Goal: Transaction & Acquisition: Purchase product/service

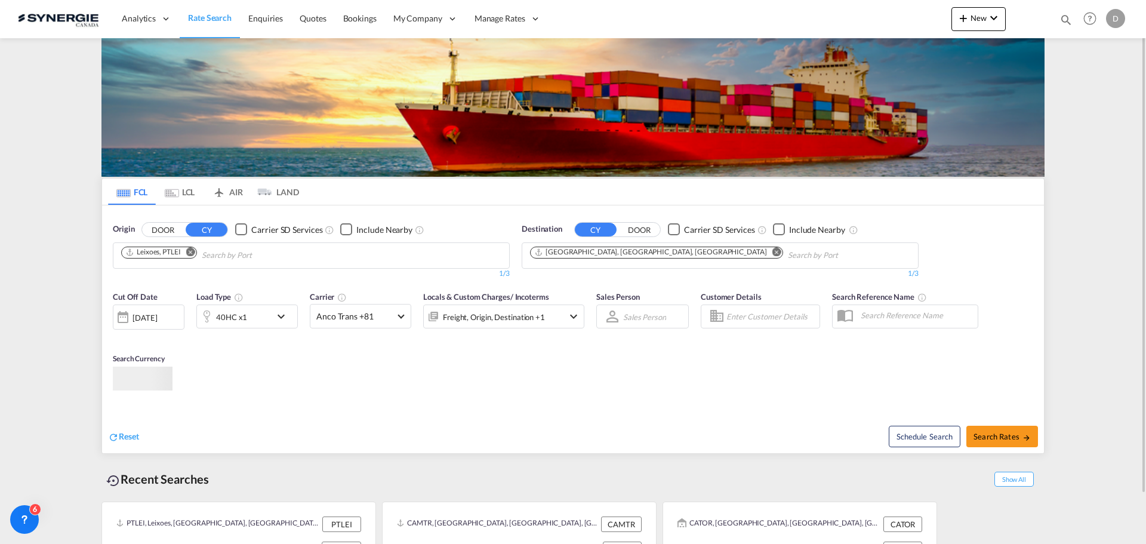
click at [1061, 19] on md-icon "icon-magnify" at bounding box center [1065, 19] width 13 height 13
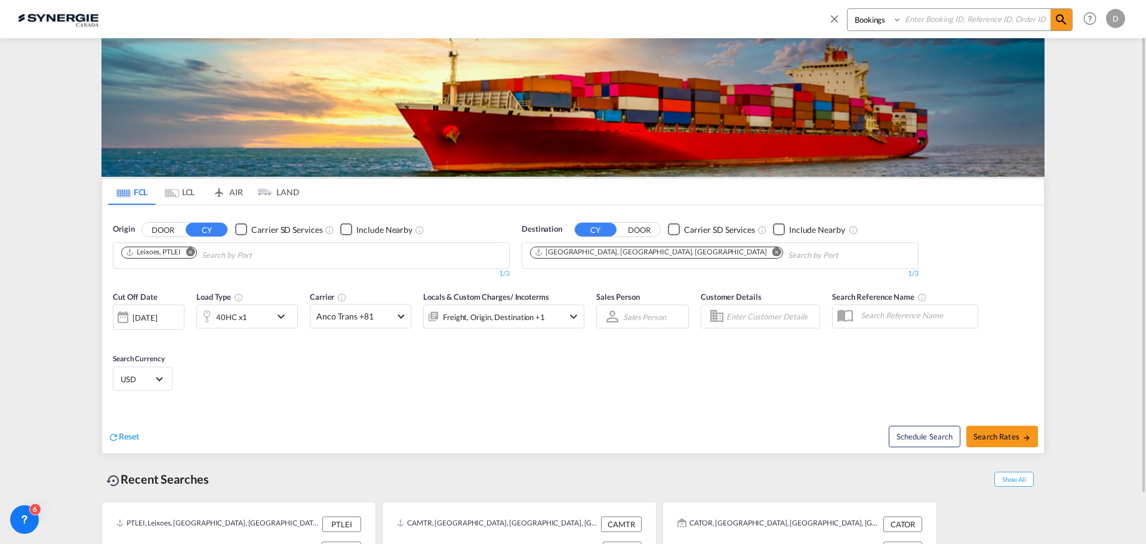
click at [865, 25] on select "Bookings Quotes Enquiries" at bounding box center [876, 19] width 57 height 21
select select "Quotes"
click at [848, 9] on select "Bookings Quotes Enquiries" at bounding box center [876, 19] width 57 height 21
click at [942, 20] on input at bounding box center [976, 19] width 149 height 21
type input "14659"
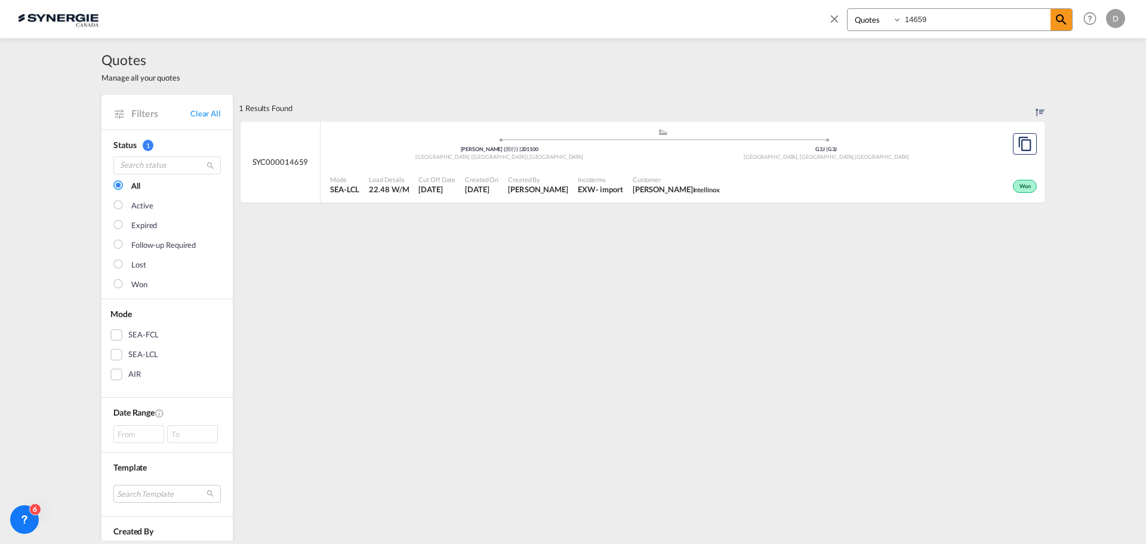
click at [551, 192] on span "[PERSON_NAME]" at bounding box center [538, 189] width 60 height 11
drag, startPoint x: 308, startPoint y: 161, endPoint x: 245, endPoint y: 165, distance: 62.8
click at [245, 165] on div "SYC000014659" at bounding box center [281, 162] width 80 height 81
click at [836, 17] on md-icon "icon-close" at bounding box center [834, 18] width 13 height 13
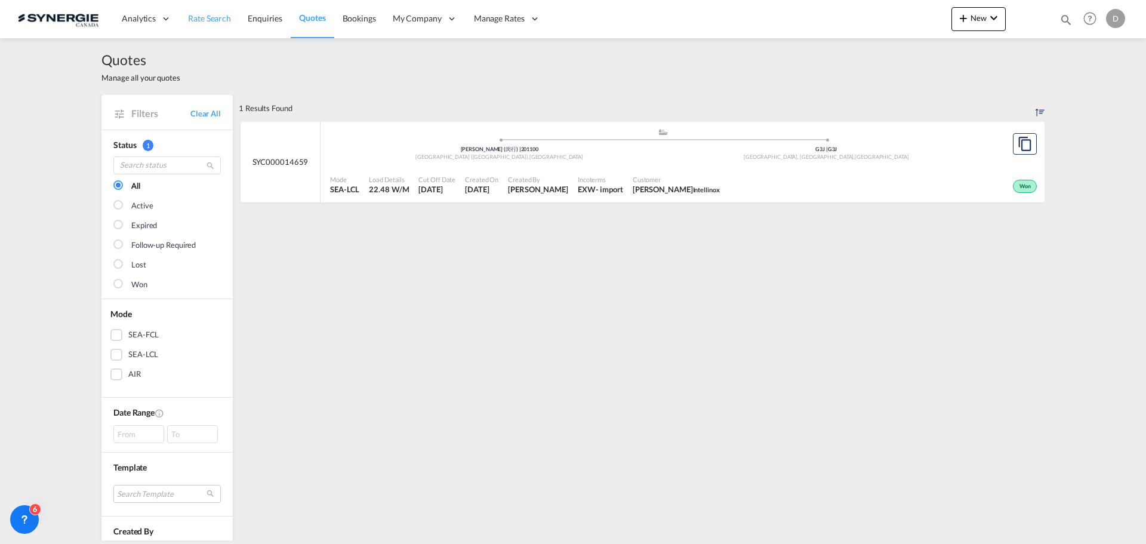
click at [212, 21] on span "Rate Search" at bounding box center [209, 18] width 43 height 10
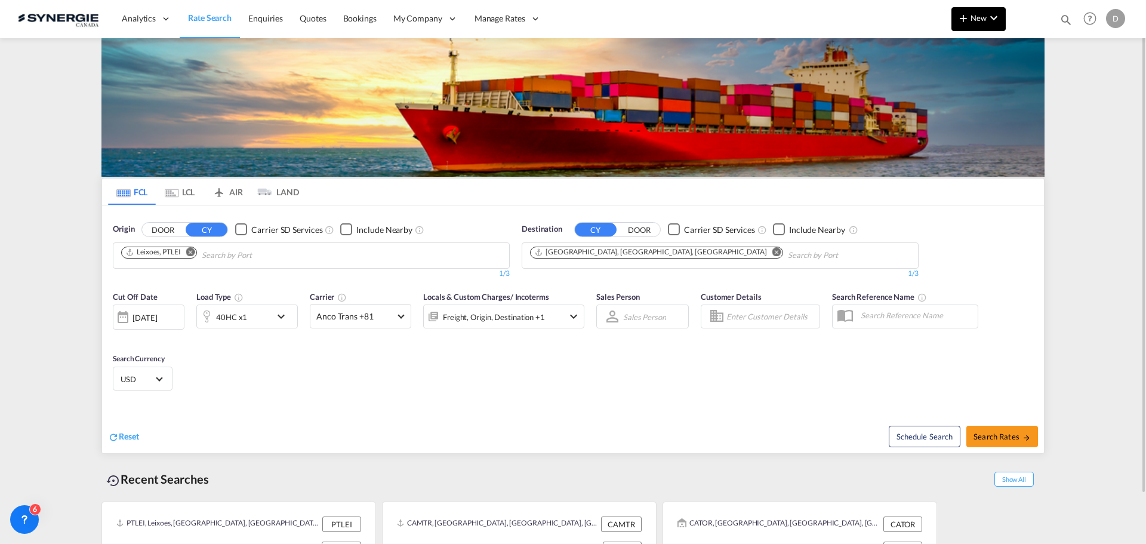
click at [988, 17] on md-icon "icon-chevron-down" at bounding box center [994, 18] width 14 height 14
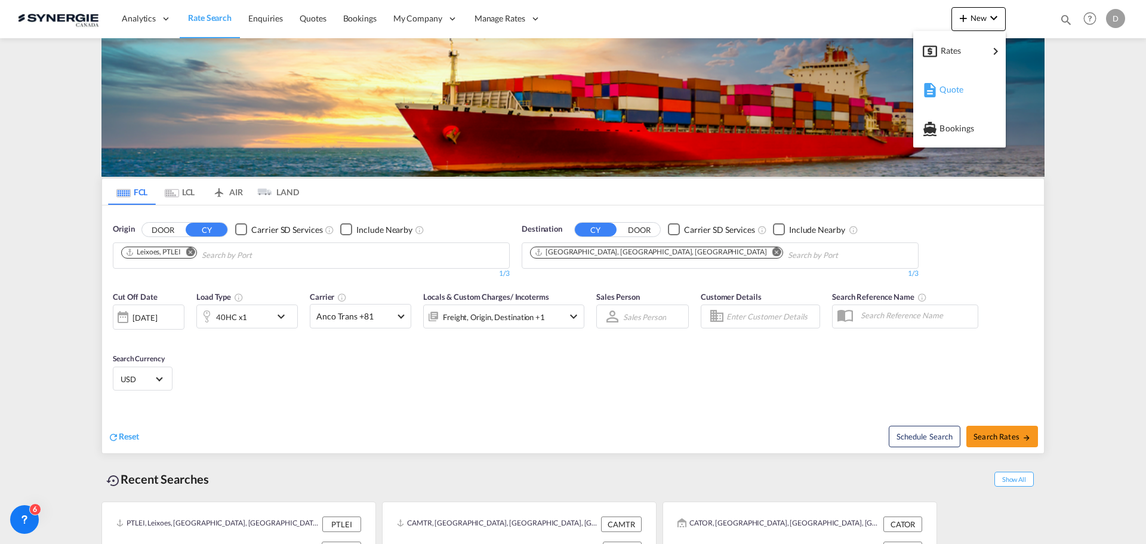
click at [949, 91] on span "Quote" at bounding box center [945, 90] width 13 height 24
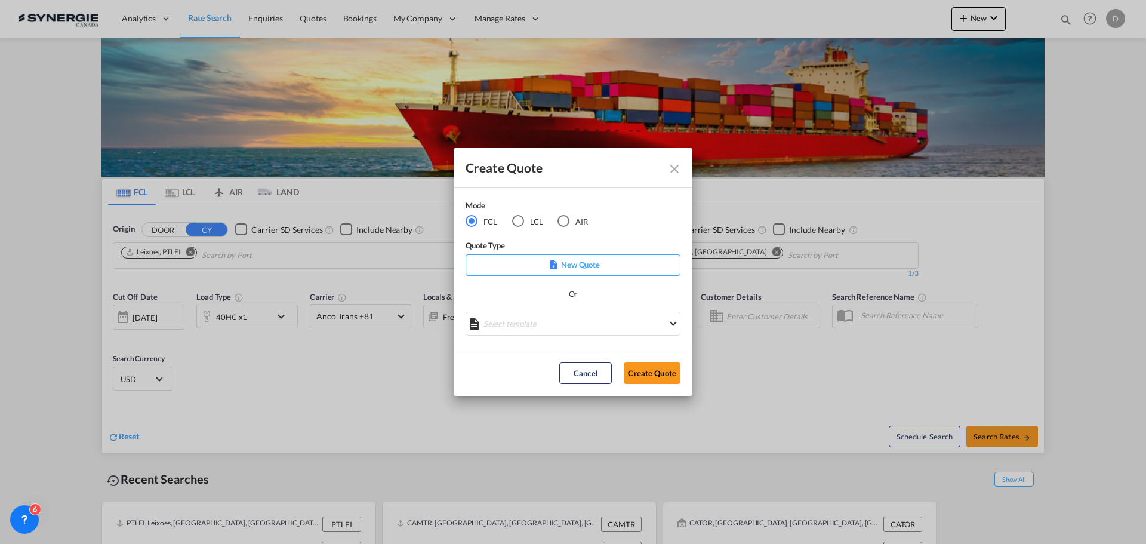
click at [570, 331] on md-select "Select template *NEW* FCL FREEHAND / DAP Pablo Gomez Saldarriaga | 10 Jul 2025 …" at bounding box center [573, 324] width 215 height 24
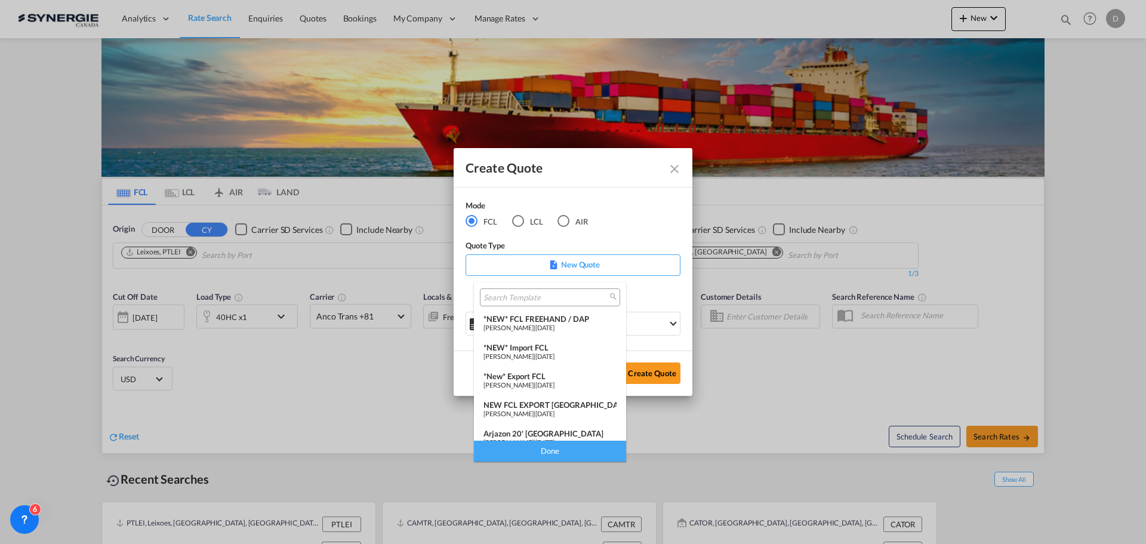
click at [534, 381] on span "Pablo Gomez Saldarriaga" at bounding box center [508, 385] width 50 height 8
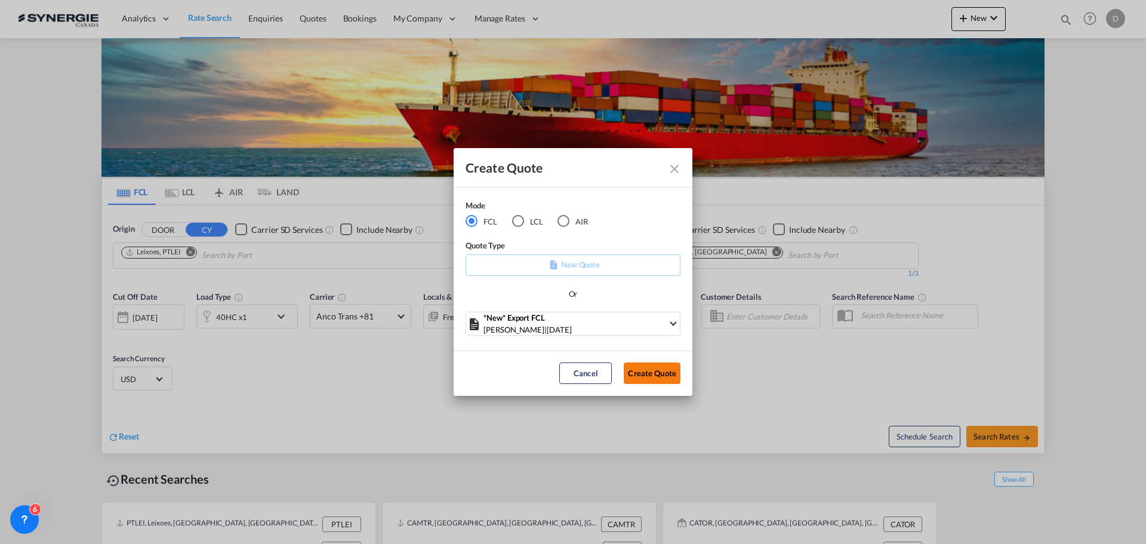
click at [652, 375] on button "Create Quote" at bounding box center [652, 372] width 57 height 21
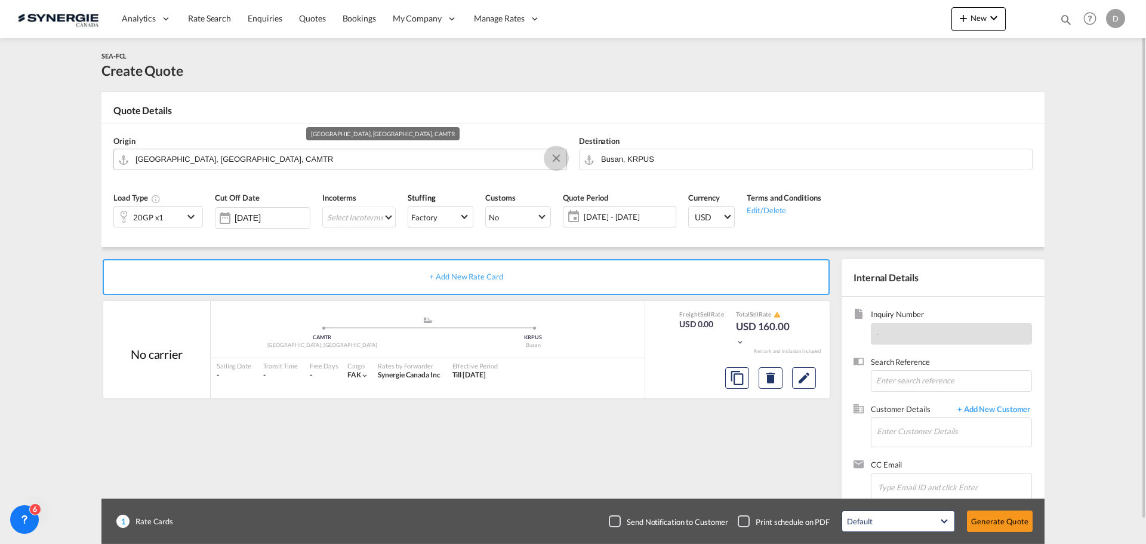
drag, startPoint x: 555, startPoint y: 158, endPoint x: 532, endPoint y: 158, distance: 22.7
click at [551, 158] on button "Clear Input" at bounding box center [556, 158] width 18 height 18
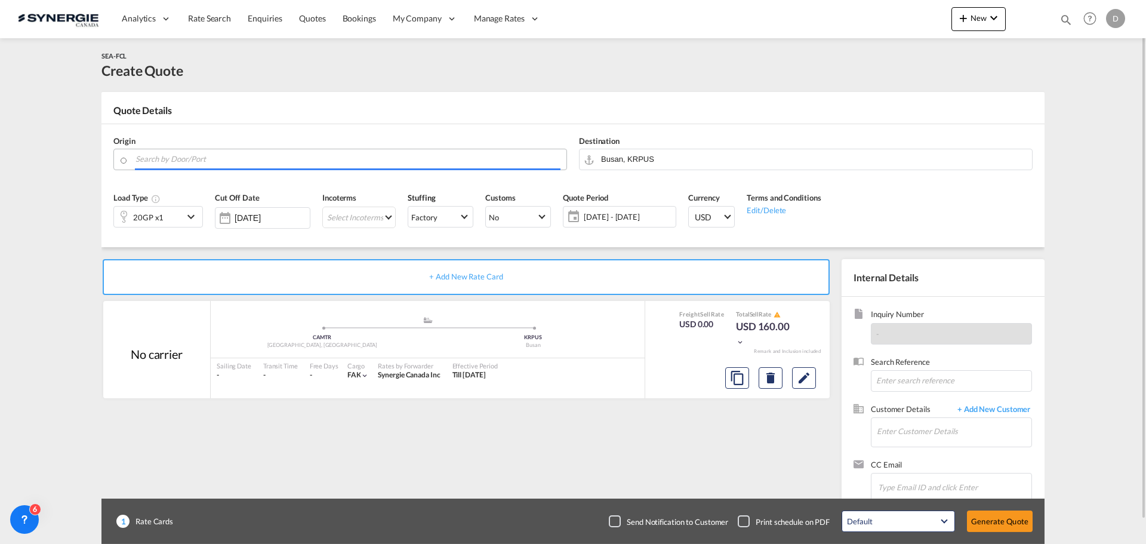
paste input "Coaldale"
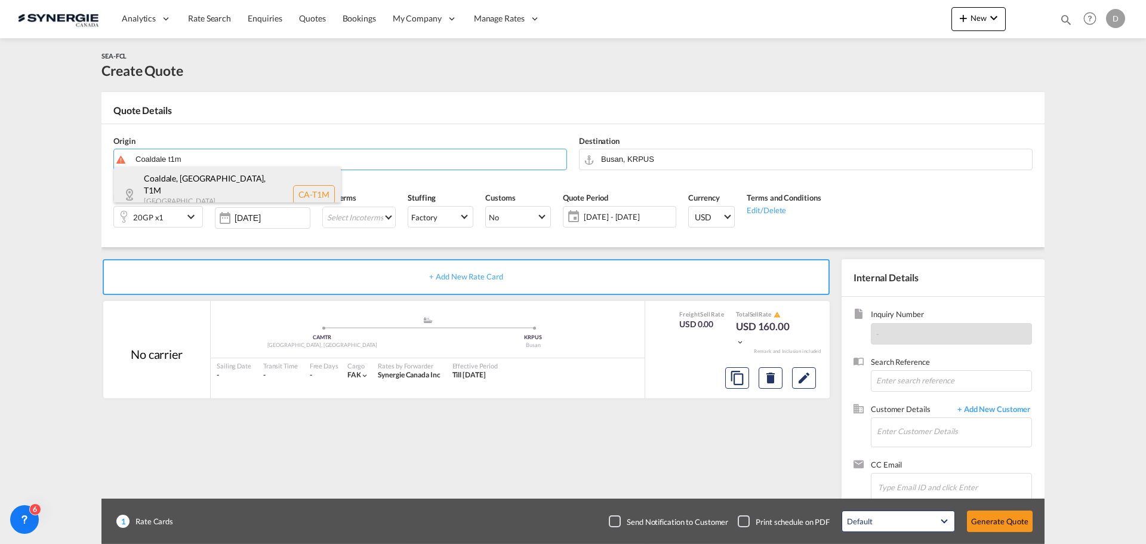
click at [157, 176] on div "Coaldale, AB , T1M Alberta , Canada CA-T1M" at bounding box center [227, 195] width 227 height 56
type input "CA-T1M, Coaldale, AB, Alberta"
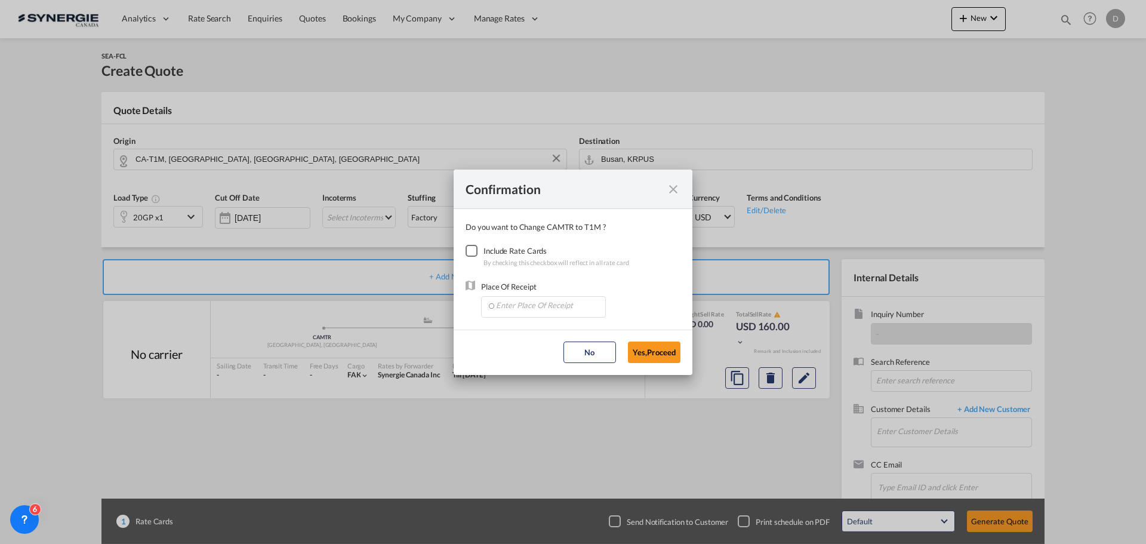
click at [472, 251] on div "Checkbox No Ink" at bounding box center [472, 251] width 12 height 12
click at [544, 306] on input "Enter Place Of Receipt" at bounding box center [546, 306] width 118 height 18
type input "V"
click at [534, 331] on span "CACAL, Calgary, AB, Canada, North America, Americas" at bounding box center [747, 332] width 504 height 10
type input "CACAL, Calgary, AB, Canada, North America, Americas"
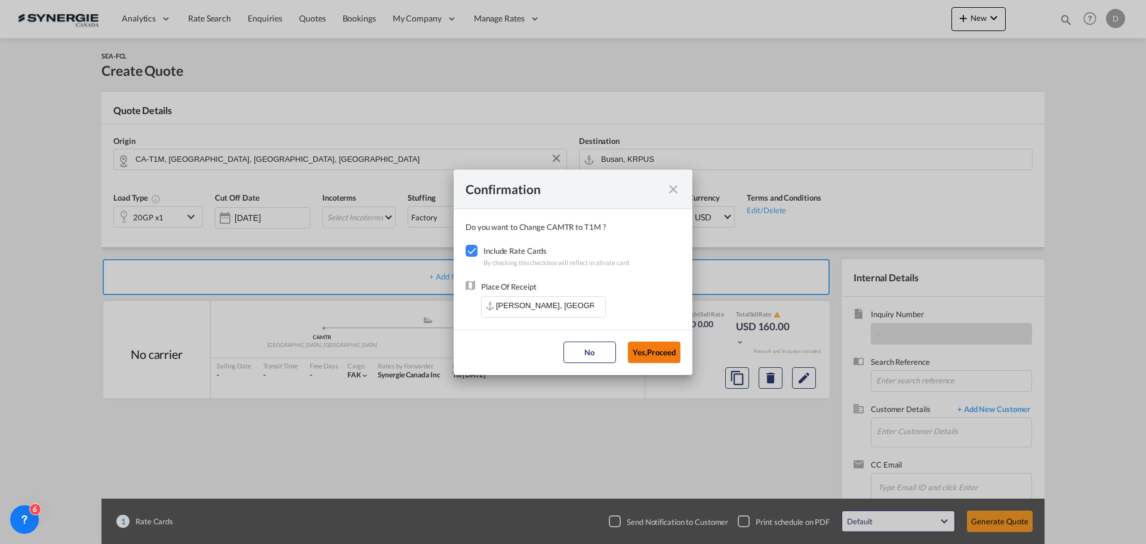
click at [662, 347] on button "Yes,Proceed" at bounding box center [654, 351] width 53 height 21
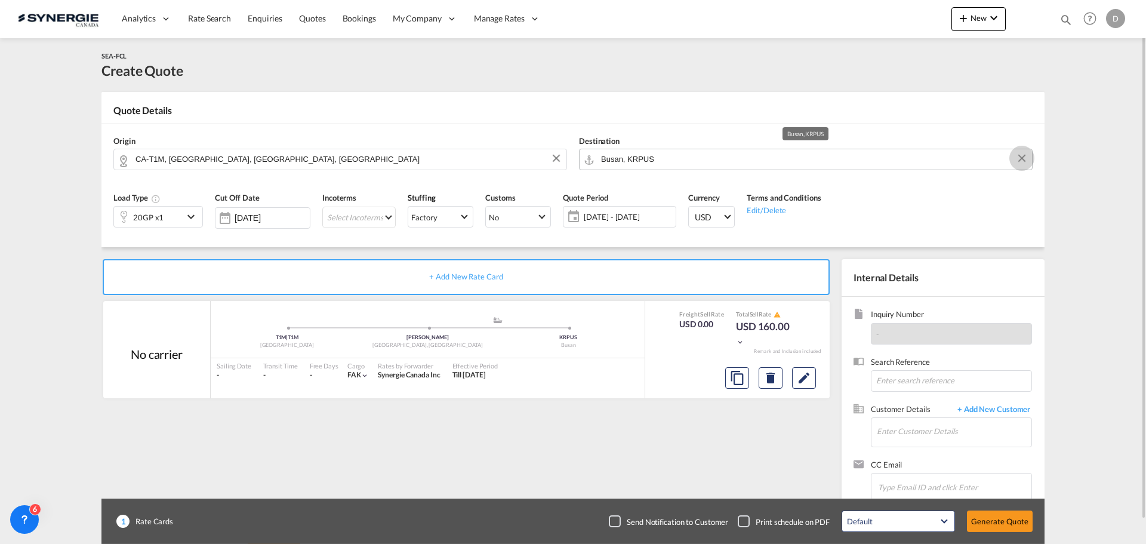
click at [1023, 153] on button "Clear Input" at bounding box center [1022, 158] width 18 height 18
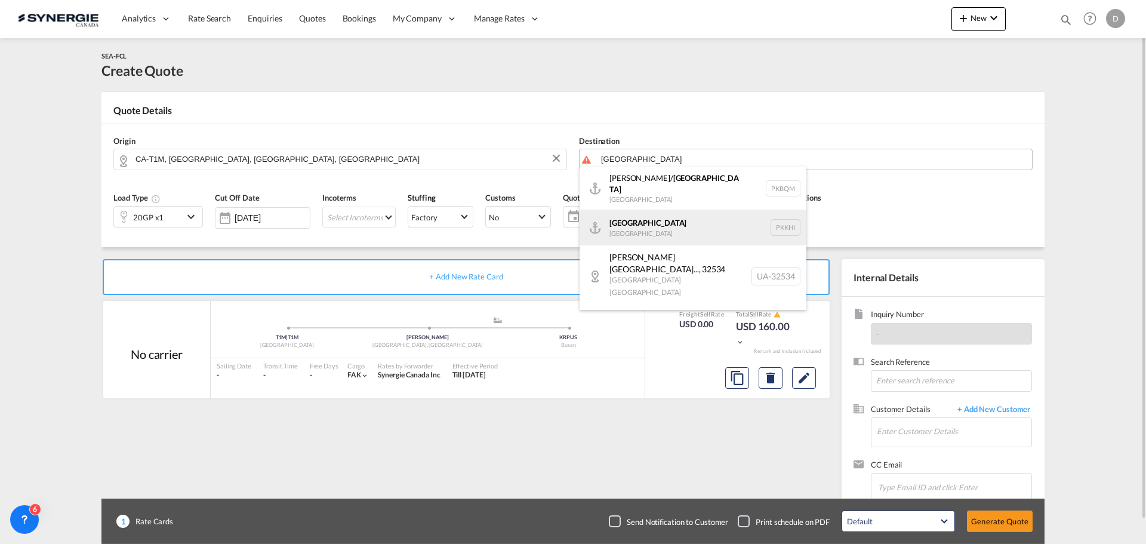
click at [694, 227] on div "Karachi Pakistan PKKHI" at bounding box center [693, 227] width 227 height 36
type input "Karachi, PKKHI"
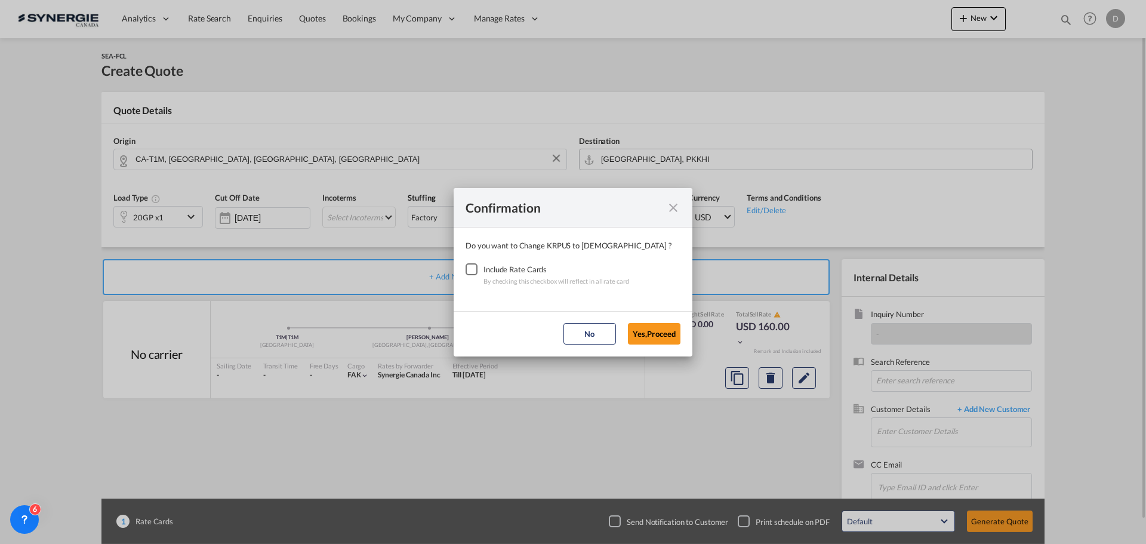
click at [472, 273] on div "Checkbox No Ink" at bounding box center [472, 269] width 12 height 12
drag, startPoint x: 652, startPoint y: 335, endPoint x: 583, endPoint y: 292, distance: 82.0
click at [651, 334] on button "Yes,Proceed" at bounding box center [654, 333] width 53 height 21
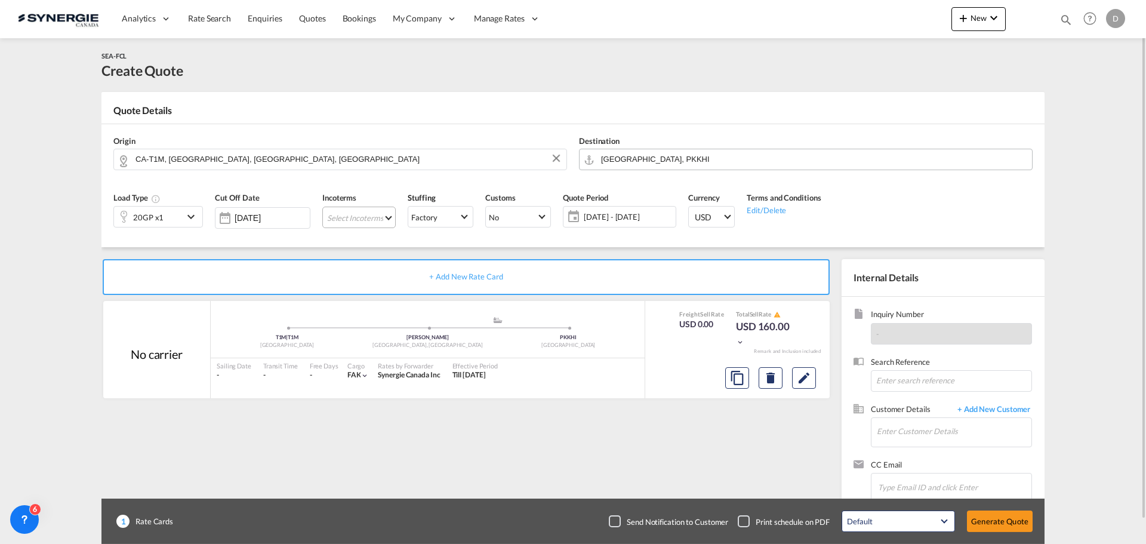
click at [382, 216] on md-select "Select Incoterms EXW - import Ex Works EXW - export Ex Works FOB - export Free …" at bounding box center [358, 217] width 73 height 21
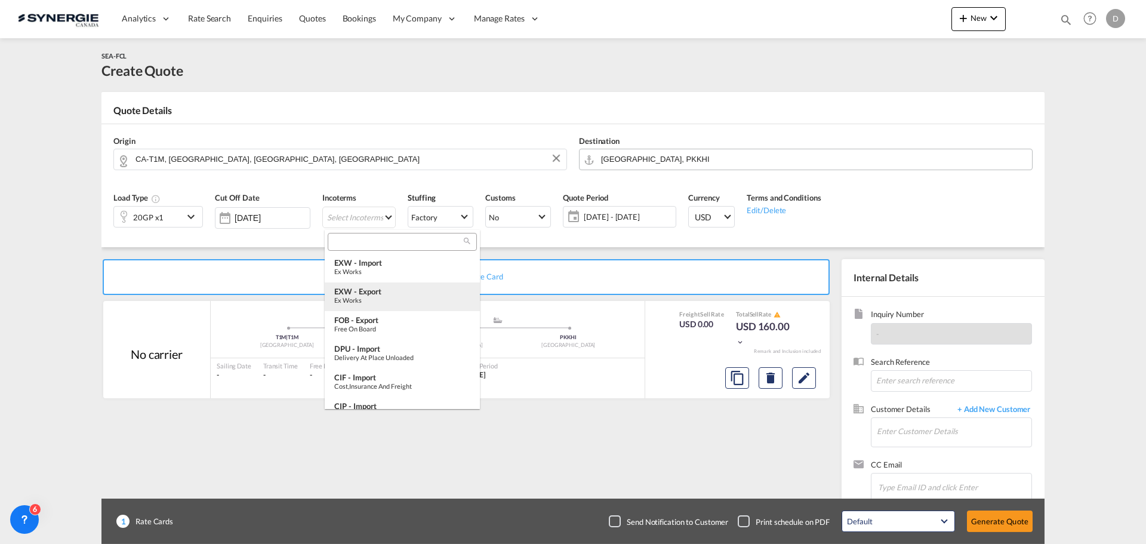
click at [383, 294] on div "EXW - export" at bounding box center [402, 291] width 136 height 10
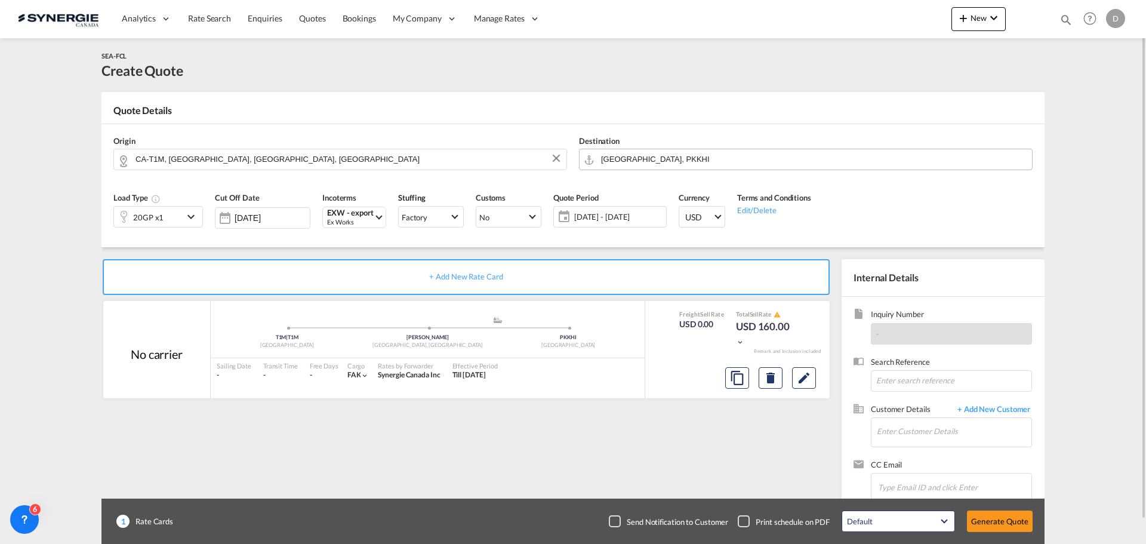
click at [187, 214] on md-icon "icon-chevron-down" at bounding box center [193, 216] width 18 height 14
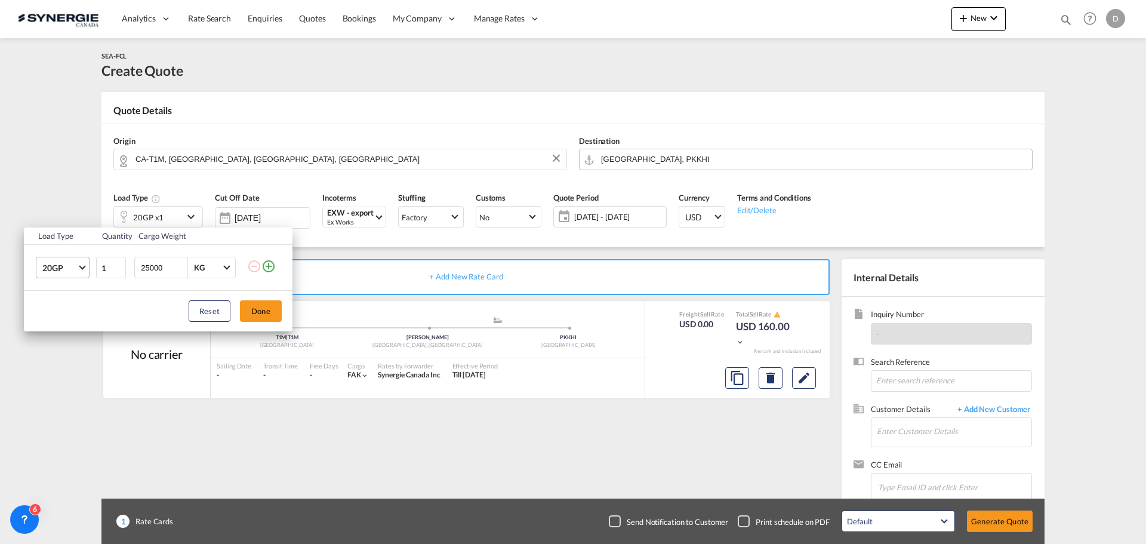
click at [82, 266] on span "Choose: \a20GP" at bounding box center [82, 266] width 7 height 7
click at [55, 328] on div "40HC" at bounding box center [53, 325] width 22 height 12
click at [120, 264] on input "2" at bounding box center [111, 267] width 30 height 21
click at [120, 264] on input "3" at bounding box center [111, 267] width 30 height 21
click at [120, 264] on input "4" at bounding box center [111, 267] width 30 height 21
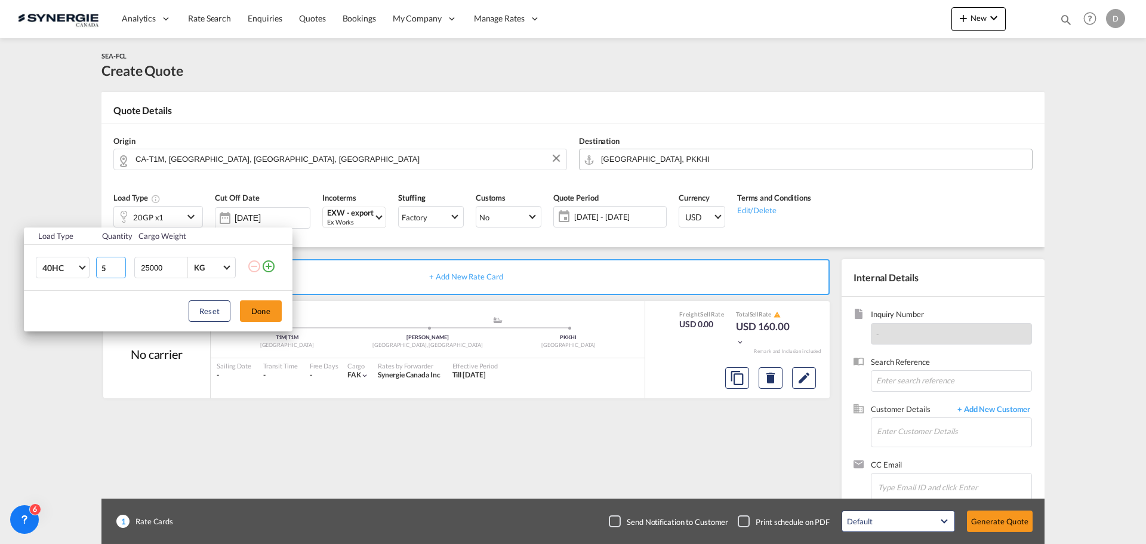
type input "5"
click at [120, 264] on input "5" at bounding box center [111, 267] width 30 height 21
click at [156, 267] on input "25000" at bounding box center [164, 267] width 48 height 20
click at [155, 267] on input "25000" at bounding box center [164, 267] width 48 height 20
type input "12000"
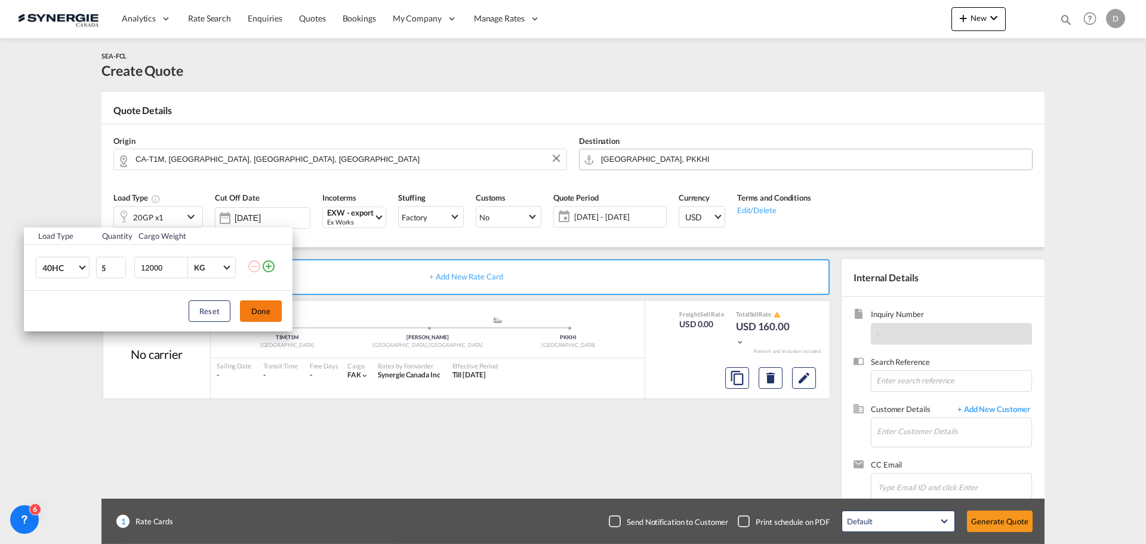
click at [251, 307] on button "Done" at bounding box center [261, 310] width 42 height 21
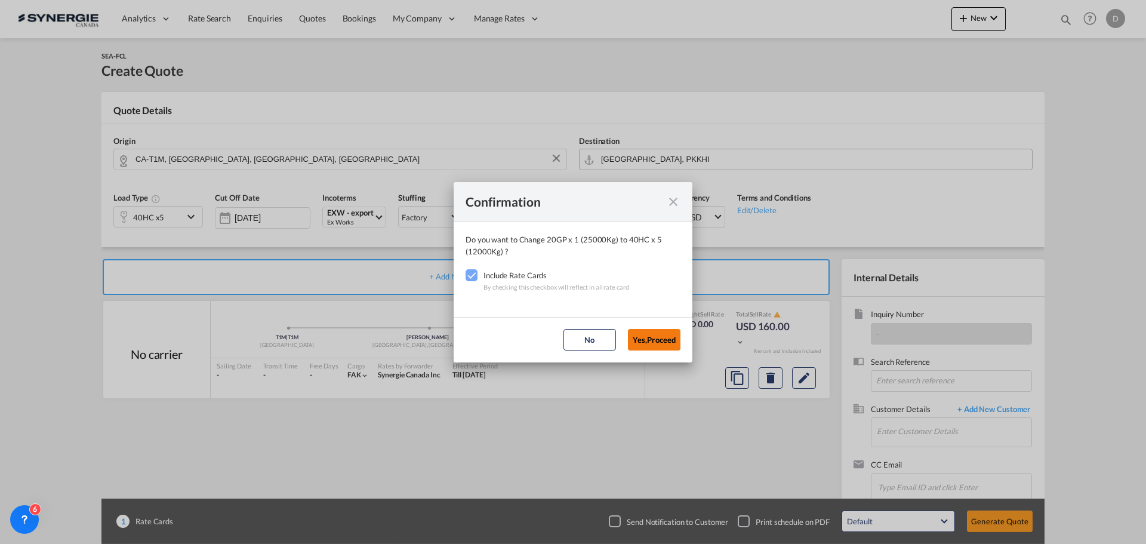
click at [638, 335] on button "Yes,Proceed" at bounding box center [654, 339] width 53 height 21
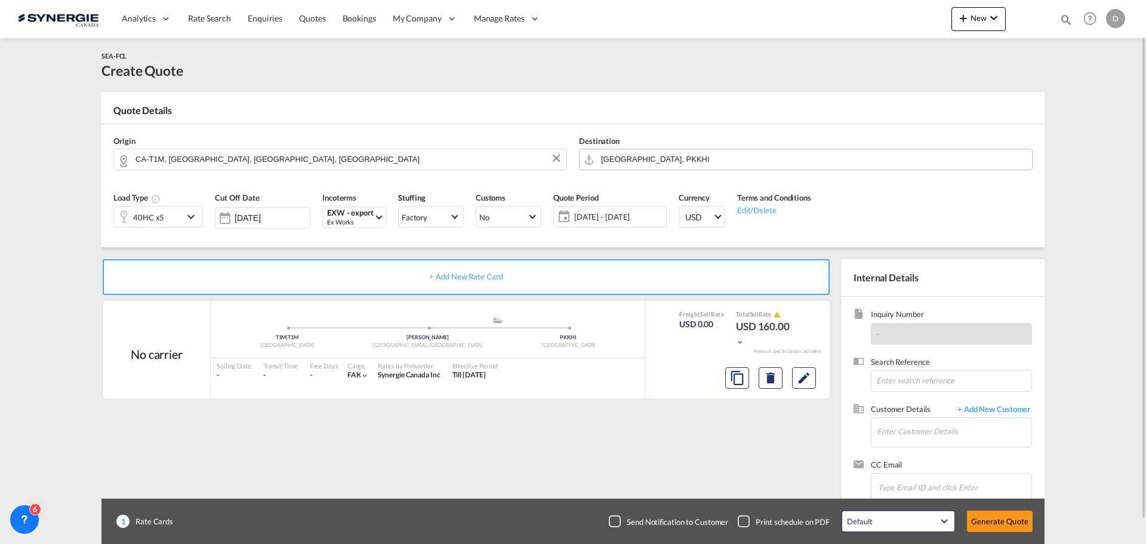
click at [583, 221] on span "17 Sep - 17 Oct 2025" at bounding box center [618, 216] width 89 height 11
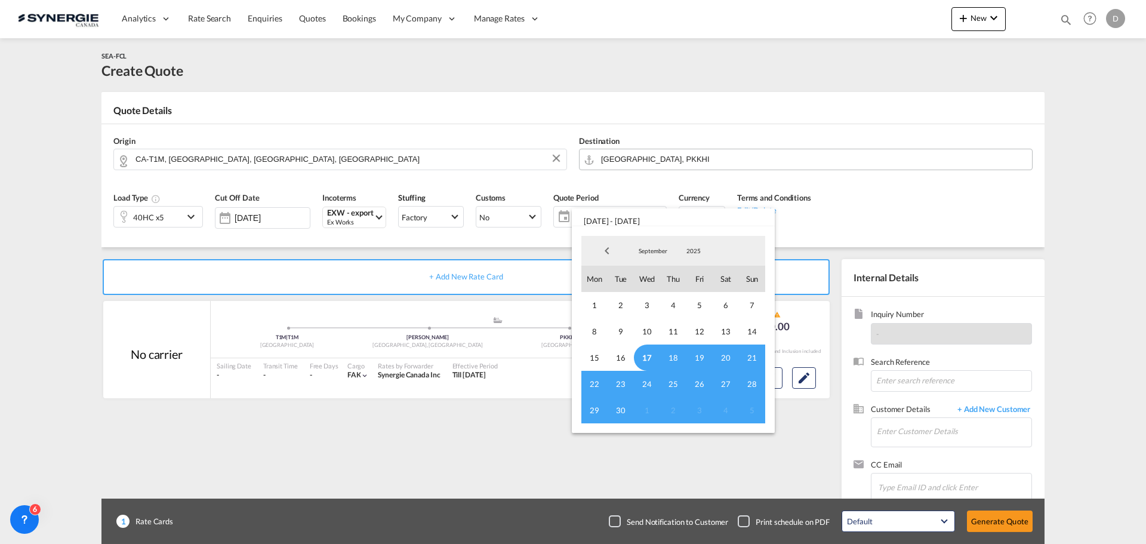
click at [647, 354] on span "17" at bounding box center [647, 357] width 26 height 26
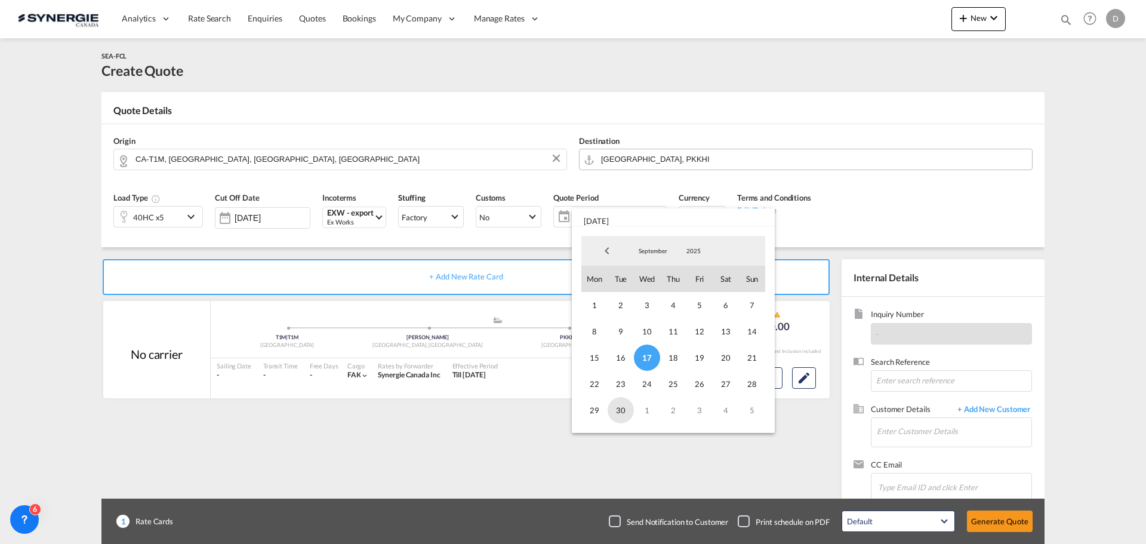
click at [624, 407] on span "30" at bounding box center [621, 410] width 26 height 26
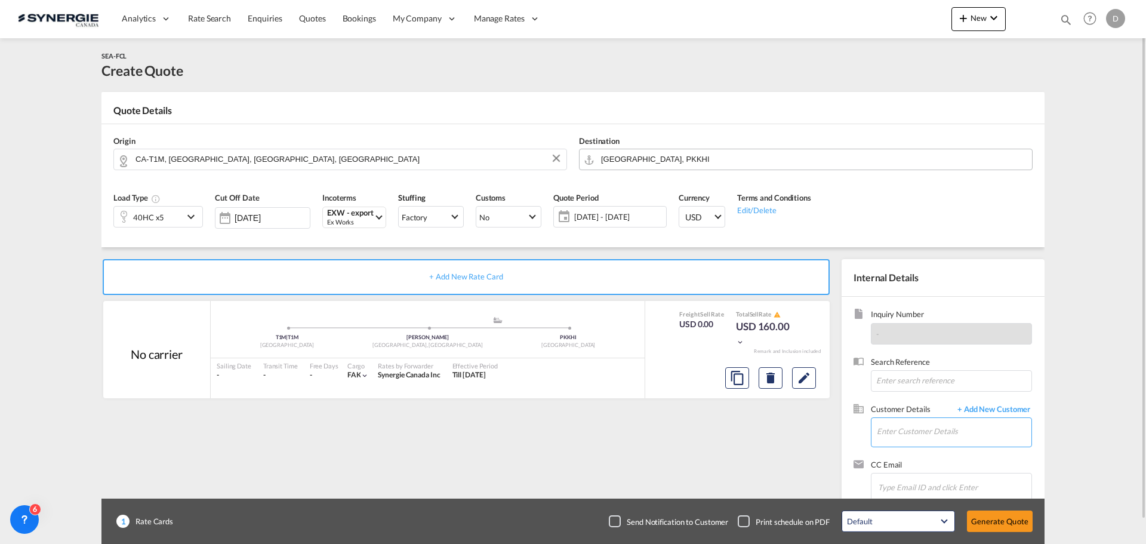
click at [935, 421] on input "Enter Customer Details" at bounding box center [954, 431] width 155 height 27
paste input "iva.liu@searates.com"
type input "iva.liu@searates.com"
drag, startPoint x: 1048, startPoint y: 447, endPoint x: 1037, endPoint y: 435, distance: 16.1
click at [1016, 407] on span "+ Add New Customer" at bounding box center [991, 410] width 81 height 14
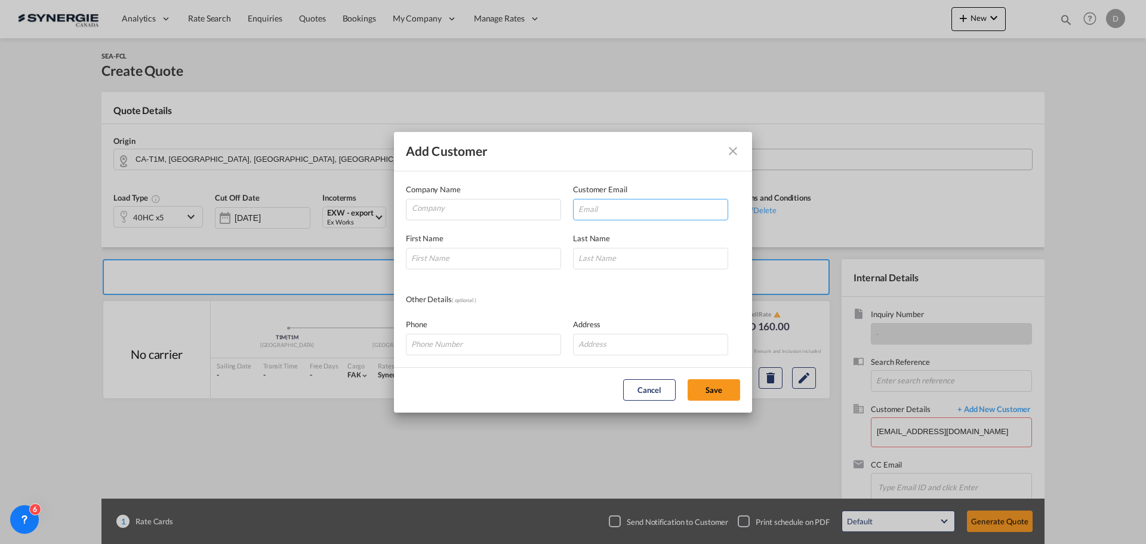
click at [669, 201] on input "Add Customer Company ..." at bounding box center [650, 209] width 155 height 21
paste input "iva.liu@searates.com"
type input "iva.liu@searates.com"
click at [443, 255] on input "Add Customer Company ..." at bounding box center [483, 258] width 155 height 21
type input "Iva"
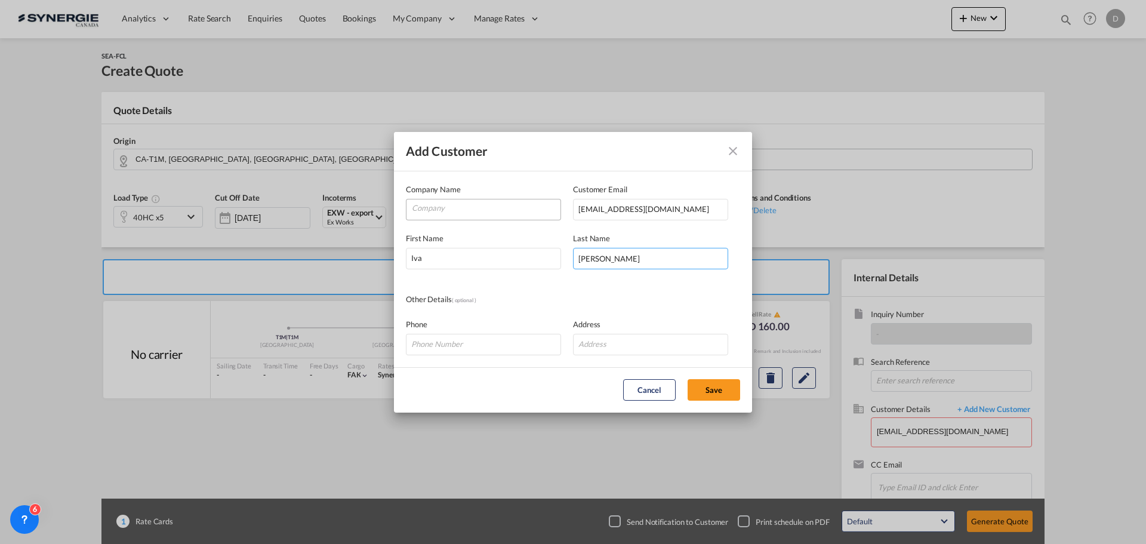
type input "Liu"
click at [435, 208] on input "Company" at bounding box center [486, 208] width 149 height 18
type input "Searates"
click at [706, 389] on button "Save" at bounding box center [714, 389] width 53 height 21
type input "Searates, Iva Liu, iva.liu@searates.com"
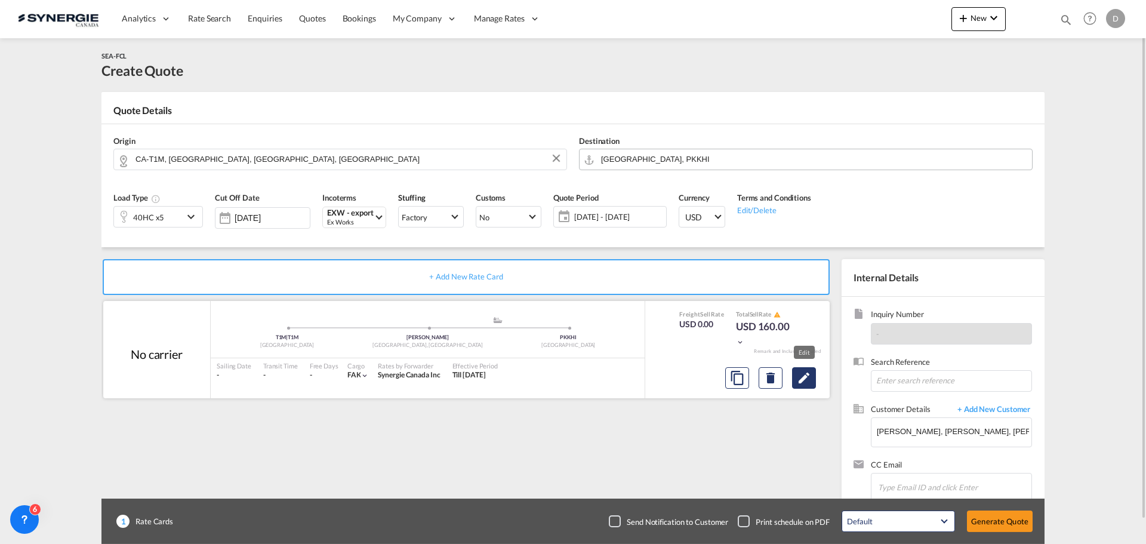
click at [808, 373] on md-icon "Edit" at bounding box center [804, 378] width 14 height 14
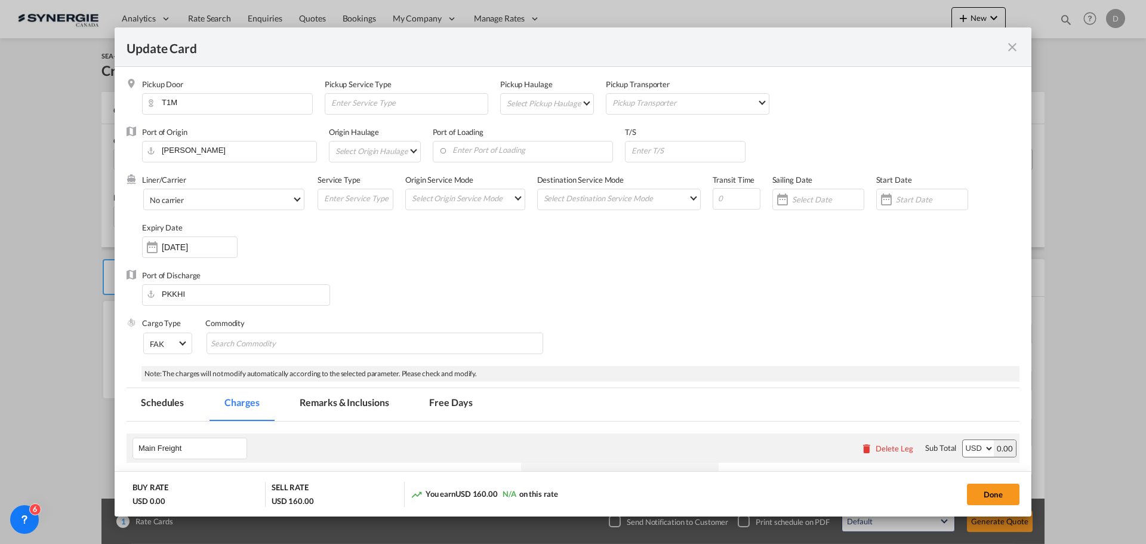
select select "per container"
select select "per B/L"
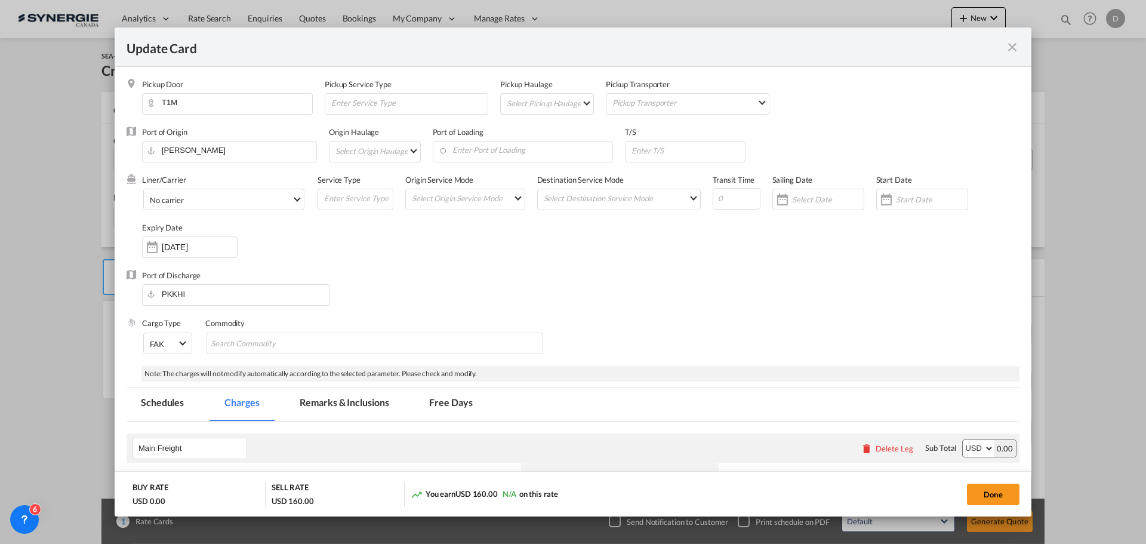
select select "per B/L"
select select "per shipment"
click at [581, 106] on md-select "Select Pickup Haulage rail road barge truck unspecified not available" at bounding box center [550, 103] width 88 height 19
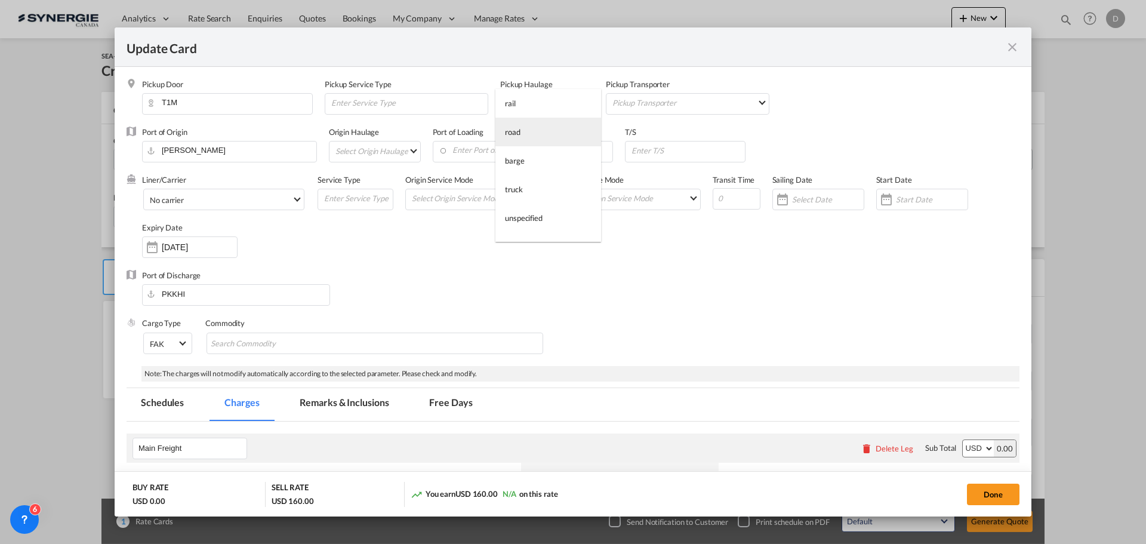
click at [540, 133] on md-option "road" at bounding box center [548, 132] width 106 height 29
click at [537, 150] on input "Enter Port of Loading" at bounding box center [526, 150] width 174 height 18
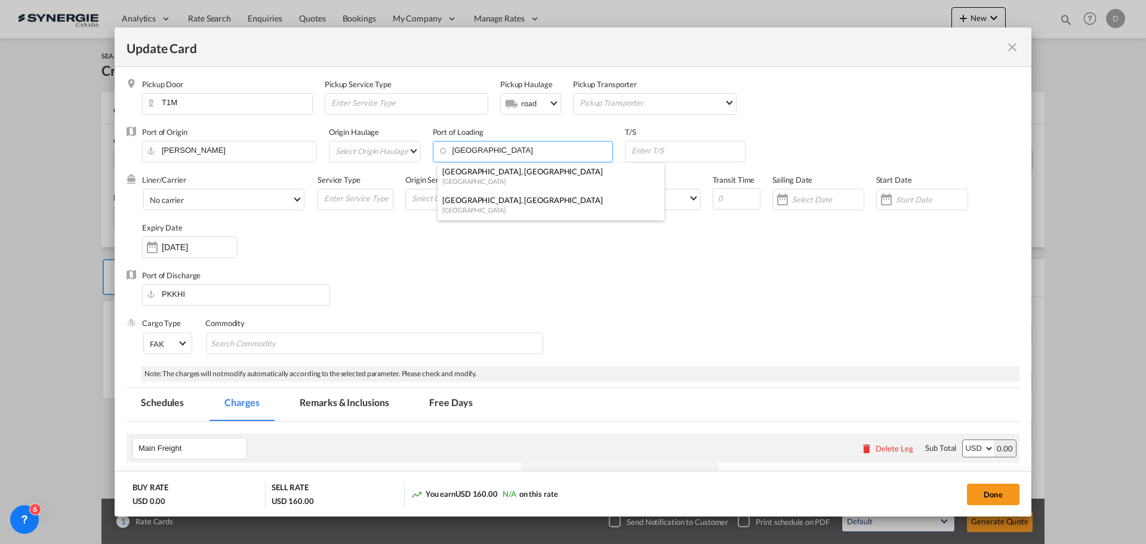
click at [495, 196] on div "[GEOGRAPHIC_DATA], [GEOGRAPHIC_DATA]" at bounding box center [547, 200] width 210 height 11
type input "Montreal, QC, CAMTR"
click at [279, 202] on span "No carrier" at bounding box center [221, 200] width 142 height 11
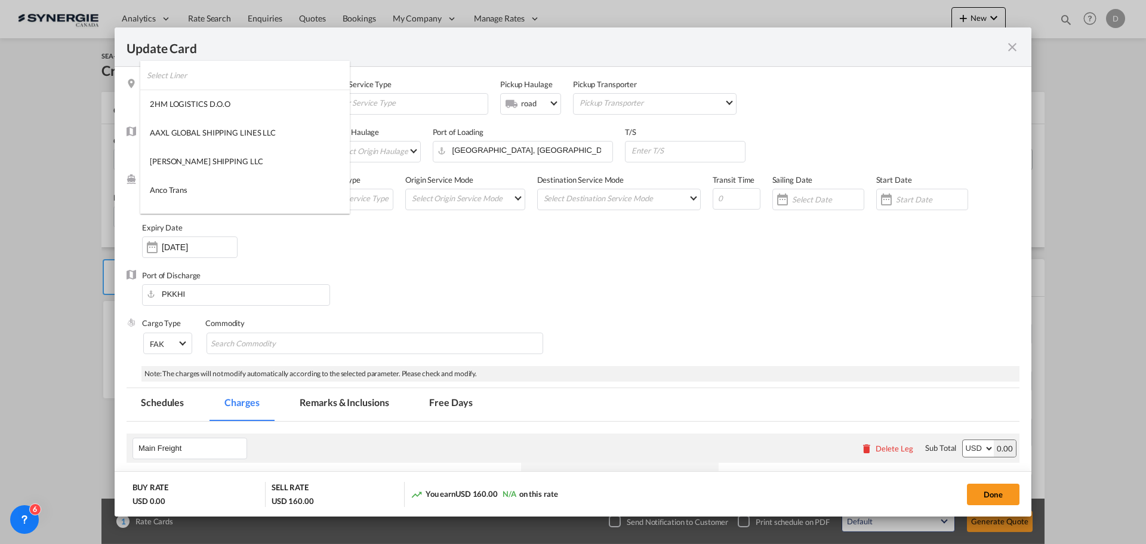
scroll to position [1623, 0]
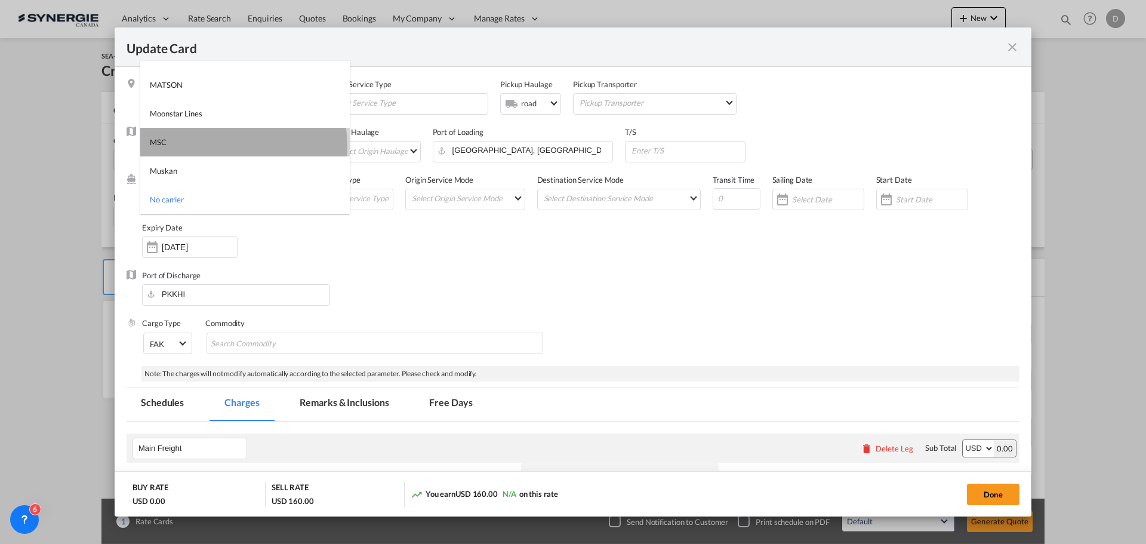
click at [191, 147] on md-option "MSC" at bounding box center [244, 142] width 209 height 29
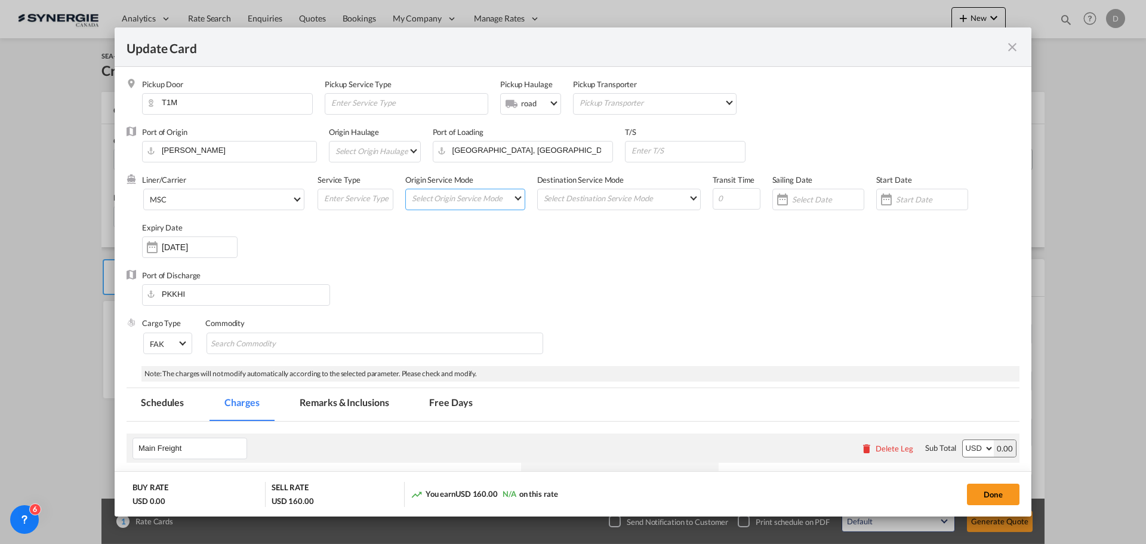
click at [510, 196] on md-select "Select Origin Service Mode SD CY" at bounding box center [468, 197] width 114 height 17
click at [489, 198] on md-option "SD" at bounding box center [464, 198] width 131 height 29
click at [631, 203] on md-select "Select Destination Service Mode SD CY" at bounding box center [622, 197] width 158 height 17
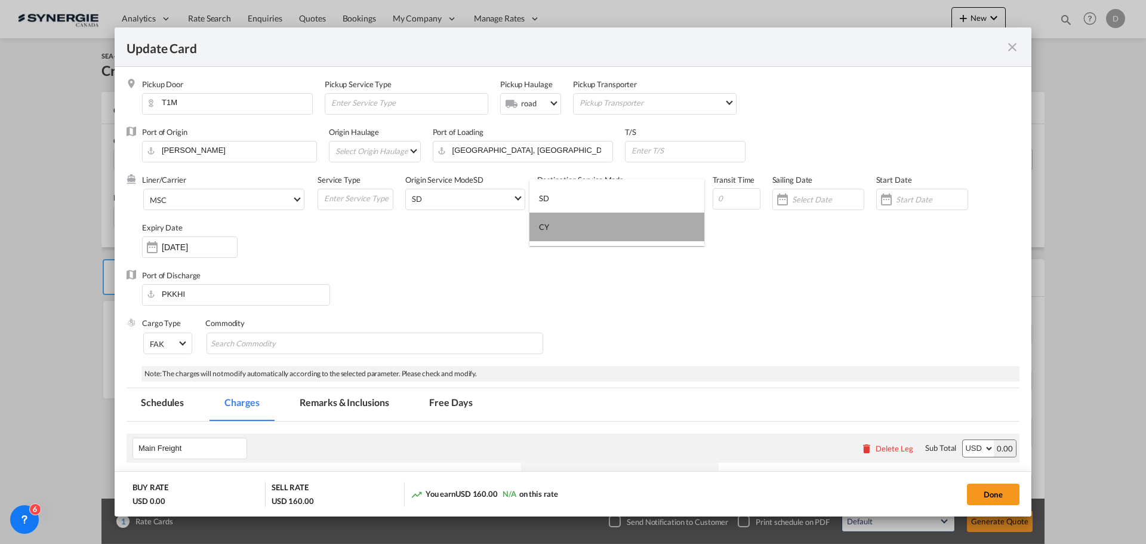
click at [579, 237] on md-option "CY" at bounding box center [616, 226] width 175 height 29
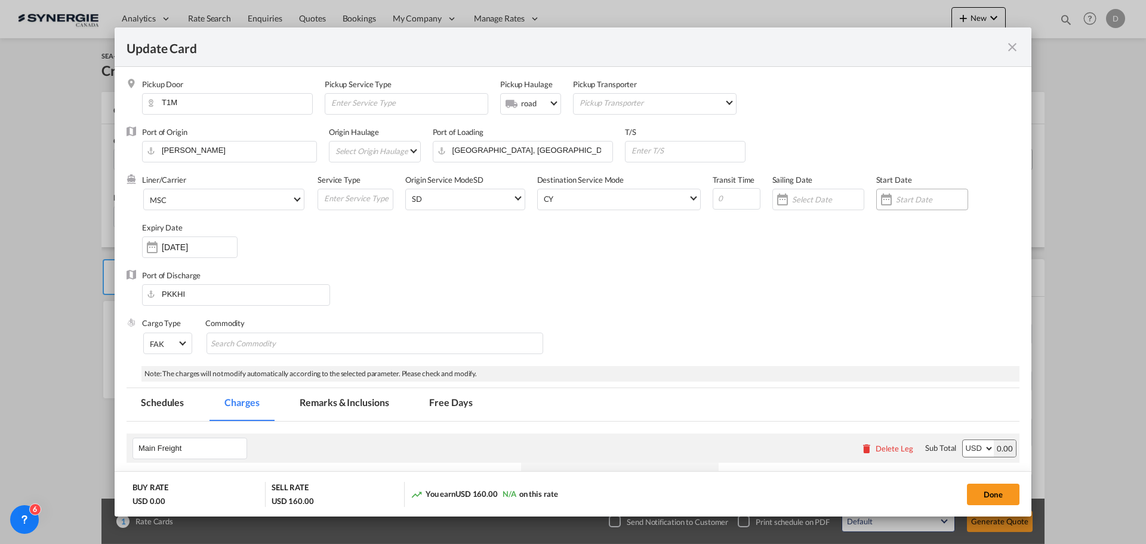
click at [879, 204] on div "Update CardPickup Door ..." at bounding box center [886, 199] width 19 height 24
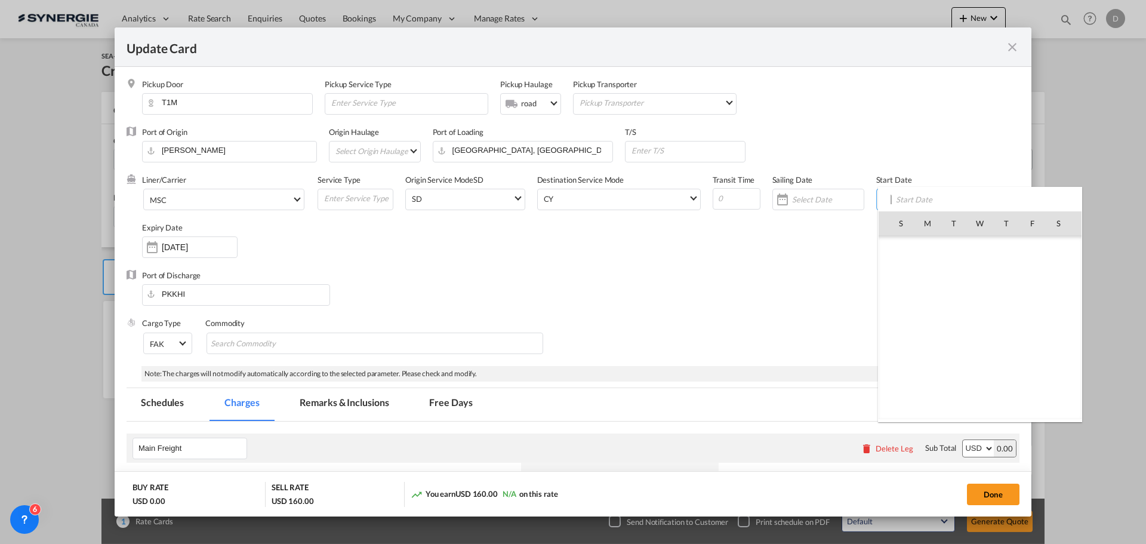
scroll to position [276467, 0]
click at [982, 326] on span "17" at bounding box center [979, 327] width 25 height 25
type input "17 Sep 2025"
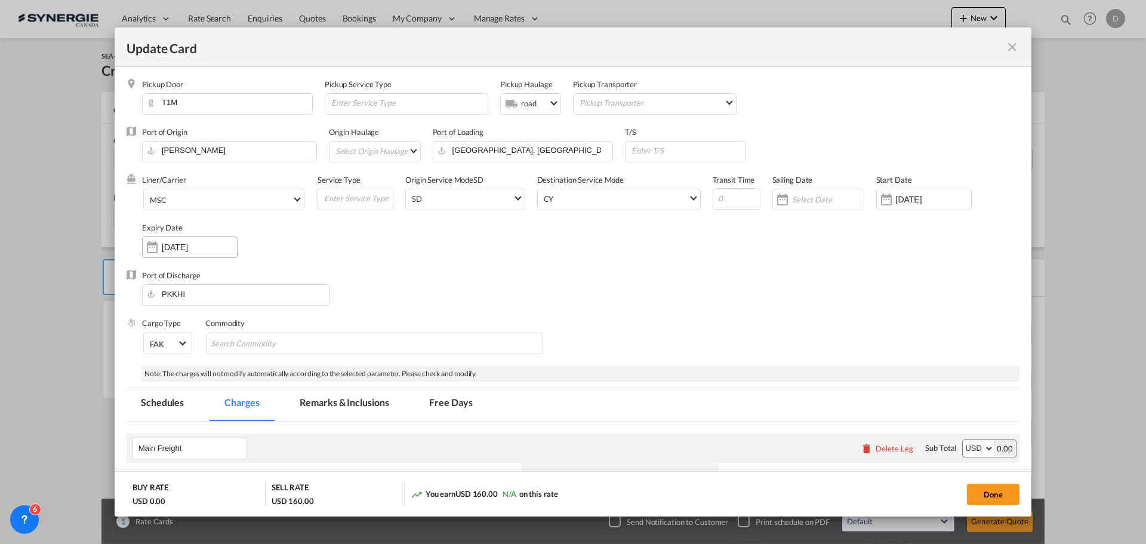
click at [167, 248] on input "17 Oct 2025" at bounding box center [199, 247] width 75 height 10
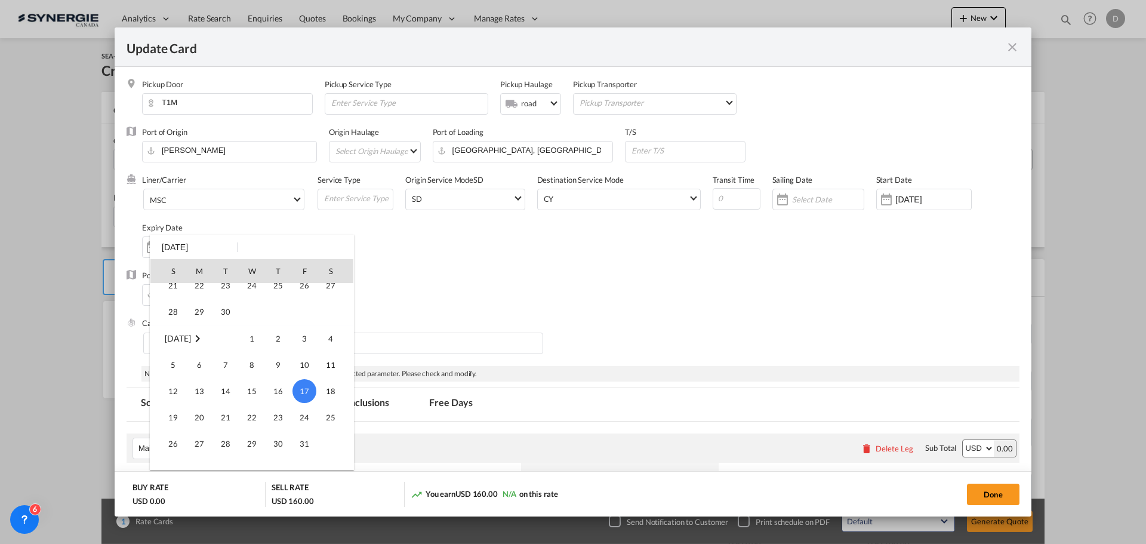
scroll to position [98, 0]
click at [230, 334] on span "30" at bounding box center [226, 330] width 24 height 24
type input "30 Sep 2025"
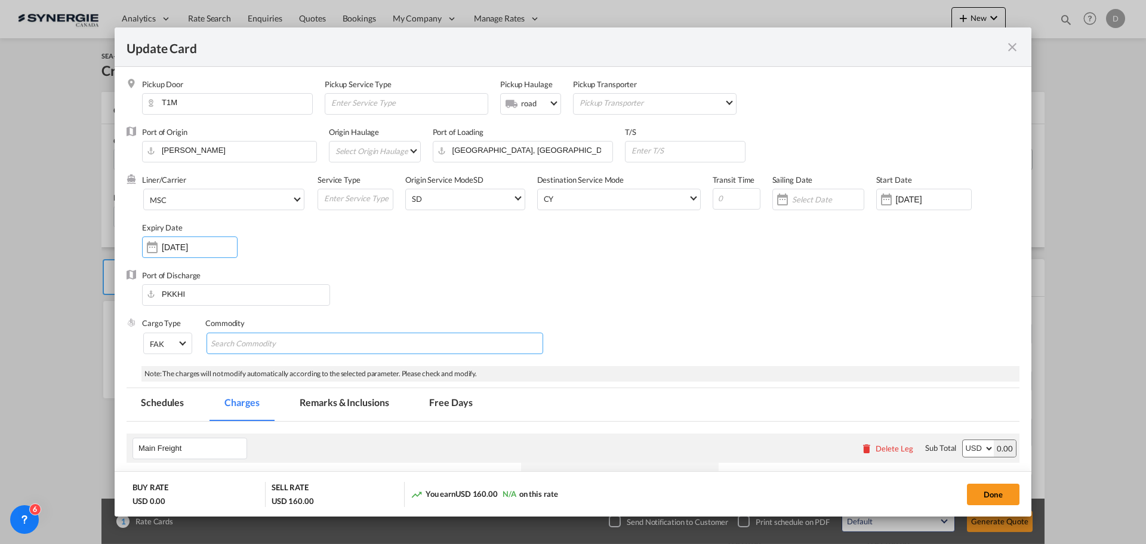
click at [290, 338] on input "Search Commodity" at bounding box center [265, 343] width 109 height 19
type input "General Cargo"
click at [397, 300] on div "Port of Discharge PKKHI" at bounding box center [573, 294] width 893 height 48
click at [412, 150] on md-select "Select Origin Haulage rail road barge truck unspecified not available" at bounding box center [377, 150] width 86 height 19
click at [387, 155] on md-option "rail" at bounding box center [378, 151] width 104 height 29
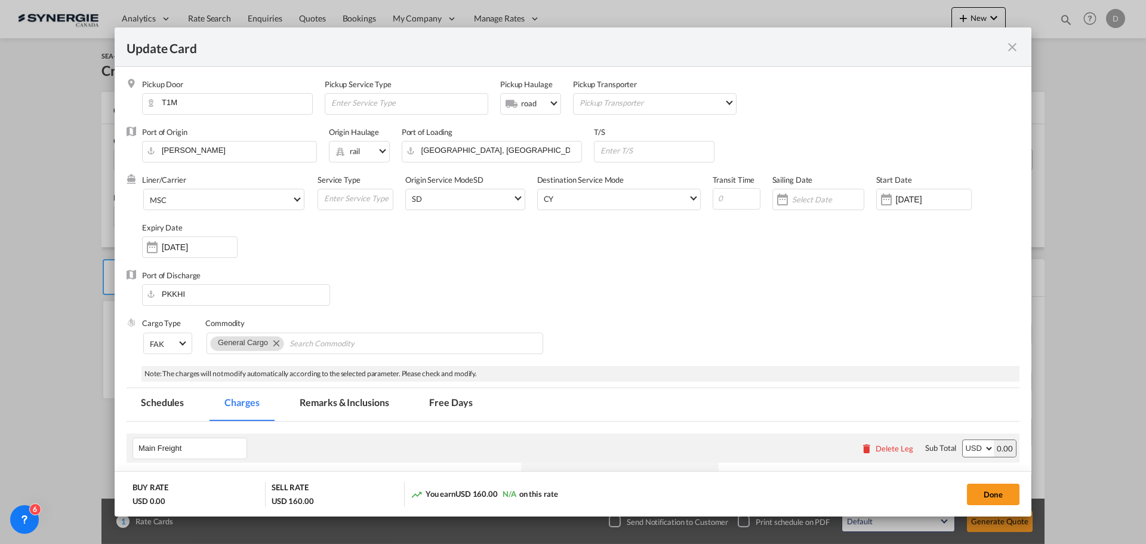
click at [553, 255] on div "Liner/Carrier MSC Service Type Origin Service Mode SD SD Destination Service Mo…" at bounding box center [580, 221] width 877 height 95
click at [630, 148] on input "Update CardPickup Door ..." at bounding box center [656, 150] width 115 height 18
paste input "malaga (ESAGP)"
click at [606, 150] on input "malaga (ESAGP)" at bounding box center [656, 150] width 115 height 18
click at [665, 156] on input "Malaga (ESAGP)" at bounding box center [656, 150] width 115 height 18
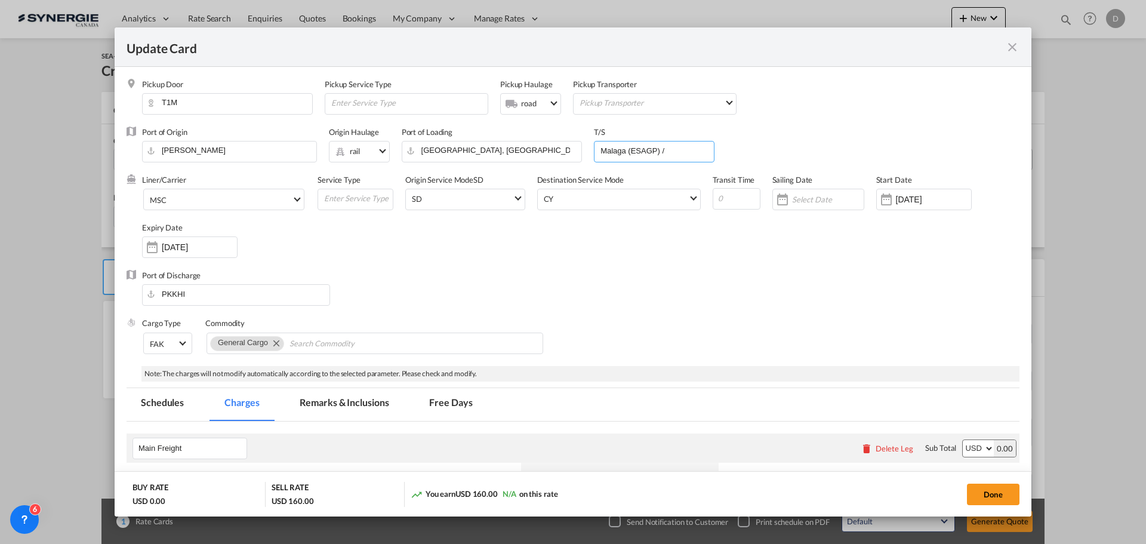
paste input "mundra (INMUN)"
click at [661, 151] on input "Malaga (ESAGP) / mundra (INMUN)" at bounding box center [656, 150] width 115 height 18
type input "Malaga (ESAGP) / Mundra (INMUN)"
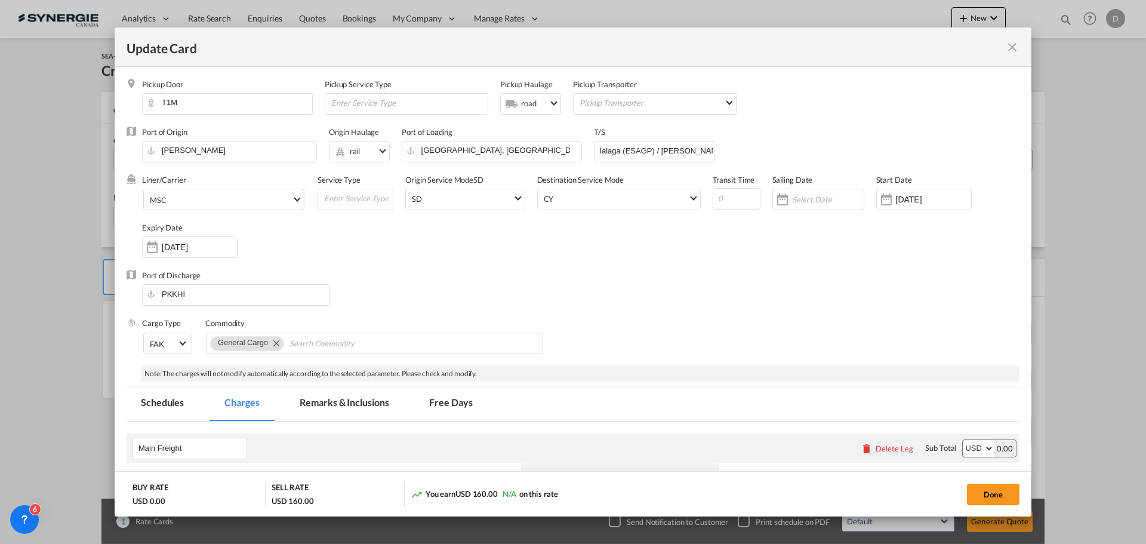
scroll to position [0, 0]
click at [656, 242] on div "Liner/Carrier MSC Service Type Origin Service Mode SD SD Destination Service Mo…" at bounding box center [580, 221] width 877 height 95
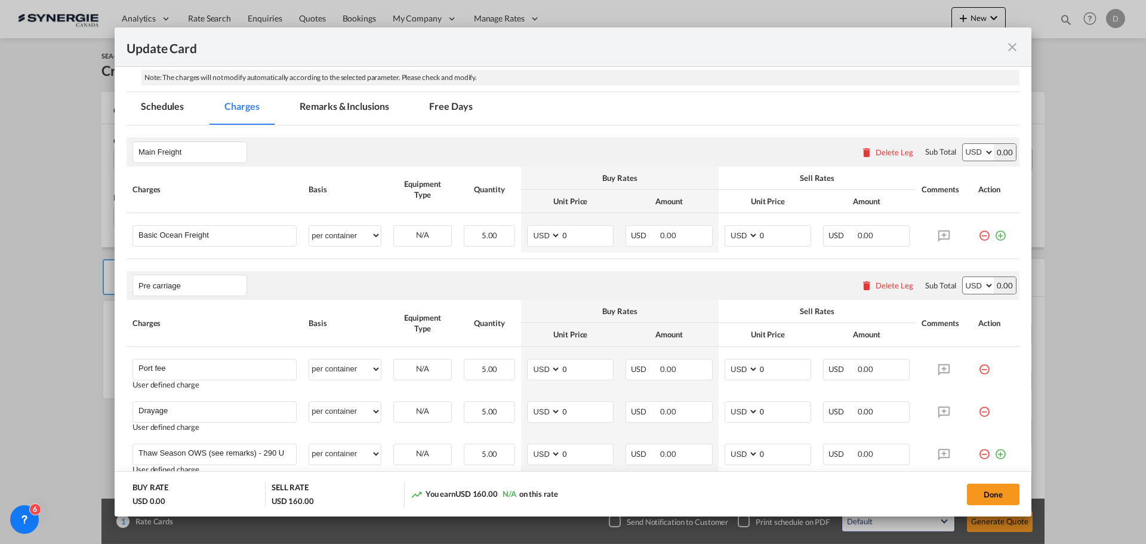
scroll to position [298, 0]
drag, startPoint x: 559, startPoint y: 232, endPoint x: 577, endPoint y: 232, distance: 17.9
click at [577, 232] on input "0" at bounding box center [587, 232] width 52 height 18
type input "5713"
type input "5950"
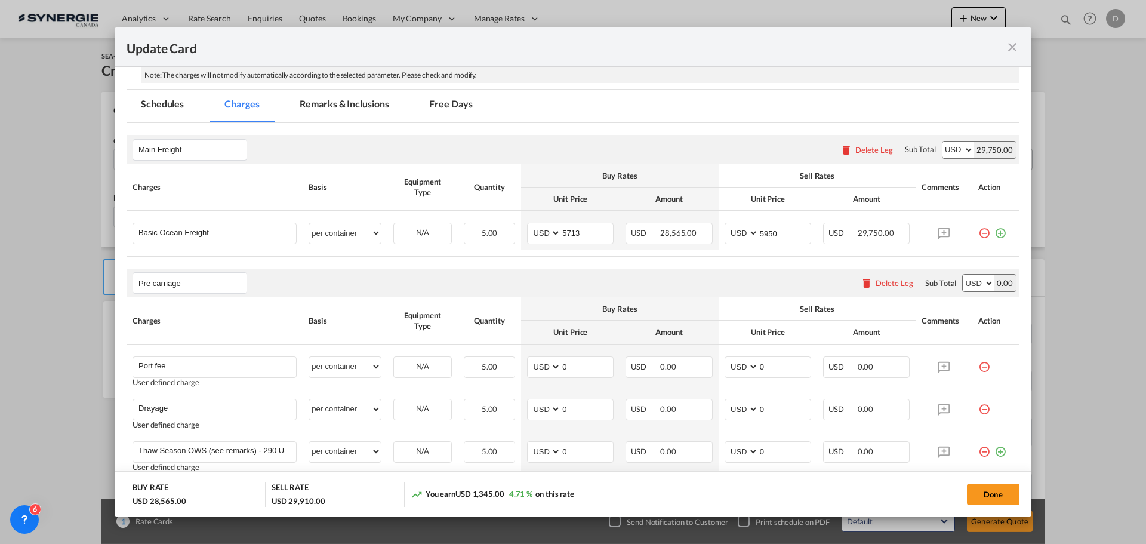
click at [647, 257] on rate-modification "Main Freight Please enter leg name Leg Name Already Exists Delete Leg Sub Total…" at bounding box center [573, 526] width 893 height 806
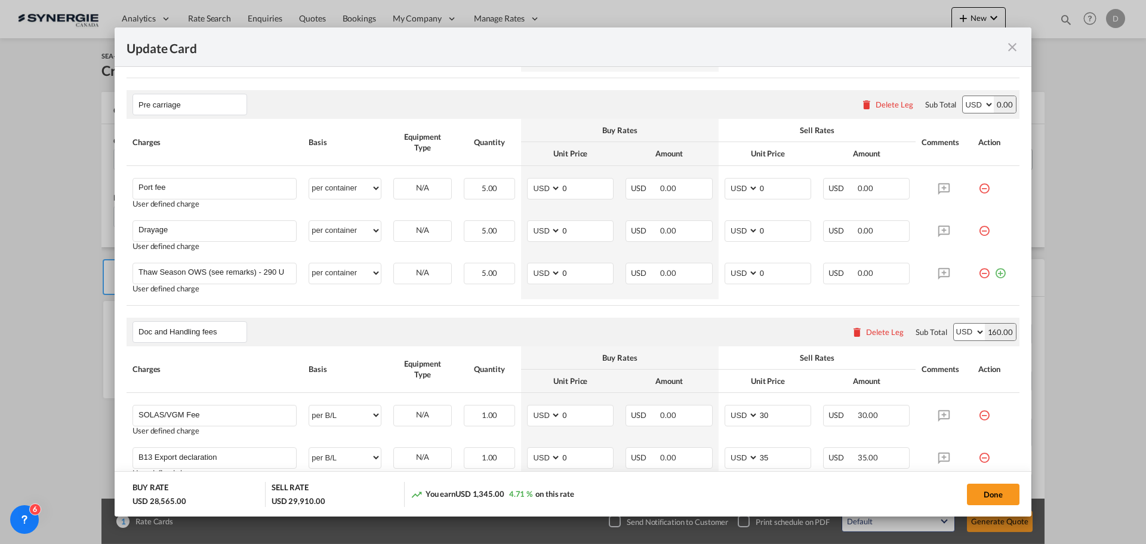
scroll to position [477, 0]
drag, startPoint x: 559, startPoint y: 232, endPoint x: 572, endPoint y: 242, distance: 17.4
click at [574, 238] on md-input-container "0" at bounding box center [586, 230] width 53 height 20
type input "772"
type input "950"
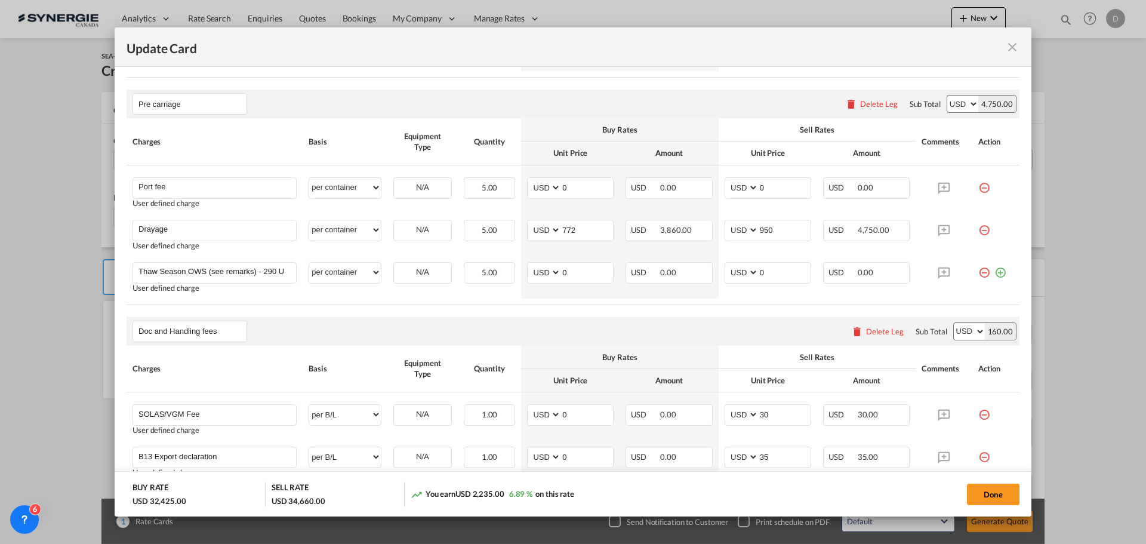
click at [551, 311] on rate-modification "Main Freight Please enter leg name Leg Name Already Exists Delete Leg Sub Total…" at bounding box center [573, 347] width 893 height 806
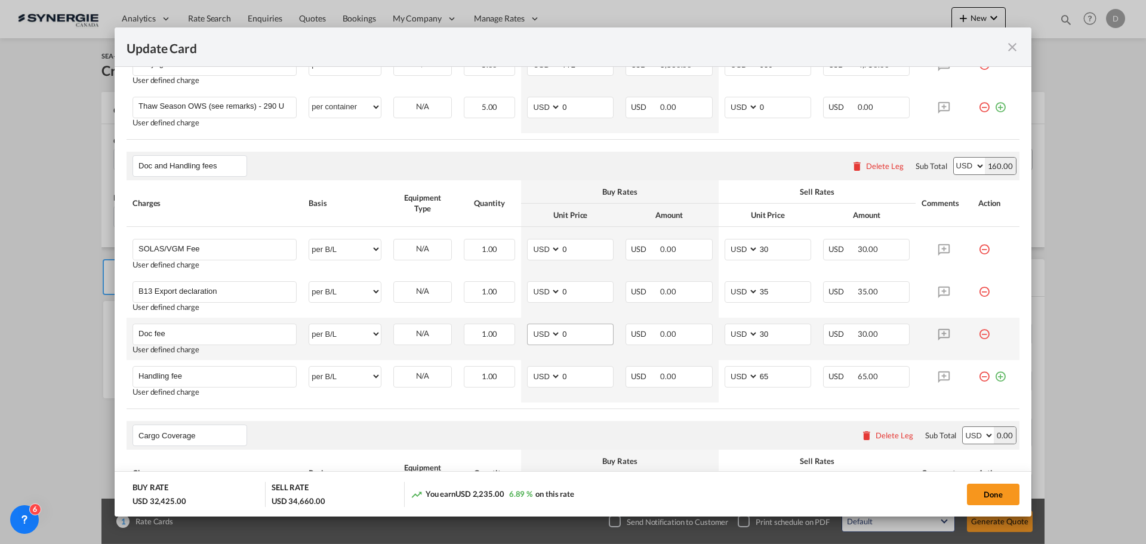
scroll to position [657, 0]
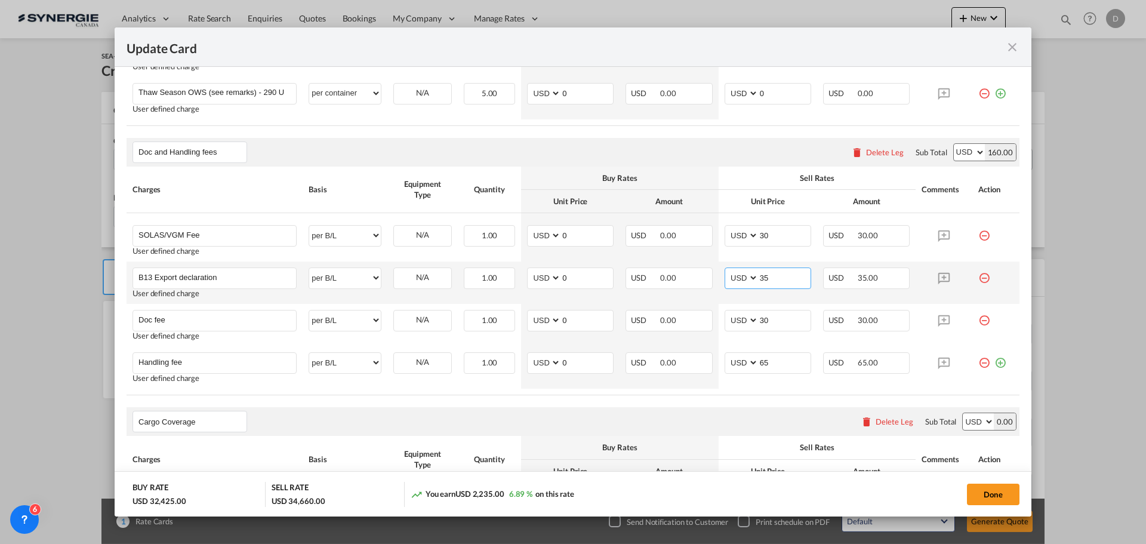
click at [759, 276] on input "35" at bounding box center [785, 277] width 52 height 18
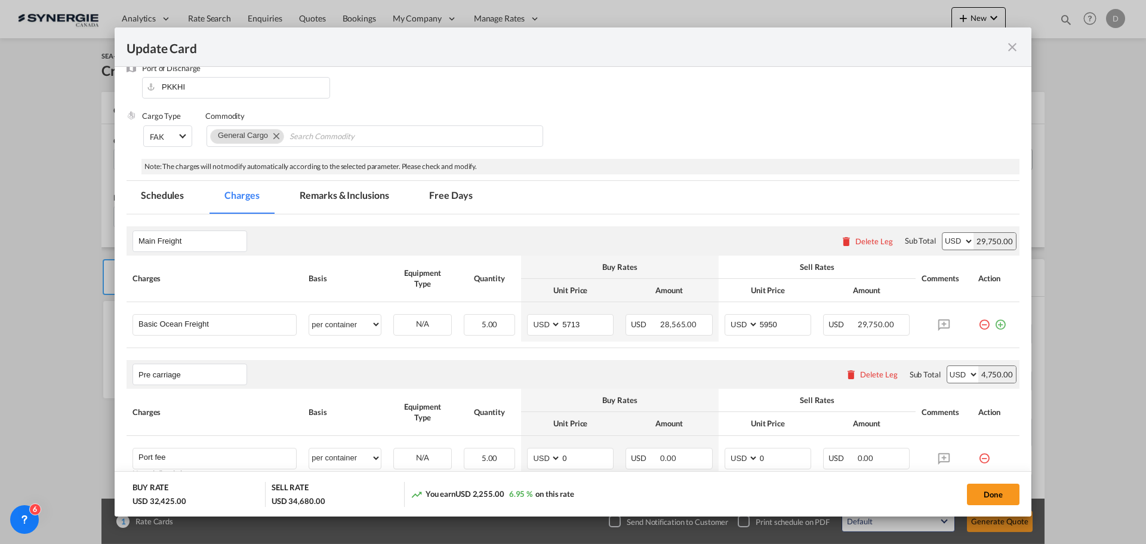
scroll to position [119, 0]
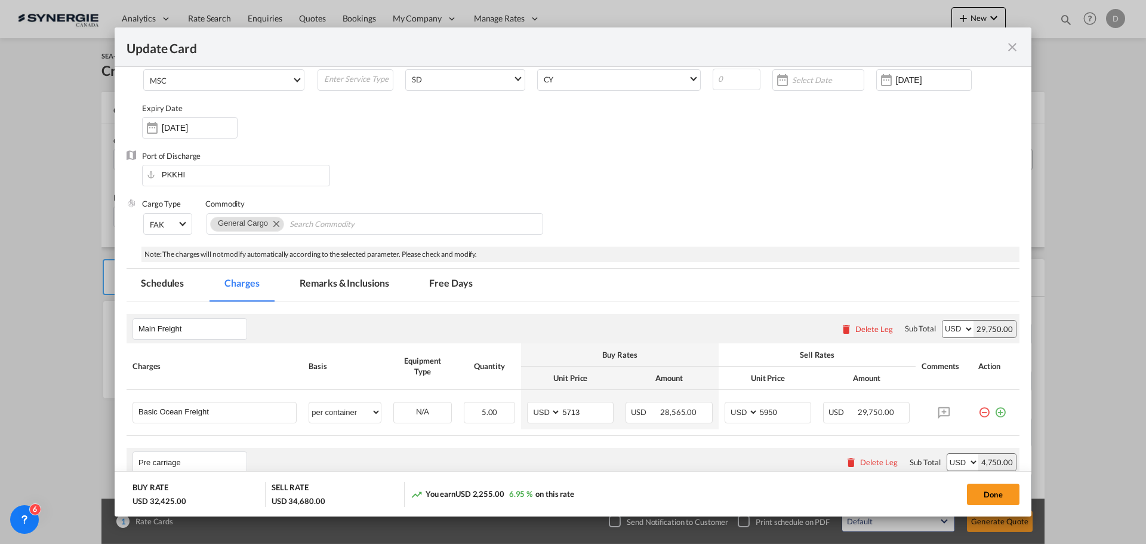
type input "55"
click at [378, 280] on md-tab-item "Remarks & Inclusions" at bounding box center [344, 285] width 118 height 33
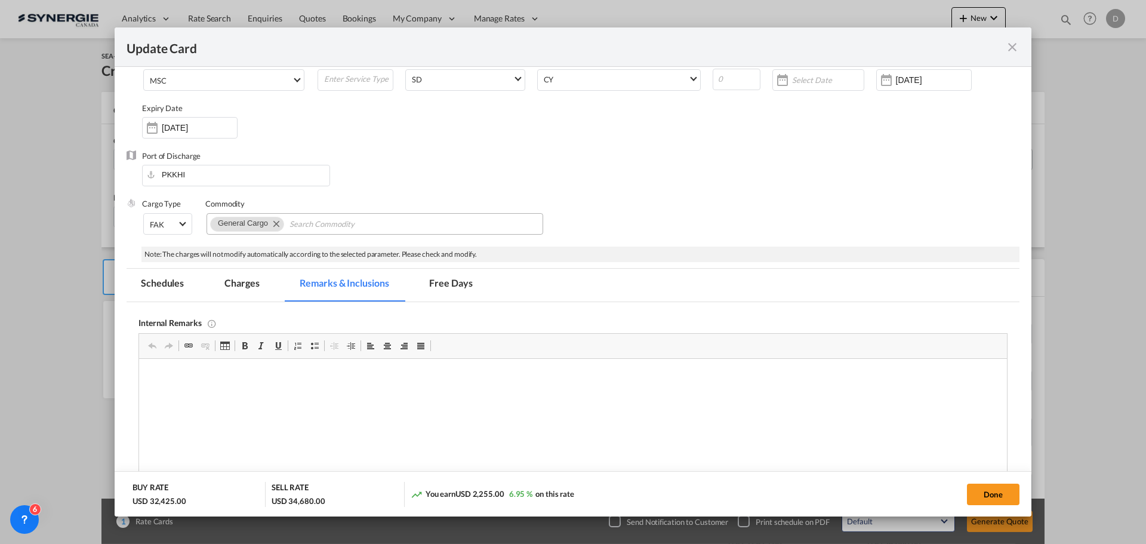
scroll to position [358, 0]
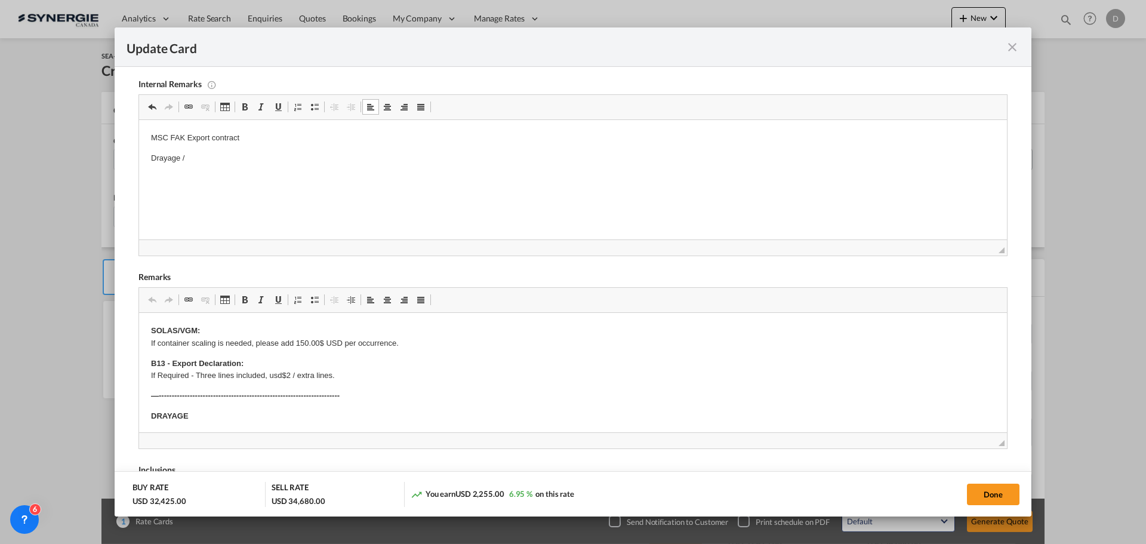
click at [205, 160] on p "Drayage /" at bounding box center [573, 158] width 844 height 13
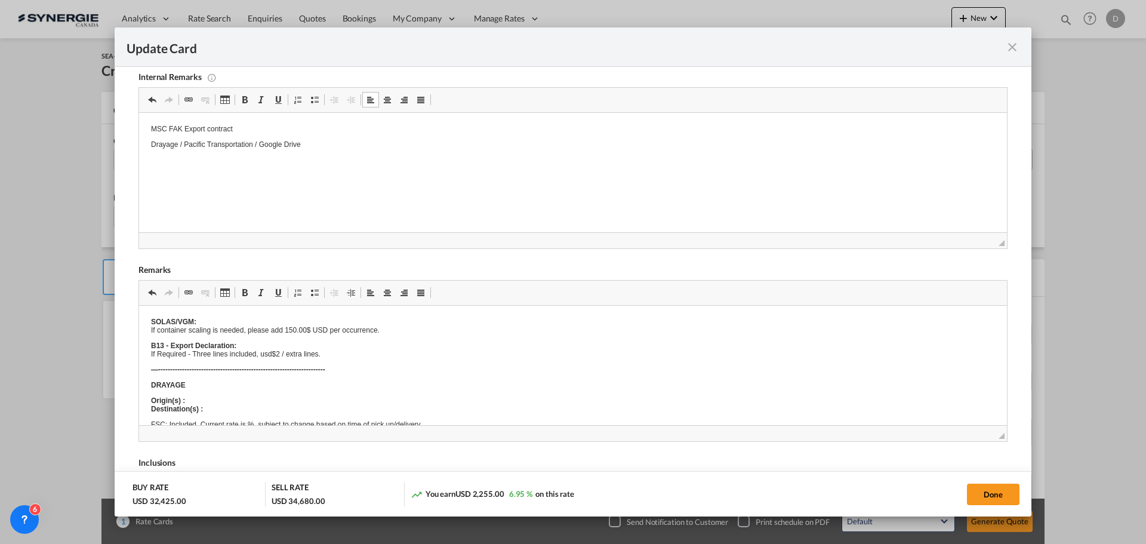
scroll to position [204, 0]
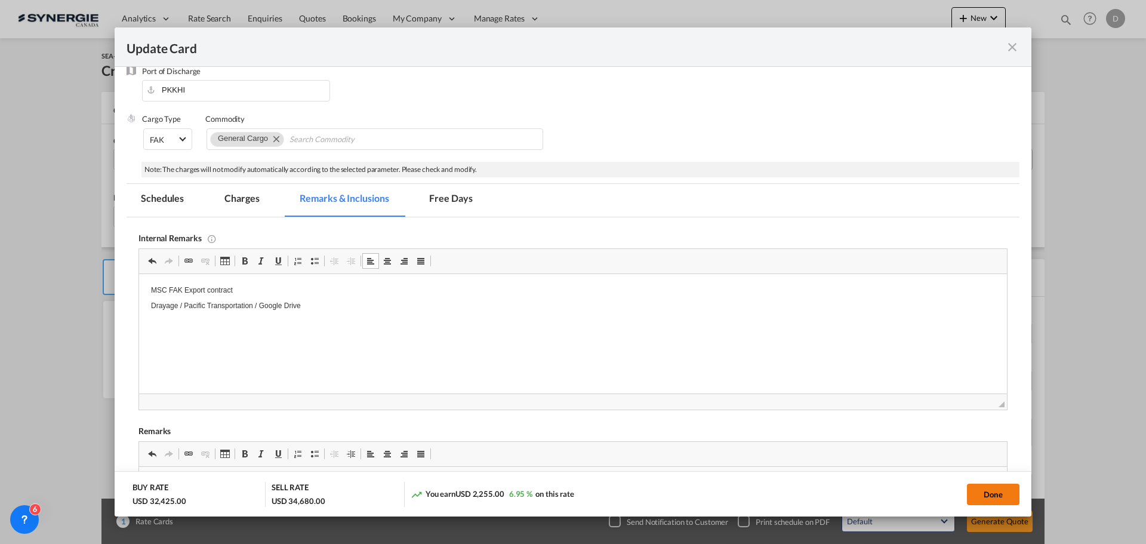
click at [976, 490] on button "Done" at bounding box center [993, 493] width 53 height 21
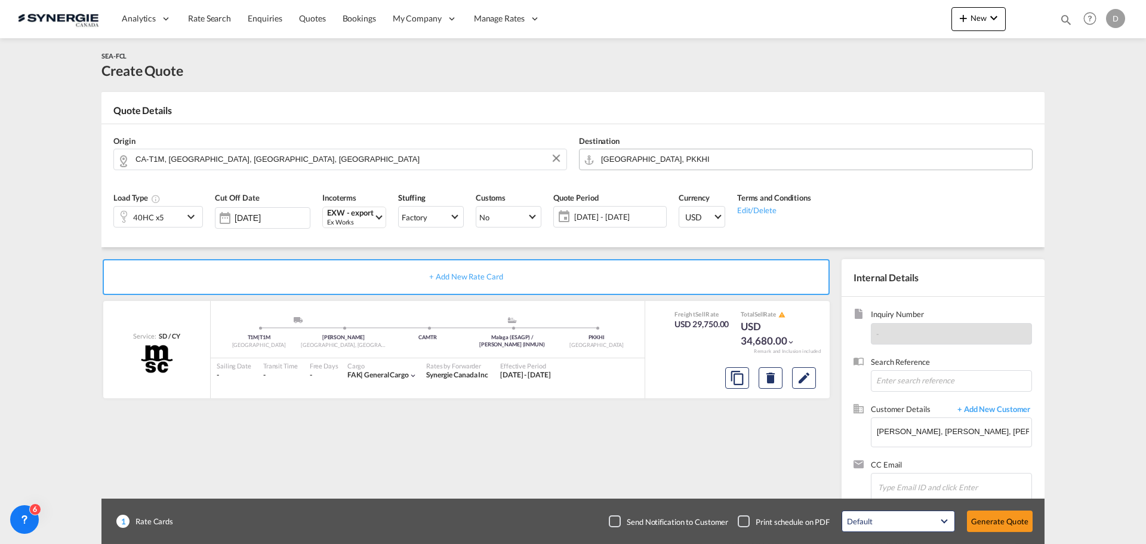
type input "16 Sep 2025"
type input "29 Sep 2025"
click at [807, 377] on md-icon "Edit" at bounding box center [804, 378] width 14 height 14
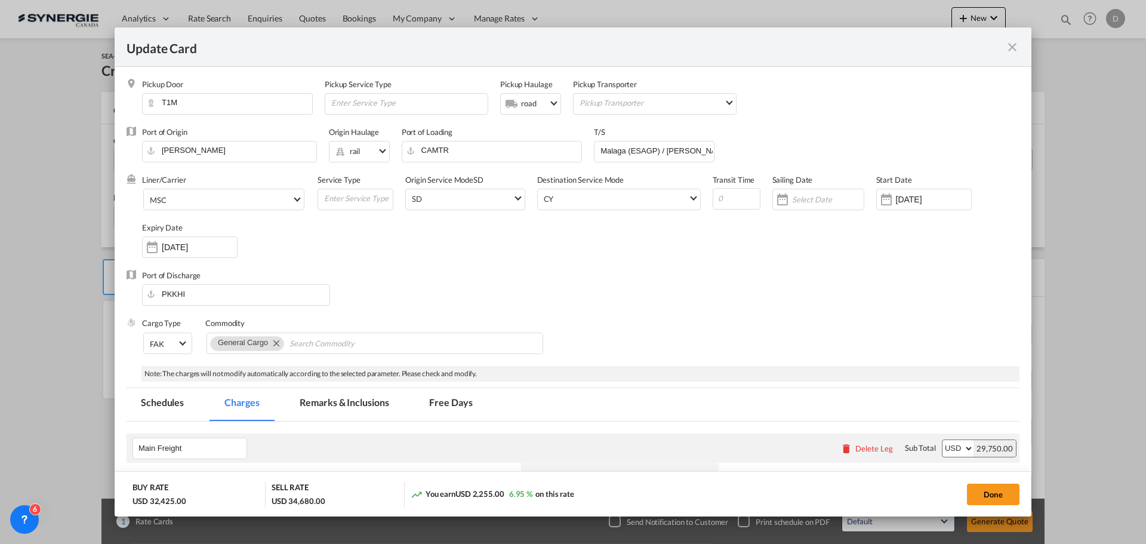
scroll to position [179, 0]
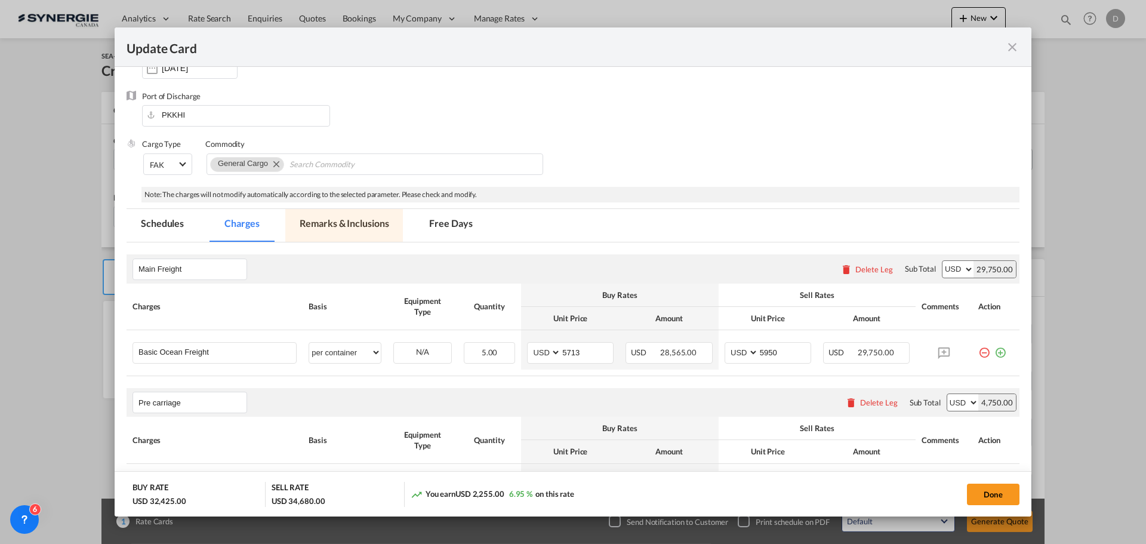
click at [360, 229] on md-tab-item "Remarks & Inclusions" at bounding box center [344, 225] width 118 height 33
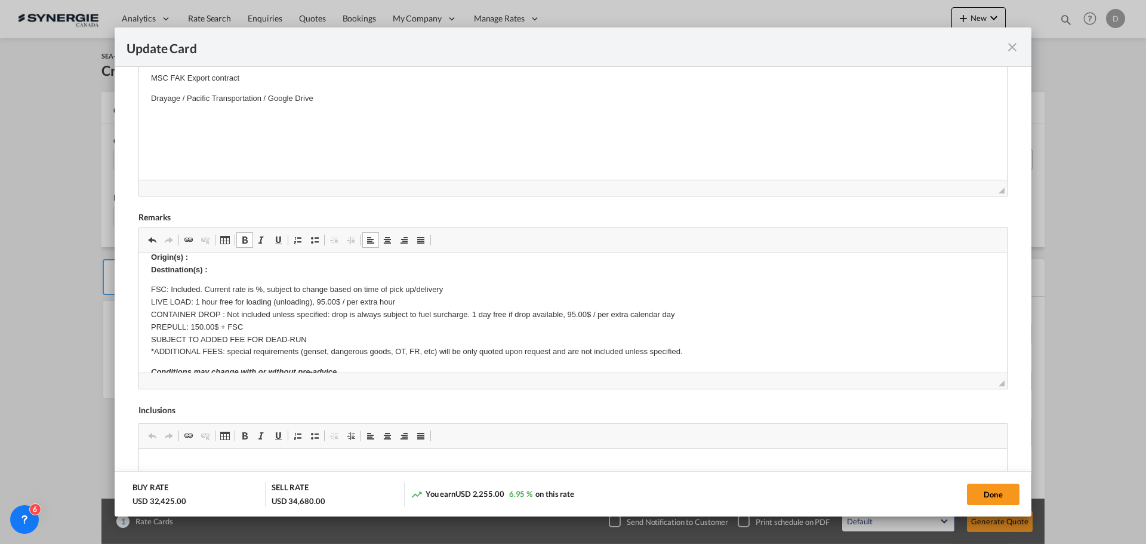
scroll to position [60, 0]
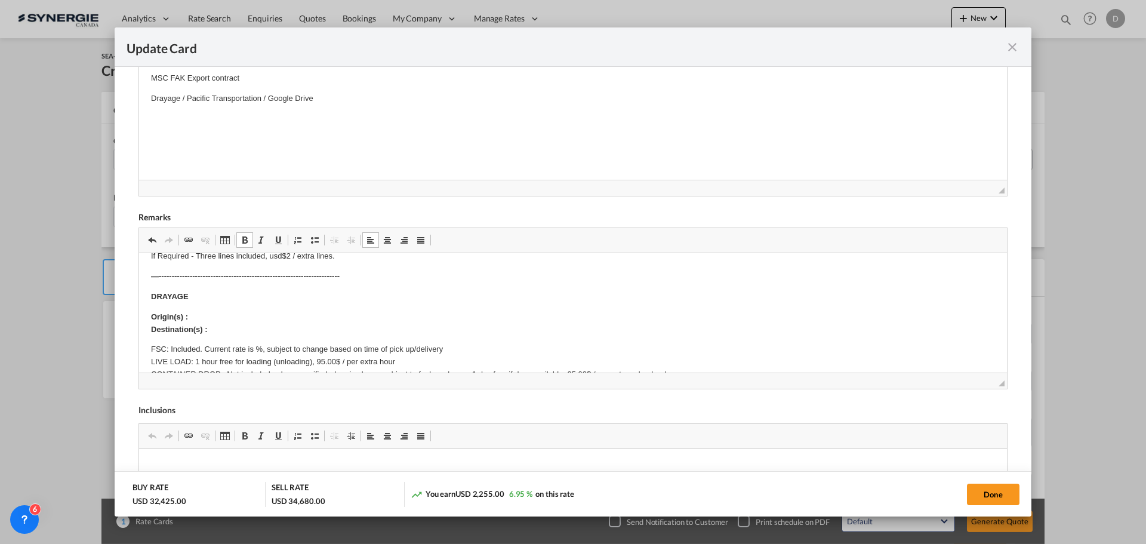
click at [214, 309] on body "SOLAS/VGM: If container scaling is needed, please add 150.00$ USD per occurrenc…" at bounding box center [573, 551] width 844 height 692
click at [227, 326] on p "Origin(s) : 1502 8 St, Coaldale, AB T1M 1N9, Canada ​​​​​​​ Destination(s) :" at bounding box center [573, 323] width 844 height 25
drag, startPoint x: 191, startPoint y: 315, endPoint x: 341, endPoint y: 316, distance: 149.8
click at [341, 316] on p "Origin(s) : 1502 8 St, Coaldale, AB T1M 1N9, Canada Destination(s) : Calgary Ra…" at bounding box center [573, 323] width 844 height 25
click at [246, 237] on span "Update Card Pickup ..." at bounding box center [245, 240] width 10 height 10
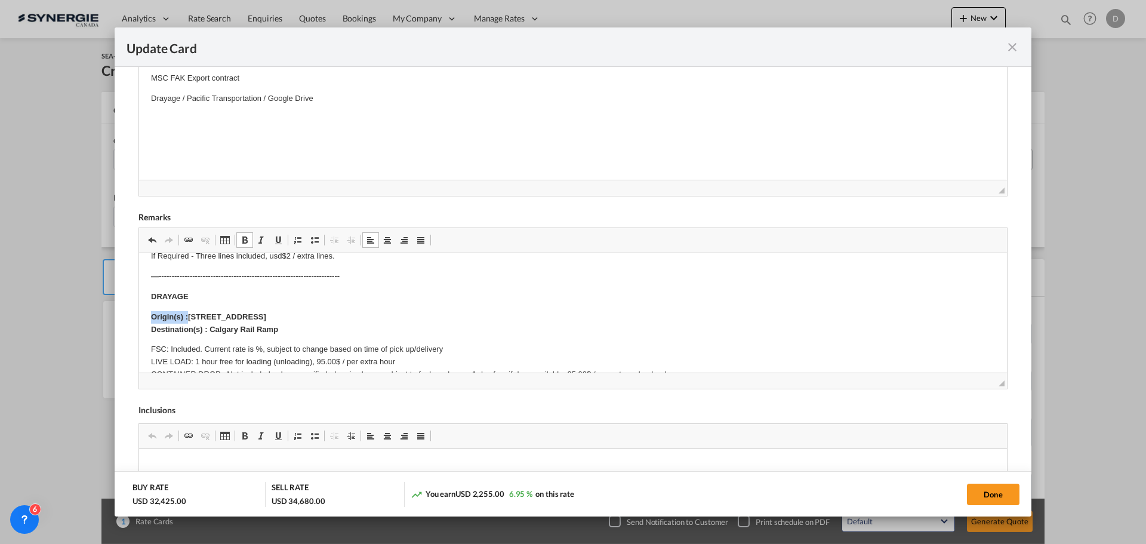
click at [451, 315] on p "Origin(s) : 1502 8 St, Coaldale, AB T1M 1N9, Canada Destination(s) : Calgary Ra…" at bounding box center [573, 323] width 844 height 25
click at [1008, 497] on button "Done" at bounding box center [993, 493] width 53 height 21
type input "16 Sep 2025"
type input "29 Sep 2025"
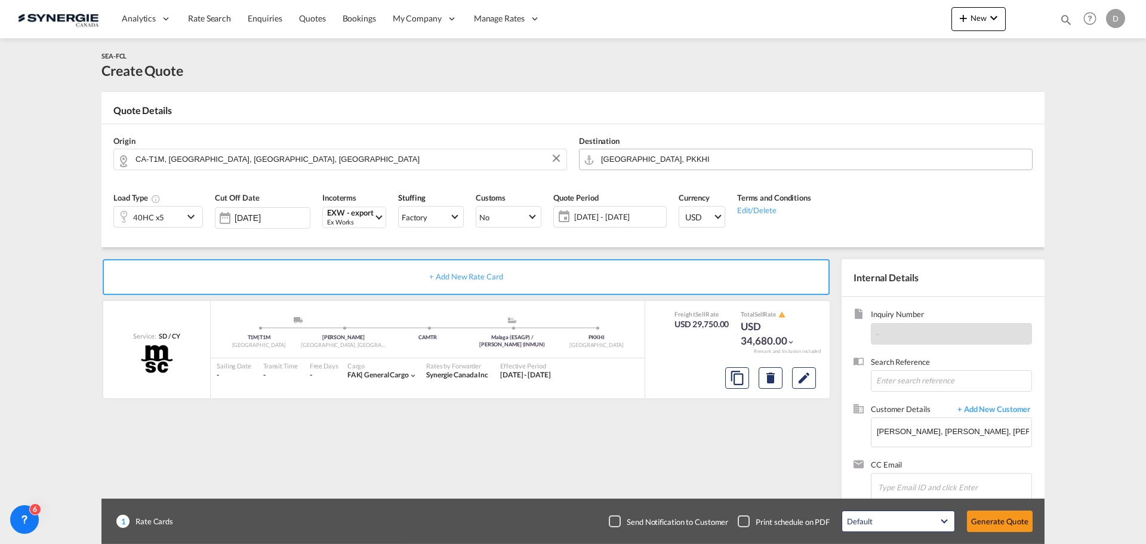
scroll to position [183, 0]
click at [1010, 522] on button "Generate Quote" at bounding box center [1000, 520] width 66 height 21
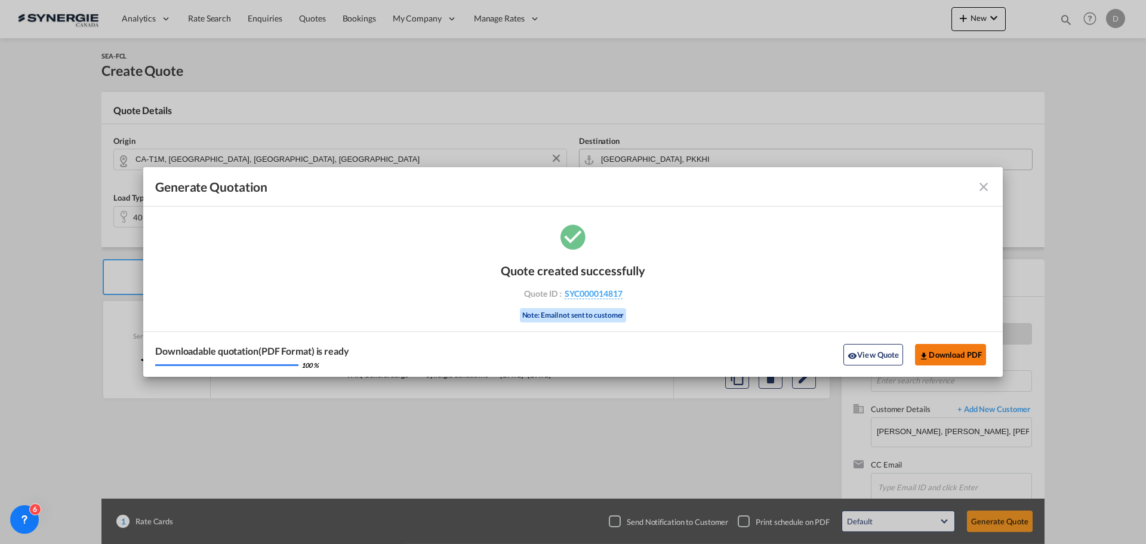
click at [865, 349] on button "View Quote" at bounding box center [873, 354] width 60 height 21
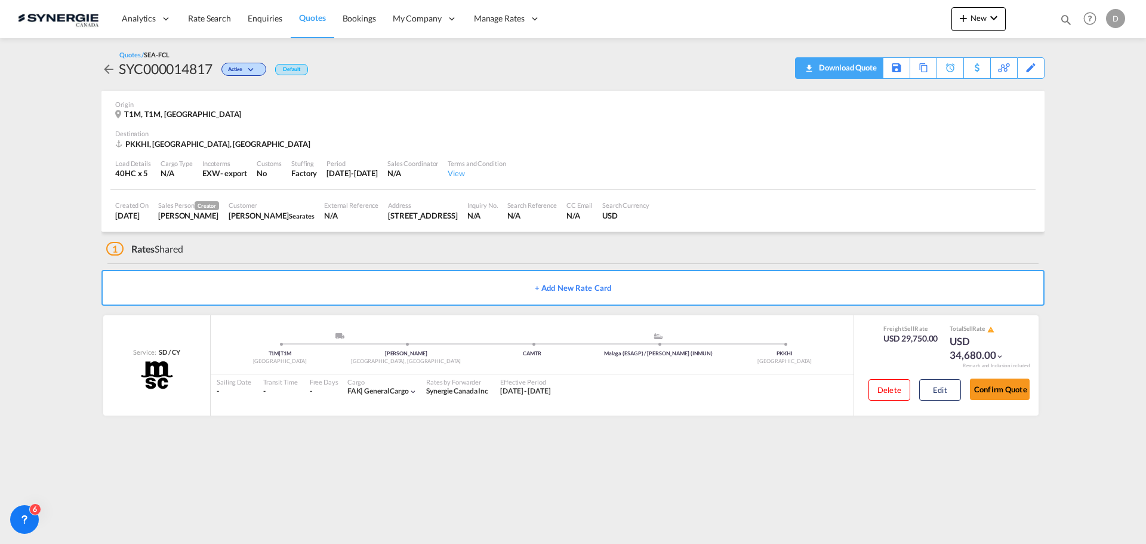
click at [870, 70] on div "Download Quote" at bounding box center [846, 67] width 61 height 19
click at [973, 17] on span "New" at bounding box center [978, 18] width 45 height 10
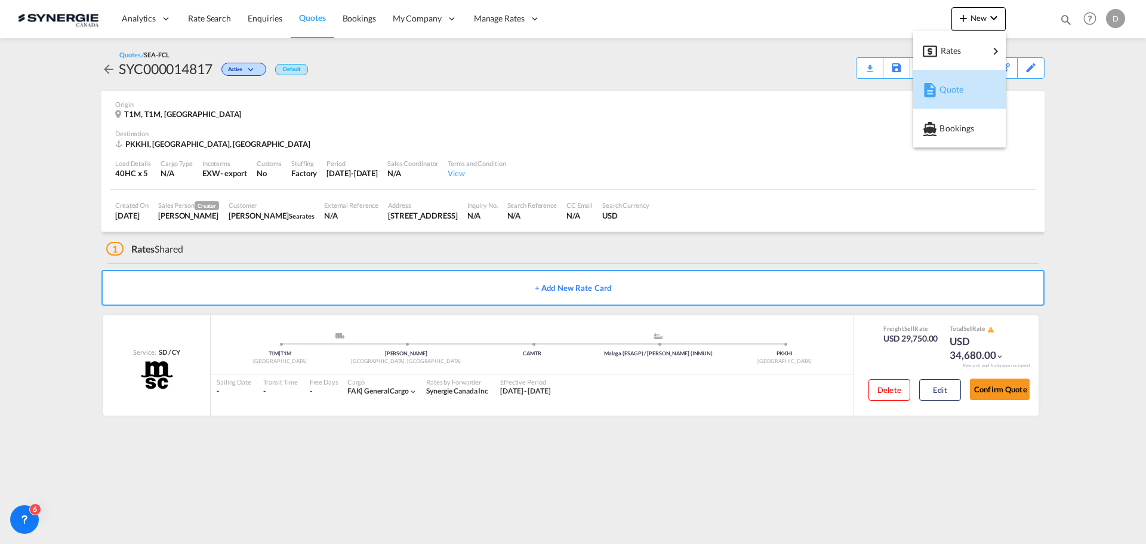
click at [952, 87] on span "Quote" at bounding box center [945, 90] width 13 height 24
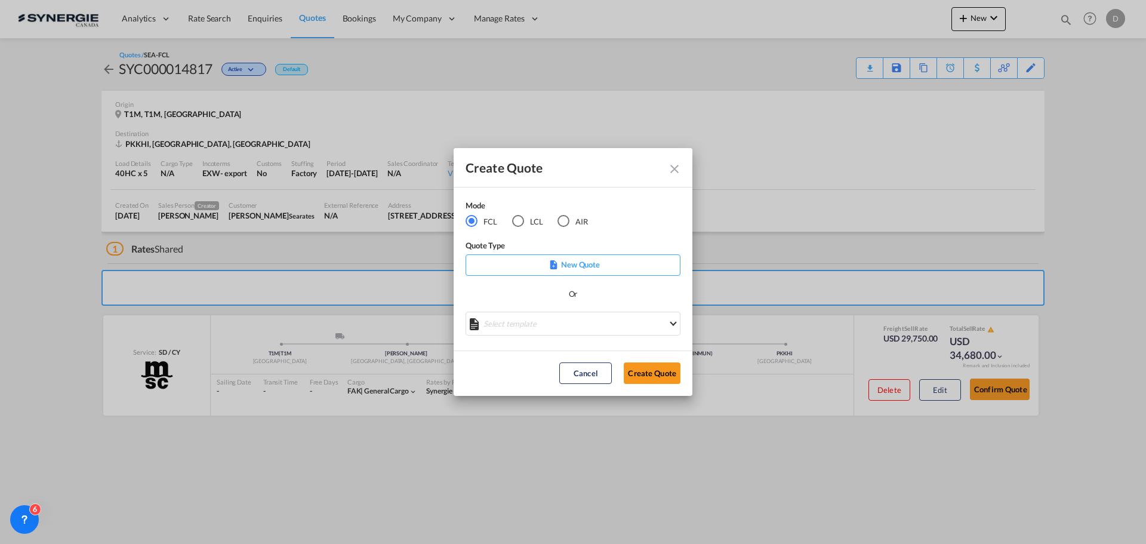
click at [570, 323] on md-select "Select template *NEW* FCL FREEHAND / DAP Pablo Gomez Saldarriaga | 10 Jul 2025 …" at bounding box center [573, 324] width 215 height 24
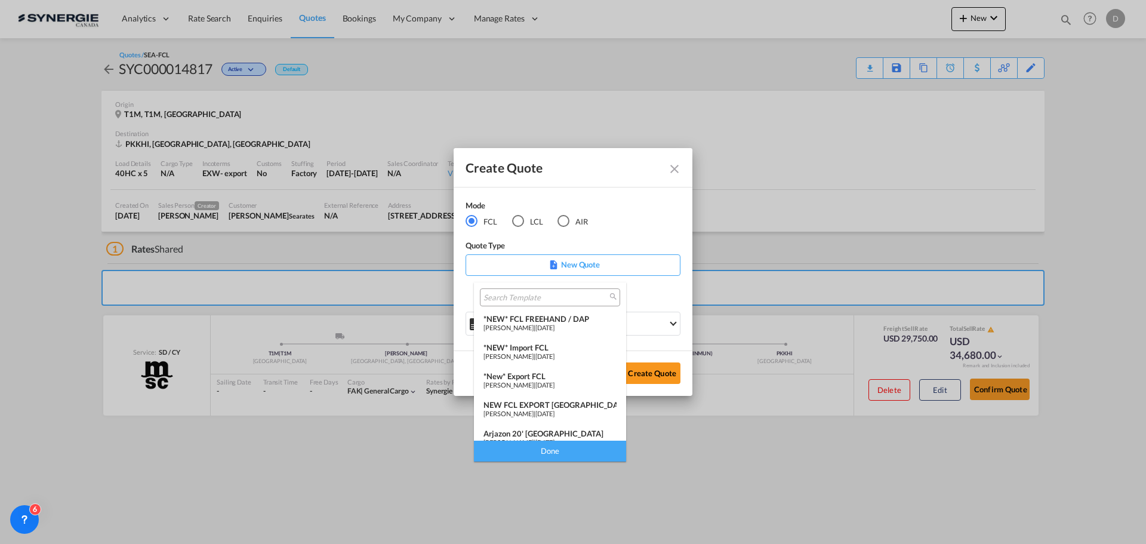
click at [554, 379] on div "*New* Export FCL" at bounding box center [549, 376] width 133 height 10
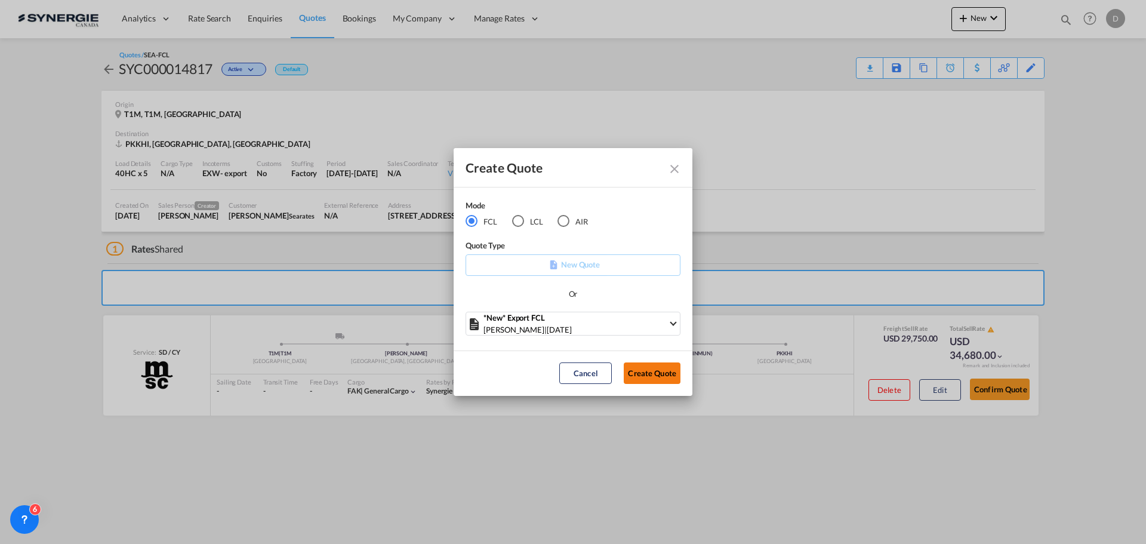
click at [664, 365] on button "Create Quote" at bounding box center [652, 372] width 57 height 21
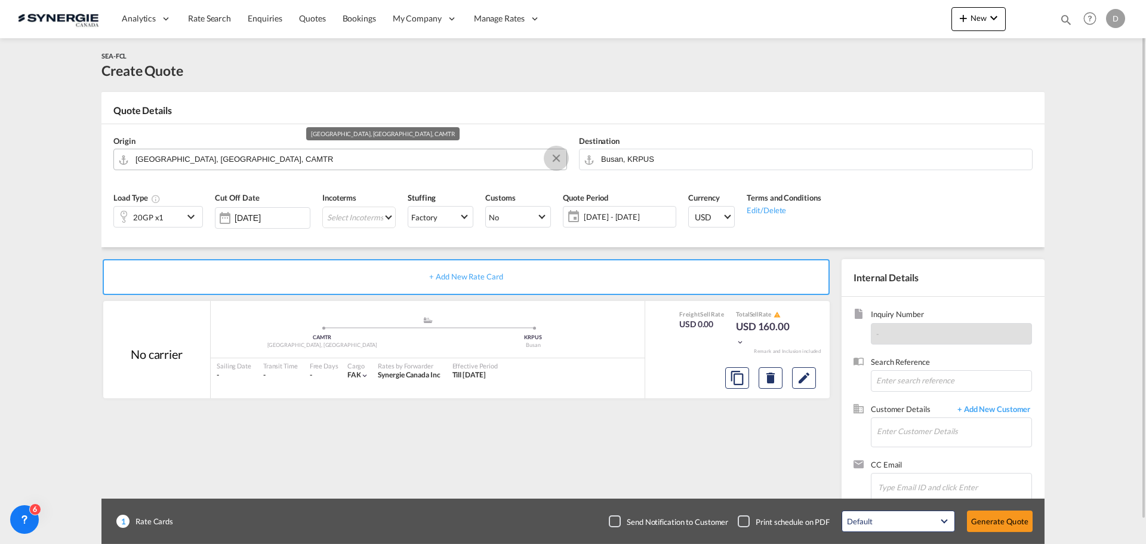
click at [555, 158] on button "Clear Input" at bounding box center [556, 158] width 18 height 18
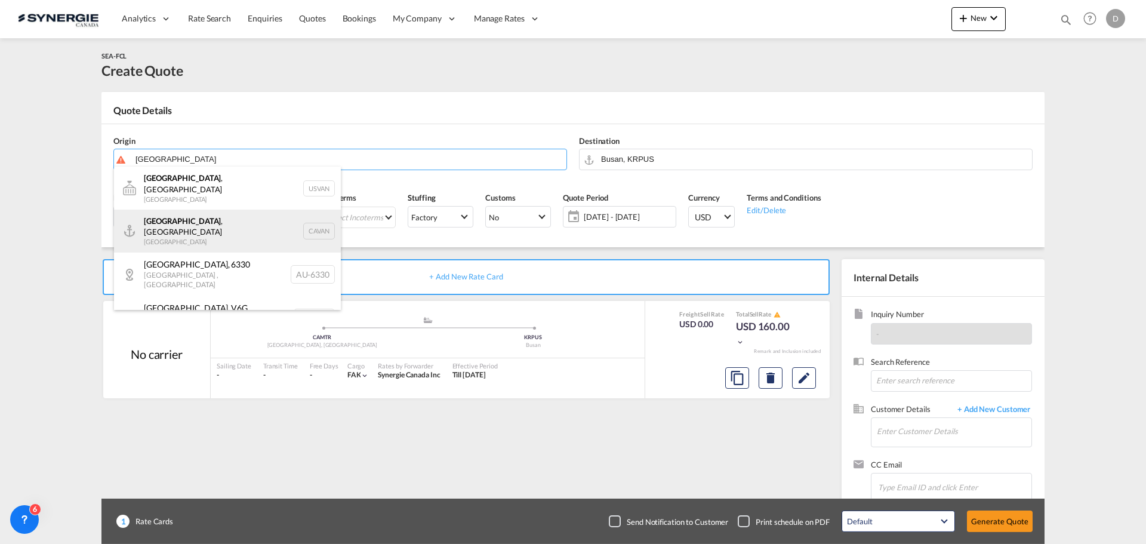
click at [181, 220] on div "Vancouver , BC Canada CAVAN" at bounding box center [227, 230] width 227 height 43
type input "Vancouver, BC, CAVAN"
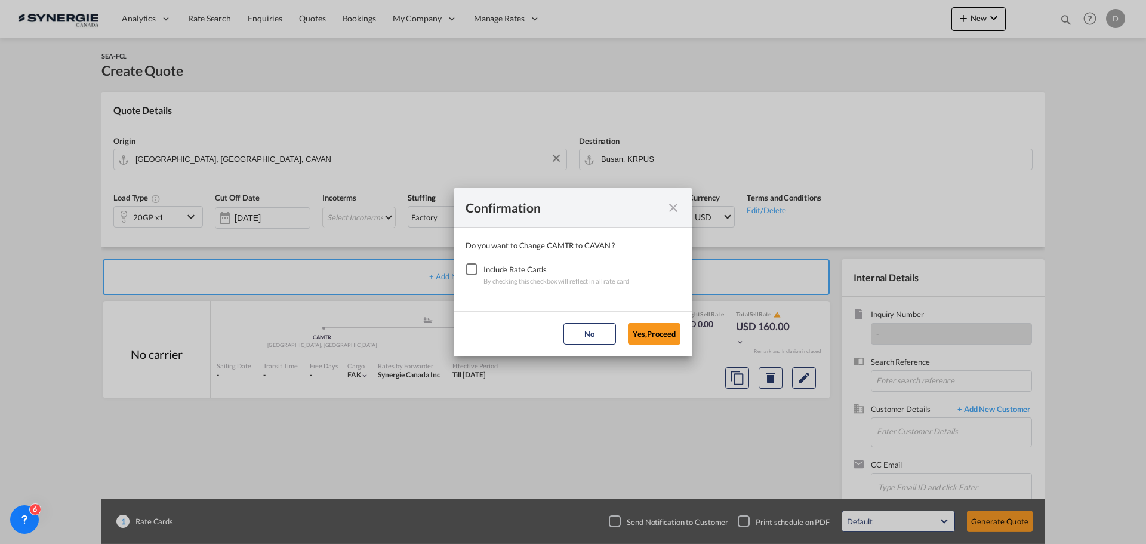
click at [466, 272] on div "Checkbox No Ink" at bounding box center [472, 269] width 12 height 12
click at [641, 332] on button "Yes,Proceed" at bounding box center [654, 333] width 53 height 21
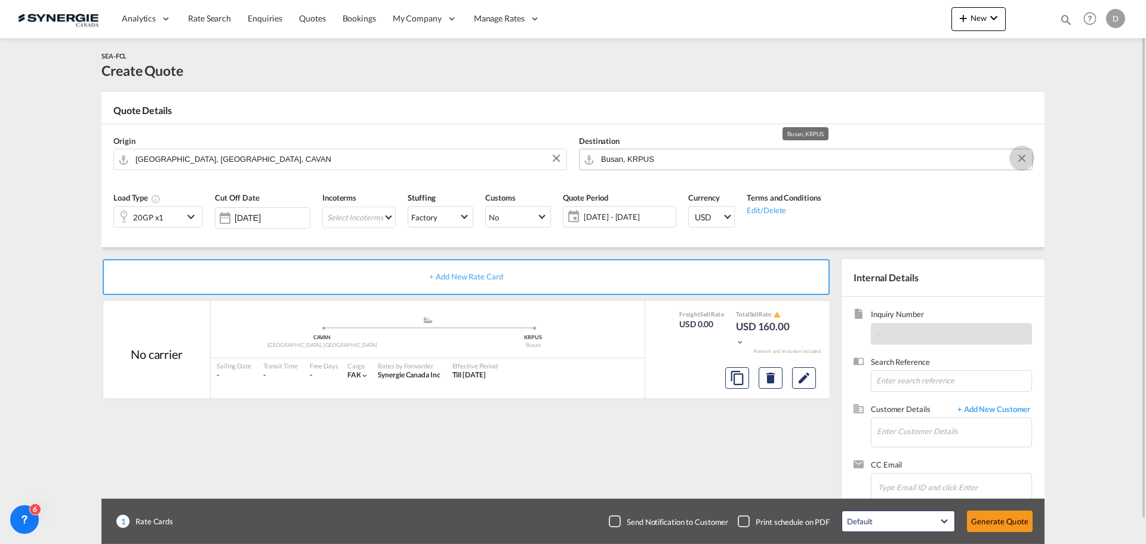
click at [1021, 156] on button "Clear Input" at bounding box center [1022, 158] width 18 height 18
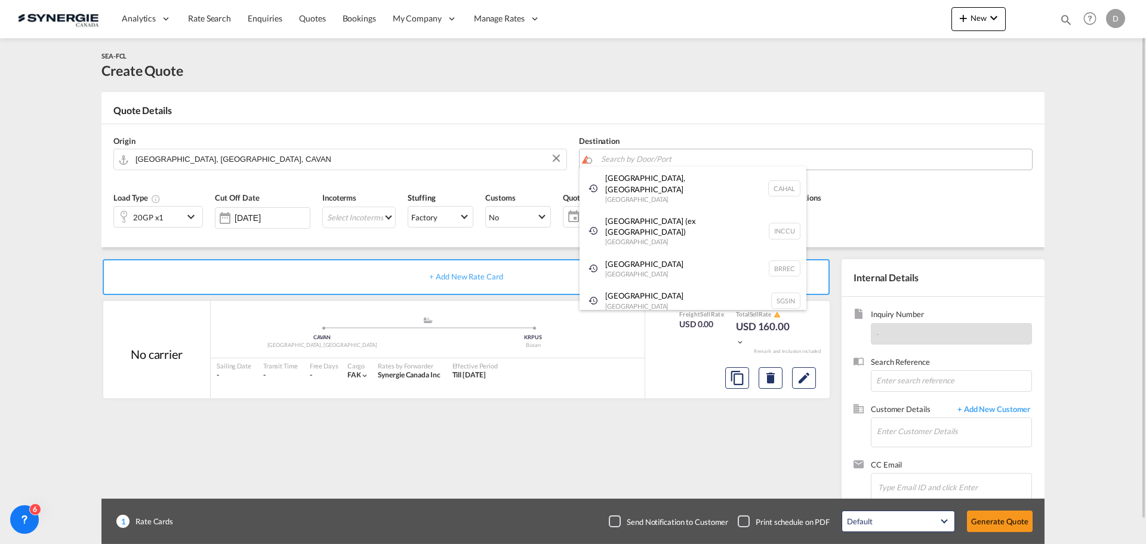
paste input "MORADABAD"
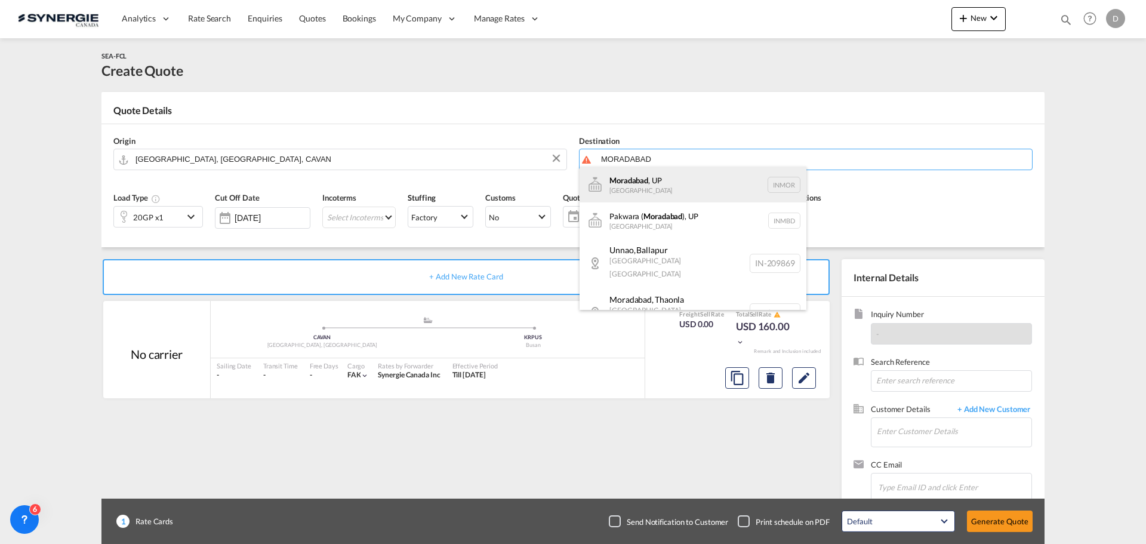
click at [648, 184] on div "Moradabad , UP India INMOR" at bounding box center [693, 185] width 227 height 36
type input "Moradabad, UP, INMOR"
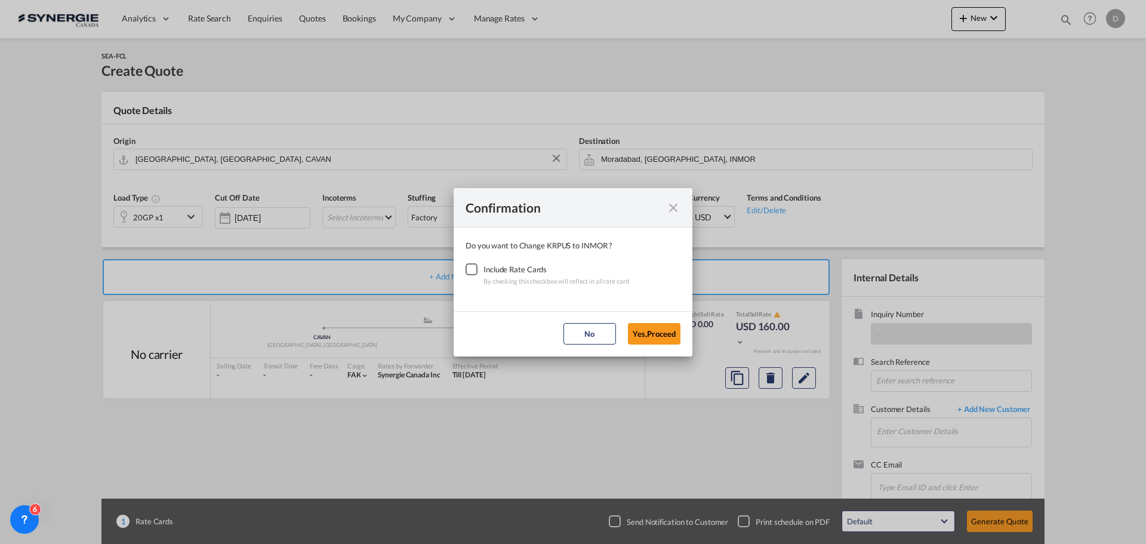
click at [474, 269] on div "Checkbox No Ink" at bounding box center [472, 269] width 12 height 12
click at [644, 334] on button "Yes,Proceed" at bounding box center [654, 333] width 53 height 21
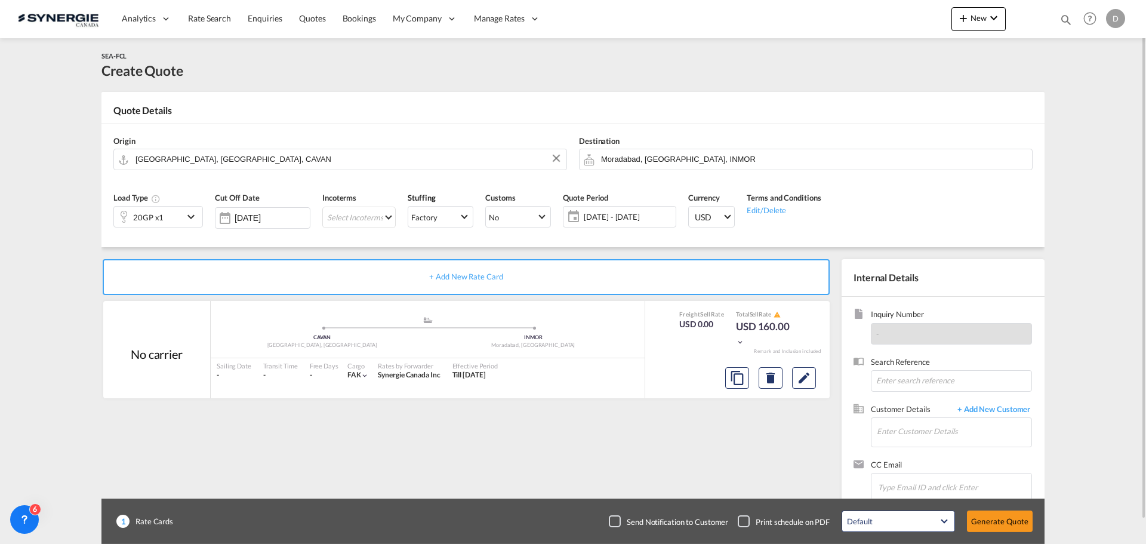
click at [195, 215] on md-icon "icon-chevron-down" at bounding box center [193, 216] width 18 height 14
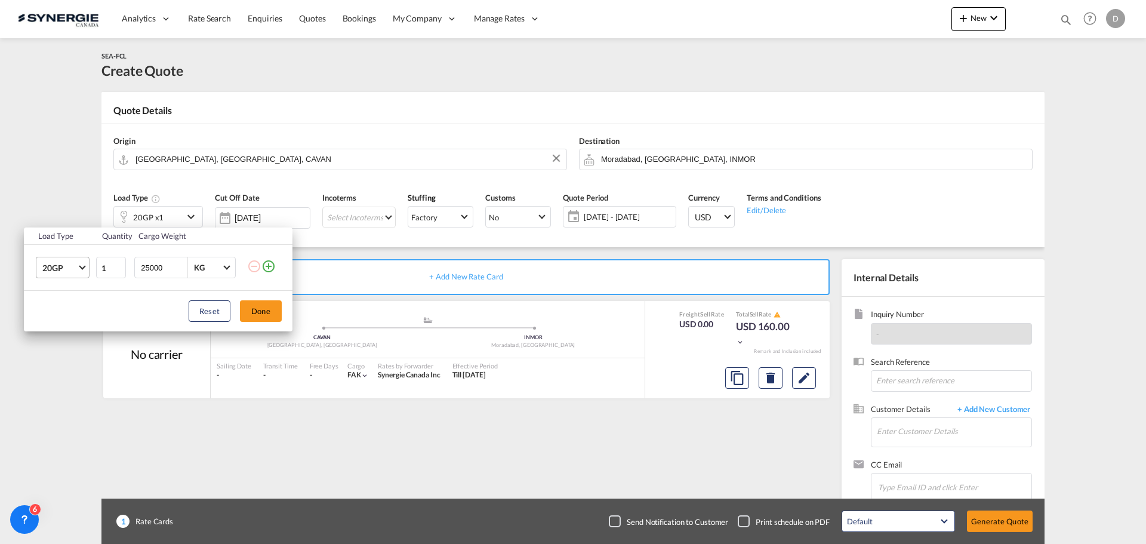
click at [84, 267] on span "Choose: \a20GP" at bounding box center [82, 266] width 7 height 7
click at [57, 327] on div "40HC" at bounding box center [53, 325] width 22 height 12
click at [149, 269] on input "25000" at bounding box center [164, 267] width 48 height 20
type input "20000"
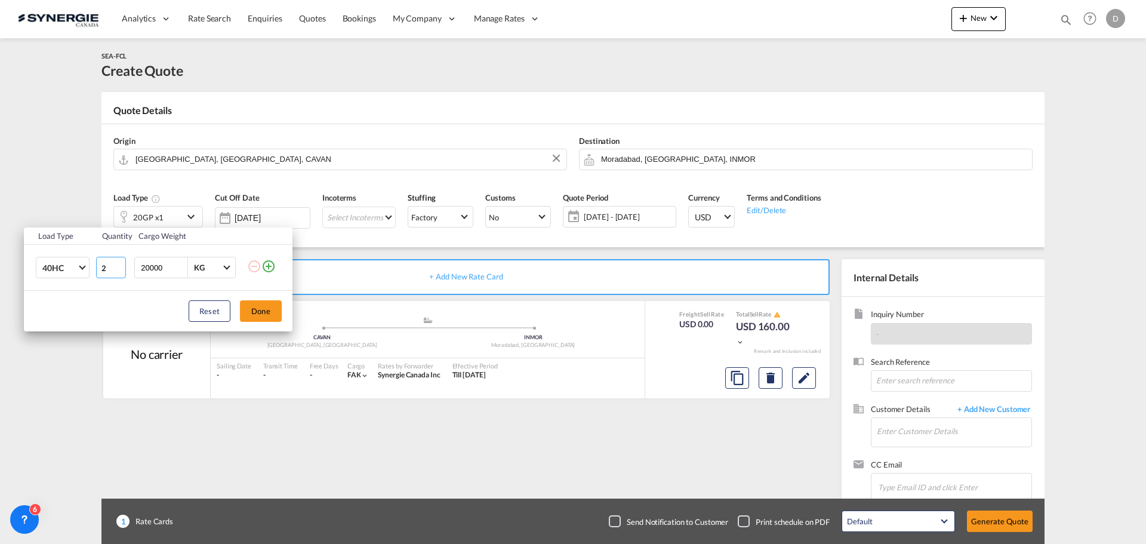
type input "2"
click at [118, 263] on input "2" at bounding box center [111, 267] width 30 height 21
click at [266, 313] on button "Done" at bounding box center [261, 310] width 42 height 21
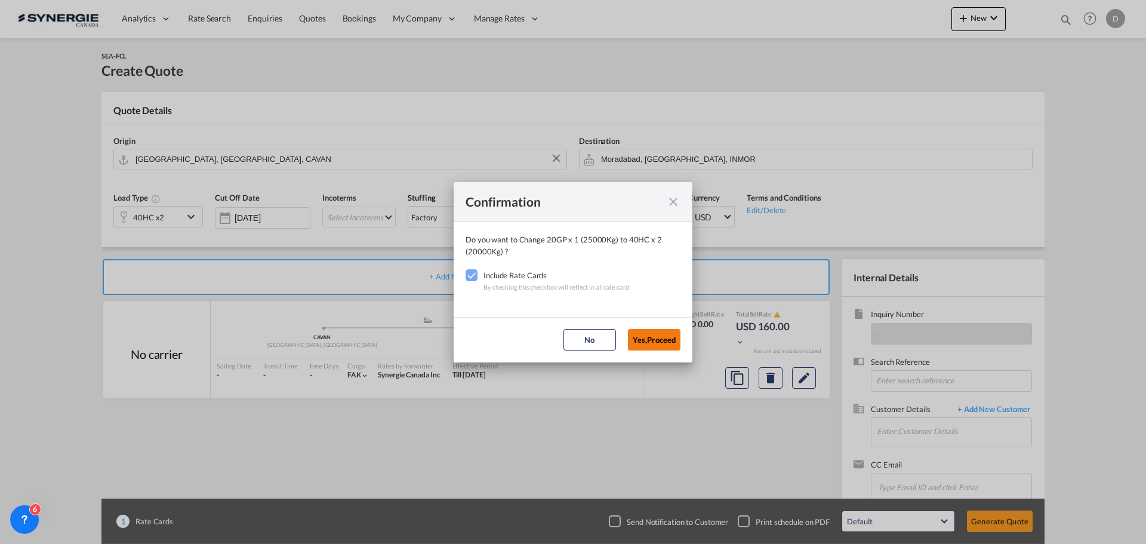
click at [662, 335] on button "Yes,Proceed" at bounding box center [654, 339] width 53 height 21
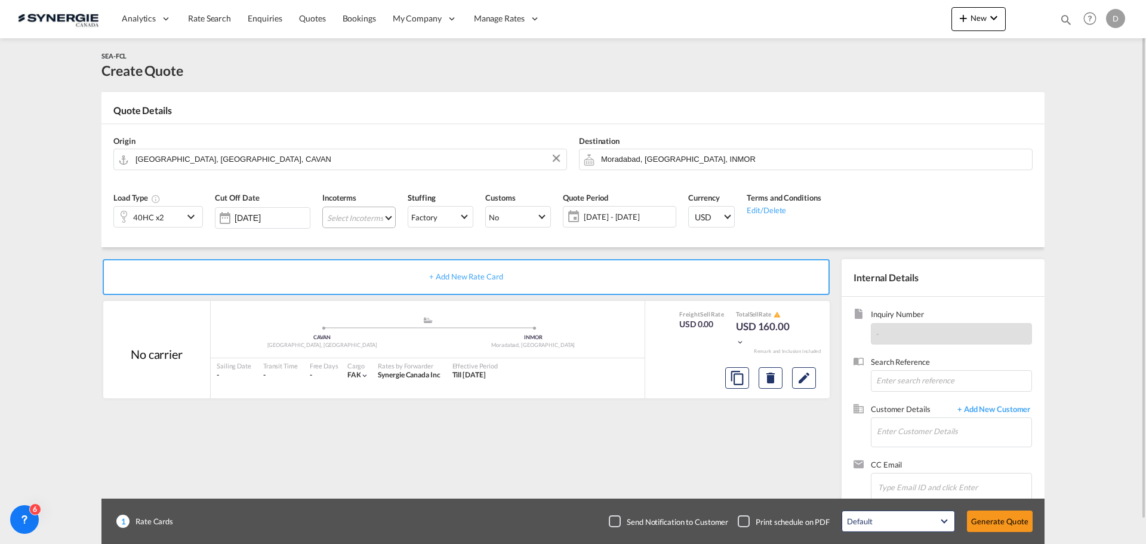
click at [378, 212] on md-select "Select Incoterms EXW - import Ex Works EXW - export Ex Works FOB - export Free …" at bounding box center [358, 217] width 73 height 21
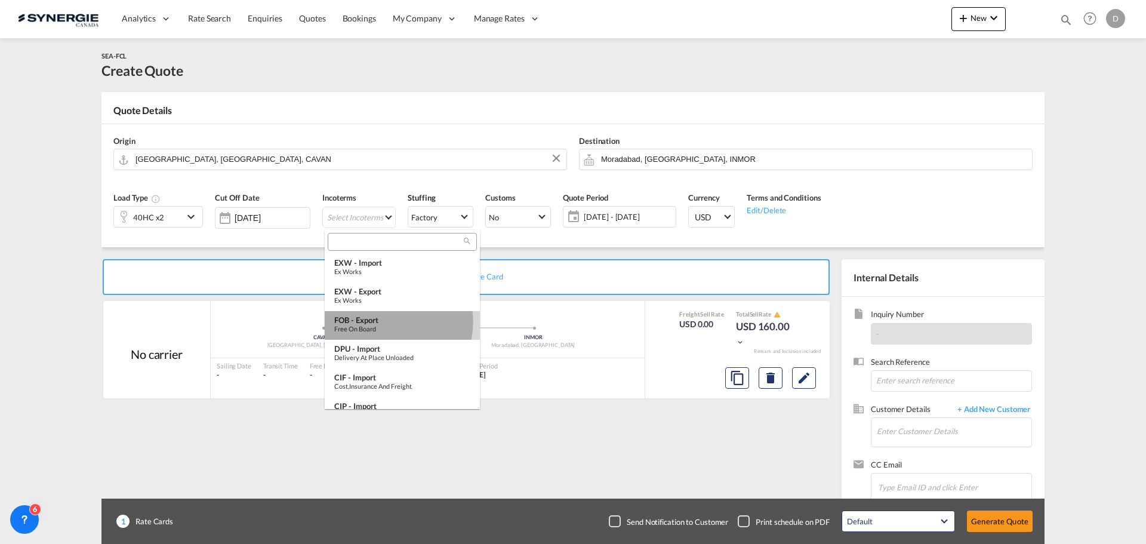
click at [392, 322] on div "FOB - export" at bounding box center [402, 320] width 136 height 10
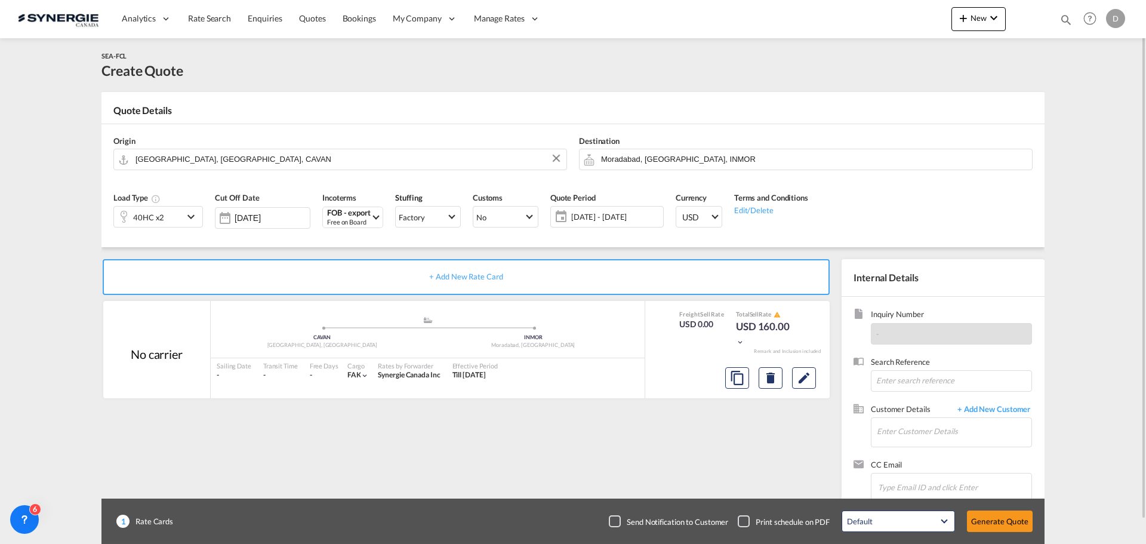
click at [628, 216] on span "17 Sep - 17 Oct 2025" at bounding box center [615, 216] width 89 height 11
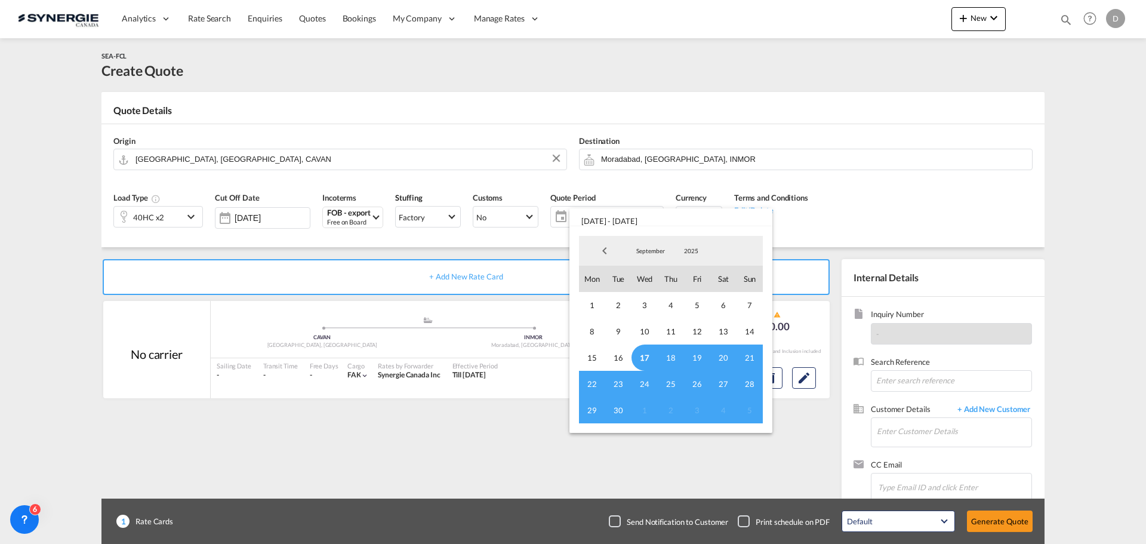
click at [646, 358] on span "17" at bounding box center [644, 357] width 26 height 26
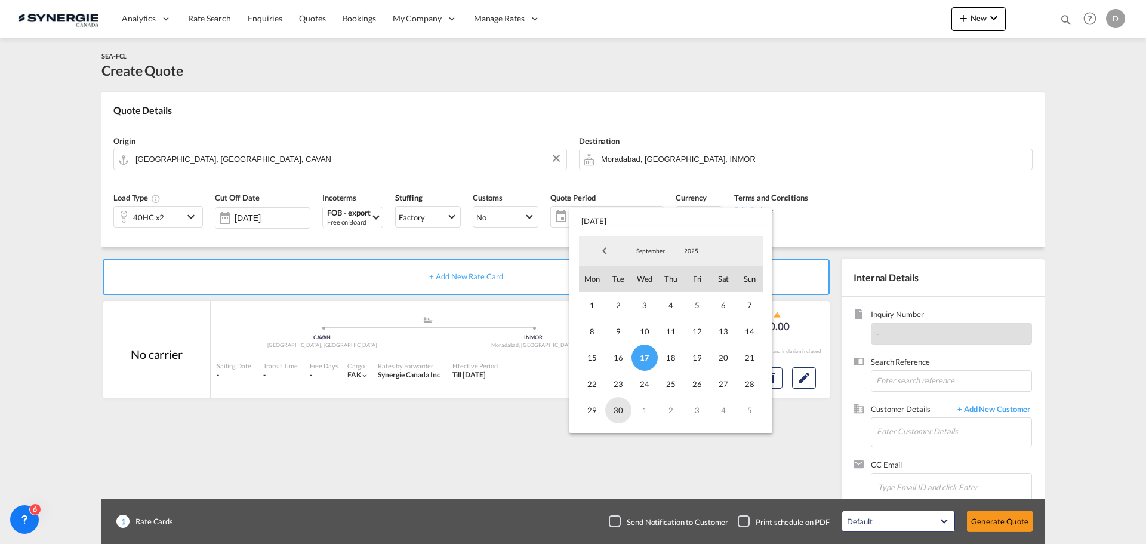
click at [616, 409] on span "30" at bounding box center [618, 410] width 26 height 26
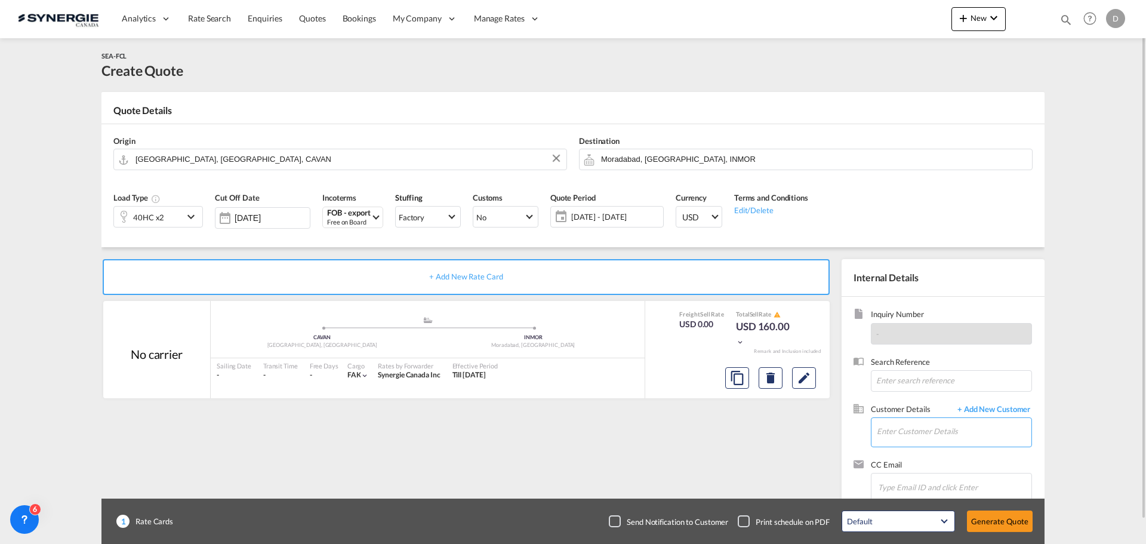
click at [963, 434] on input "Enter Customer Details" at bounding box center [954, 431] width 155 height 27
paste input "t.sharma@moversintl.com"
type input "t.sharma@moversintl.com"
click at [1015, 410] on span "+ Add New Customer" at bounding box center [991, 410] width 81 height 14
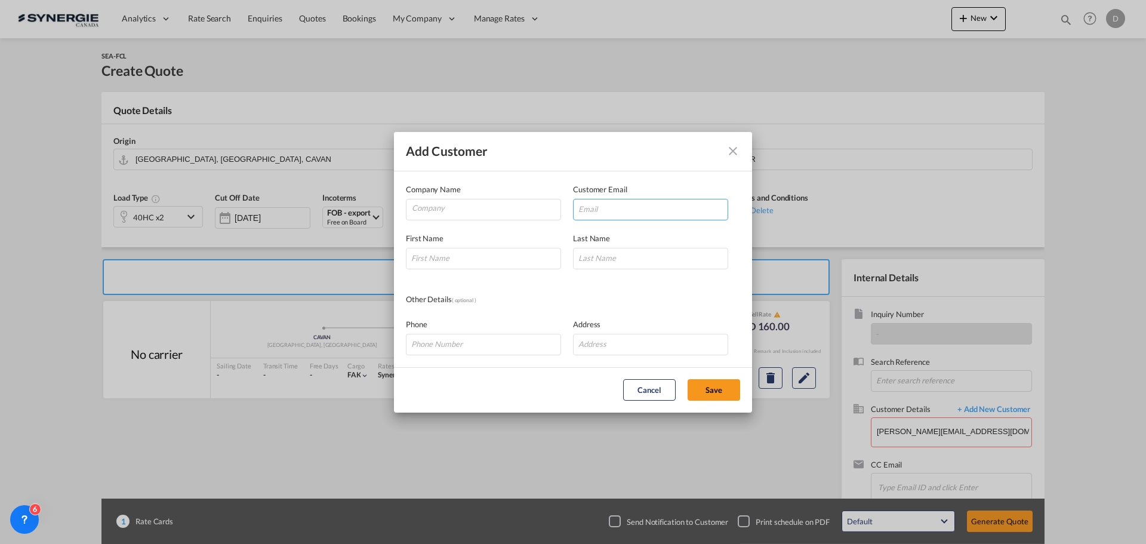
click at [602, 213] on input "Add Customer Company ..." at bounding box center [650, 209] width 155 height 21
paste input "t.sharma@moversintl.com"
type input "t.sharma@moversintl.com"
click at [480, 255] on input "Add Customer Company ..." at bounding box center [483, 258] width 155 height 21
paste input "Tajinder"
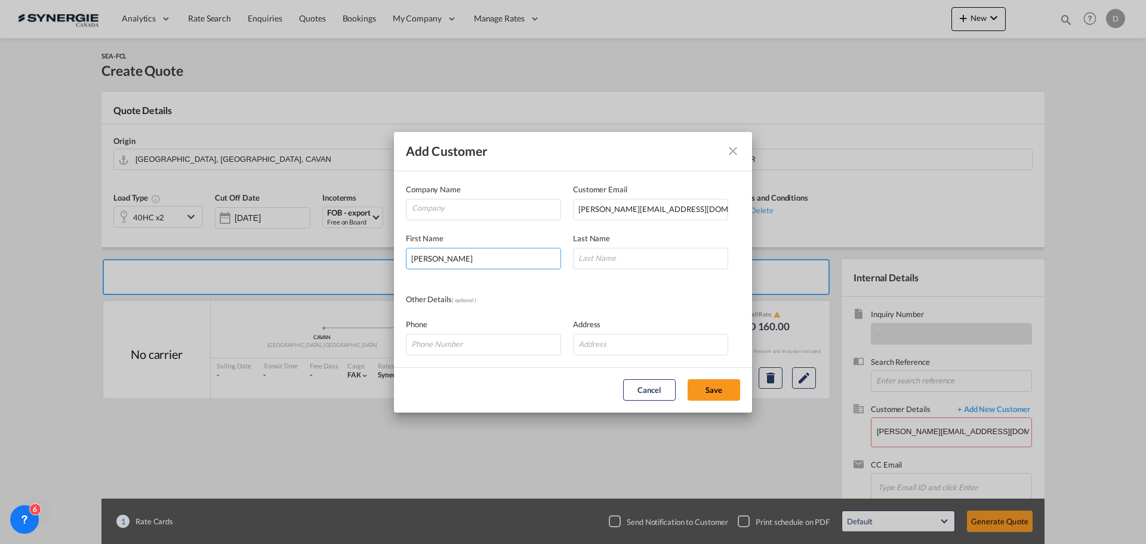
type input "Tajinder"
click at [609, 259] on input "Add Customer Company ..." at bounding box center [650, 258] width 155 height 21
paste input "Sharma"
type input "Sharma"
click at [454, 209] on input "Company" at bounding box center [486, 208] width 149 height 18
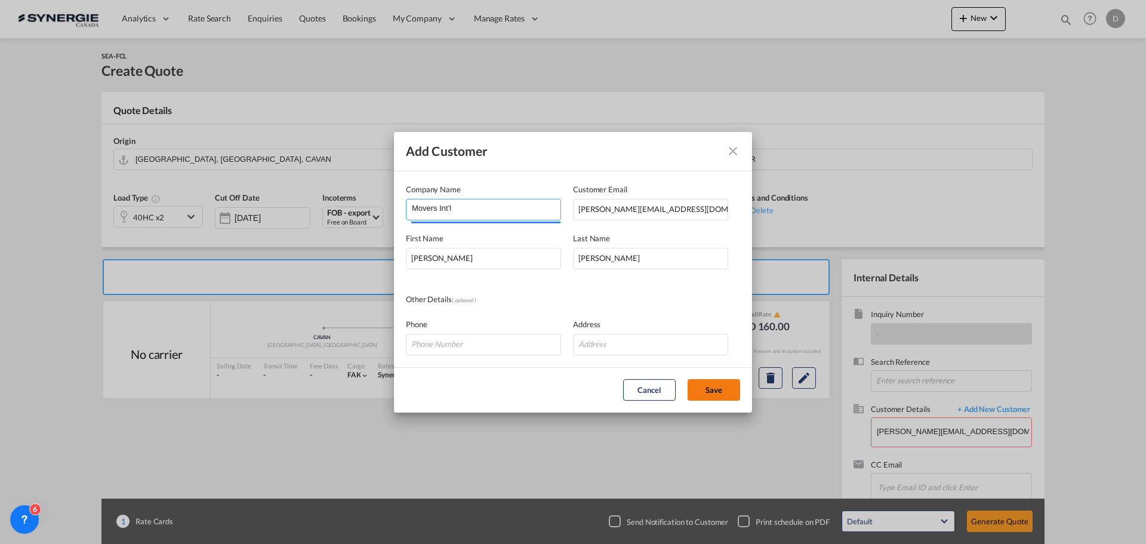
type input "Movers Int'l"
click at [702, 388] on button "Save" at bounding box center [714, 389] width 53 height 21
type input "Movers Int'l, Tajinder Sharma, t.sharma@moversintl.com"
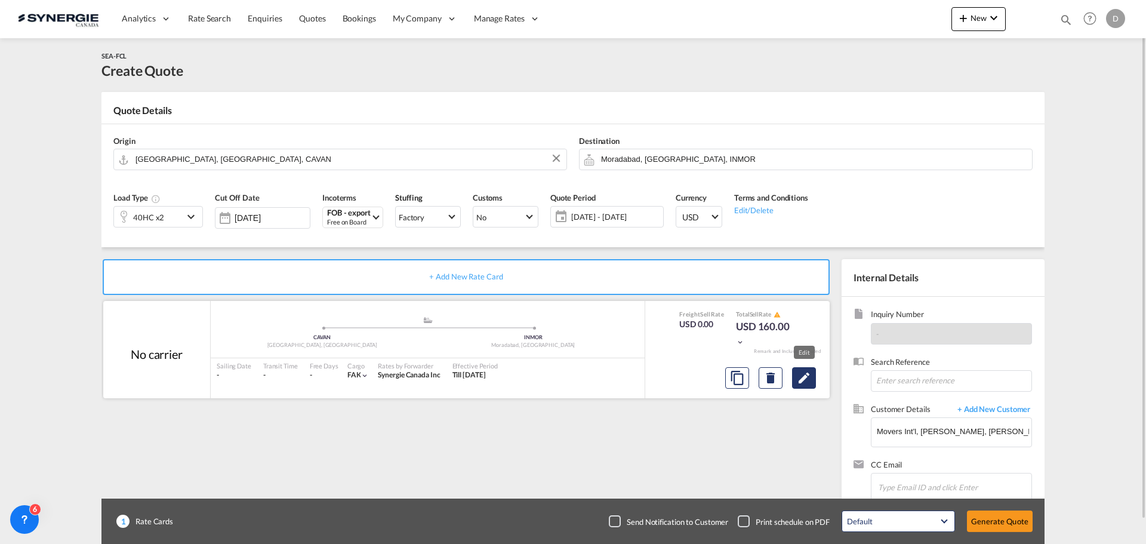
click at [800, 381] on md-icon "Edit" at bounding box center [804, 378] width 14 height 14
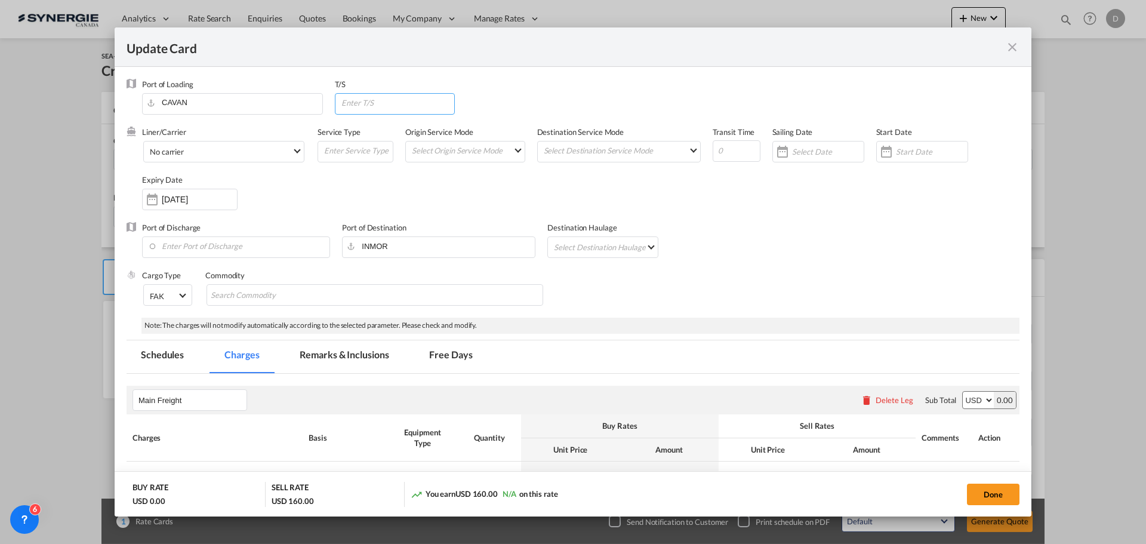
click at [398, 106] on input "Update Card Port ..." at bounding box center [397, 103] width 115 height 18
type input "Mundra"
click at [261, 152] on span "No carrier" at bounding box center [221, 152] width 142 height 11
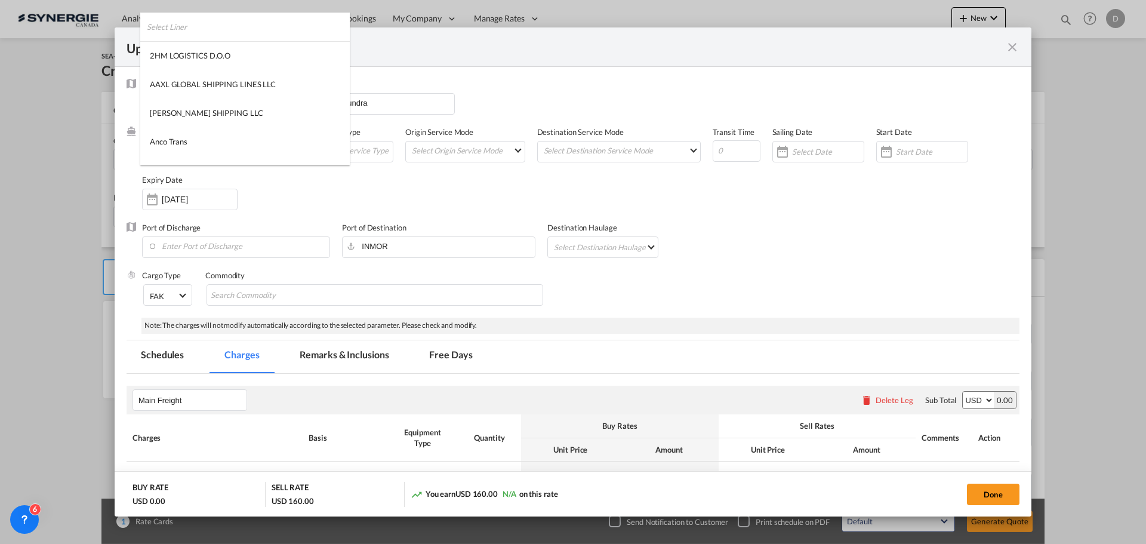
scroll to position [1623, 0]
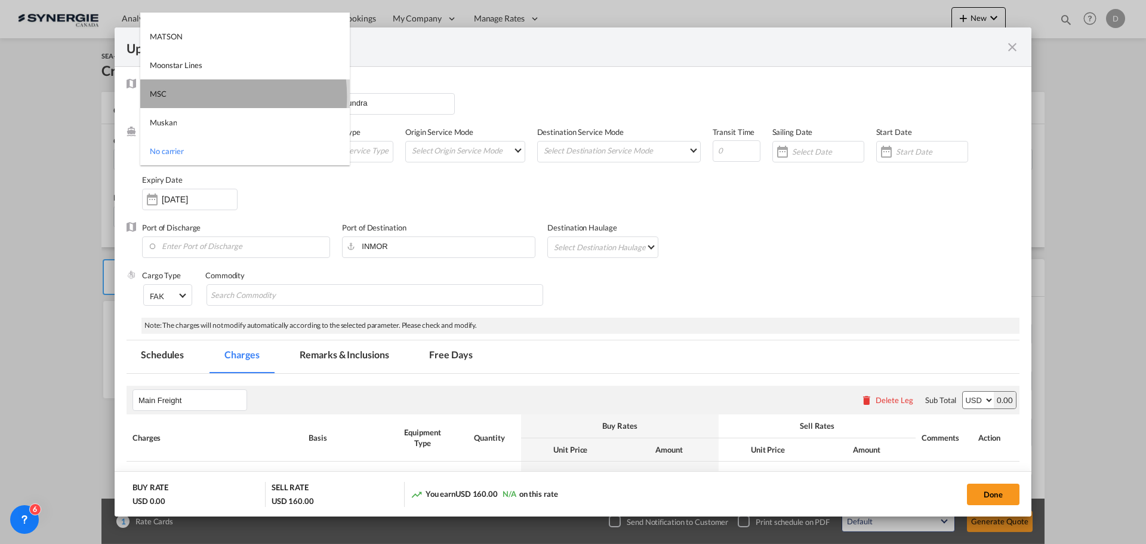
click at [192, 97] on md-option "MSC" at bounding box center [244, 93] width 209 height 29
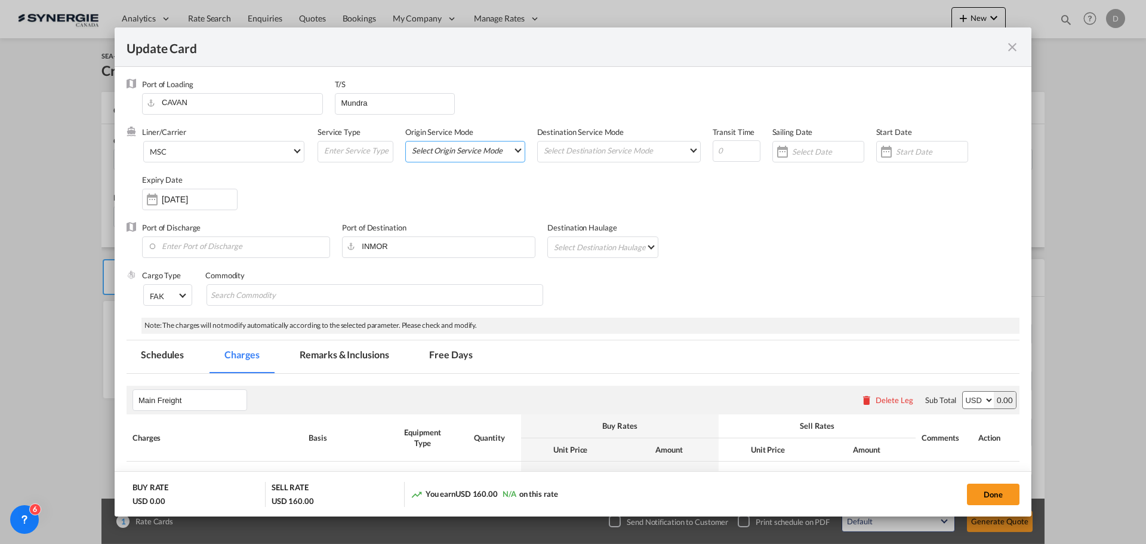
click at [512, 152] on md-select "Select Origin Service Mode SD CY" at bounding box center [468, 149] width 114 height 17
click at [454, 184] on md-option "CY" at bounding box center [464, 178] width 131 height 29
click at [633, 144] on md-select "Select Destination Service Mode SD CY" at bounding box center [622, 149] width 158 height 17
click at [463, 155] on md-backdrop at bounding box center [573, 272] width 1146 height 544
click at [507, 153] on span "CY" at bounding box center [462, 151] width 101 height 11
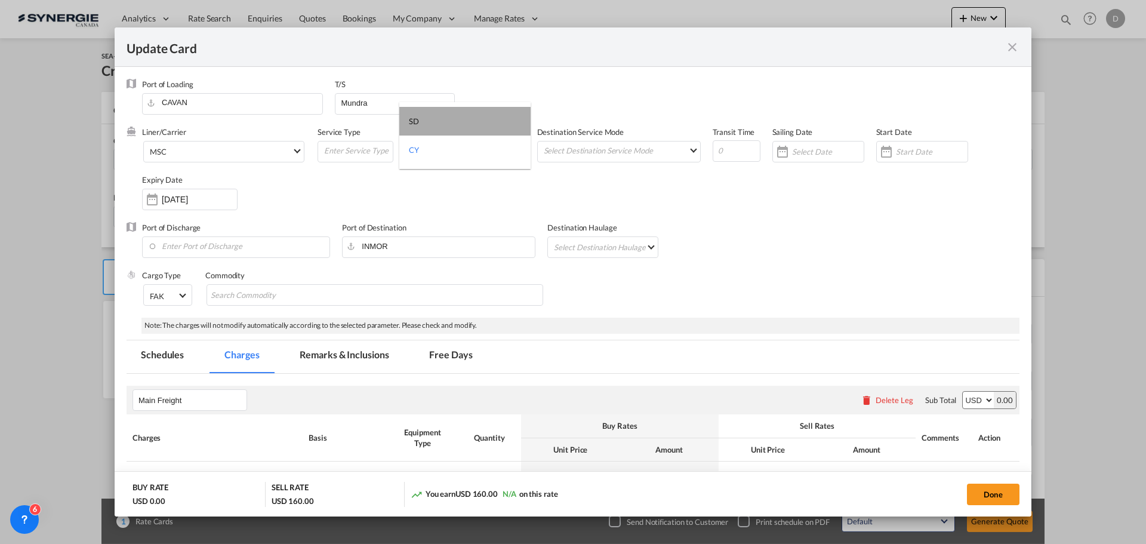
click at [458, 126] on md-option "SD" at bounding box center [464, 121] width 131 height 29
click at [665, 155] on md-select "Select Destination Service Mode" at bounding box center [622, 149] width 158 height 17
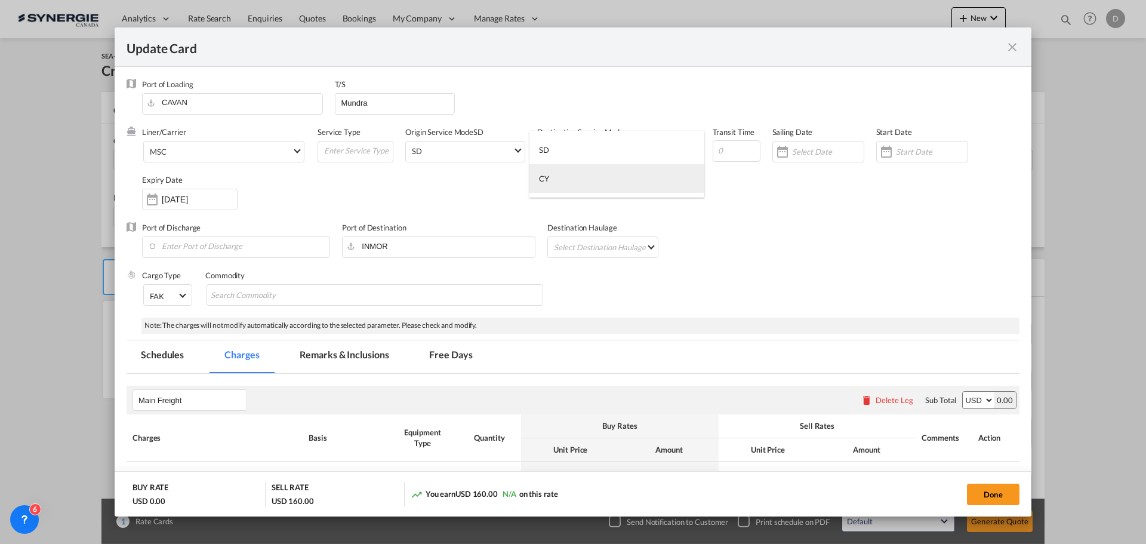
click at [575, 181] on md-option "CY" at bounding box center [616, 178] width 175 height 29
click at [880, 155] on div "Update Card Port ..." at bounding box center [886, 152] width 19 height 24
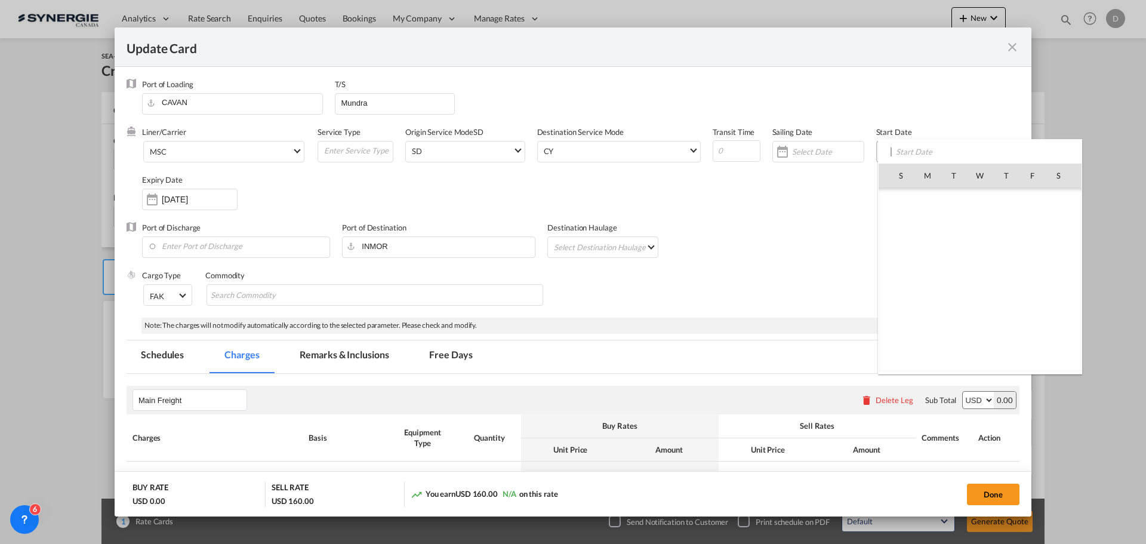
scroll to position [276467, 0]
click at [985, 278] on span "17" at bounding box center [979, 279] width 25 height 25
type input "17 Sep 2025"
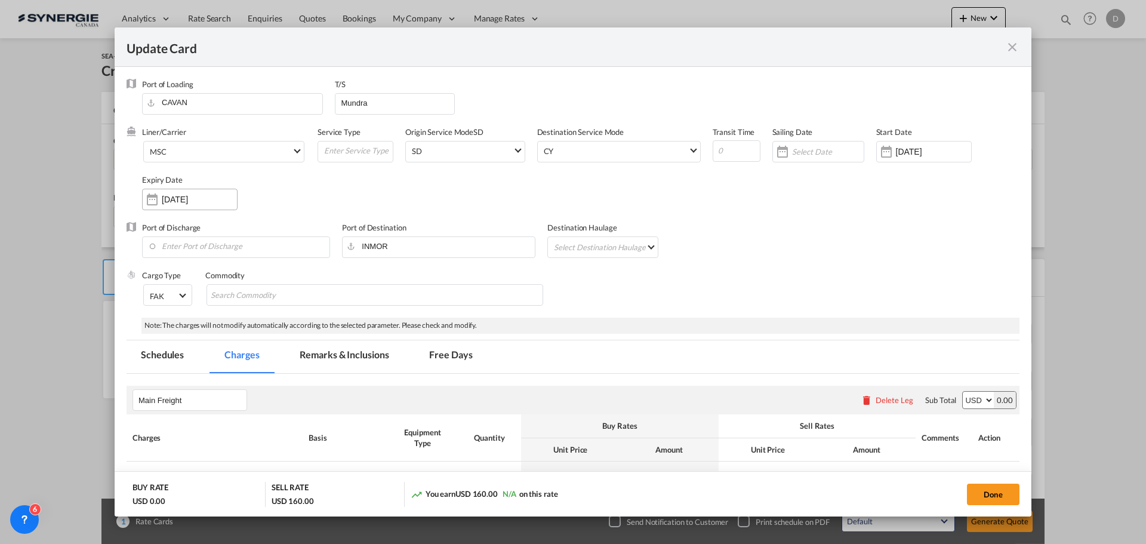
click at [149, 201] on div "Update Card Port ..." at bounding box center [152, 199] width 19 height 24
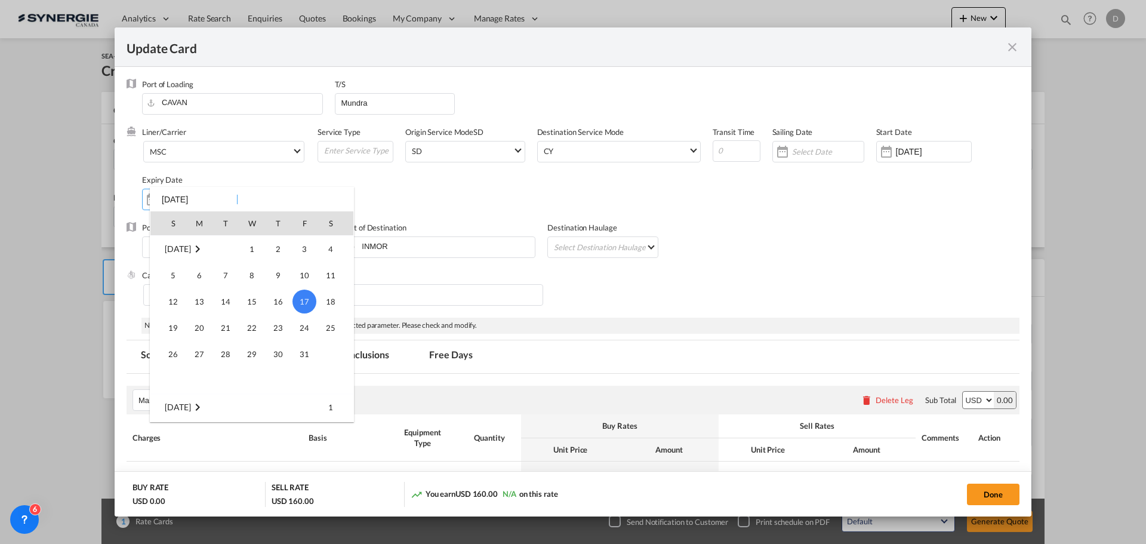
scroll to position [39, 0]
click at [226, 343] on span "30" at bounding box center [226, 341] width 24 height 24
type input "30 Sep 2025"
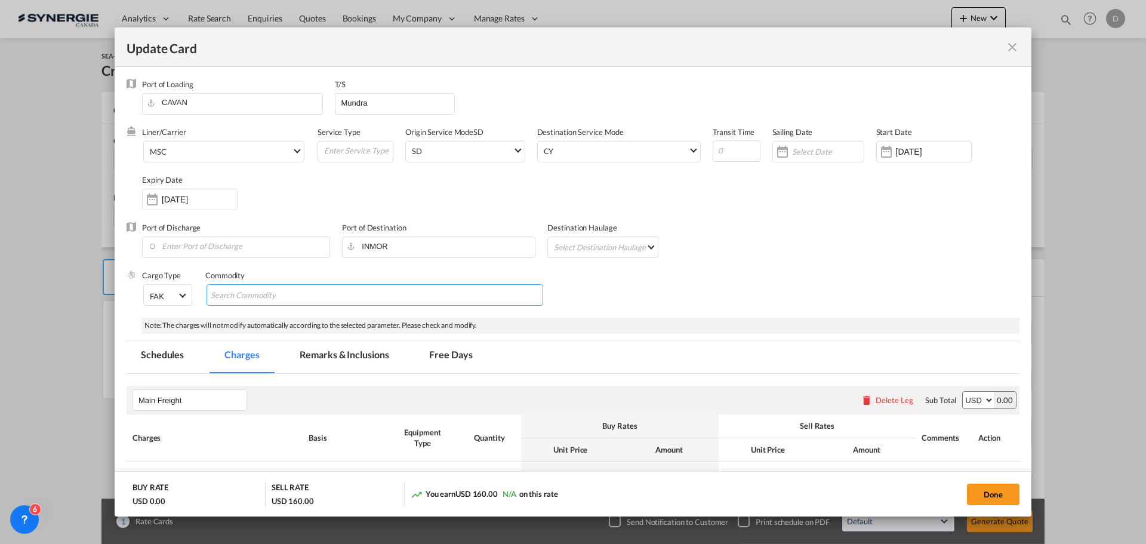
click at [437, 291] on md-chips-wrap "Chips container with autocompletion. Enter the text area, type text to search, …" at bounding box center [375, 294] width 337 height 21
paste input "Wooden Stick"
type input "Wooden Stick"
click at [693, 301] on div "Cargo Type FAK FAK GCR GDSM General Cargo Hazardous Cargo Ambient Foodstuff Chi…" at bounding box center [580, 294] width 877 height 48
click at [720, 157] on input "Update Card Port ..." at bounding box center [737, 150] width 48 height 21
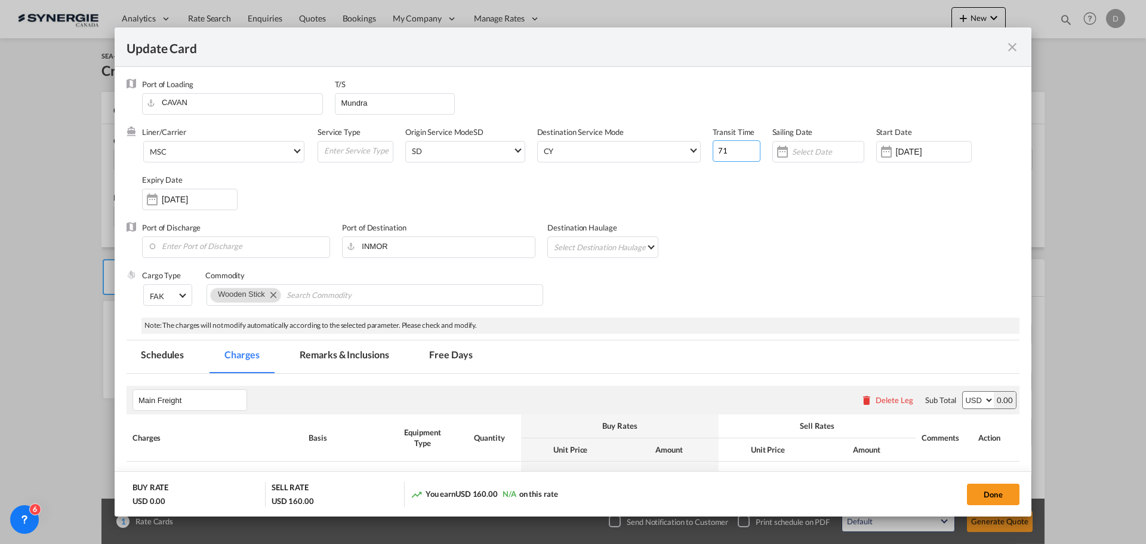
type input "71"
click at [238, 246] on input "Enter Port of Discharge" at bounding box center [238, 246] width 181 height 18
click at [174, 270] on div "Mundra" at bounding box center [257, 266] width 210 height 11
type input "Mundra, INMUN"
click at [638, 248] on md-select "Select Destination Haulage rail road barge truck unspecified not available" at bounding box center [605, 246] width 104 height 19
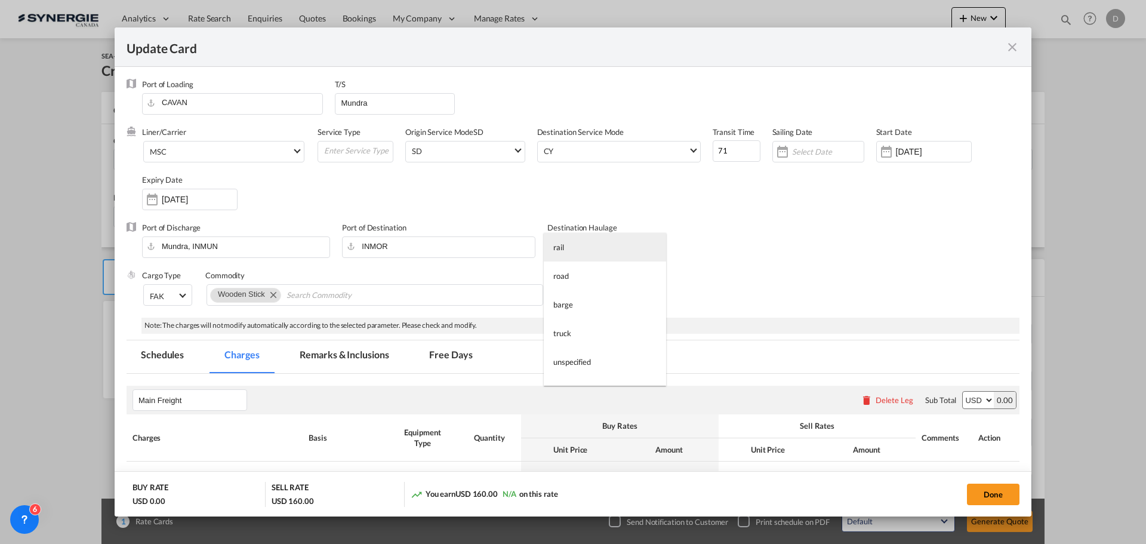
click at [604, 252] on md-option "rail" at bounding box center [605, 247] width 122 height 29
click at [358, 151] on input "Update Card Port ..." at bounding box center [358, 150] width 70 height 18
type input "Transipment"
click at [742, 208] on div "Liner/Carrier MSC Service Type Transipment Origin Service Mode SD SD Destinatio…" at bounding box center [580, 174] width 877 height 95
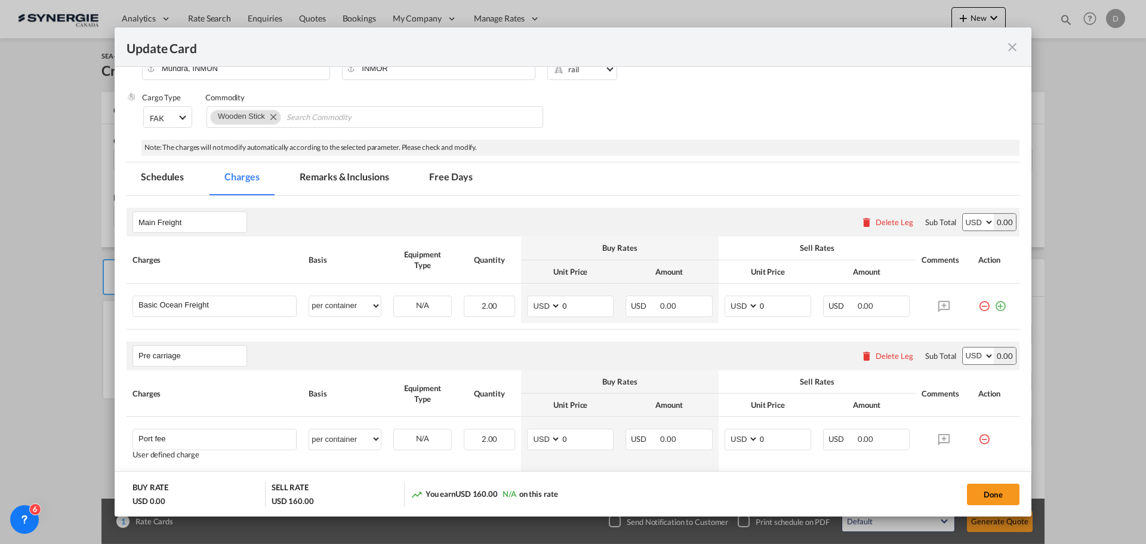
scroll to position [179, 0]
click at [356, 177] on md-tab-item "Remarks & Inclusions" at bounding box center [344, 177] width 118 height 33
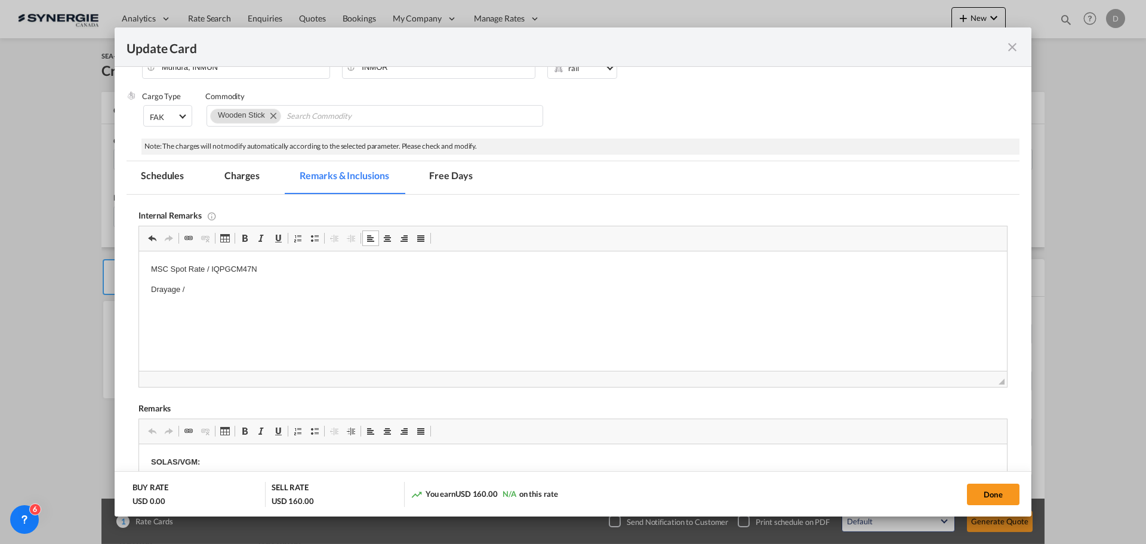
click at [222, 286] on p "Drayage /" at bounding box center [573, 289] width 844 height 13
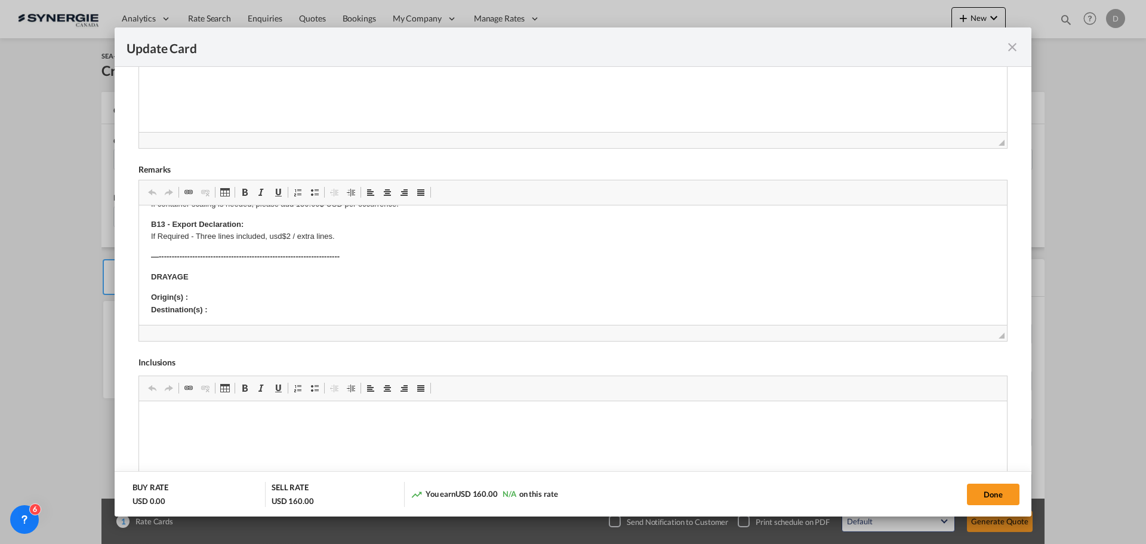
scroll to position [60, 0]
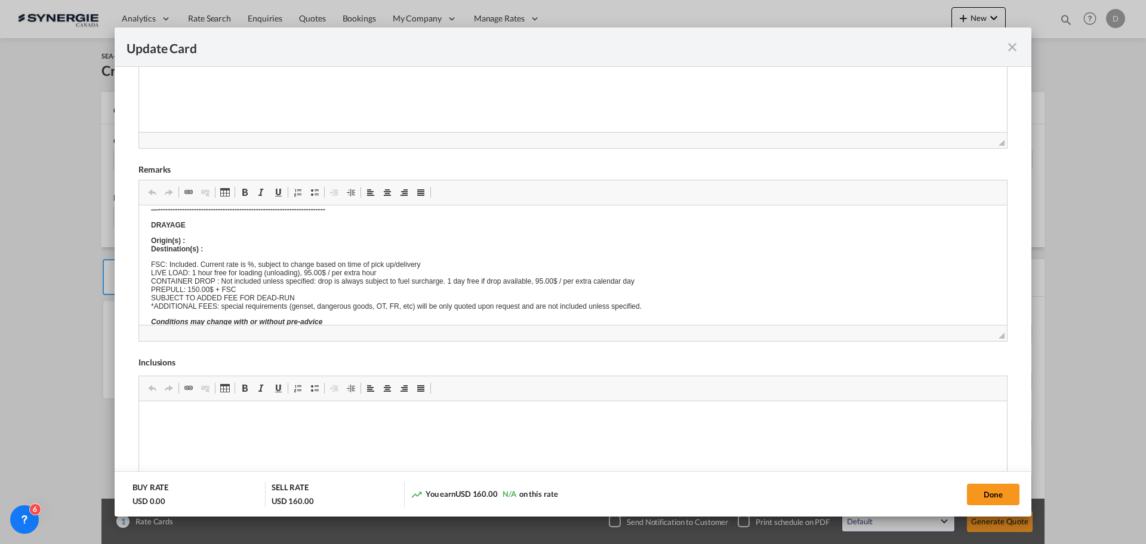
drag, startPoint x: 216, startPoint y: 269, endPoint x: 216, endPoint y: 7, distance: 262.6
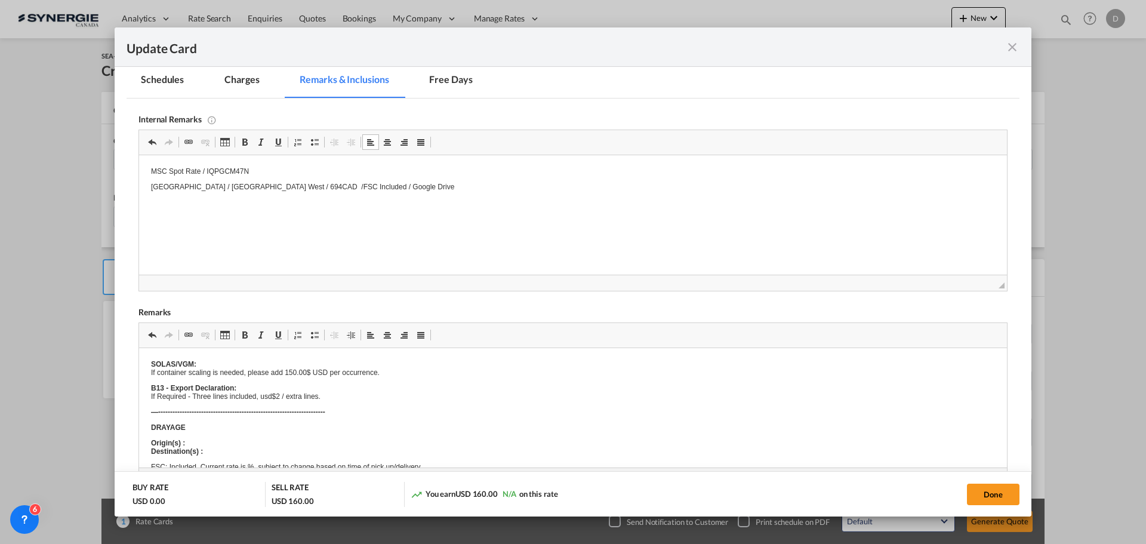
scroll to position [335, 0]
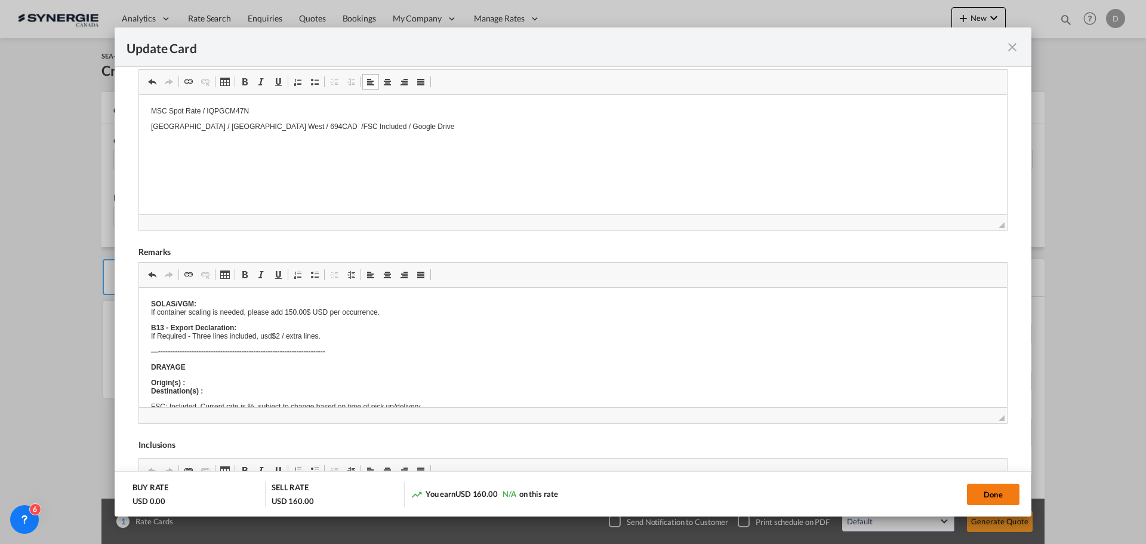
drag, startPoint x: 981, startPoint y: 490, endPoint x: 922, endPoint y: 493, distance: 59.2
click at [980, 490] on button "Done" at bounding box center [993, 493] width 53 height 21
type input "16 Sep 2025"
type input "29 Sep 2025"
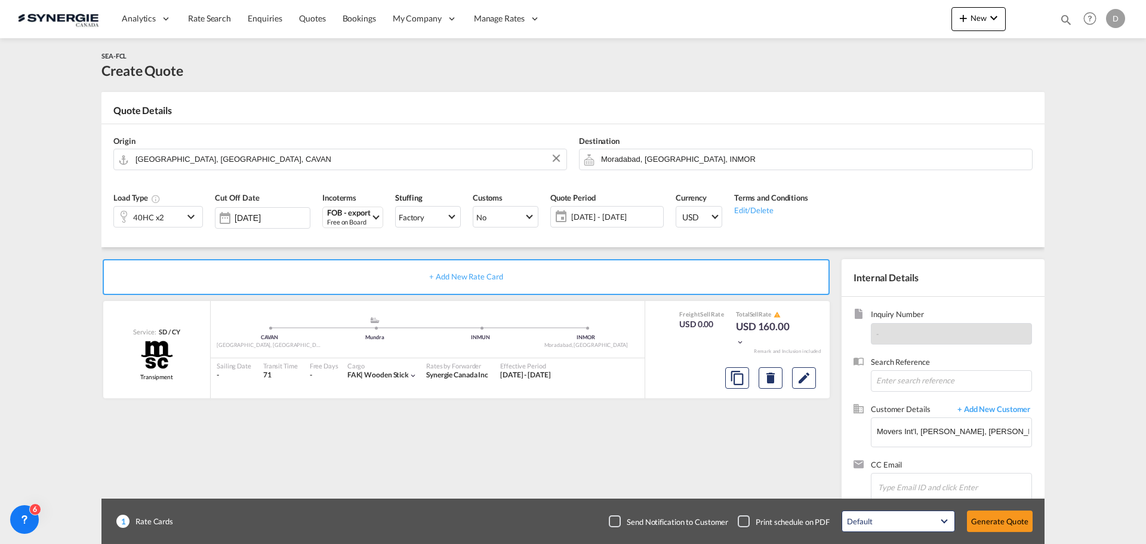
scroll to position [135, 0]
click at [807, 376] on md-icon "Edit" at bounding box center [804, 378] width 14 height 14
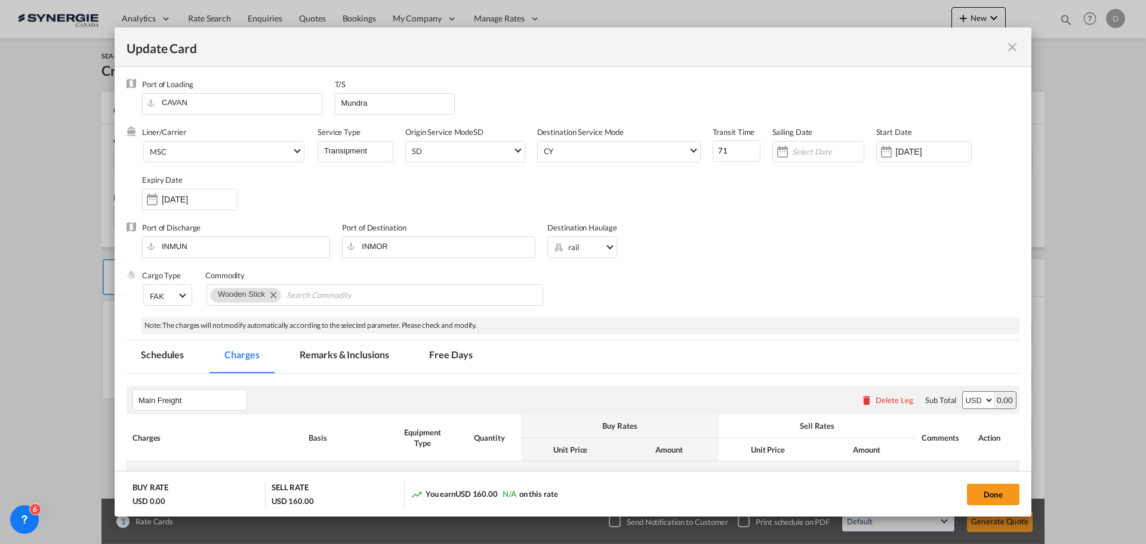
scroll to position [239, 0]
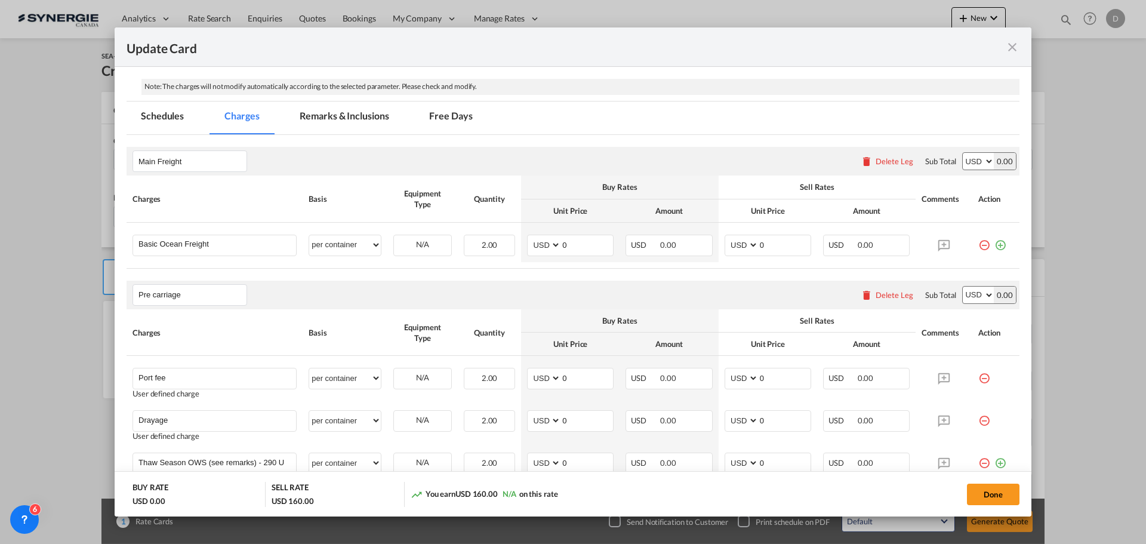
click at [375, 118] on md-tab-item "Remarks & Inclusions" at bounding box center [344, 117] width 118 height 33
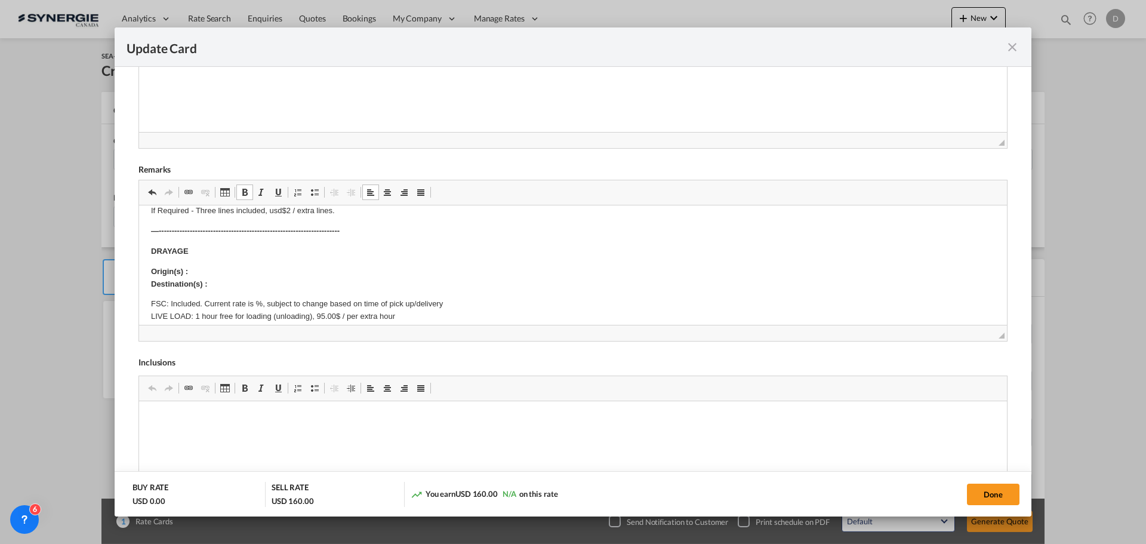
scroll to position [60, 0]
click at [212, 272] on p "Origin(s) : Destination(s) :" at bounding box center [573, 275] width 844 height 25
drag, startPoint x: 378, startPoint y: 266, endPoint x: 189, endPoint y: 270, distance: 189.9
click at [189, 270] on p "Origin(s) : 3688- Windermere Street, Vancouver, BC V53 4W4 ​​​​​​​ Destination(…" at bounding box center [573, 275] width 844 height 25
click at [249, 194] on link "Bold Keyboard shortcut Ctrl+B" at bounding box center [244, 192] width 17 height 16
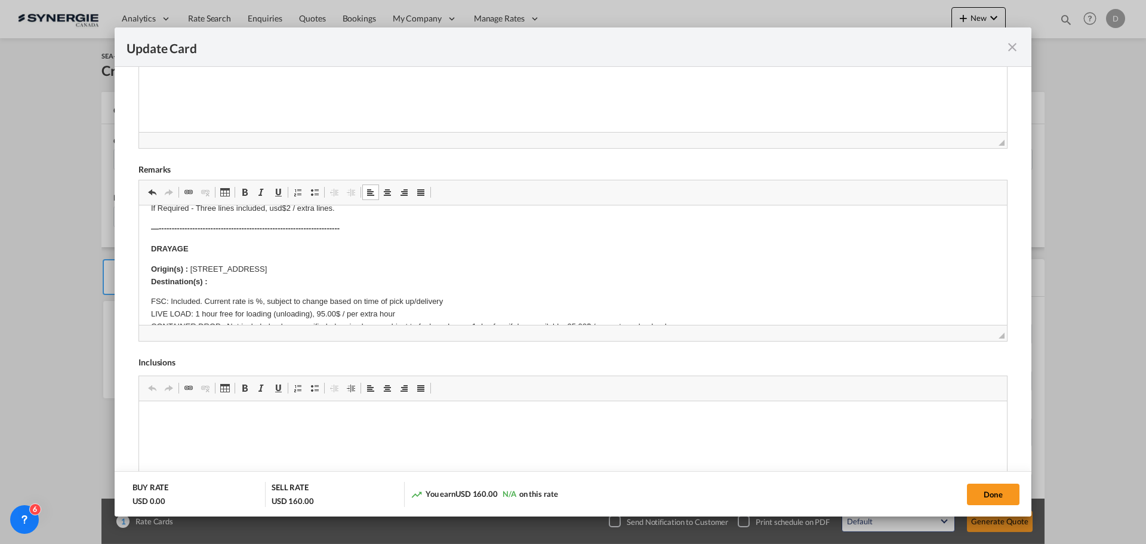
click at [222, 281] on p "Origin(s) : 3688- Windermere Street, Vancouver, BC V53 4W4 Destination(s) :" at bounding box center [573, 275] width 844 height 25
drag, startPoint x: 190, startPoint y: 267, endPoint x: 395, endPoint y: 265, distance: 204.7
click at [395, 265] on p "Origin(s) : 3688- Windermere Street, Vancouver, BC V53 4W4 Destination(s) : Van…" at bounding box center [573, 275] width 844 height 25
click at [245, 195] on span "Update Card Port ..." at bounding box center [245, 192] width 10 height 10
click at [414, 261] on body "SOLAS/VGM: If container scaling is needed, please add 150.00$ USD per occurrenc…" at bounding box center [573, 504] width 844 height 692
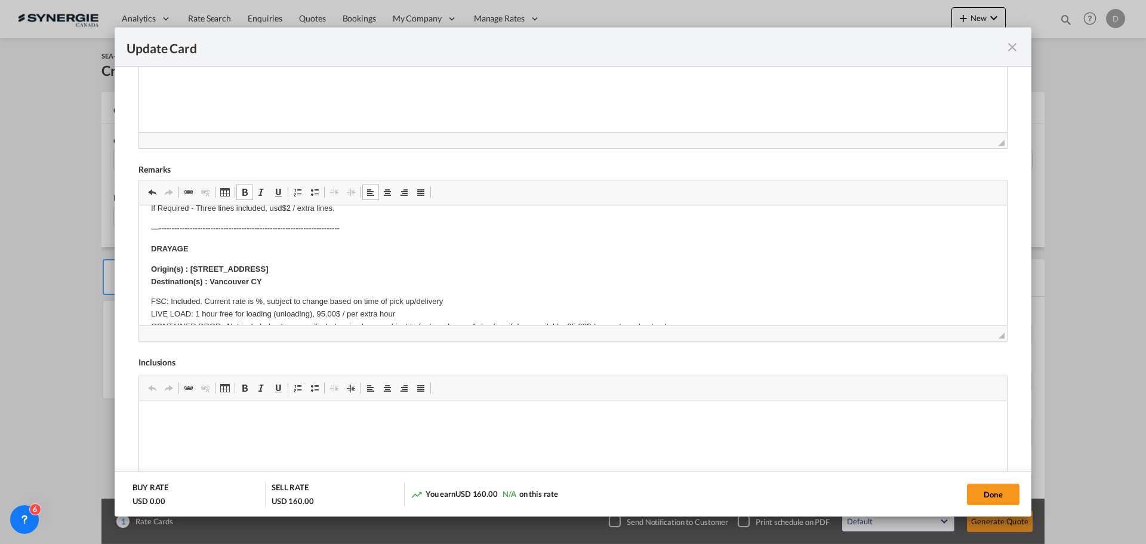
click at [414, 263] on p "Origin(s) : 3688- Windermere Street, Vancouver, BC V53 4W4 Destination(s) : Van…" at bounding box center [573, 275] width 844 height 25
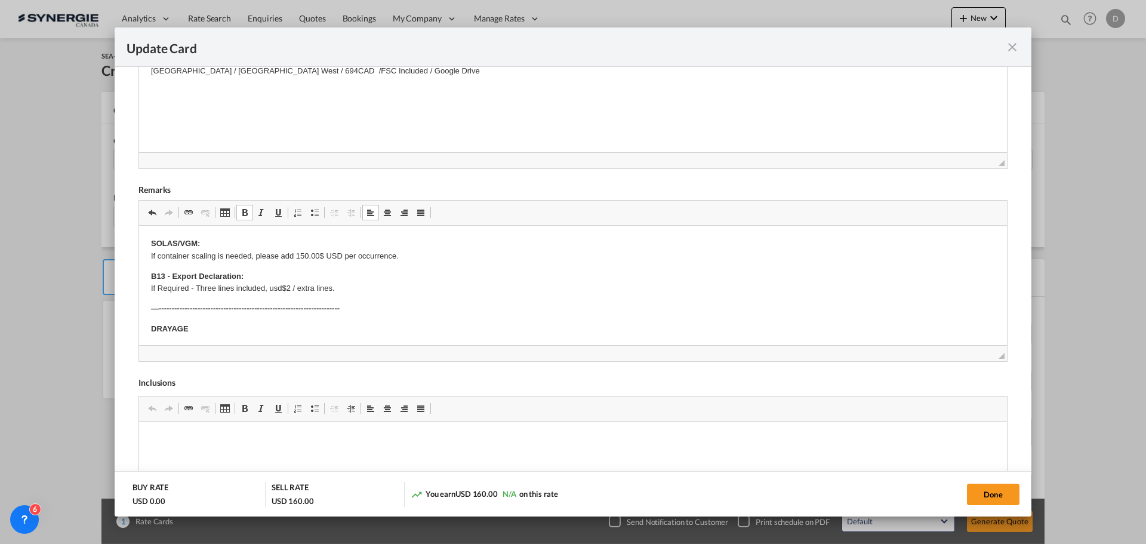
scroll to position [418, 0]
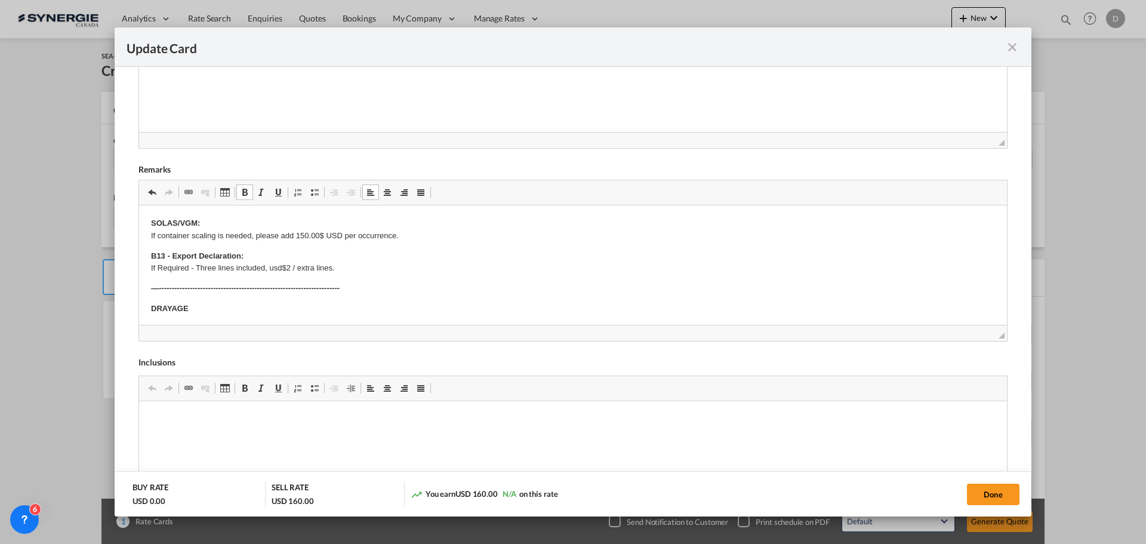
click at [151, 221] on strong "SOLAS/VGM:" at bounding box center [175, 222] width 49 height 9
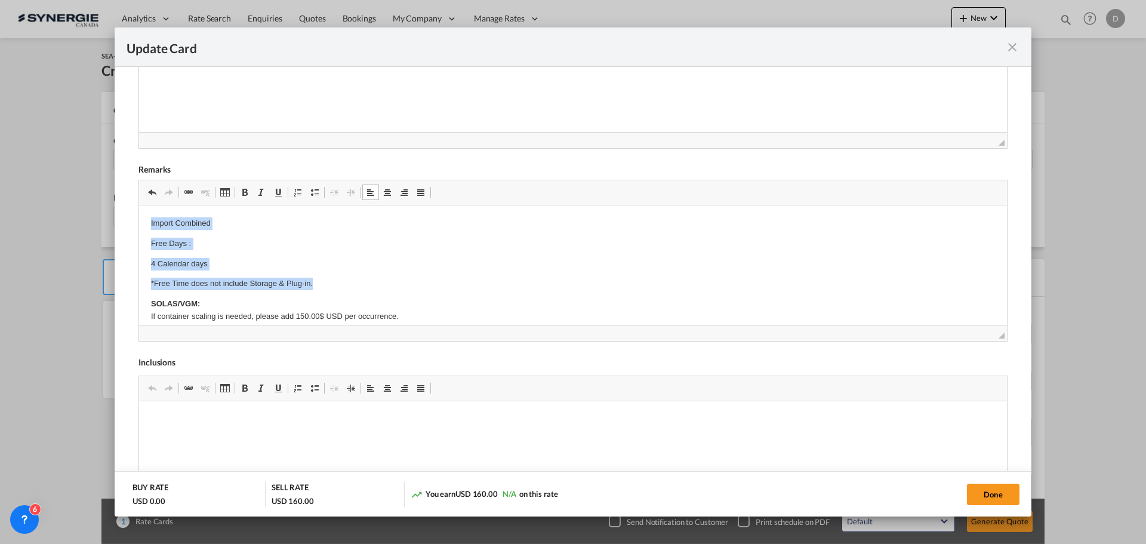
drag, startPoint x: 149, startPoint y: 223, endPoint x: 297, endPoint y: 260, distance: 152.0
drag, startPoint x: 243, startPoint y: 192, endPoint x: 252, endPoint y: 195, distance: 10.2
click at [243, 192] on span "Update Card Port ..." at bounding box center [245, 192] width 10 height 10
click at [401, 258] on p "4 Calendar days" at bounding box center [573, 264] width 844 height 13
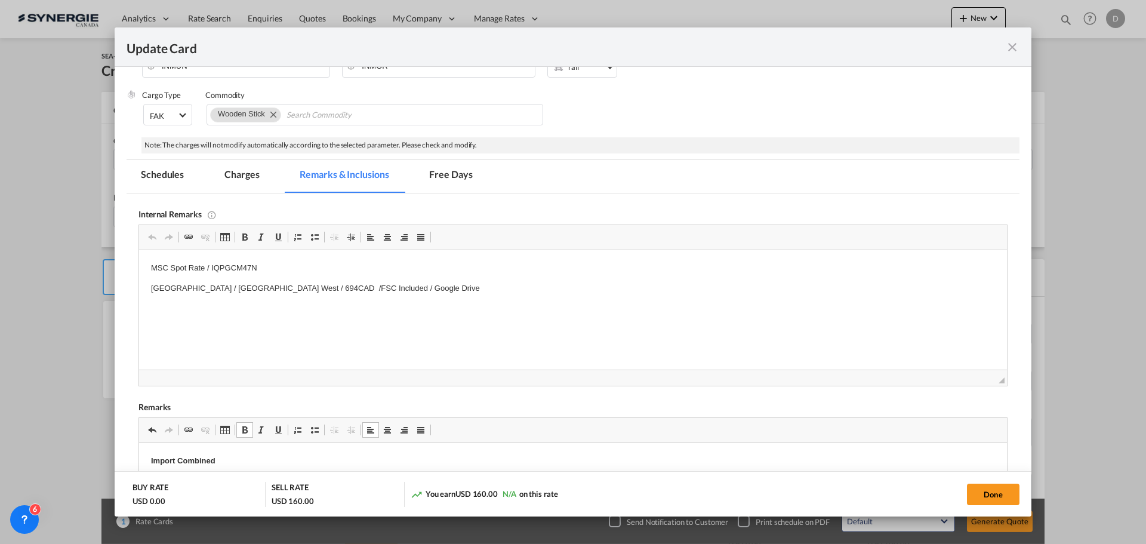
scroll to position [179, 0]
click at [234, 177] on md-tab-item "Charges" at bounding box center [241, 177] width 63 height 33
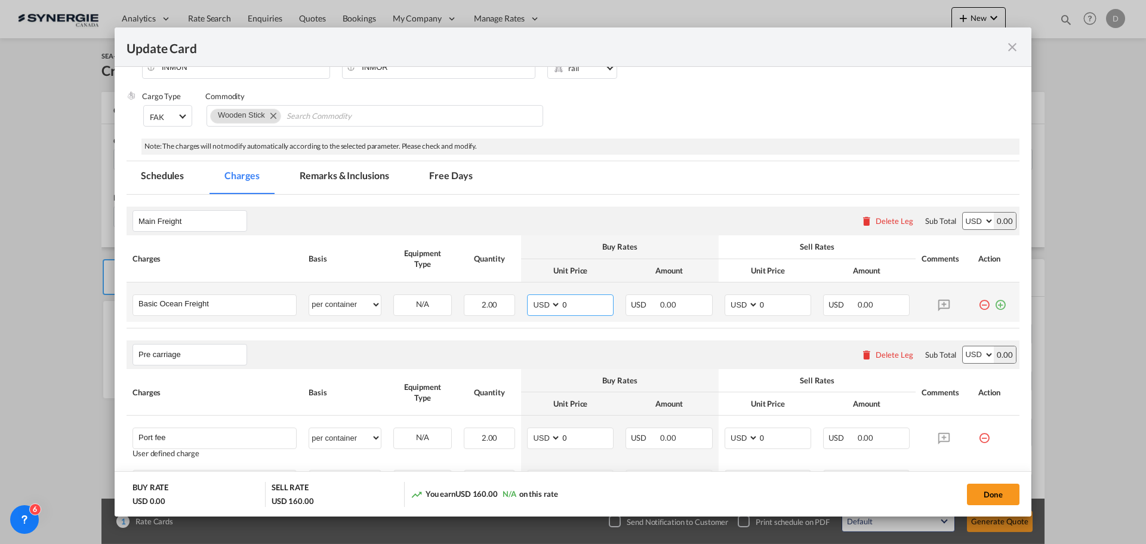
drag, startPoint x: 558, startPoint y: 301, endPoint x: 584, endPoint y: 312, distance: 27.6
click at [584, 312] on input "0" at bounding box center [587, 304] width 52 height 18
type input "9542"
drag, startPoint x: 755, startPoint y: 304, endPoint x: 766, endPoint y: 304, distance: 11.3
click at [766, 304] on input "0" at bounding box center [785, 304] width 52 height 18
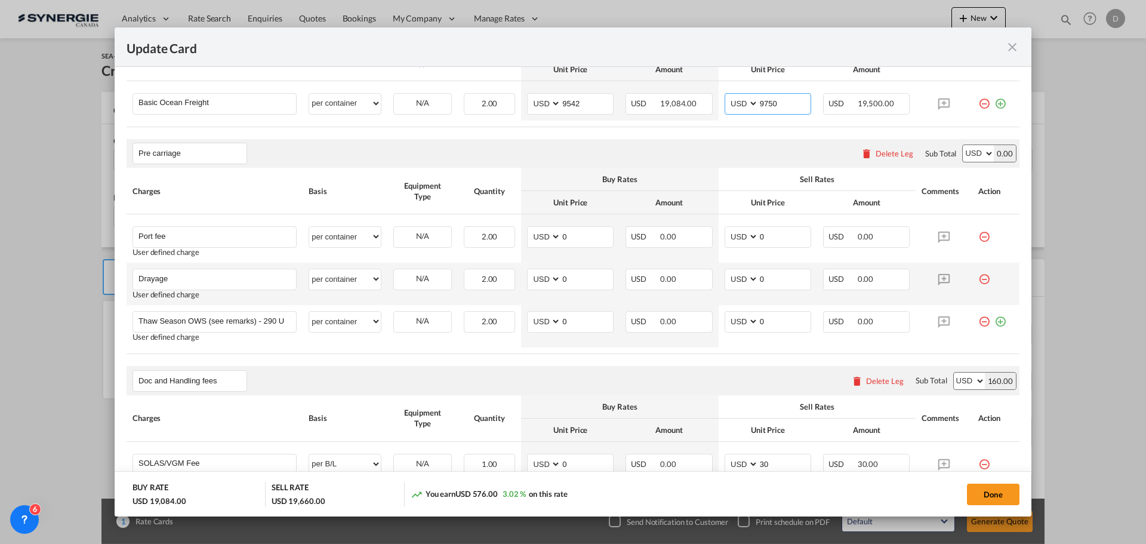
scroll to position [418, 0]
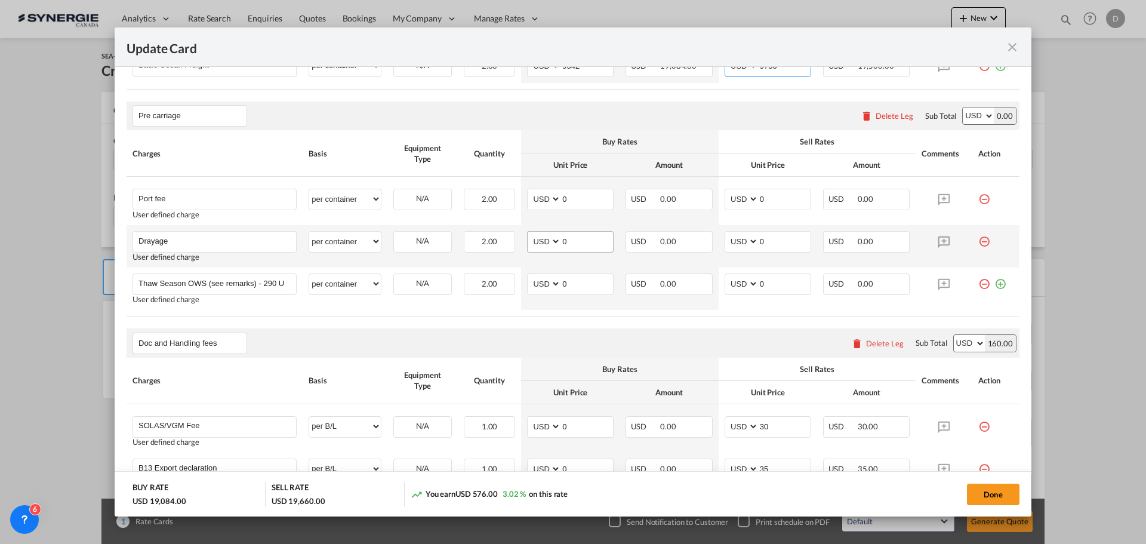
type input "9750"
drag, startPoint x: 559, startPoint y: 242, endPoint x: 571, endPoint y: 242, distance: 11.9
click at [571, 242] on input "0" at bounding box center [587, 241] width 52 height 18
type input "526"
drag, startPoint x: 753, startPoint y: 240, endPoint x: 774, endPoint y: 240, distance: 20.3
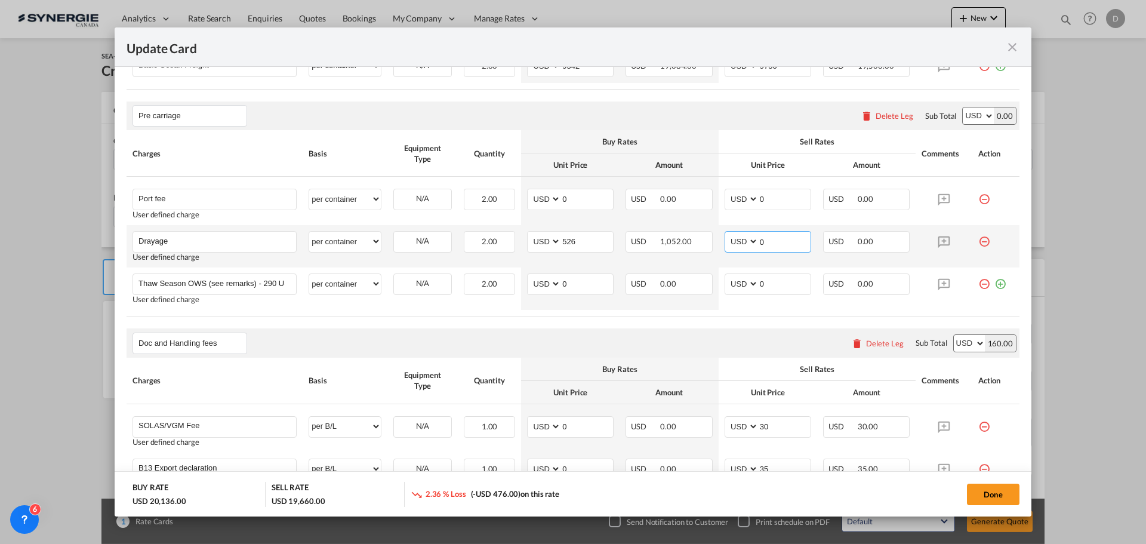
click at [774, 240] on input "0" at bounding box center [785, 241] width 52 height 18
type input "650"
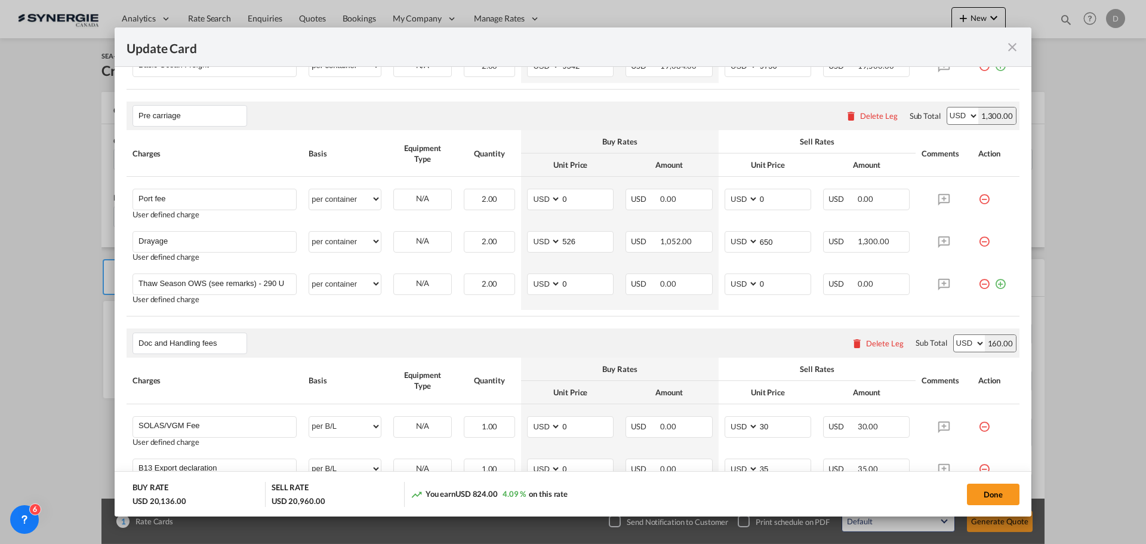
click at [685, 322] on rate-modification "Main Freight Please enter leg name Leg Name Already Exists Delete Leg Sub Total…" at bounding box center [573, 359] width 893 height 806
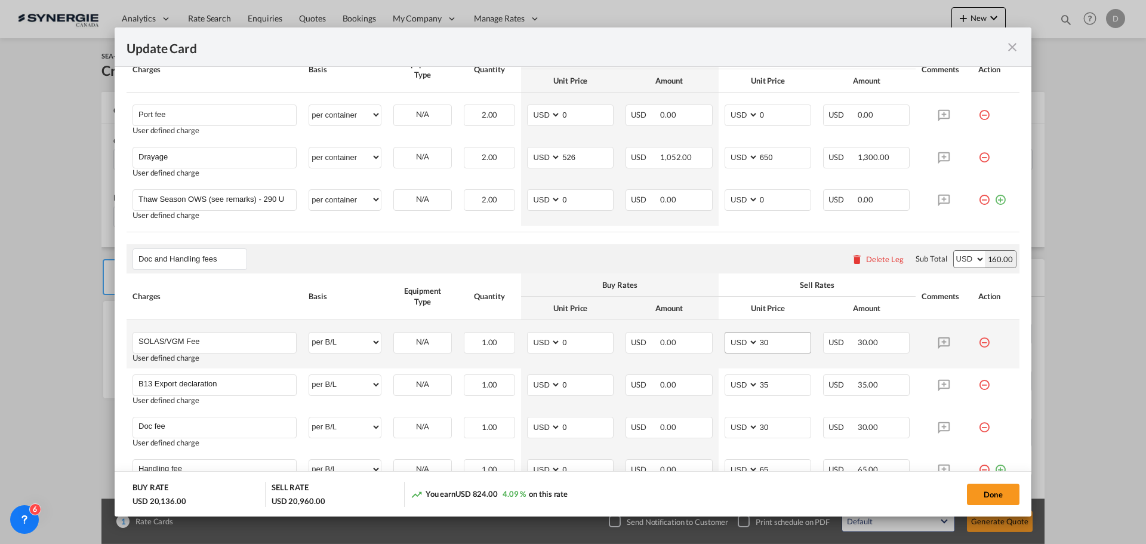
scroll to position [597, 0]
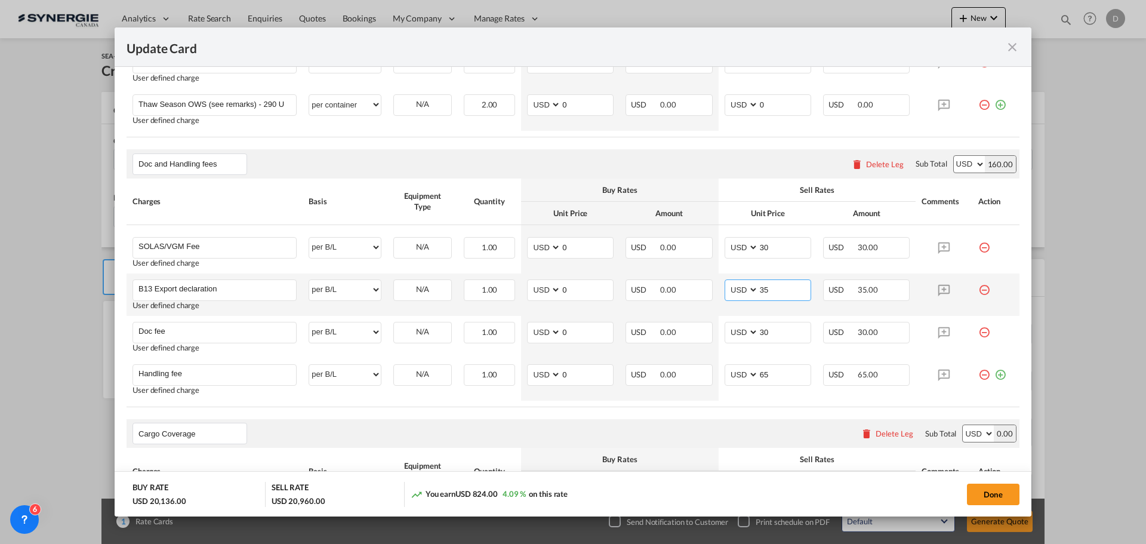
click at [759, 289] on input "35" at bounding box center [785, 289] width 52 height 18
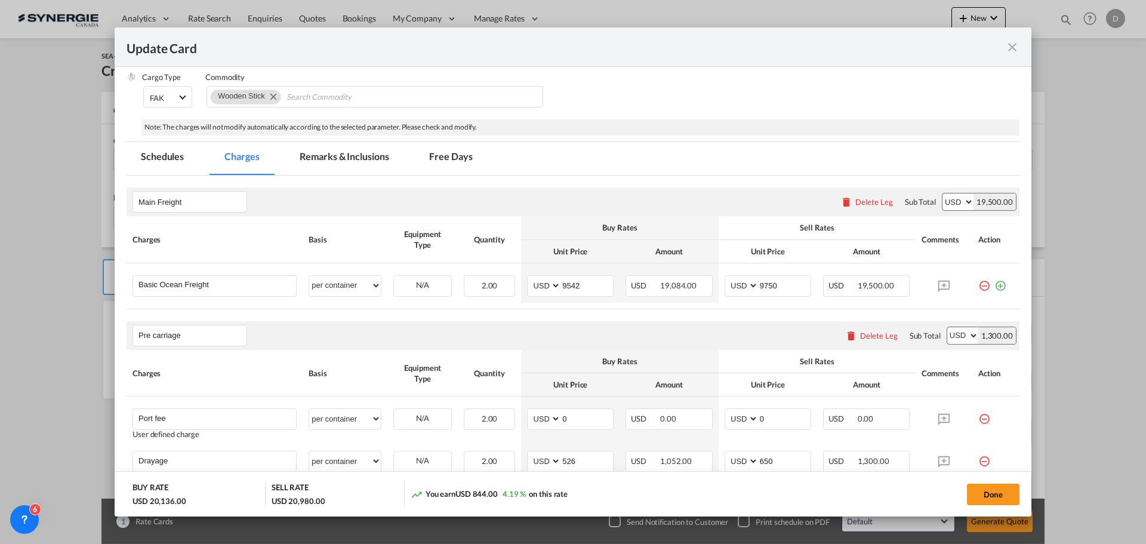
scroll to position [119, 0]
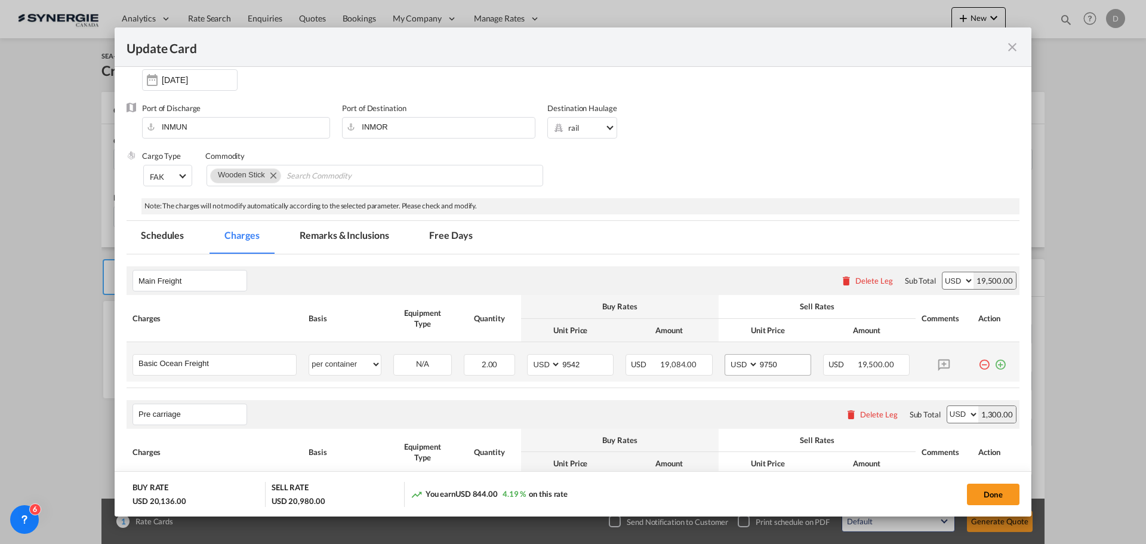
type input "55"
click at [765, 363] on input "9750" at bounding box center [785, 364] width 52 height 18
type input "9850"
click at [749, 423] on div "Pre carriage Please enter leg name Leg Name Already Exists Delete Leg Sub Total…" at bounding box center [573, 414] width 893 height 29
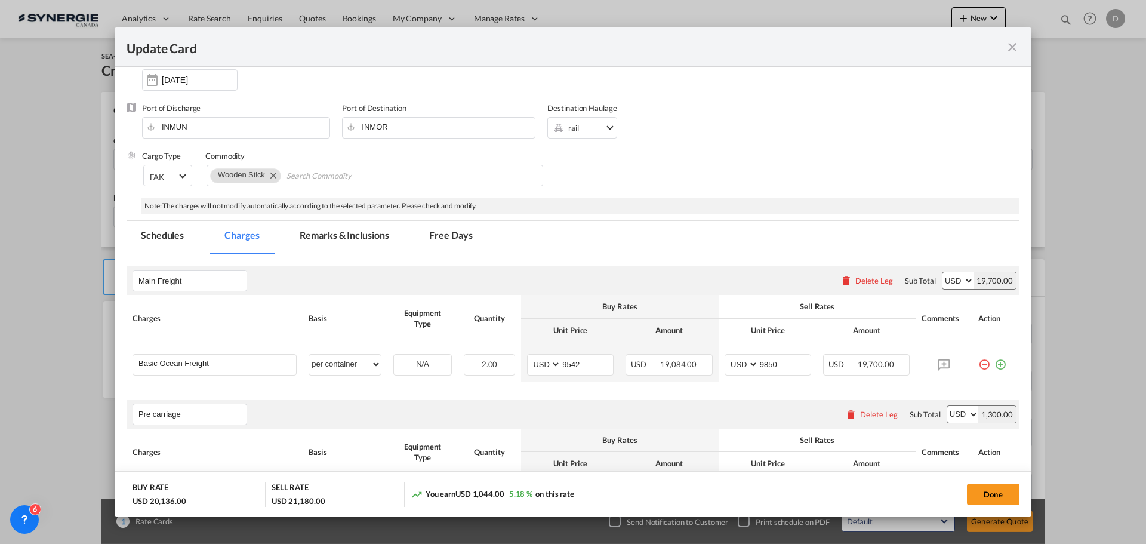
click at [719, 408] on div "Pre carriage Please enter leg name Leg Name Already Exists Delete Leg Sub Total…" at bounding box center [573, 414] width 893 height 29
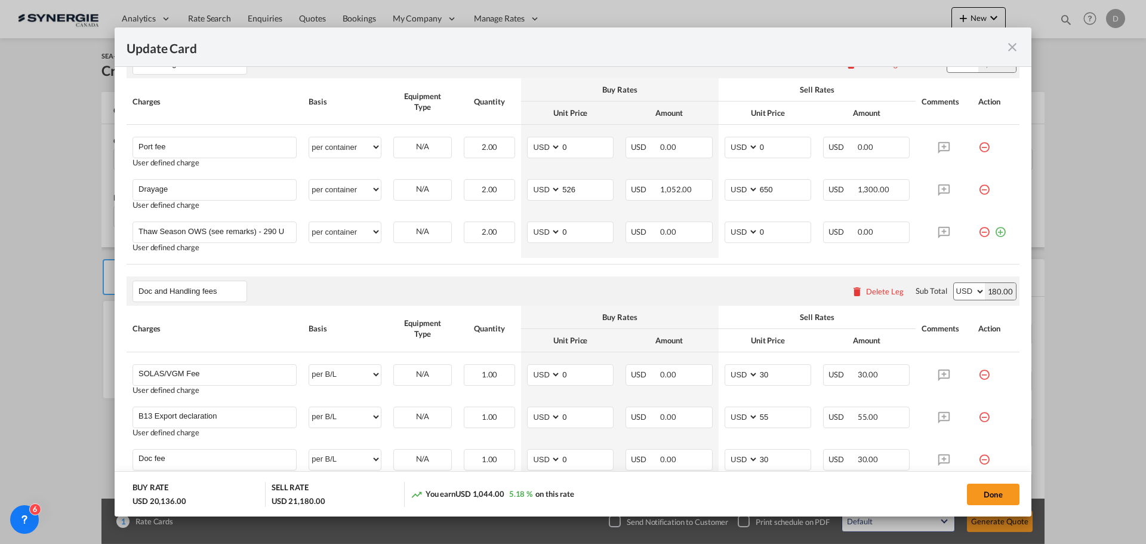
scroll to position [477, 0]
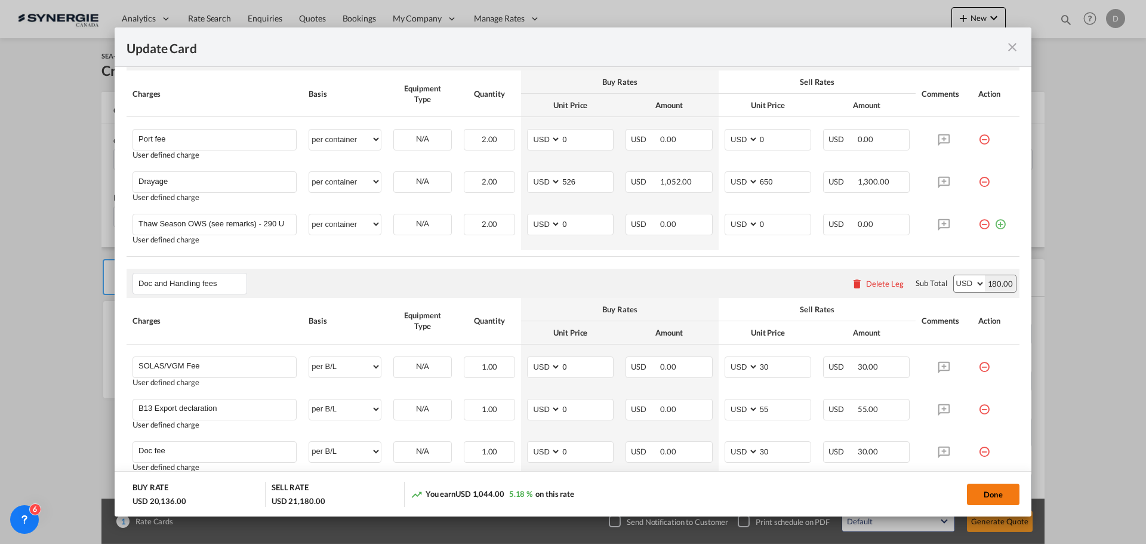
click at [981, 497] on button "Done" at bounding box center [993, 493] width 53 height 21
type input "16 Sep 2025"
type input "29 Sep 2025"
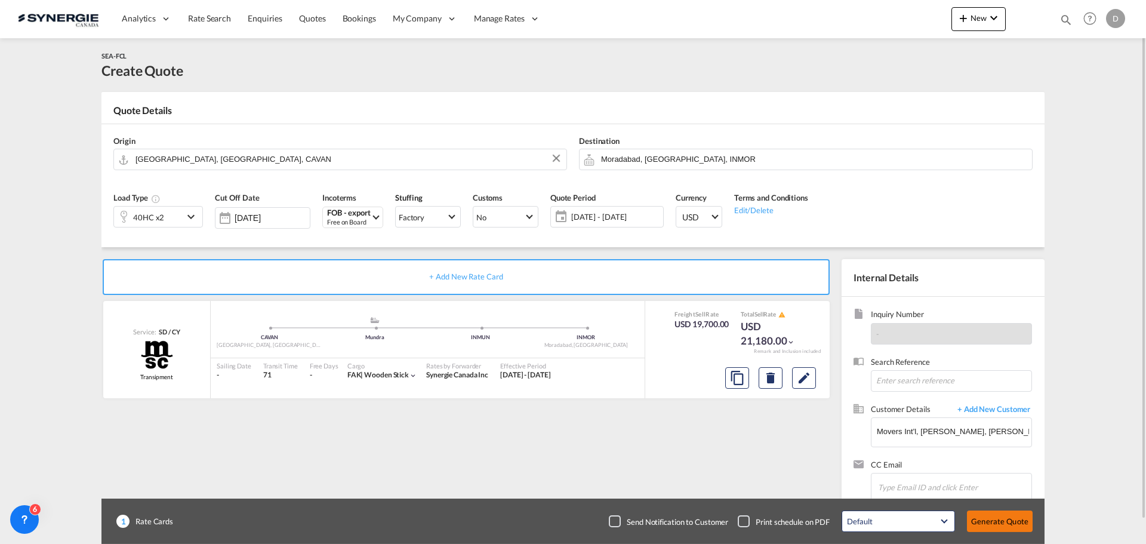
click at [996, 521] on button "Generate Quote" at bounding box center [1000, 520] width 66 height 21
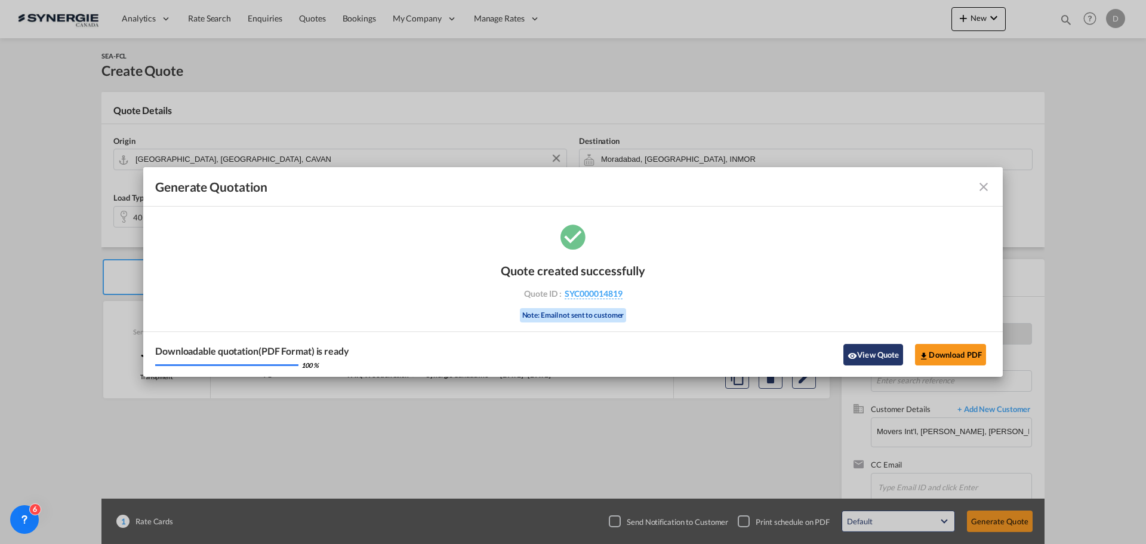
click at [858, 354] on button "View Quote" at bounding box center [873, 354] width 60 height 21
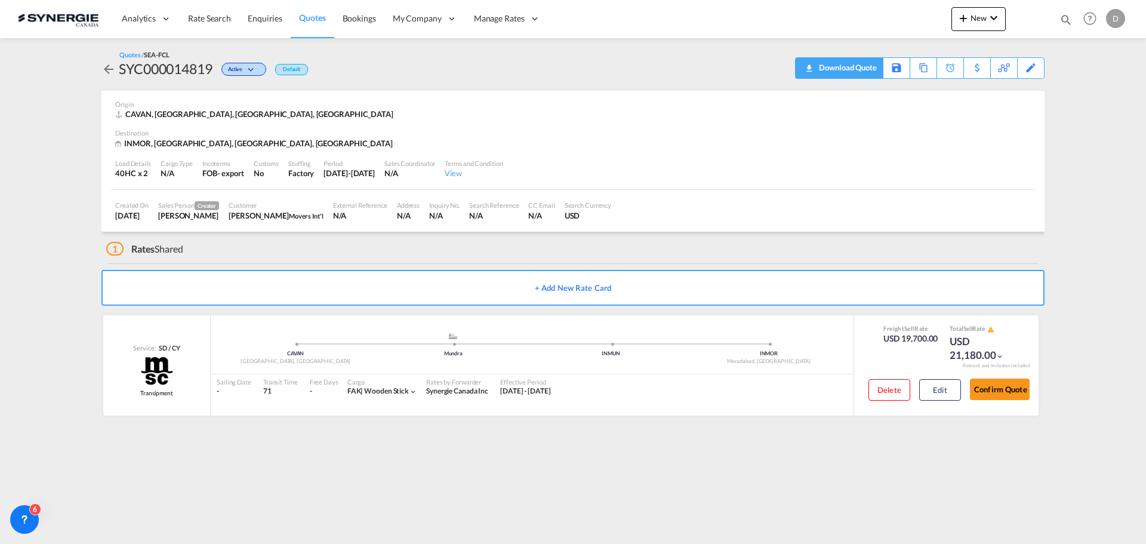
click at [867, 74] on div "Download Quote" at bounding box center [846, 67] width 61 height 19
click at [1068, 19] on md-icon "icon-magnify" at bounding box center [1065, 19] width 13 height 13
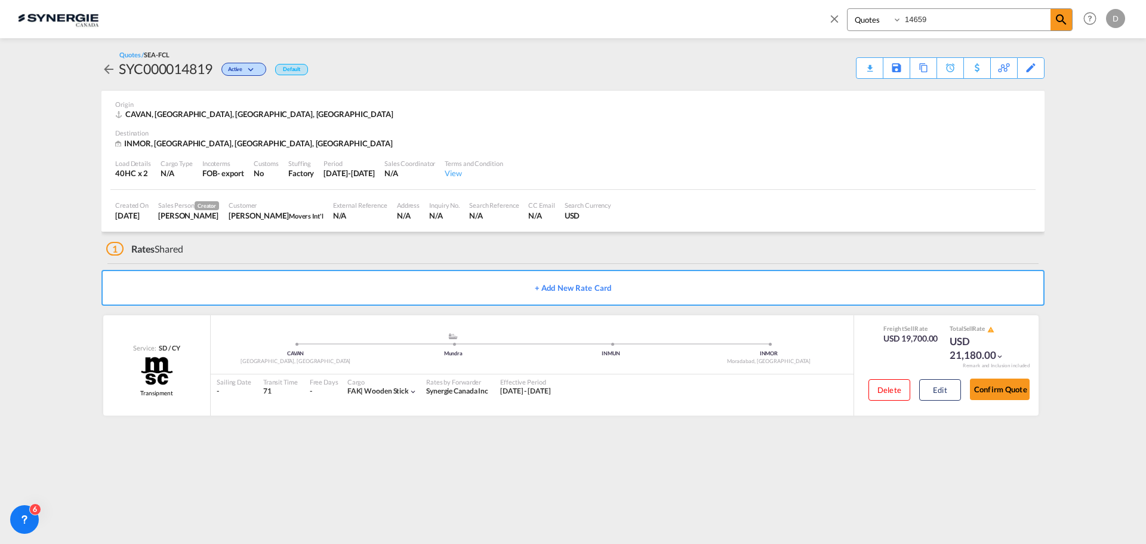
click at [924, 16] on input "14659" at bounding box center [976, 19] width 149 height 21
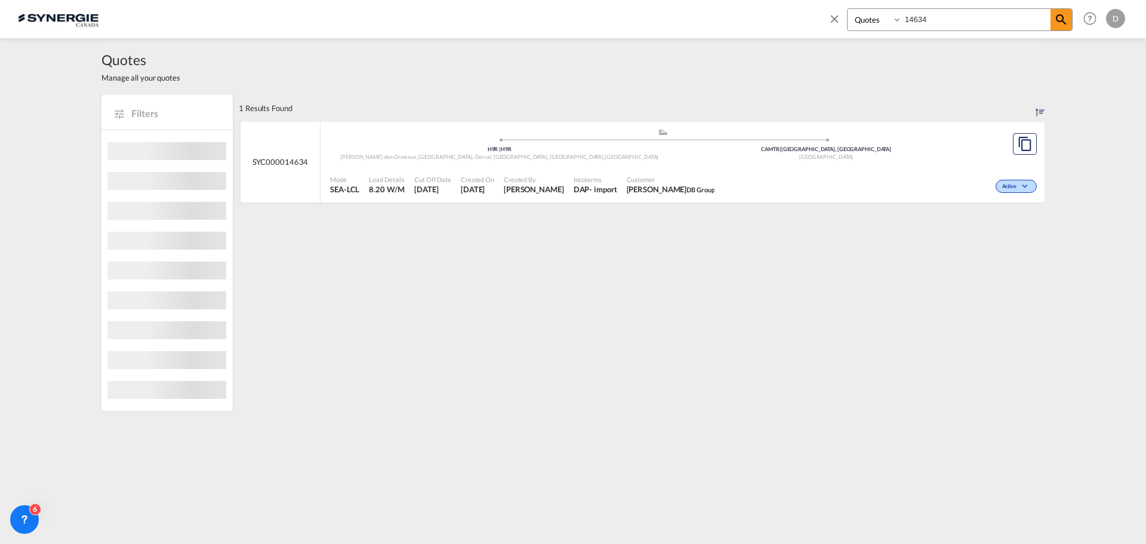
click at [686, 190] on span "DB Group" at bounding box center [700, 190] width 28 height 8
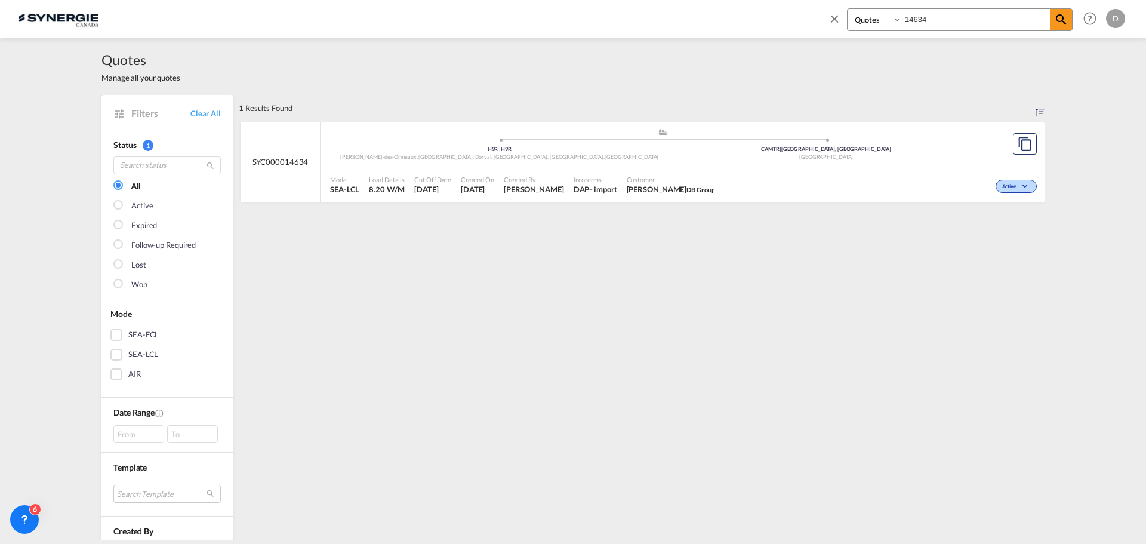
click at [918, 23] on input "14634" at bounding box center [976, 19] width 149 height 21
type input "14760"
click at [574, 189] on div "EXW" at bounding box center [583, 189] width 18 height 11
click at [832, 20] on md-icon "icon-close" at bounding box center [834, 18] width 13 height 13
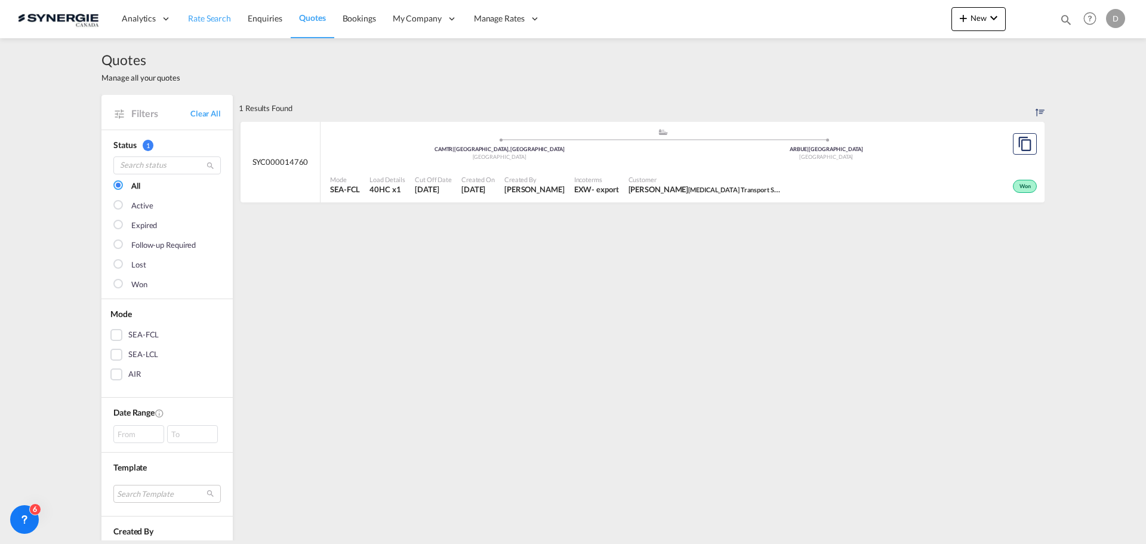
click at [219, 16] on span "Rate Search" at bounding box center [209, 18] width 43 height 10
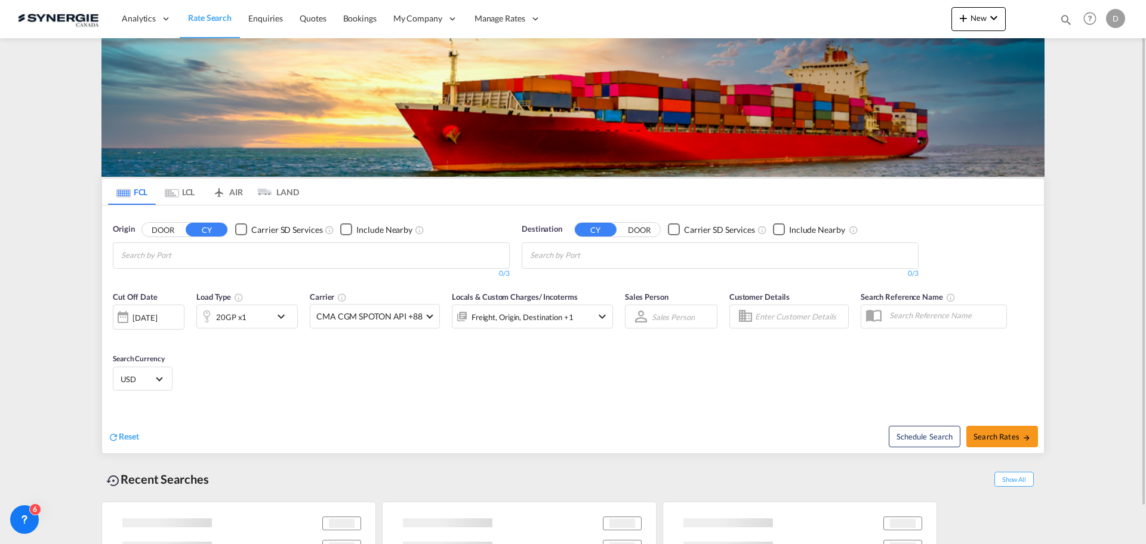
scroll to position [40, 0]
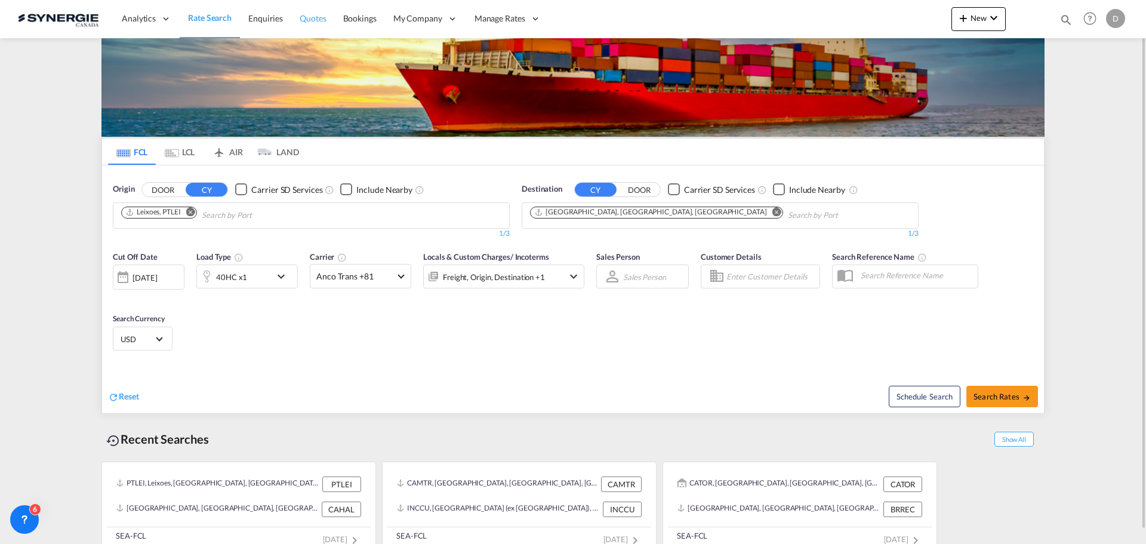
click at [319, 17] on span "Quotes" at bounding box center [313, 18] width 26 height 10
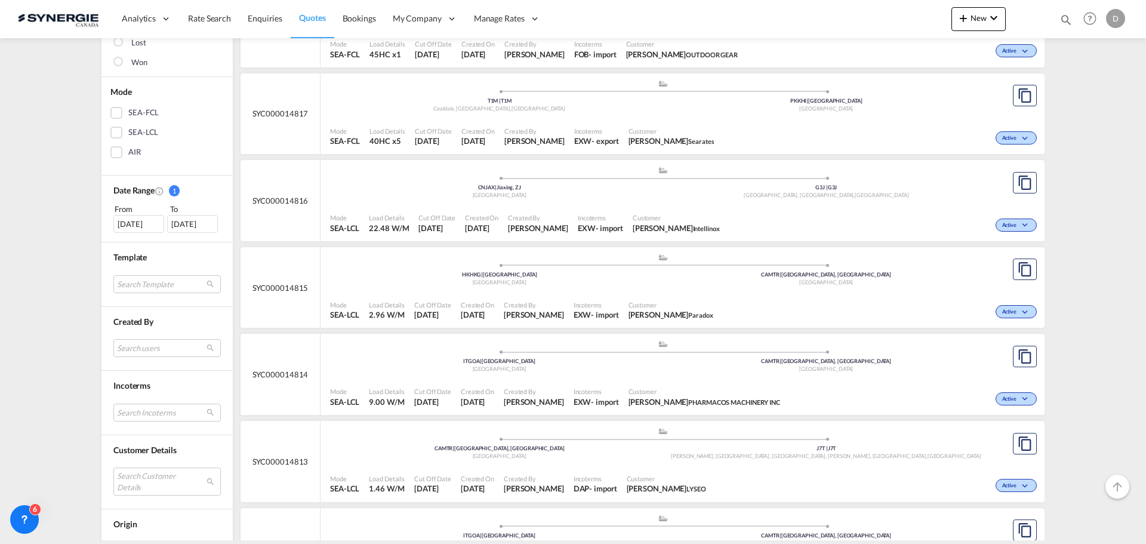
scroll to position [239, 0]
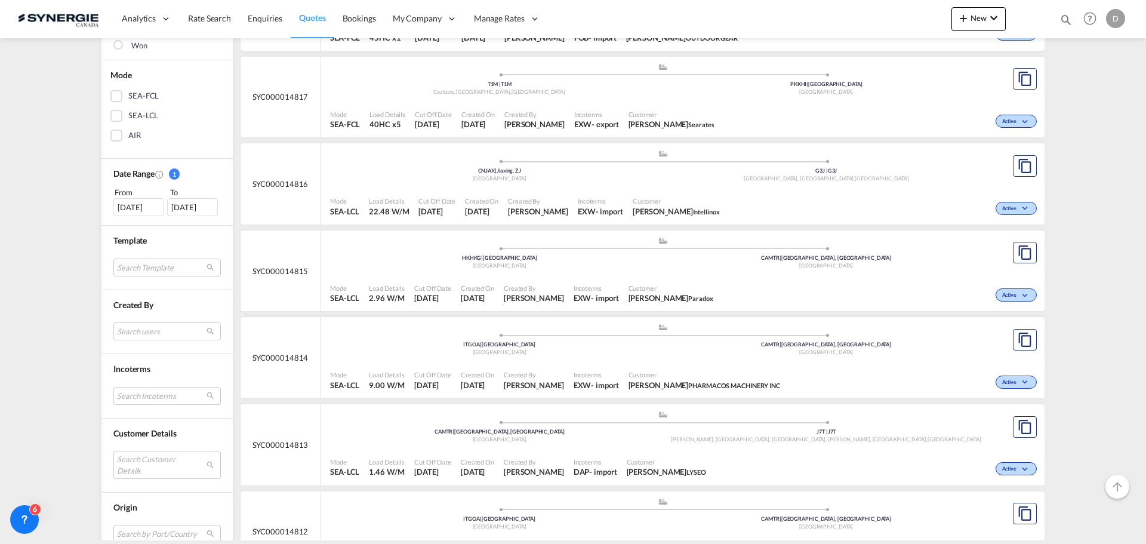
click at [134, 206] on div "18 Aug 2025" at bounding box center [138, 207] width 51 height 18
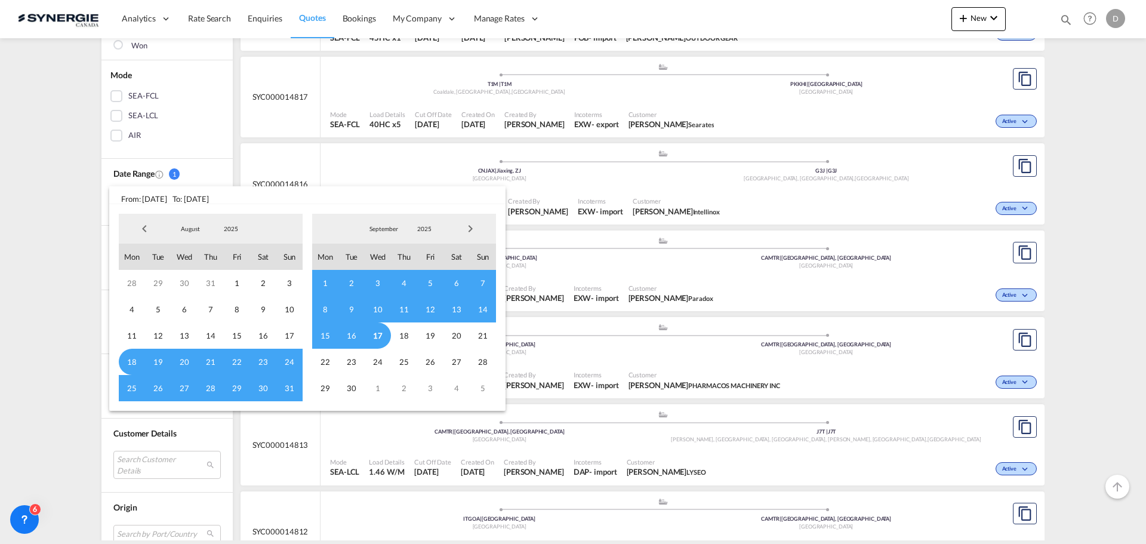
click at [144, 226] on span "Previous Month" at bounding box center [144, 229] width 24 height 24
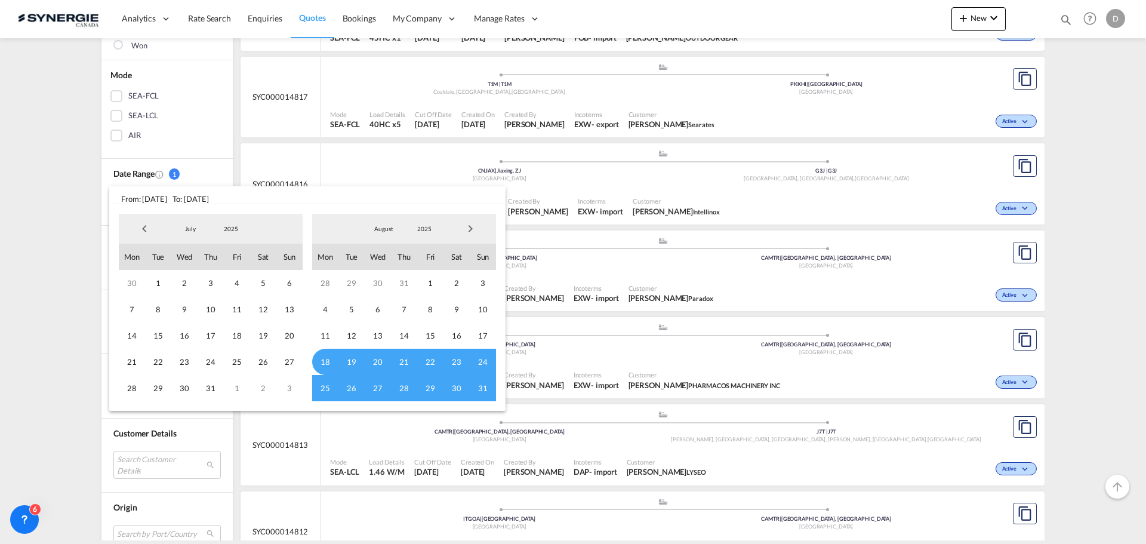
click at [144, 226] on span "Previous Month" at bounding box center [144, 229] width 24 height 24
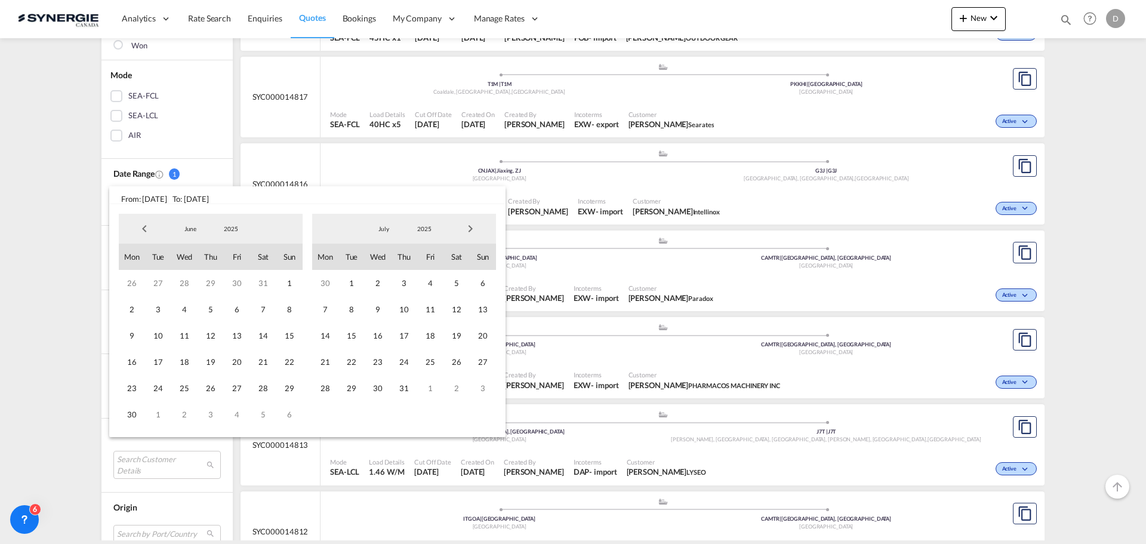
click at [144, 226] on span "Previous Month" at bounding box center [144, 229] width 24 height 24
click at [211, 282] on span "1" at bounding box center [211, 283] width 26 height 26
click at [473, 226] on span "Next Month" at bounding box center [470, 229] width 24 height 24
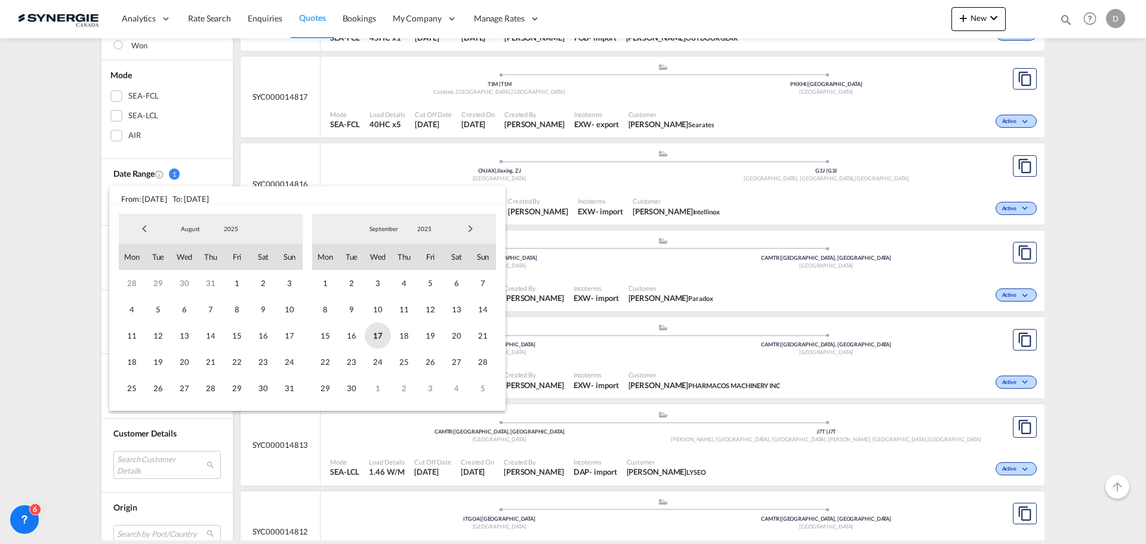
click at [378, 332] on span "17" at bounding box center [378, 335] width 26 height 26
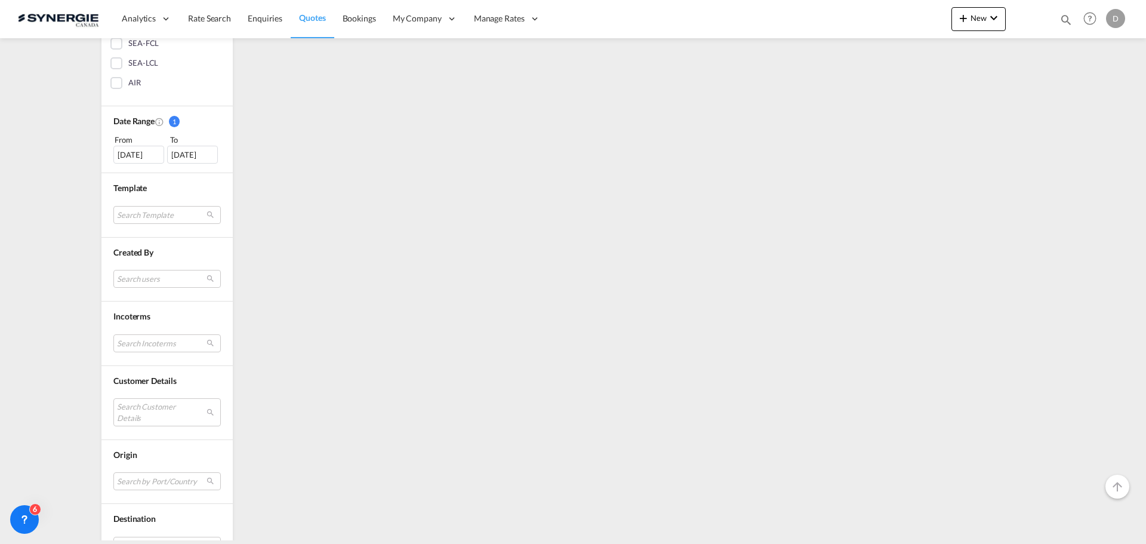
scroll to position [358, 0]
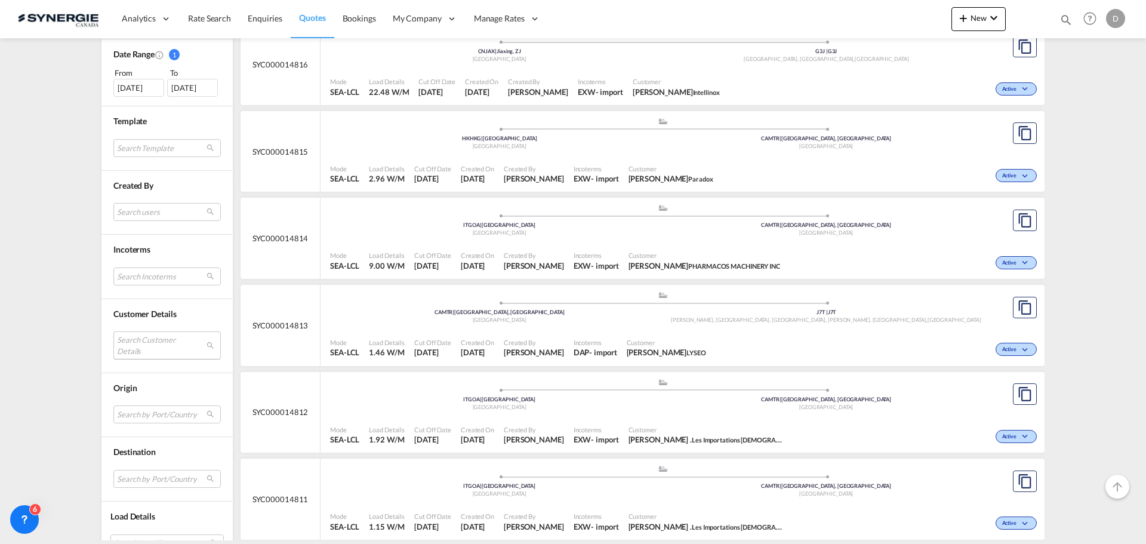
click at [156, 343] on md-select "Search Customer Details user name user tajinder Sharma t.sharma@moversintl.com …" at bounding box center [166, 344] width 107 height 27
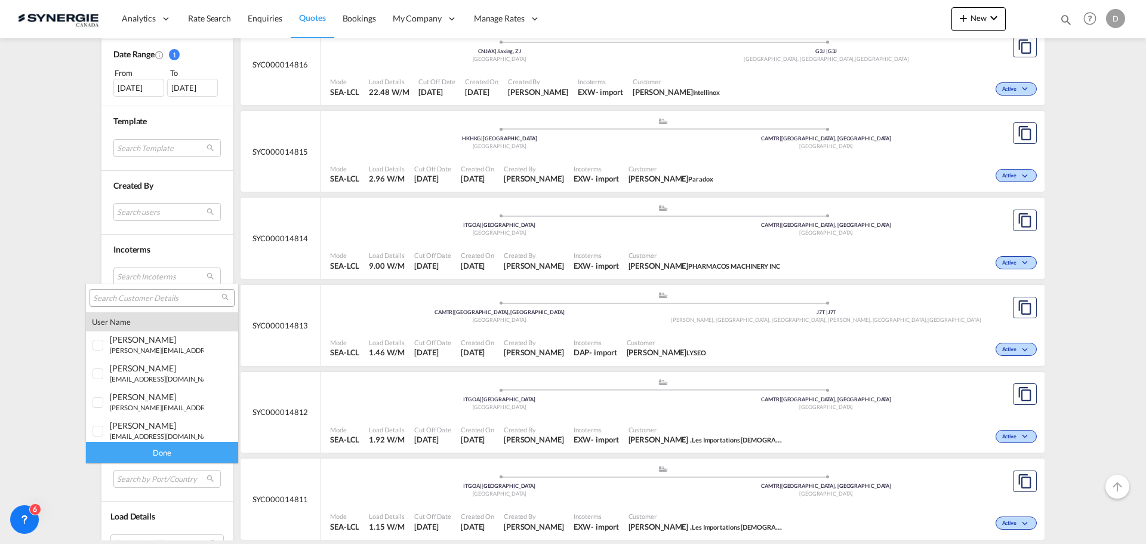
click at [152, 297] on input "search" at bounding box center [157, 298] width 128 height 11
paste input "francisco.munoz@talwingroup.com"
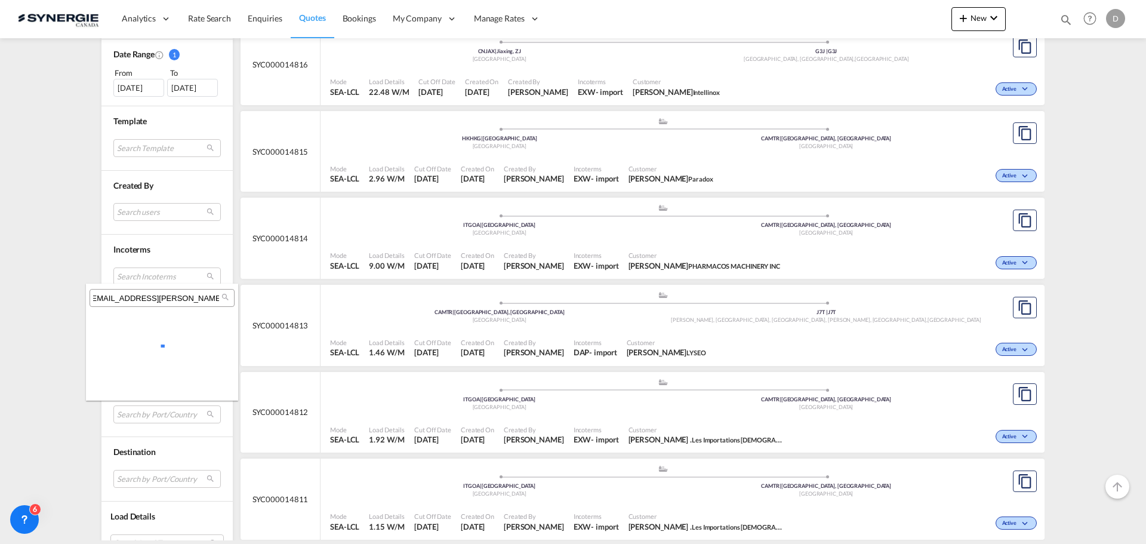
scroll to position [0, 0]
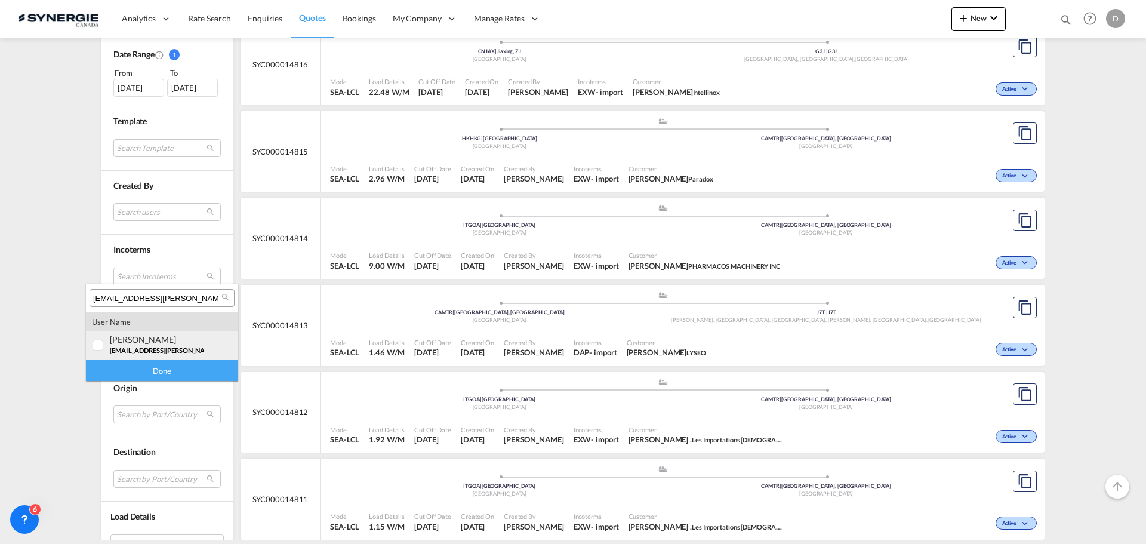
type input "francisco.munoz@talwingroup.com"
click at [156, 346] on div "francisco Muñoz francisco.munoz@talwingroup.com | talwin transport service s.a" at bounding box center [157, 344] width 94 height 20
click at [167, 368] on div "Done" at bounding box center [162, 370] width 152 height 21
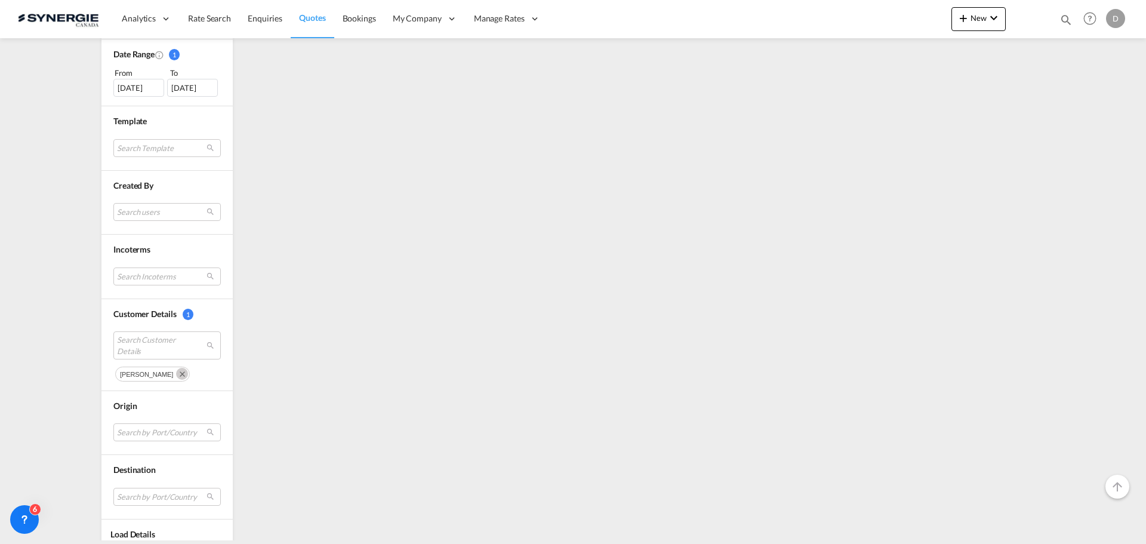
scroll to position [239, 0]
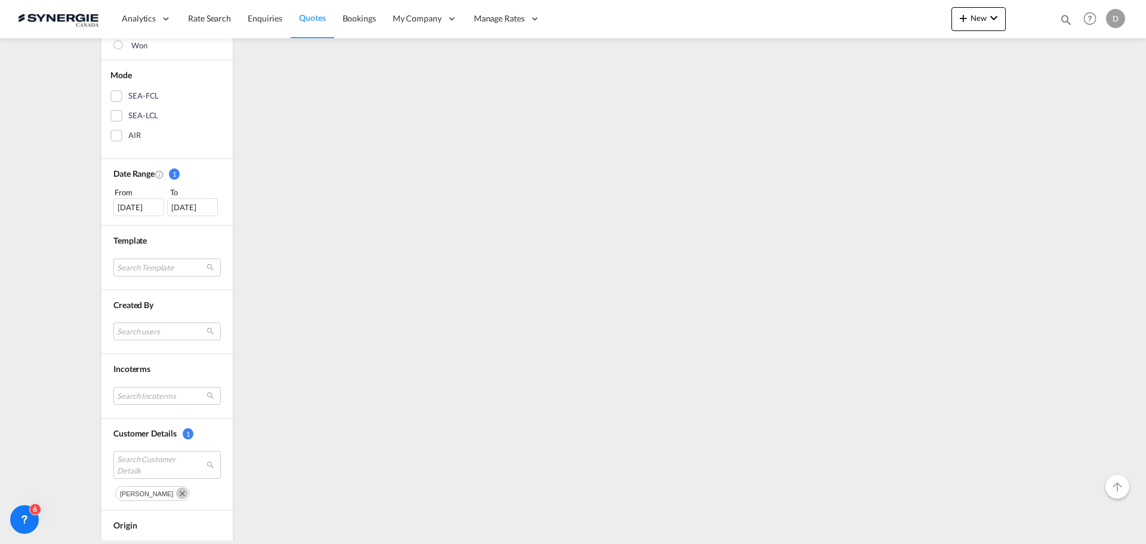
click at [131, 205] on div "01 May 2025" at bounding box center [138, 207] width 51 height 18
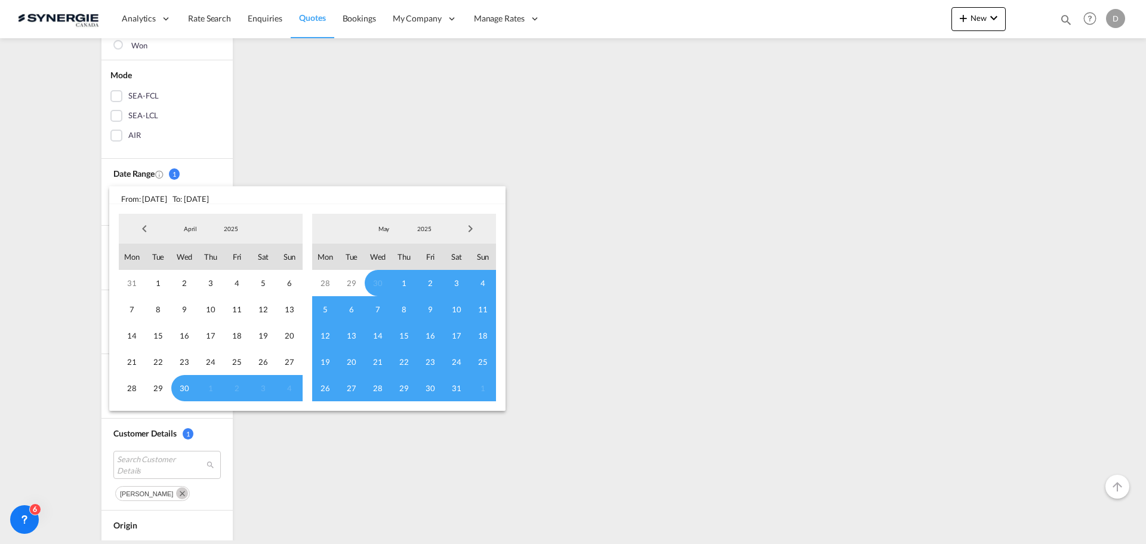
click at [142, 227] on span "Previous Month" at bounding box center [144, 229] width 24 height 24
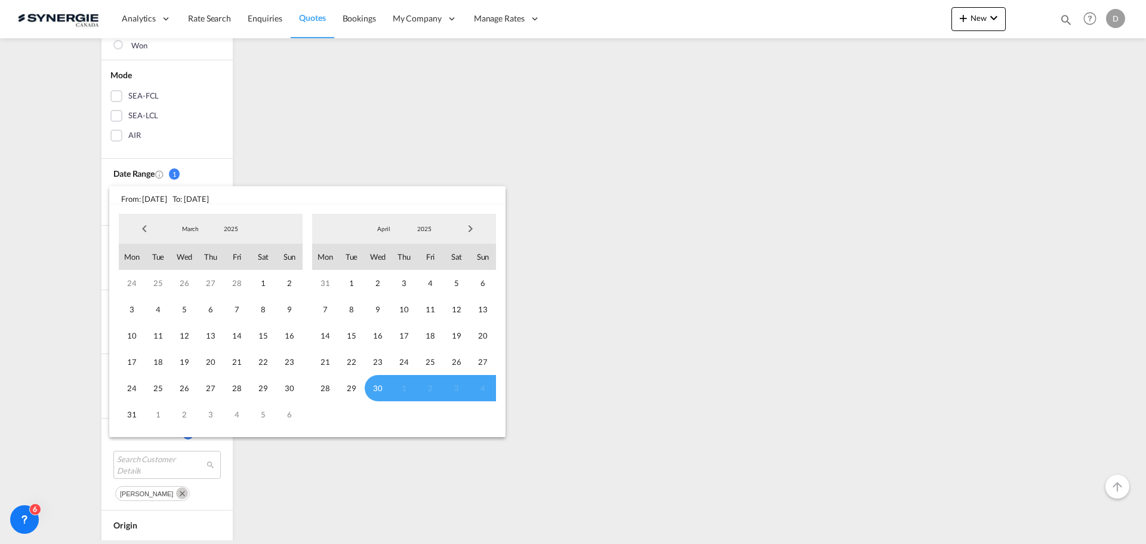
click at [142, 227] on span "Previous Month" at bounding box center [144, 229] width 24 height 24
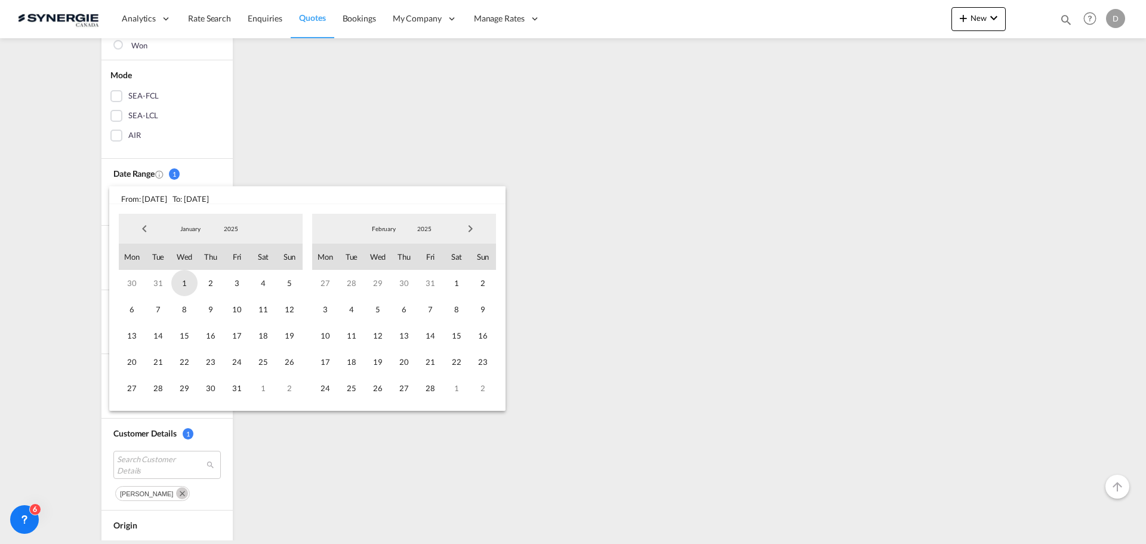
click at [187, 279] on span "1" at bounding box center [184, 283] width 26 height 26
click at [473, 224] on span "Next Month" at bounding box center [470, 229] width 24 height 24
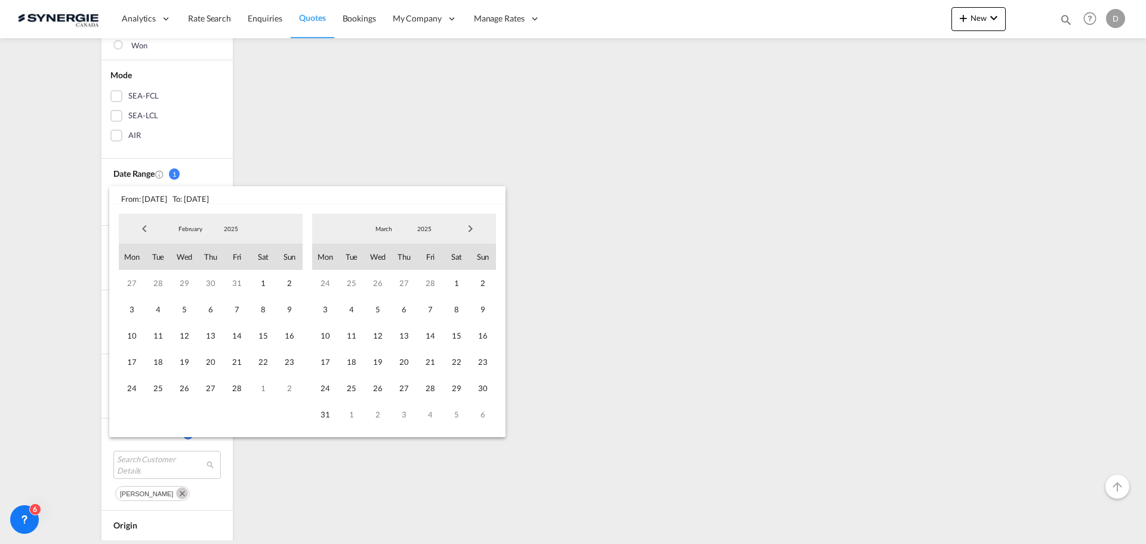
click at [473, 224] on span "Next Month" at bounding box center [470, 229] width 24 height 24
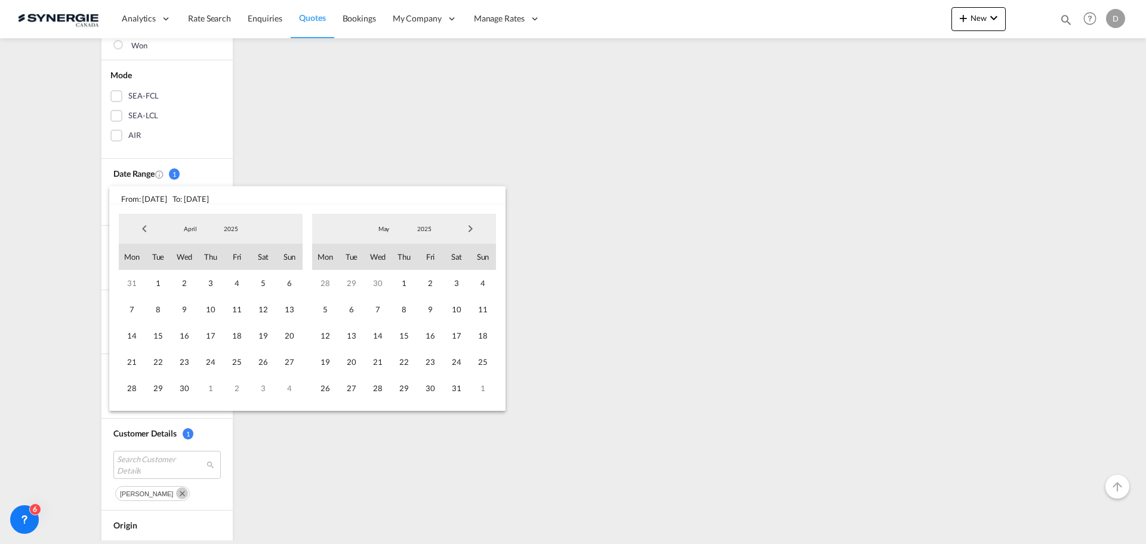
click at [473, 224] on span "Next Month" at bounding box center [470, 229] width 24 height 24
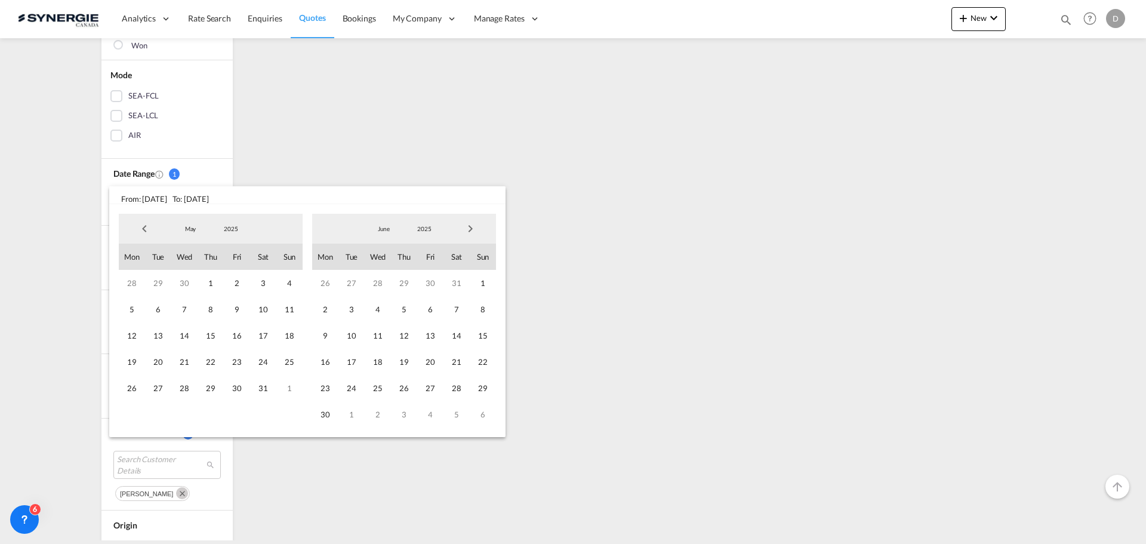
click at [473, 224] on span "Next Month" at bounding box center [470, 229] width 24 height 24
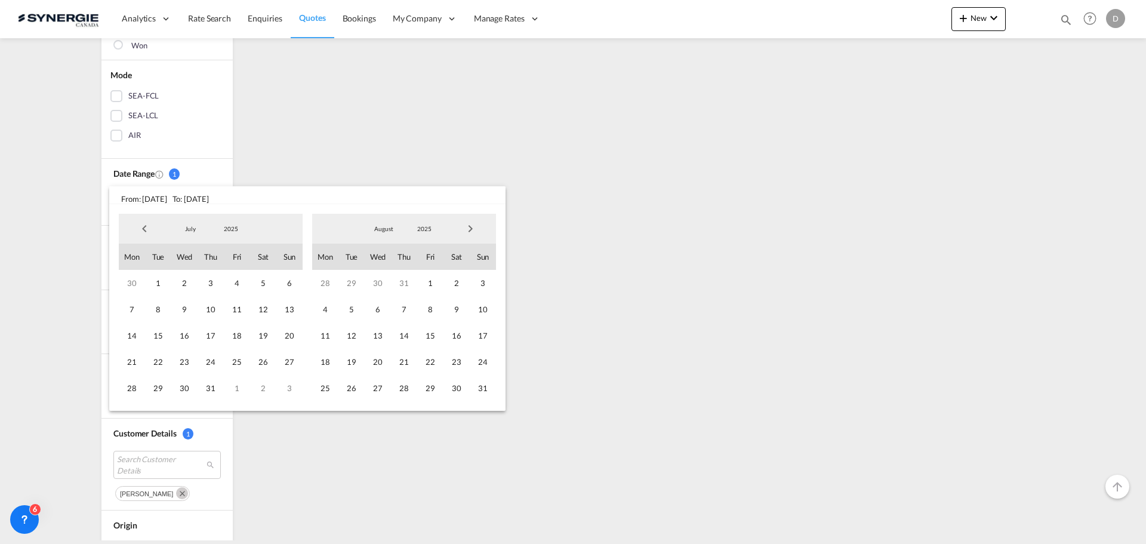
click at [473, 224] on span "Next Month" at bounding box center [470, 229] width 24 height 24
click at [382, 332] on span "17" at bounding box center [378, 335] width 26 height 26
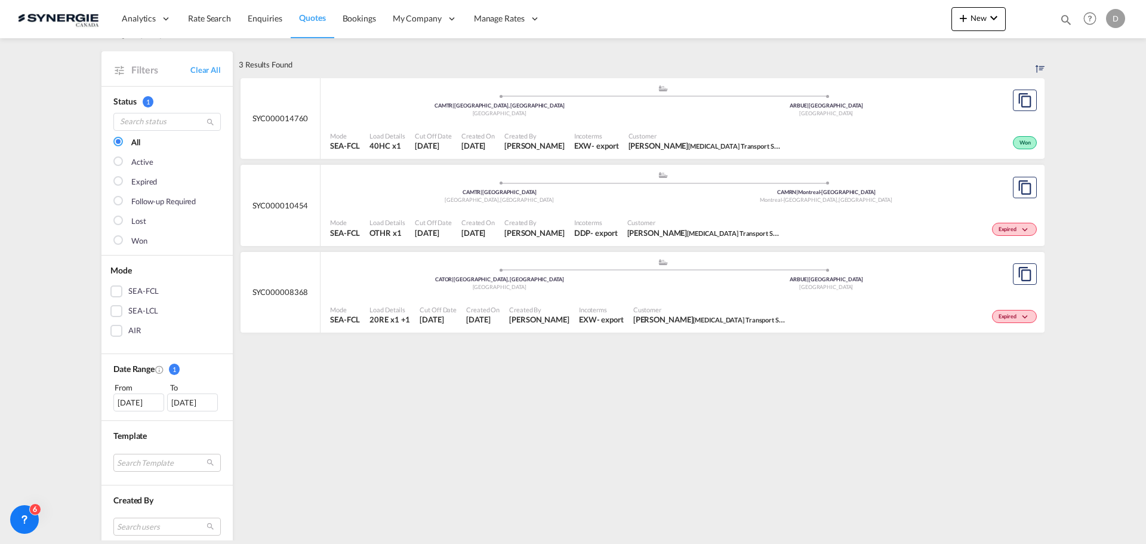
scroll to position [0, 0]
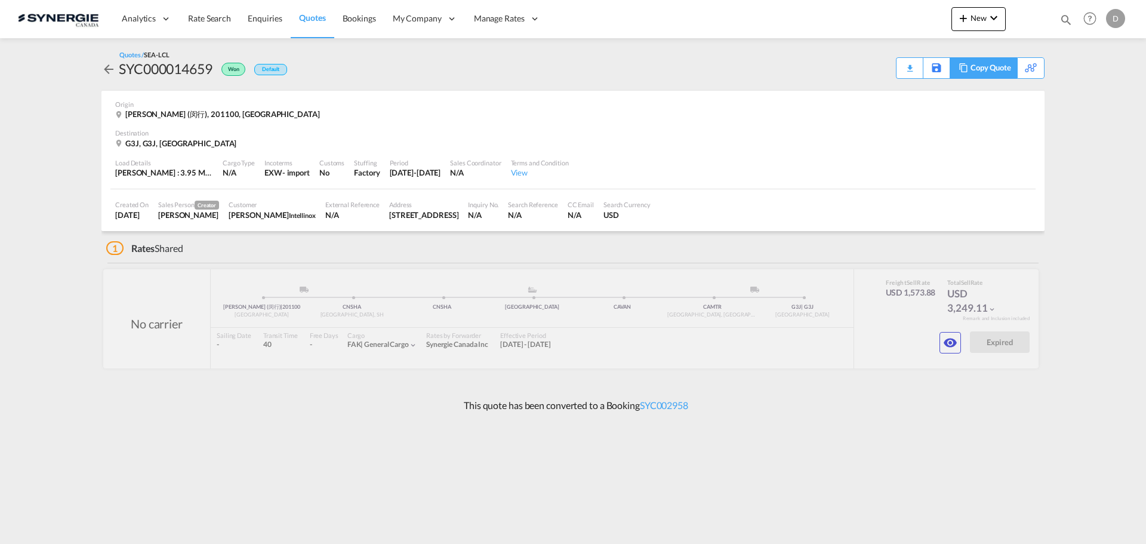
click at [1002, 70] on div "Copy Quote" at bounding box center [990, 68] width 41 height 20
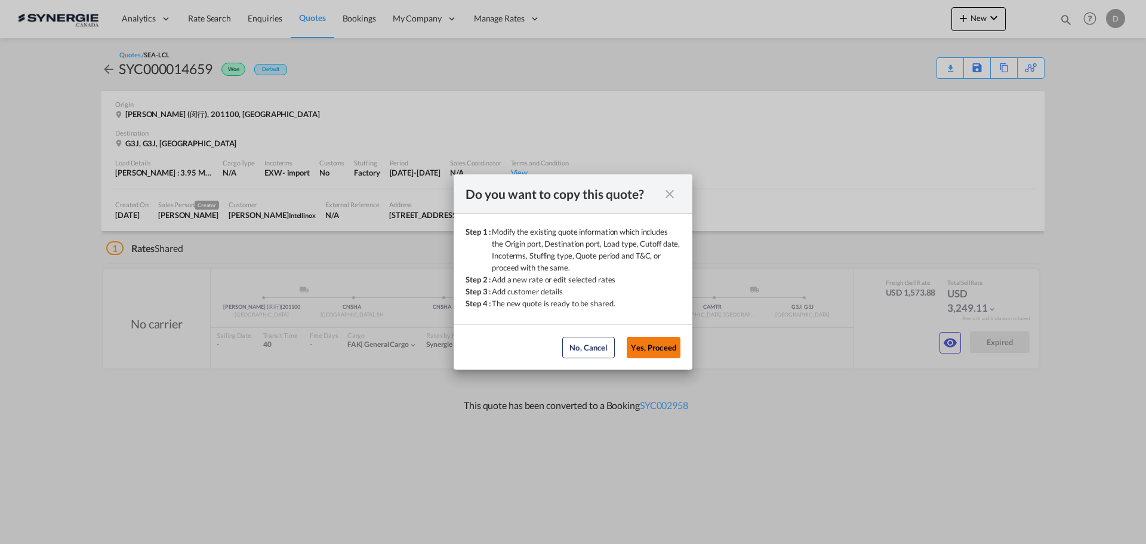
click at [670, 341] on button "Yes, Proceed" at bounding box center [654, 347] width 54 height 21
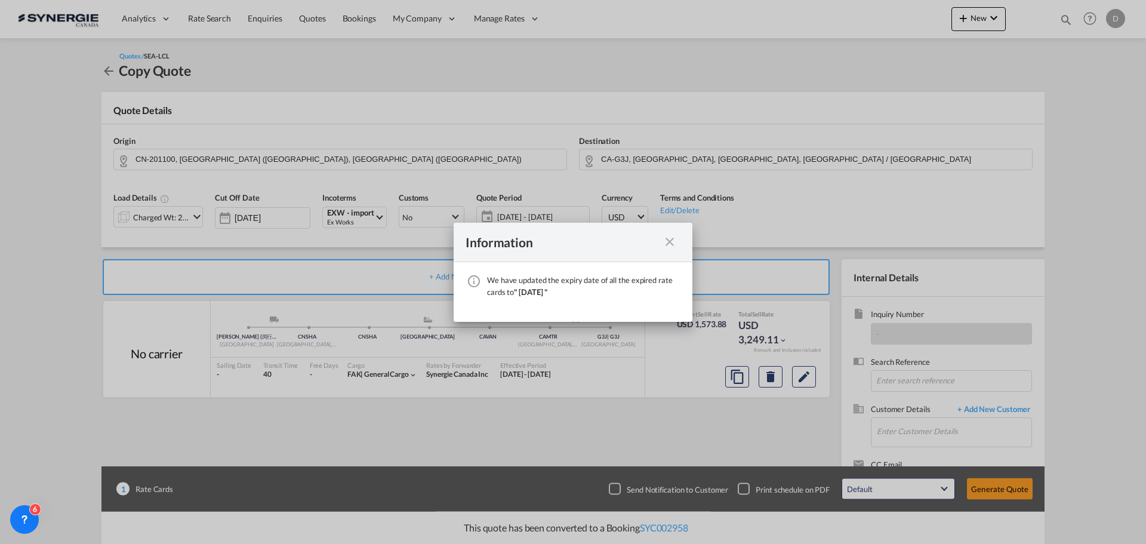
click at [664, 238] on md-icon "icon-close fg-AAA8AD cursor" at bounding box center [669, 242] width 14 height 14
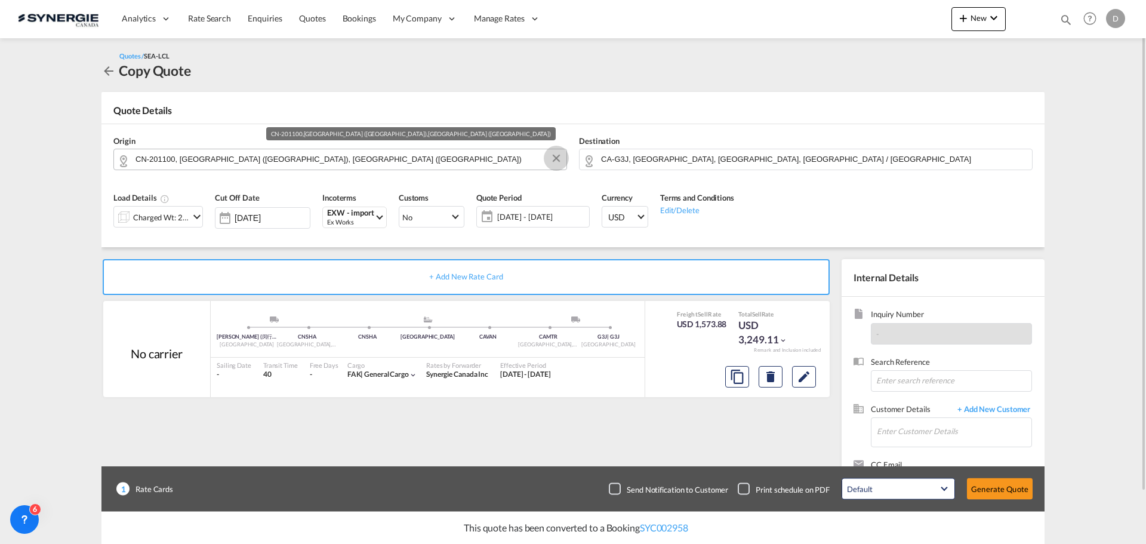
click at [555, 158] on button "Clear Input" at bounding box center [556, 158] width 18 height 18
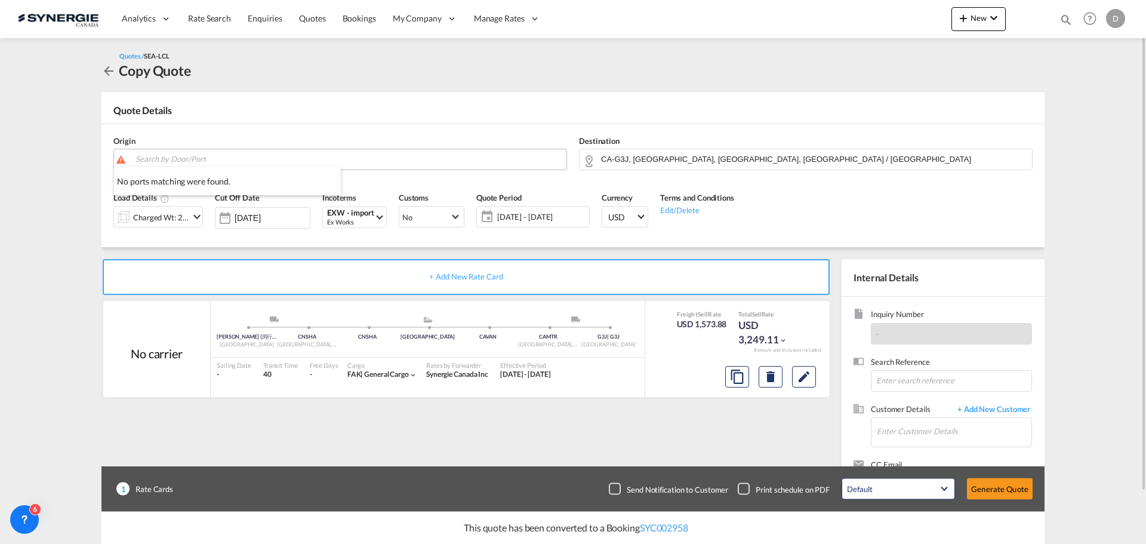
paste input "Jiaxing"
click at [277, 162] on body "Analytics Reports Dashboard Rate Search Enquiries Quotes Bookings" at bounding box center [573, 272] width 1146 height 544
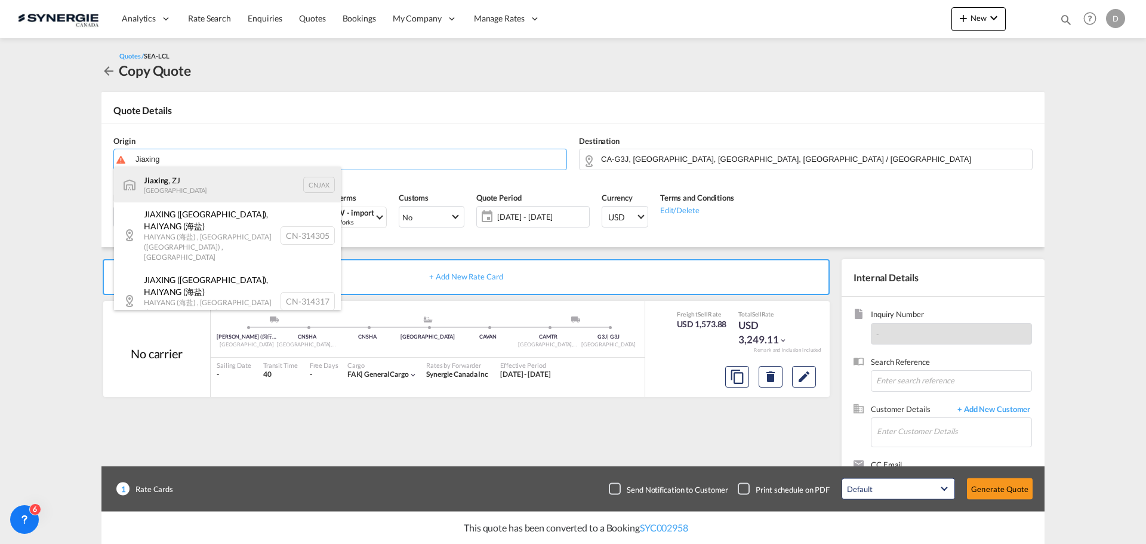
click at [215, 183] on div "Jiaxing , ZJ China CNJAX" at bounding box center [227, 185] width 227 height 36
type input "Jiaxing, ZJ, CNJAX"
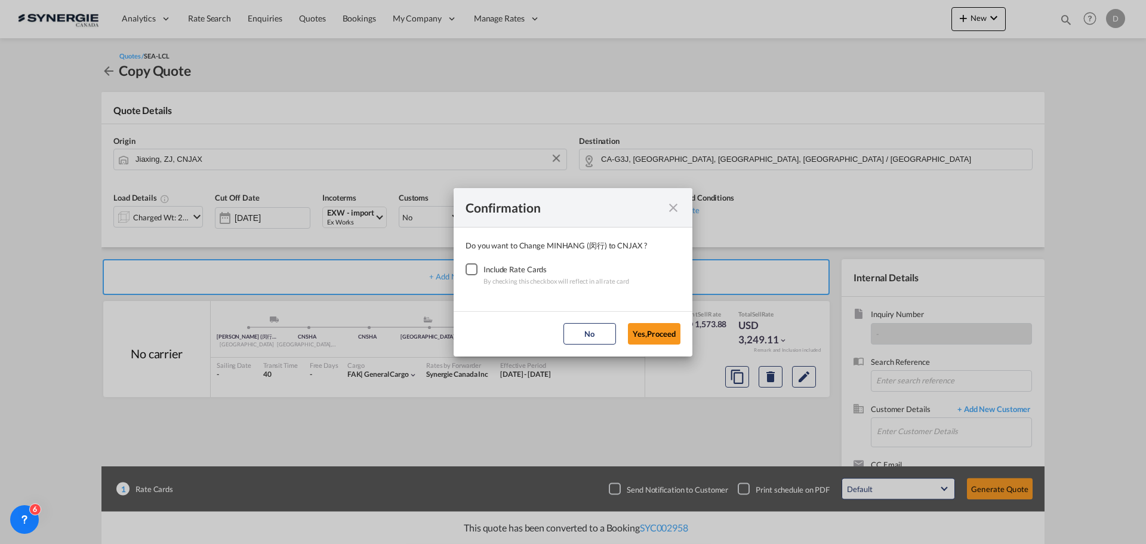
click at [467, 270] on div "Checkbox No Ink" at bounding box center [472, 269] width 12 height 12
click at [659, 331] on button "Yes,Proceed" at bounding box center [654, 333] width 53 height 21
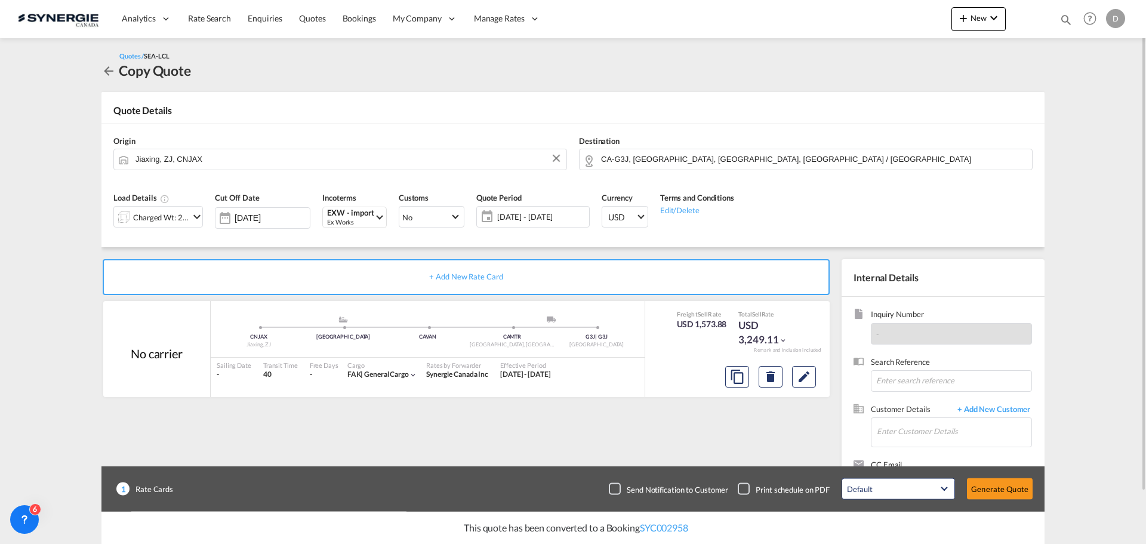
click at [201, 218] on md-icon "icon-chevron-down" at bounding box center [197, 216] width 14 height 14
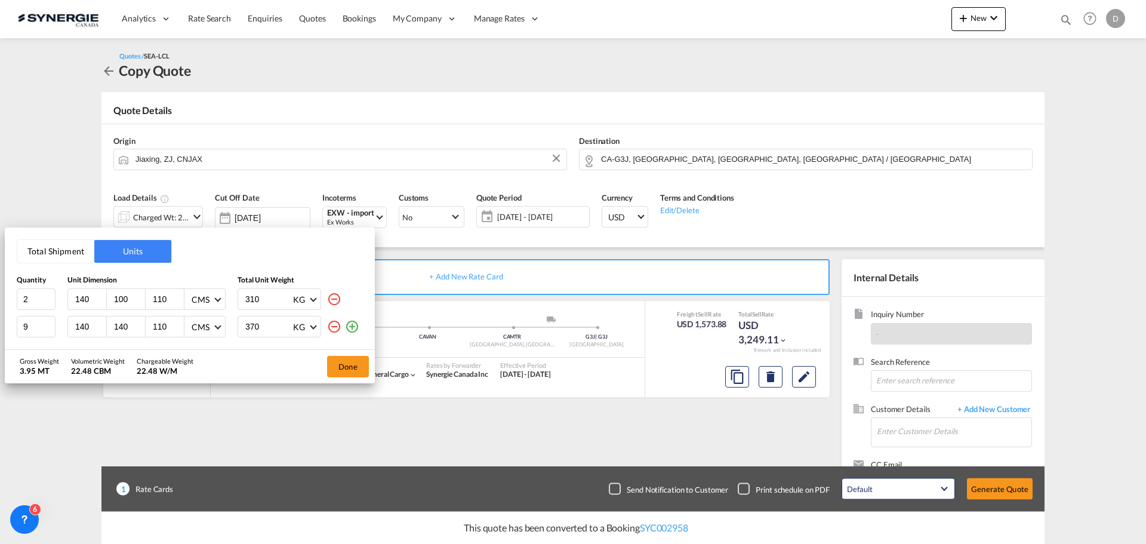
click at [432, 125] on div "Total Shipment Units Quantity Unit Dimension Total Unit Weight 2 140 100 110 CM…" at bounding box center [573, 272] width 1146 height 544
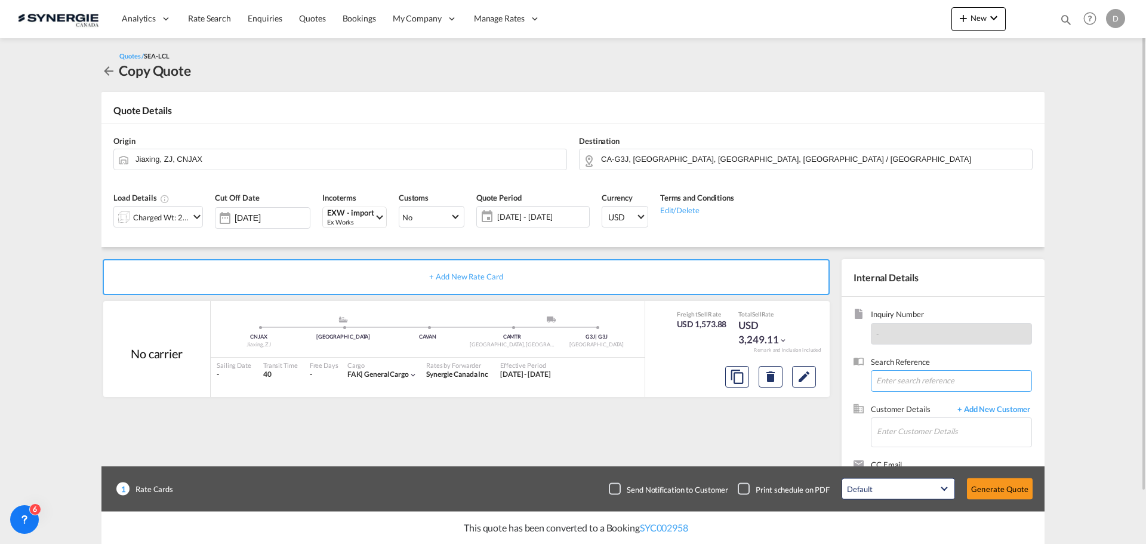
click at [889, 383] on input at bounding box center [951, 380] width 161 height 21
click at [897, 429] on input "Enter Customer Details" at bounding box center [954, 431] width 155 height 27
paste input "guilherme.prevelato@intellinox.com"
click at [921, 403] on div "Guilherme Prevelato guilherme.prevelato@intellinox.com | Intellinox" at bounding box center [989, 402] width 227 height 32
type input "Intellinox, Guilherme Prevelato, guilherme.prevelato@intellinox.com"
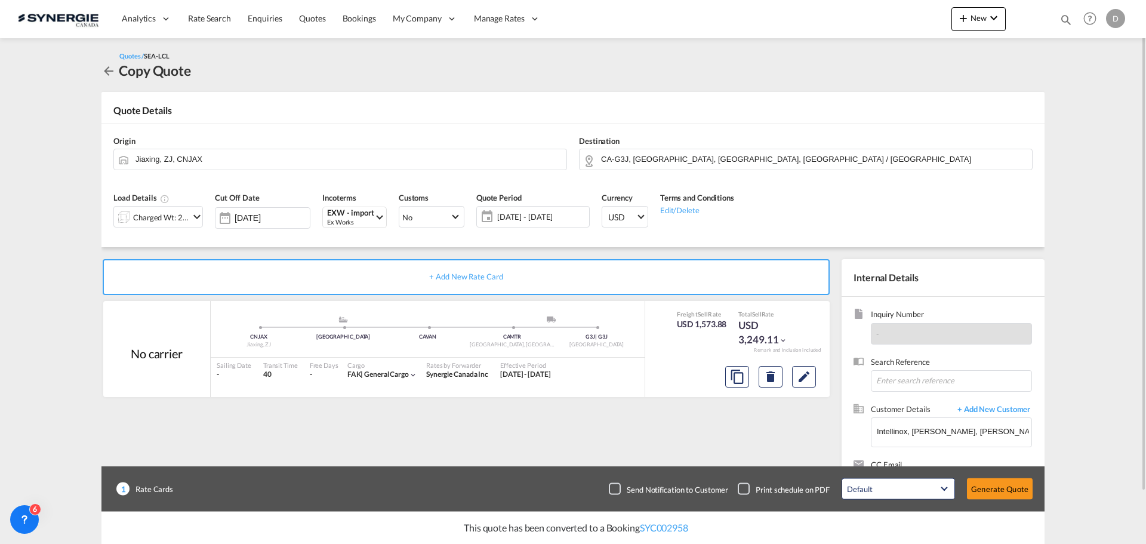
click at [543, 217] on span "17 Sep - 17 Oct 2025" at bounding box center [541, 216] width 89 height 11
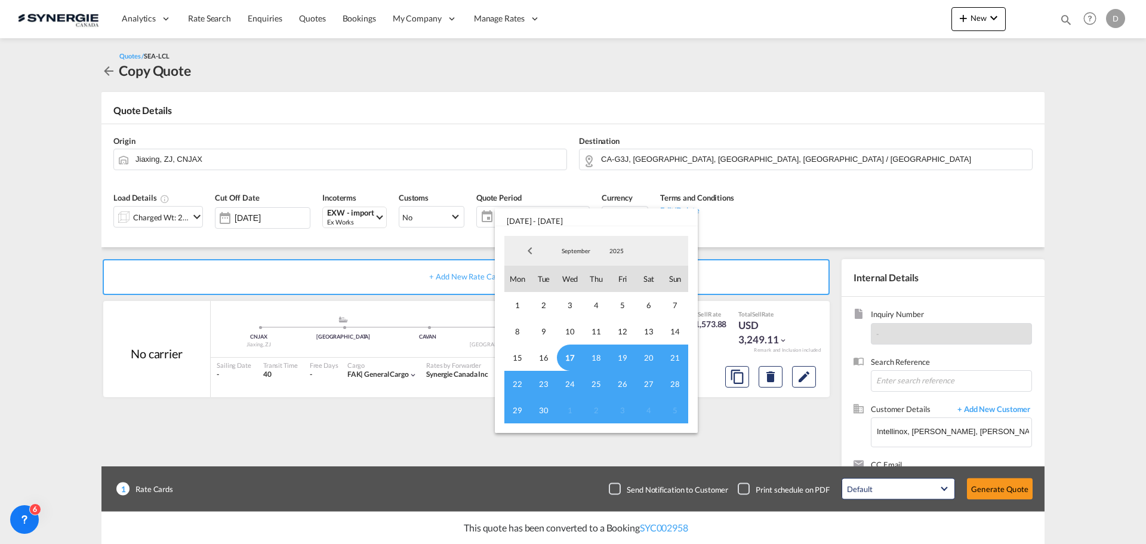
drag, startPoint x: 571, startPoint y: 355, endPoint x: 570, endPoint y: 363, distance: 9.0
click at [571, 356] on span "17" at bounding box center [570, 357] width 26 height 26
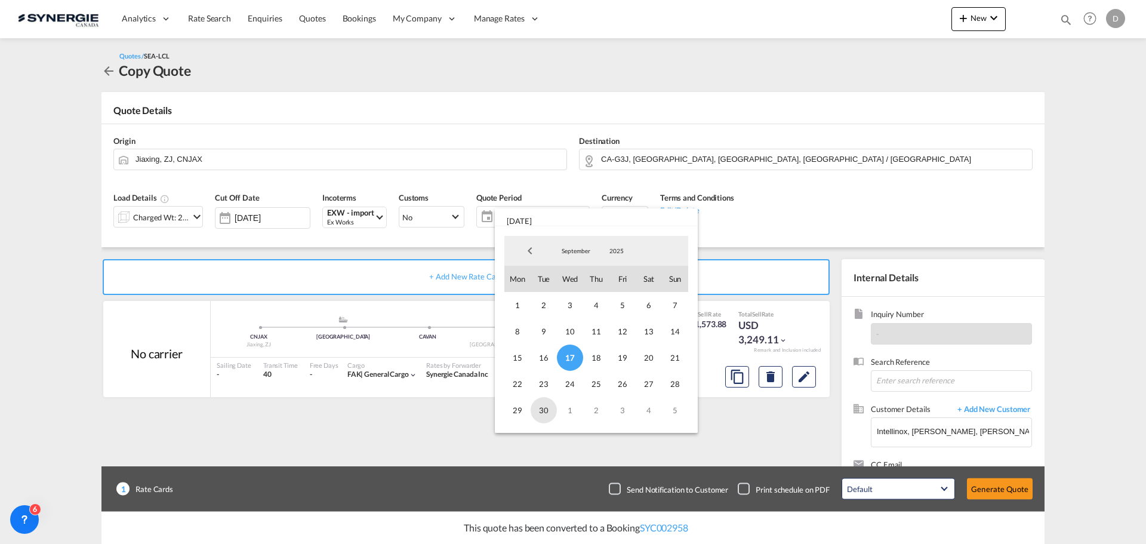
click at [547, 411] on span "30" at bounding box center [544, 410] width 26 height 26
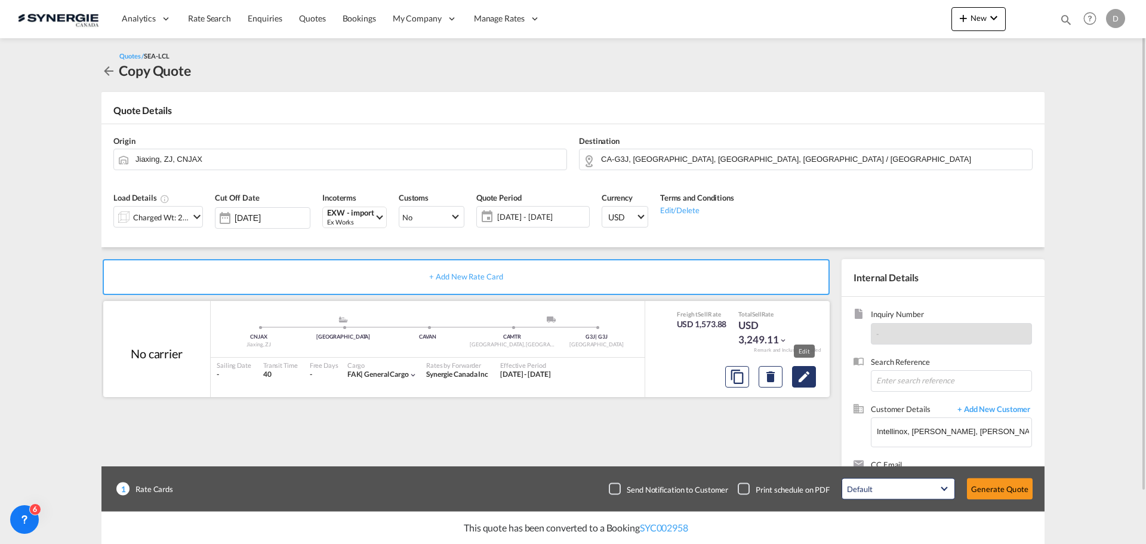
click at [809, 380] on md-icon "Edit" at bounding box center [804, 376] width 14 height 14
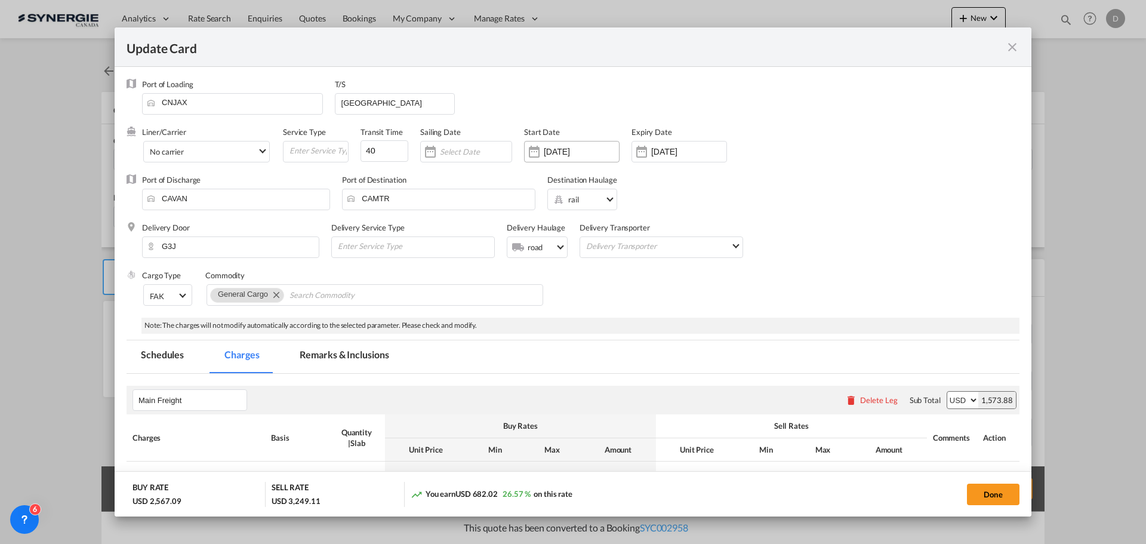
select select "per_w/m"
select select "flat"
select select "per_hbl"
select select "per_shipment"
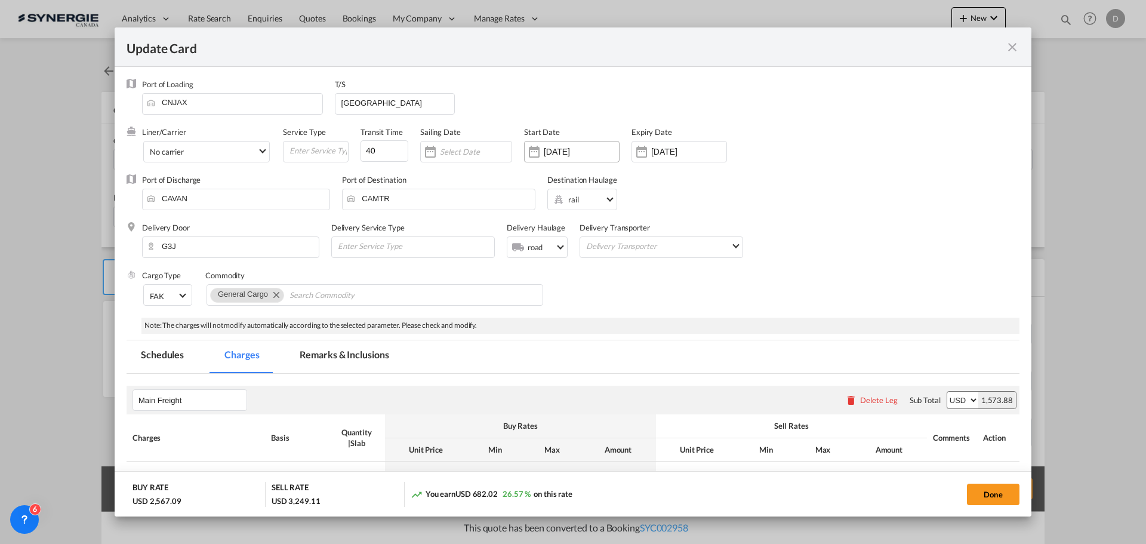
select select "per_bl"
select select "flat"
select select "per_bl"
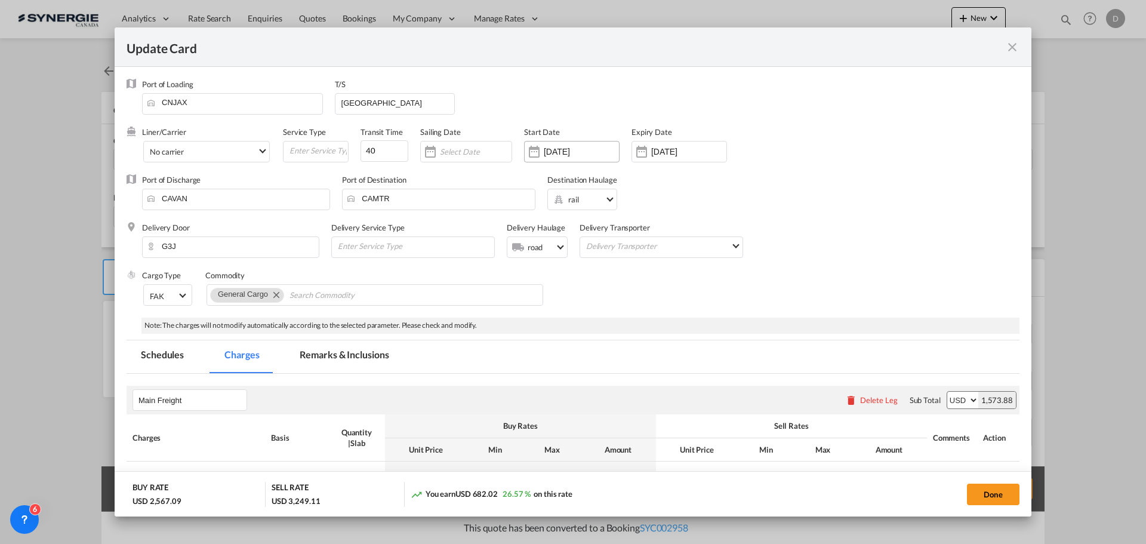
select select "per_bl"
select select "per_shipment"
click at [568, 158] on div "10 Sep 2025" at bounding box center [571, 151] width 95 height 21
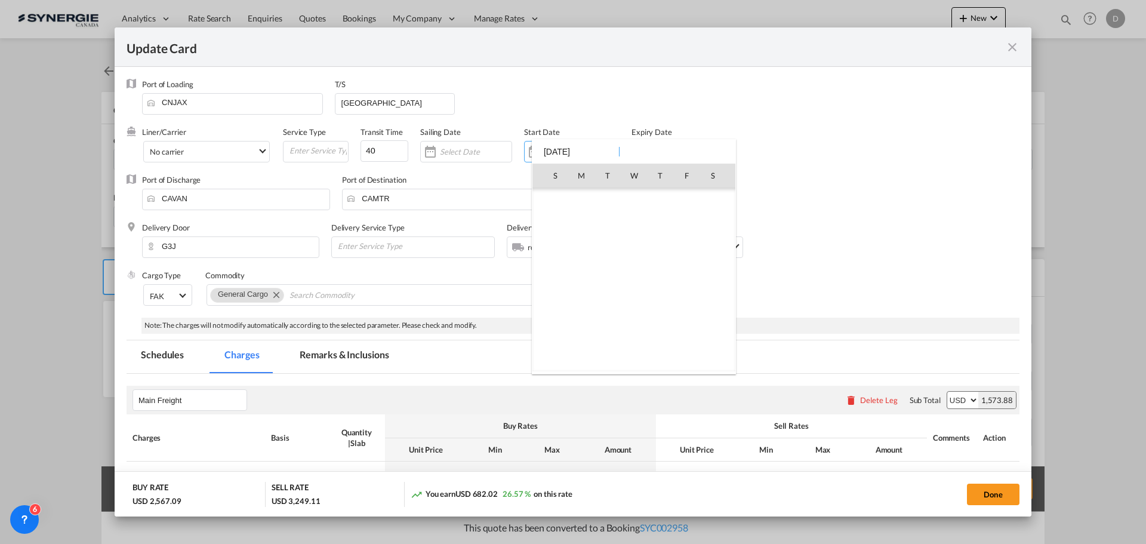
scroll to position [276467, 0]
click at [636, 279] on span "17" at bounding box center [633, 279] width 25 height 25
type input "17 Sep 2025"
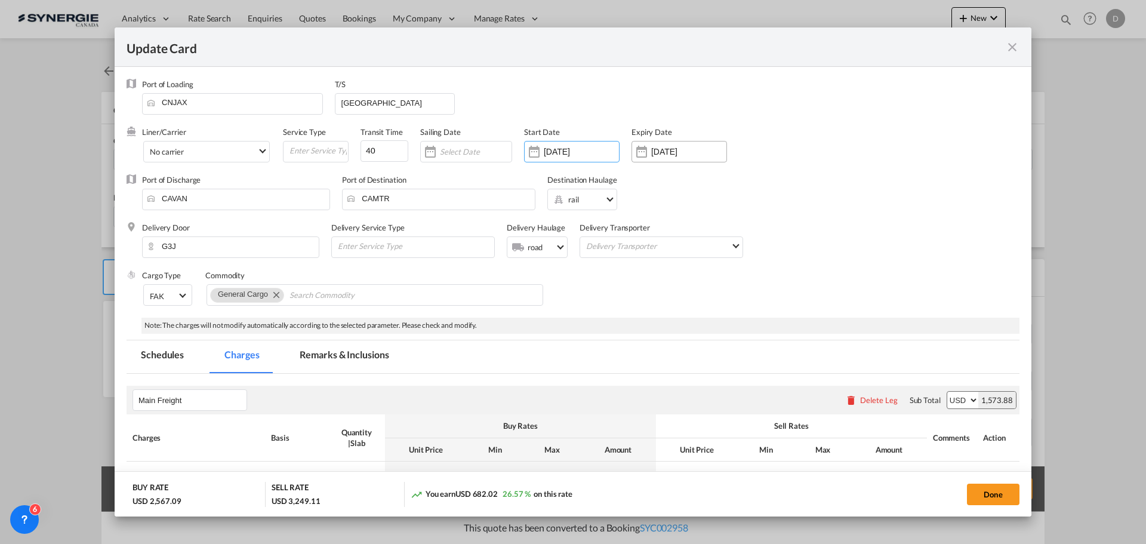
click at [640, 157] on div "Update CardPort of ..." at bounding box center [641, 152] width 19 height 24
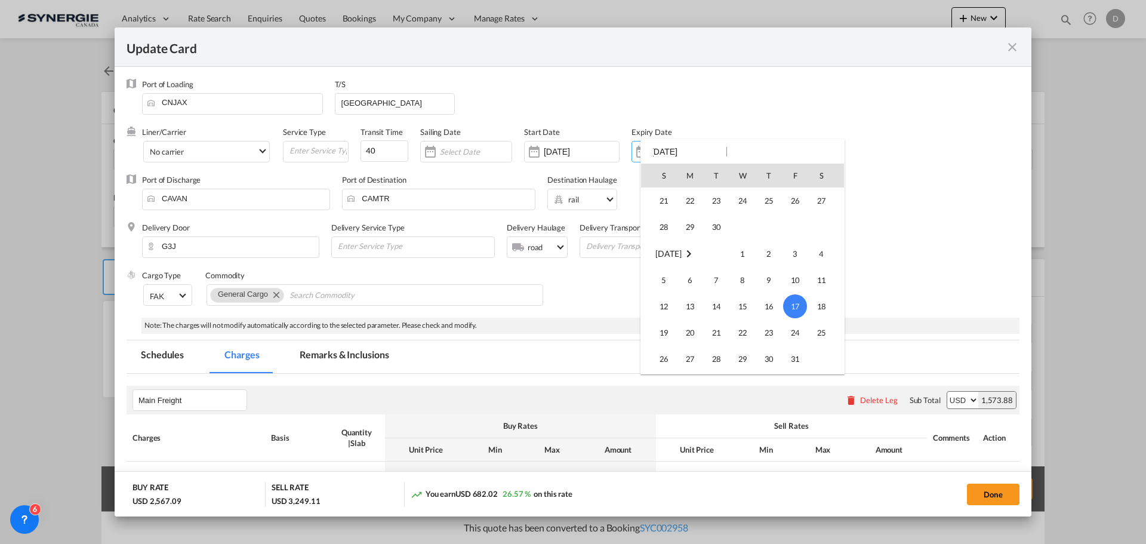
scroll to position [39, 0]
click at [722, 292] on span "30" at bounding box center [716, 294] width 24 height 24
type input "30 Sep 2025"
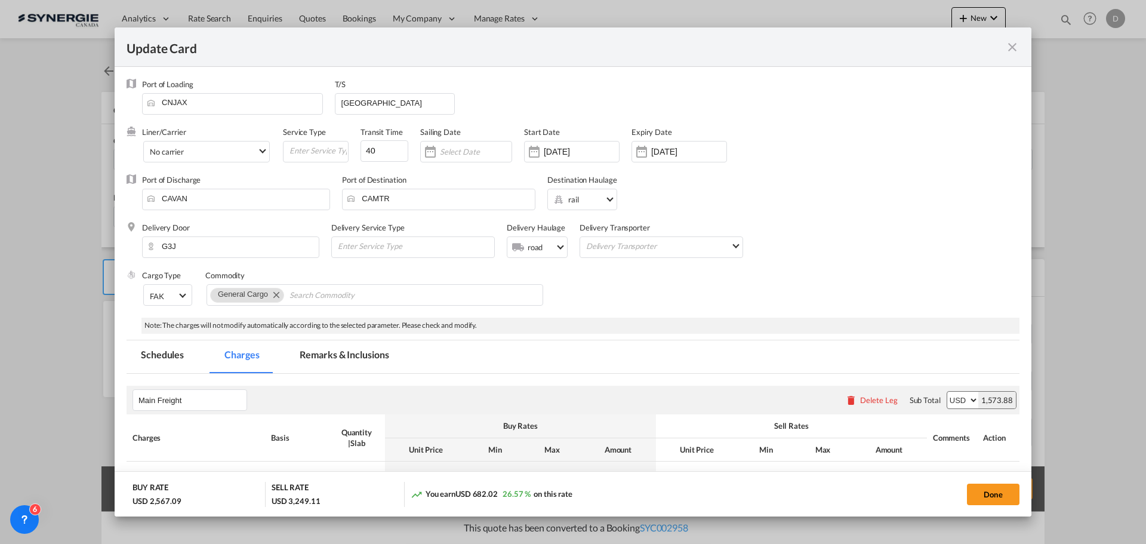
click at [672, 296] on div "Cargo Type FAK FAK GCR GDSM General Cargo Hazardous Cargo Ambient Foodstuff Chi…" at bounding box center [580, 294] width 877 height 48
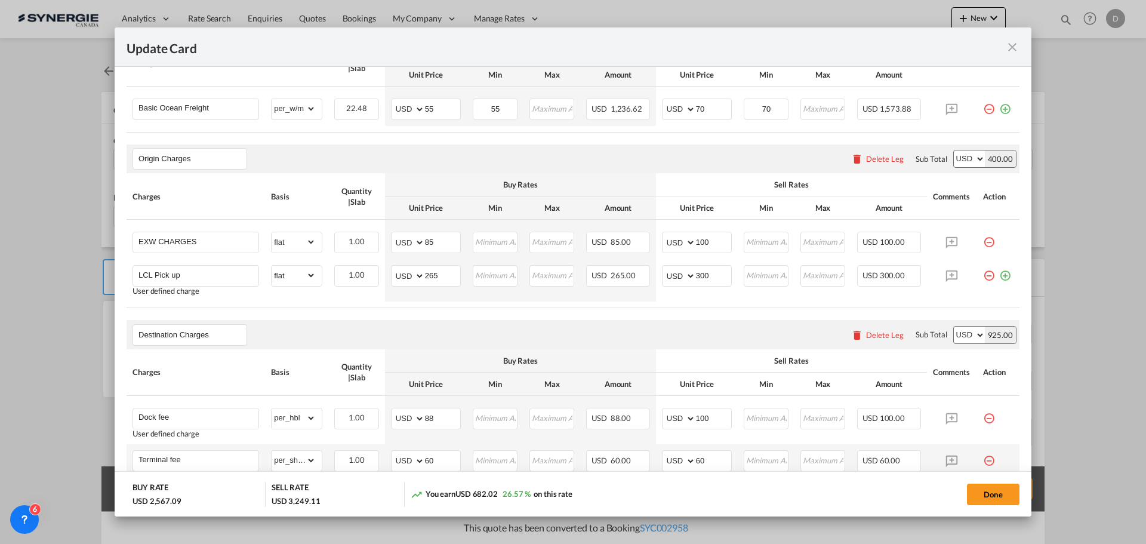
scroll to position [358, 0]
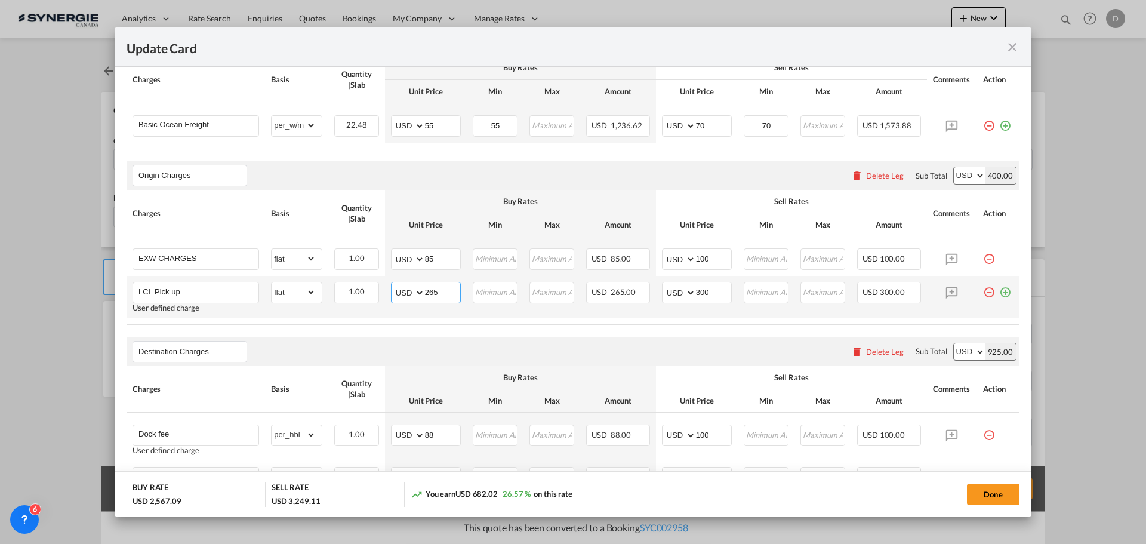
click at [430, 292] on input "265" at bounding box center [442, 291] width 35 height 18
type input "350"
click at [700, 292] on input "300" at bounding box center [713, 291] width 35 height 18
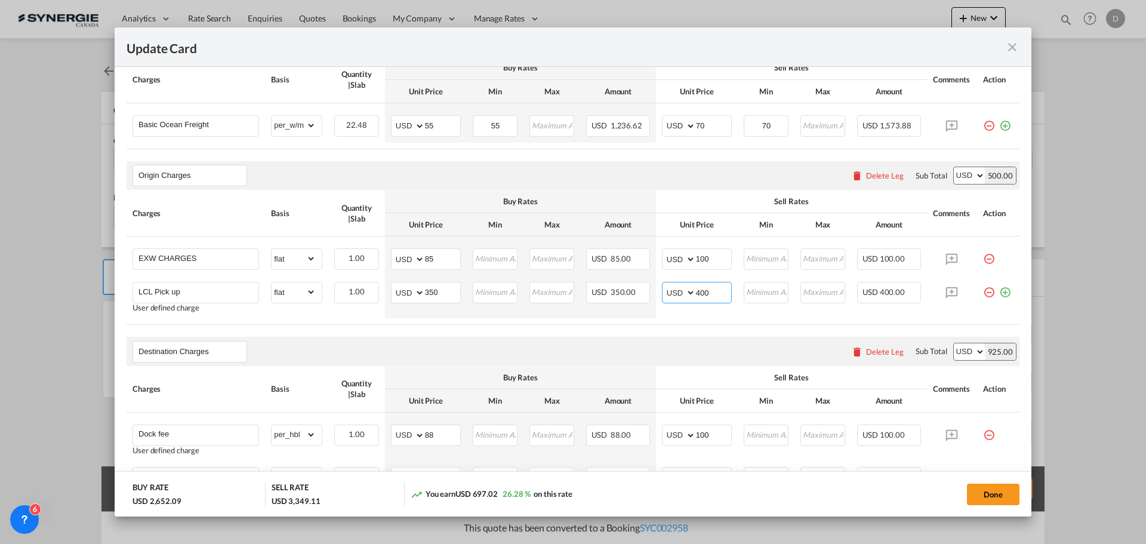
type input "400"
click at [548, 332] on air-lcl-rate-modification "Main Freight Please enter leg name Leg Name Already Exists Delete Leg Sub Total…" at bounding box center [573, 523] width 893 height 1015
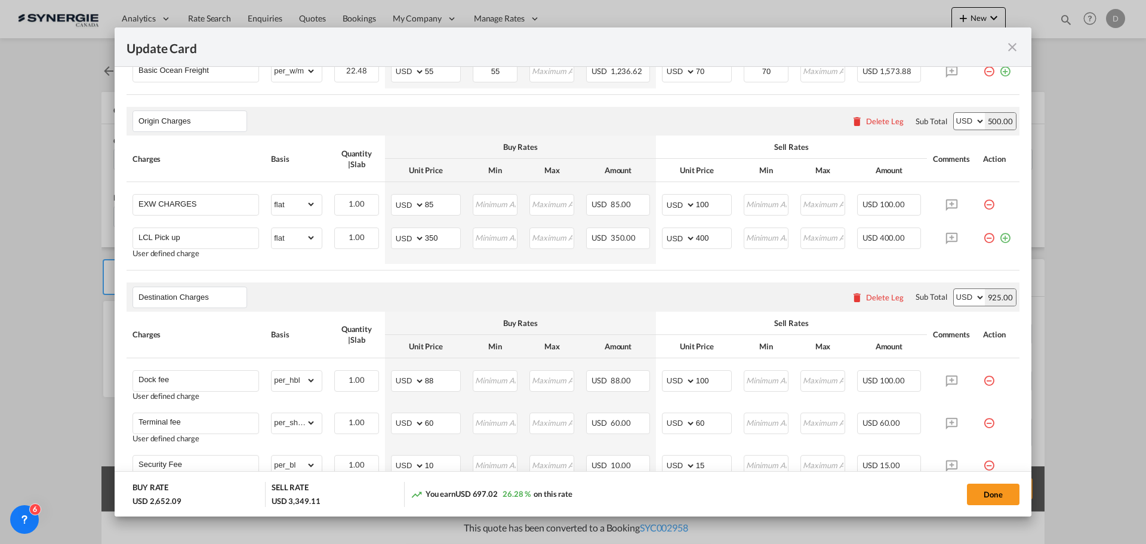
scroll to position [477, 0]
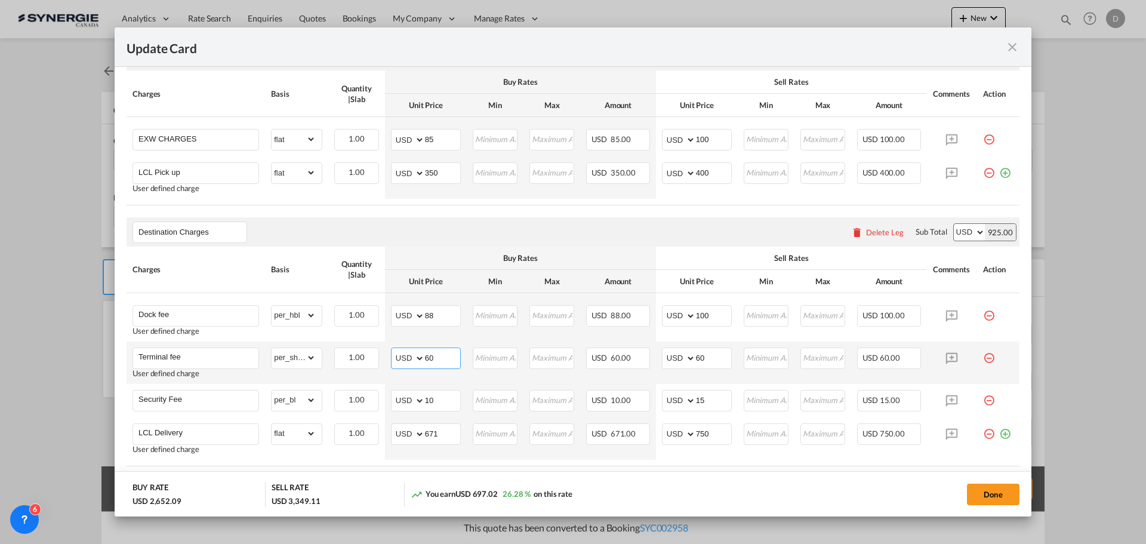
click at [428, 356] on input "60" at bounding box center [442, 357] width 35 height 18
type input "80"
click at [696, 358] on input "60" at bounding box center [713, 357] width 35 height 18
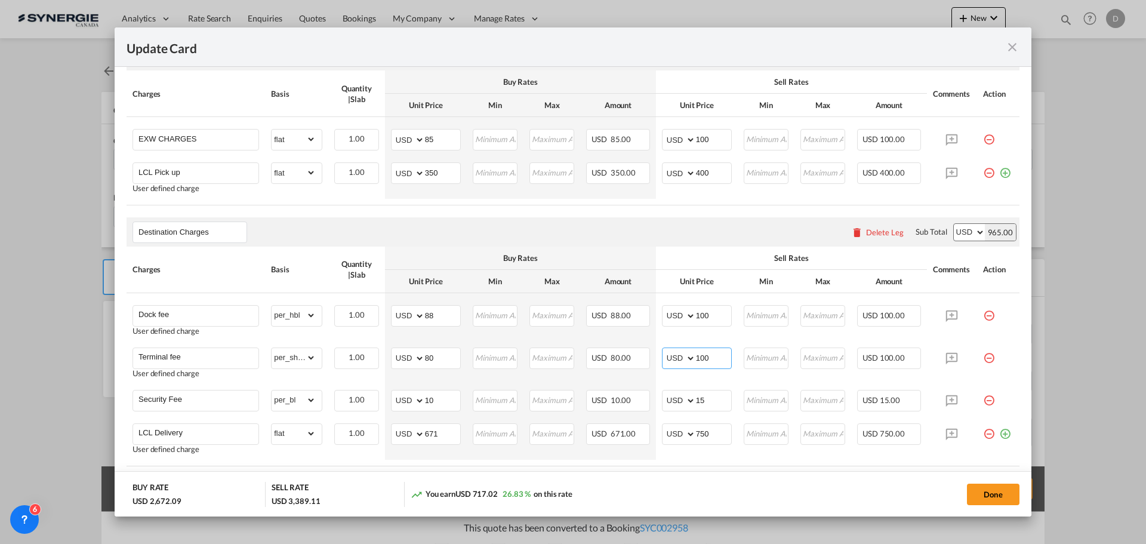
type input "100"
click at [647, 208] on air-lcl-rate-modification "Main Freight Please enter leg name Leg Name Already Exists Delete Leg Sub Total…" at bounding box center [573, 403] width 893 height 1015
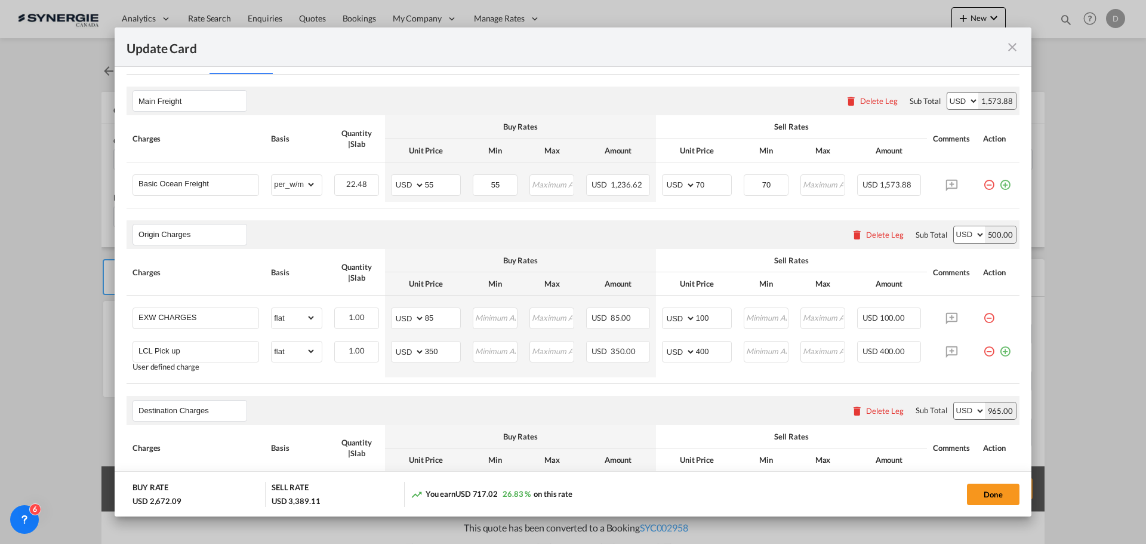
scroll to position [298, 0]
click at [425, 186] on input "55" at bounding box center [442, 184] width 35 height 18
type input "47"
click at [488, 189] on input "55" at bounding box center [495, 184] width 43 height 18
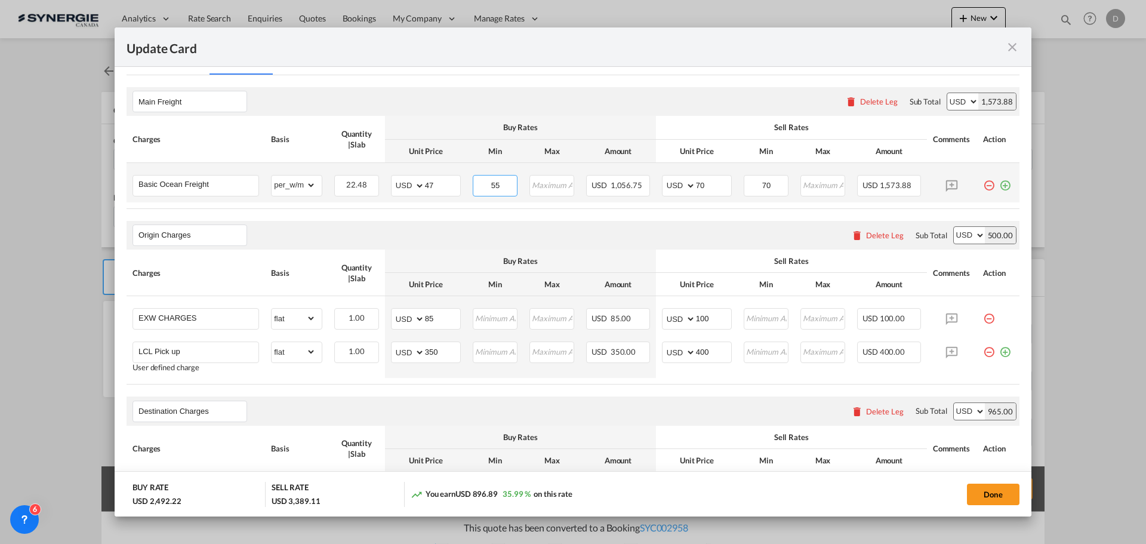
click at [488, 189] on input "55" at bounding box center [495, 184] width 43 height 18
type input "47"
click at [532, 224] on div "Origin Charges Please enter leg name Leg Name Already Exists Delete Leg Sub Tot…" at bounding box center [573, 235] width 893 height 29
click at [566, 224] on div "Origin Charges Please enter leg name Leg Name Already Exists Delete Leg Sub Tot…" at bounding box center [573, 235] width 893 height 29
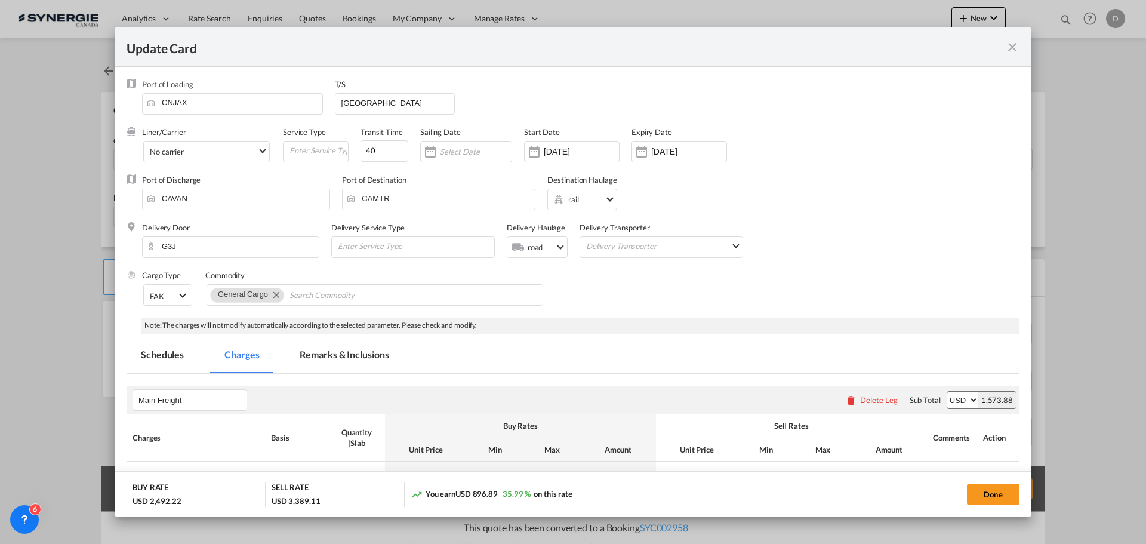
scroll to position [239, 0]
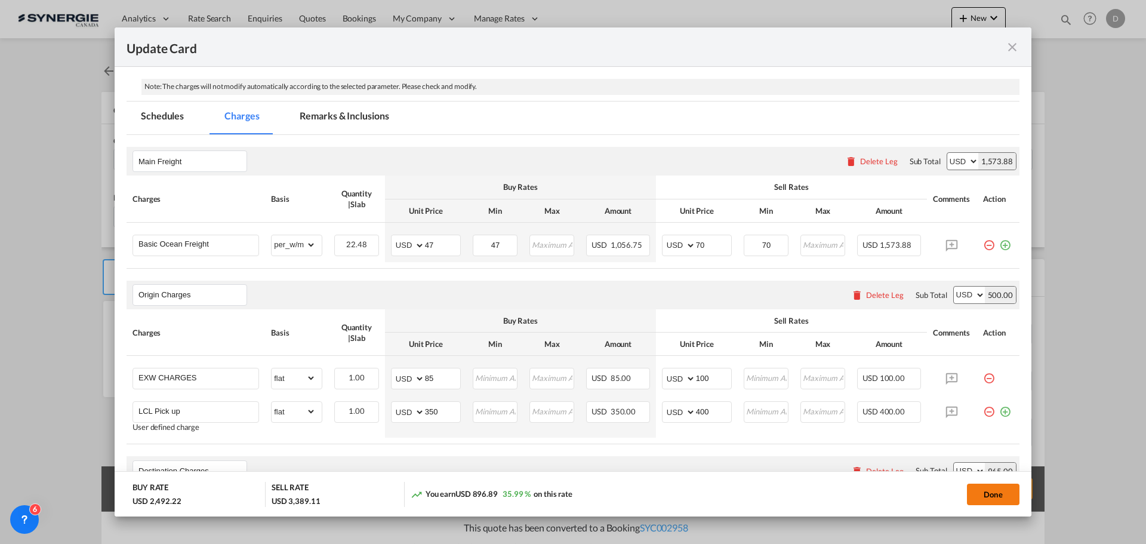
click at [994, 492] on button "Done" at bounding box center [993, 493] width 53 height 21
type input "16 Sep 2025"
type input "29 Sep 2025"
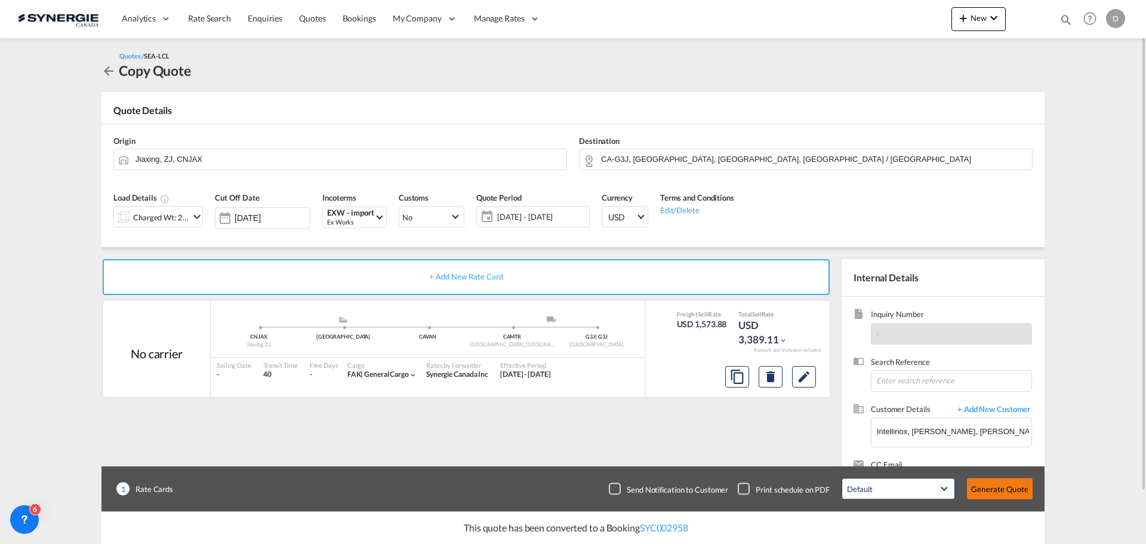
click at [998, 489] on button "Generate Quote" at bounding box center [1000, 488] width 66 height 21
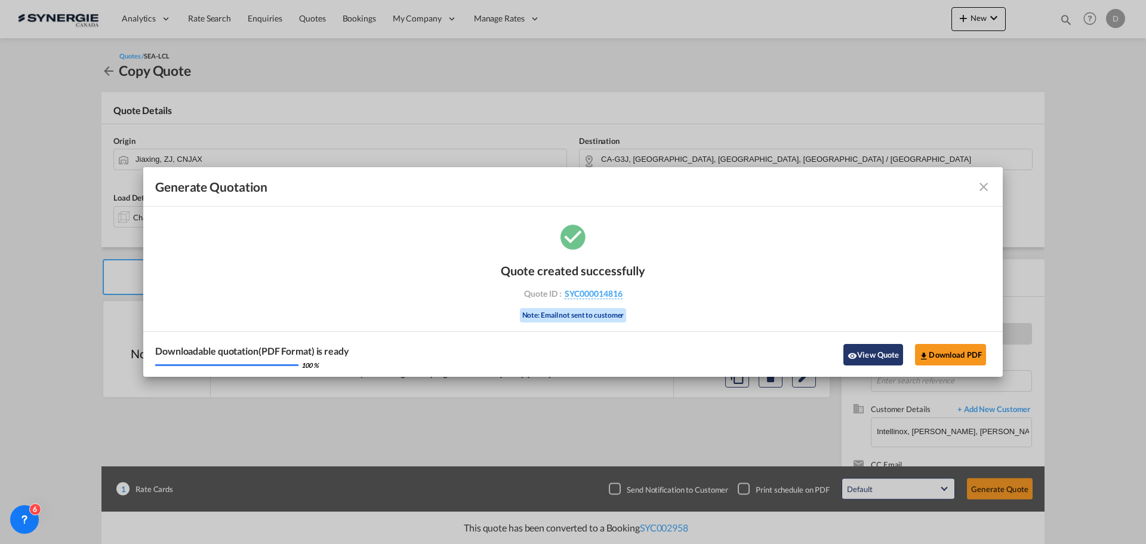
click at [869, 355] on button "View Quote" at bounding box center [873, 354] width 60 height 21
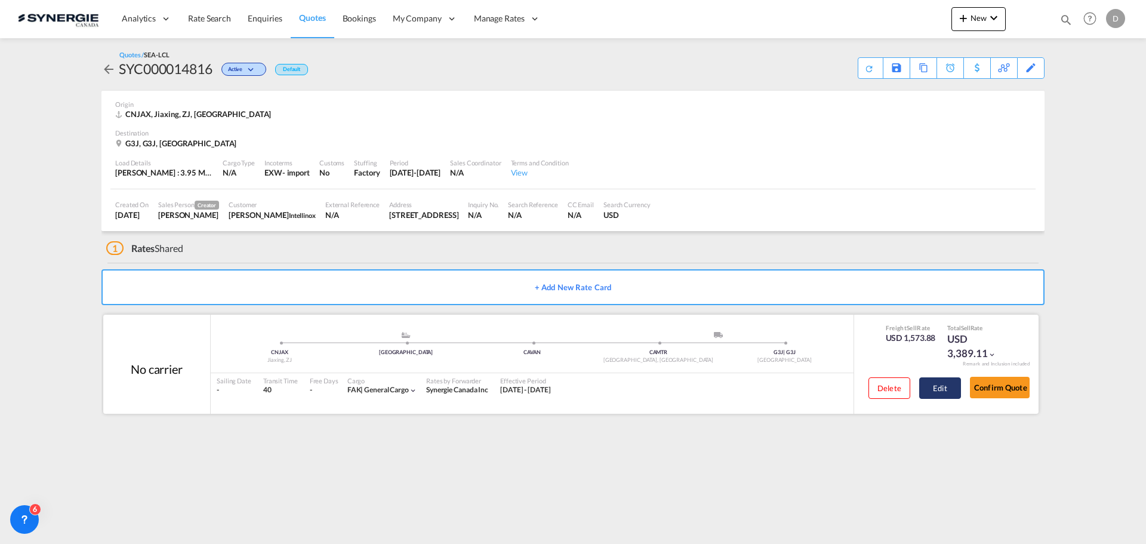
click at [932, 385] on button "Edit" at bounding box center [940, 387] width 42 height 21
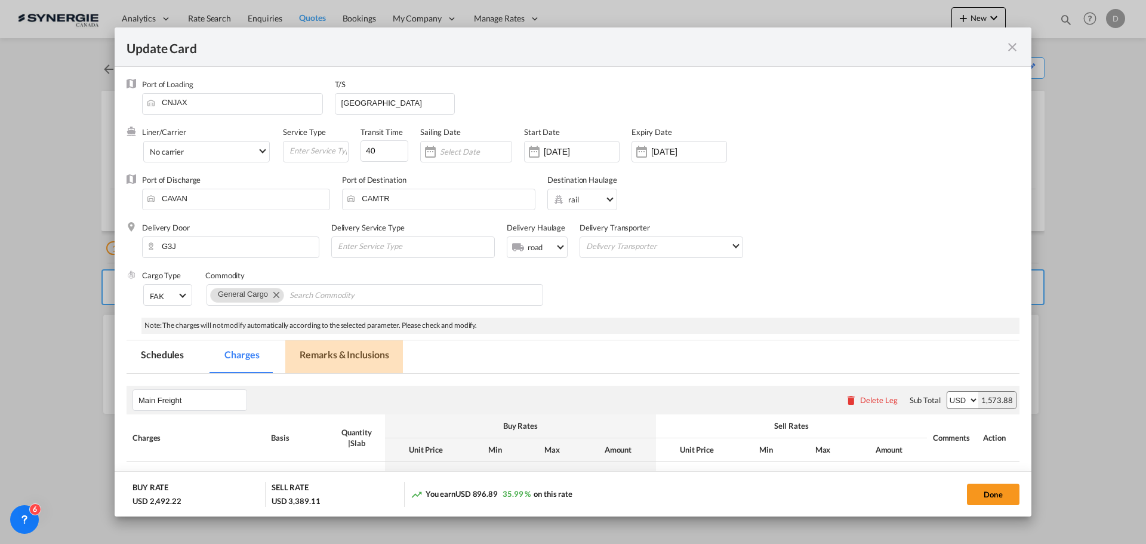
click at [331, 359] on md-tab-item "Remarks & Inclusions" at bounding box center [344, 356] width 118 height 33
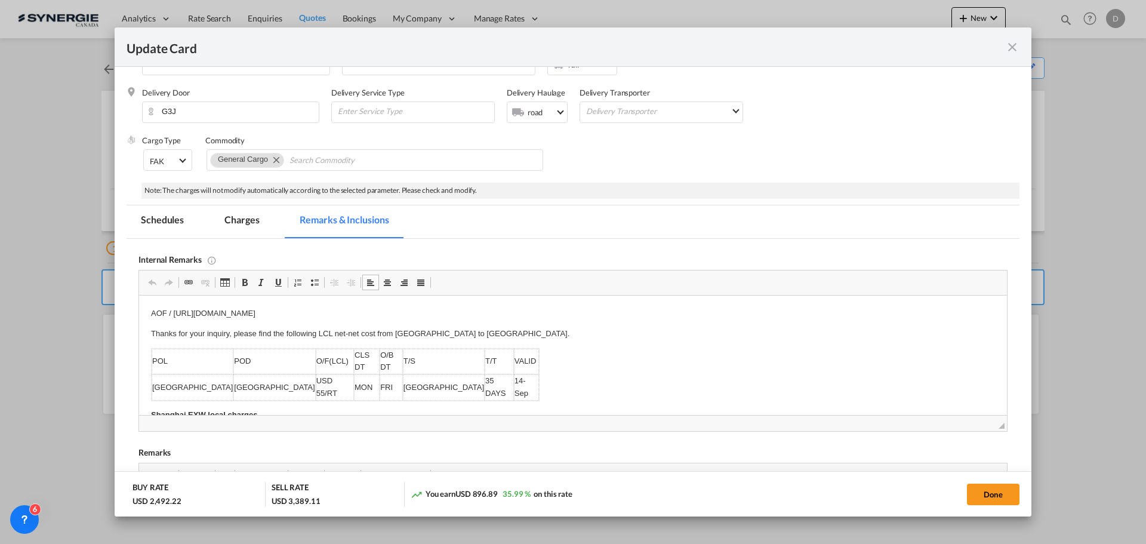
drag, startPoint x: 174, startPoint y: 310, endPoint x: 190, endPoint y: 315, distance: 17.4
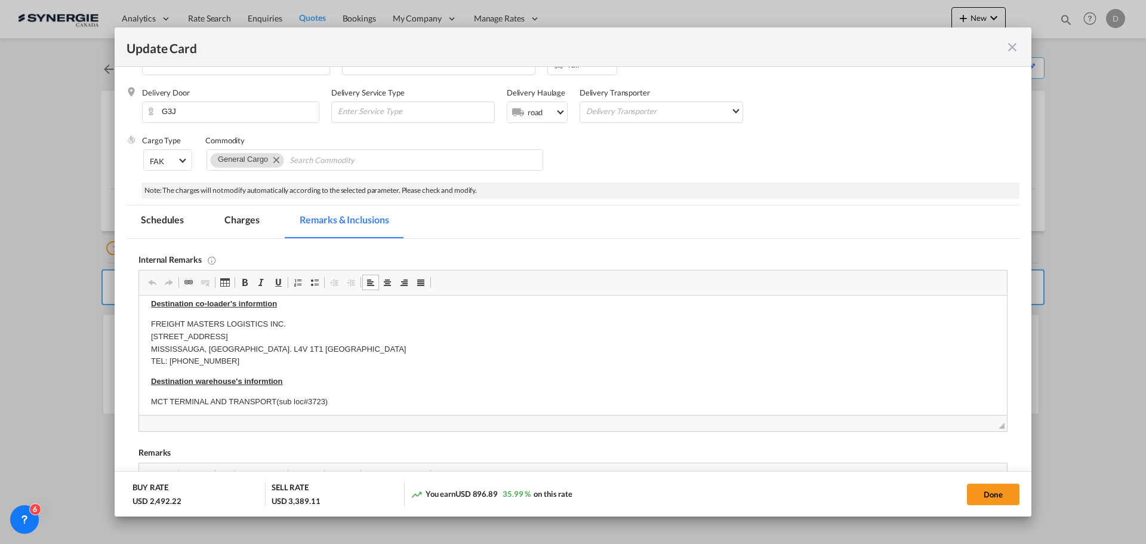
scroll to position [286, 0]
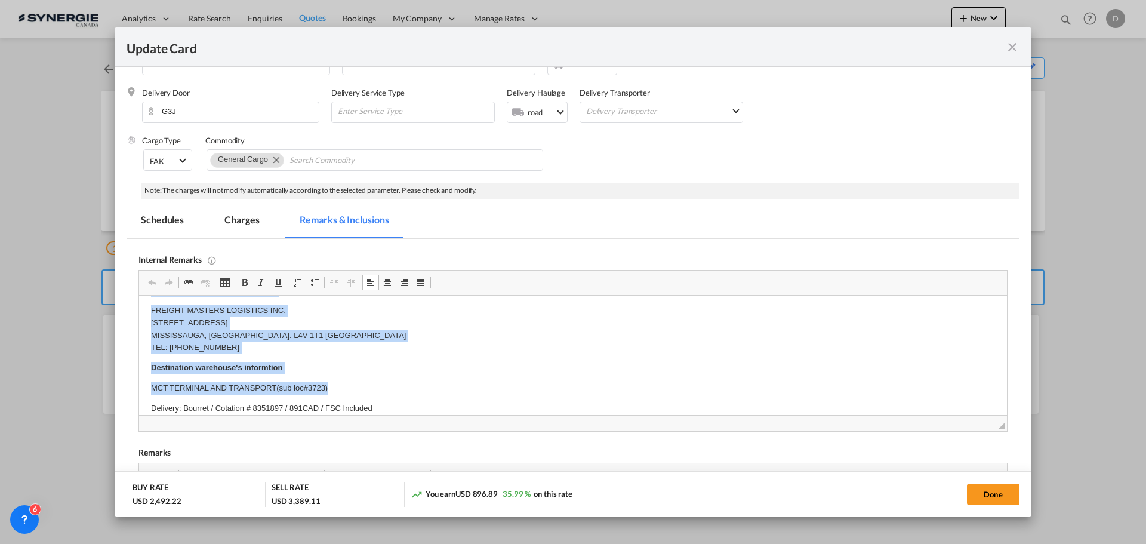
drag, startPoint x: 172, startPoint y: 311, endPoint x: 341, endPoint y: 360, distance: 175.3
click at [341, 360] on body "AOF / https://app.frontapp.com/open/msg_1hjb753j?key=q54j5WGTHqQor1lEUedNKvZ381…" at bounding box center [573, 237] width 844 height 433
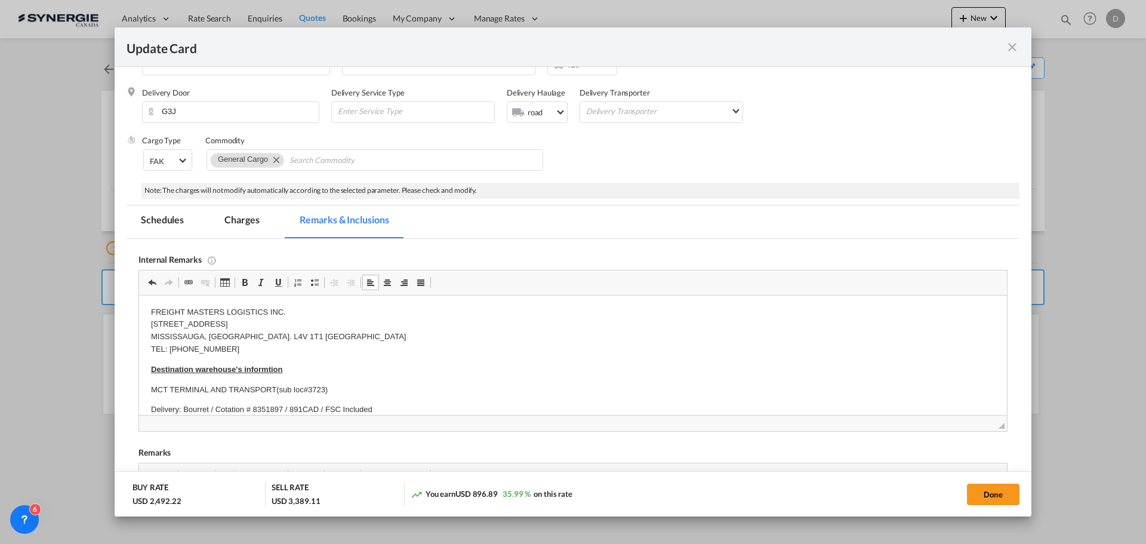
scroll to position [363, 0]
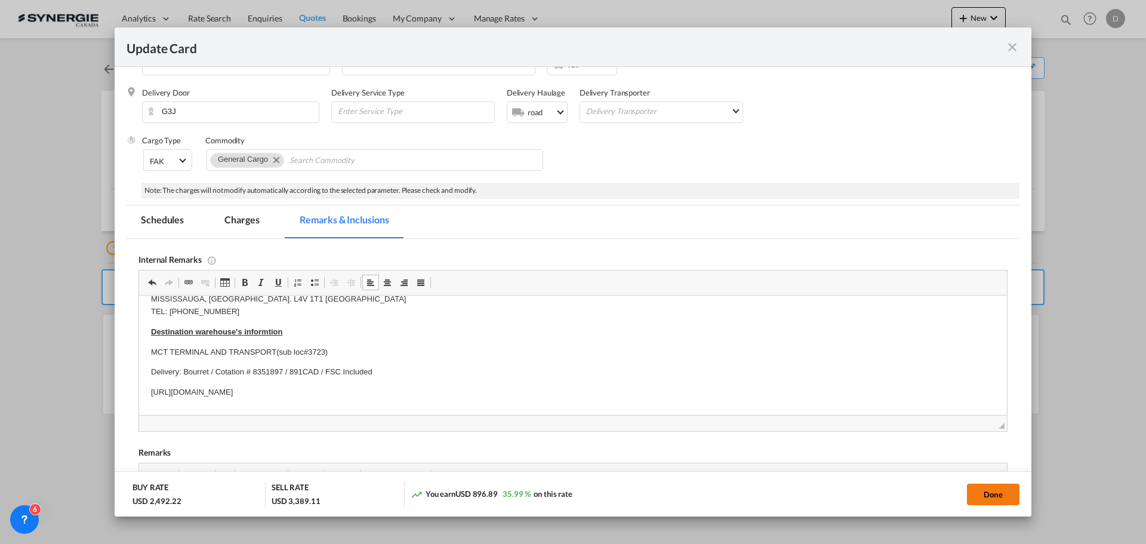
click at [985, 493] on button "Done" at bounding box center [993, 493] width 53 height 21
type input "16 Sep 2025"
type input "29 Sep 2025"
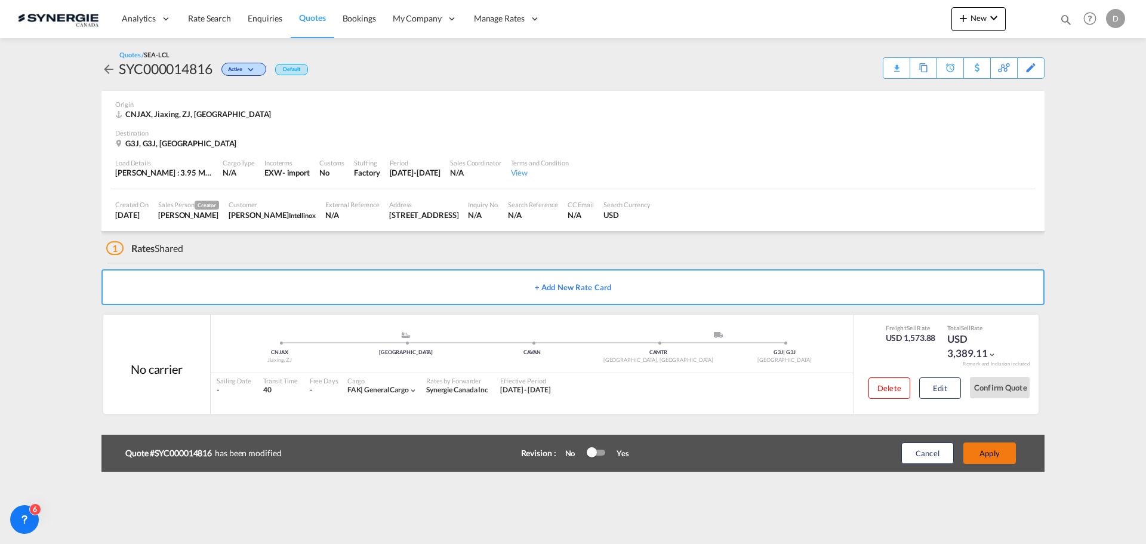
click at [991, 455] on button "Apply" at bounding box center [989, 452] width 53 height 21
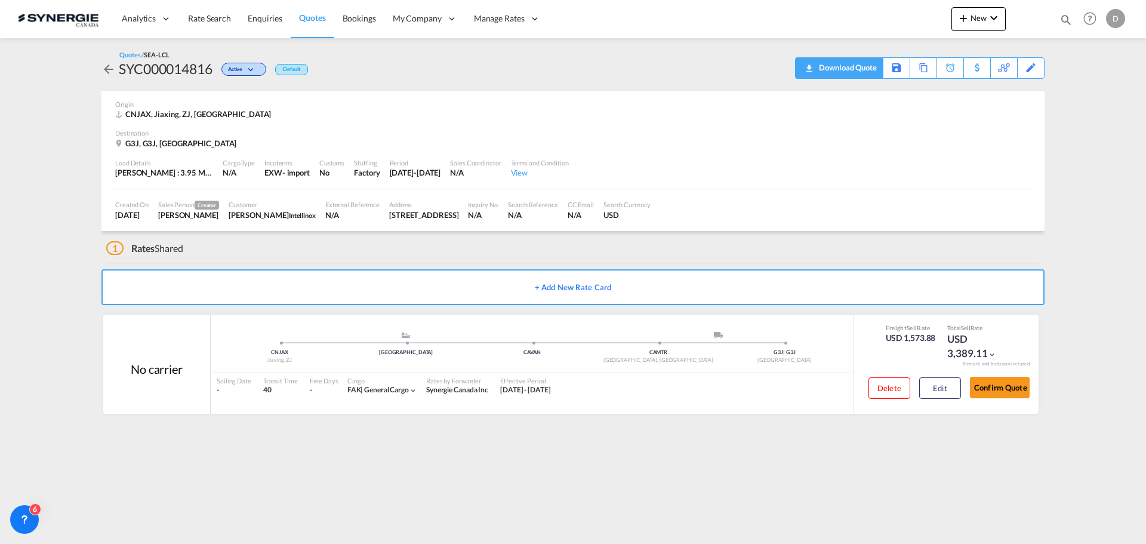
click at [864, 72] on div "Download Quote" at bounding box center [846, 67] width 61 height 19
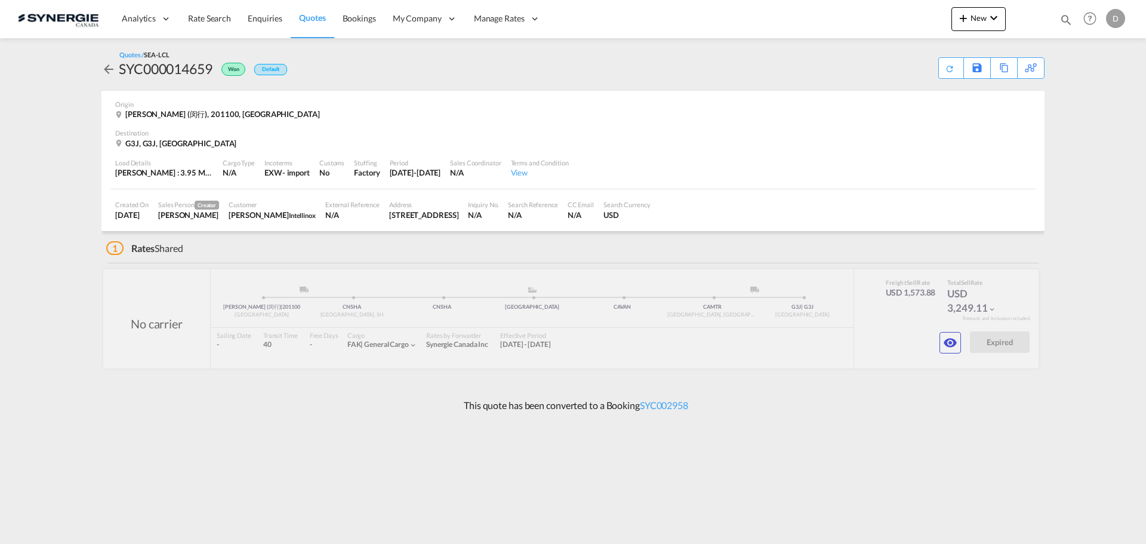
click at [183, 71] on div "SYC000014659" at bounding box center [166, 68] width 94 height 19
copy div "SYC000014659"
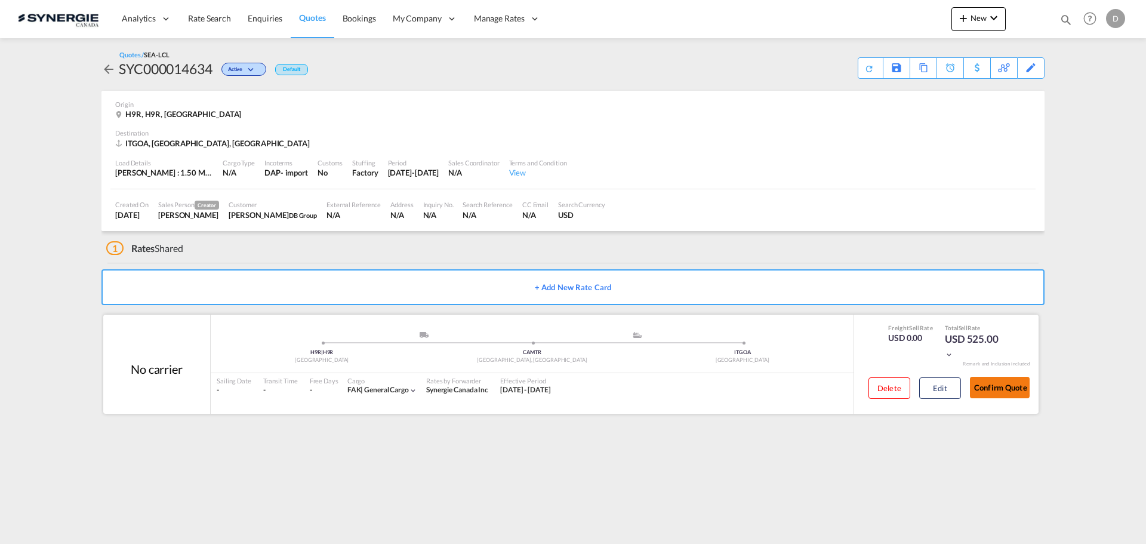
click at [997, 395] on button "Confirm Quote" at bounding box center [1000, 387] width 60 height 21
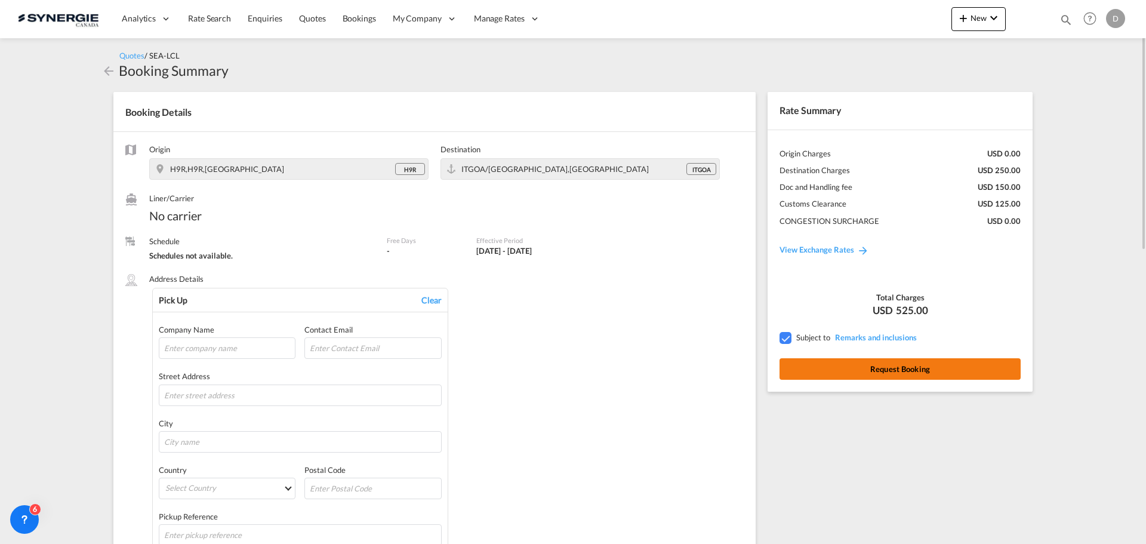
click at [954, 368] on button "Request Booking" at bounding box center [899, 368] width 241 height 21
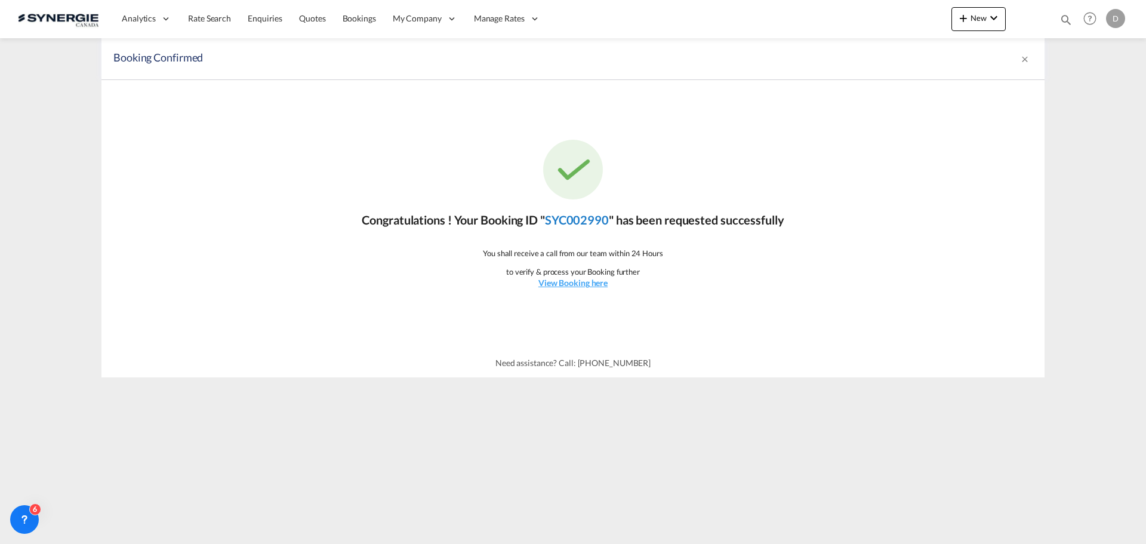
click at [565, 219] on link "SYC002990" at bounding box center [577, 219] width 64 height 14
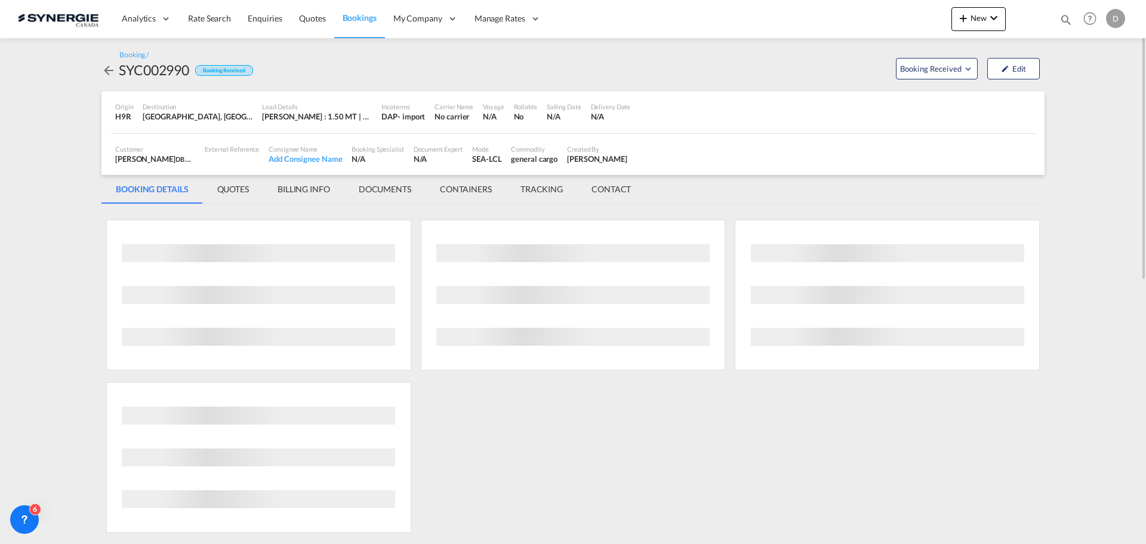
click at [160, 69] on div "SYC002990" at bounding box center [154, 69] width 70 height 19
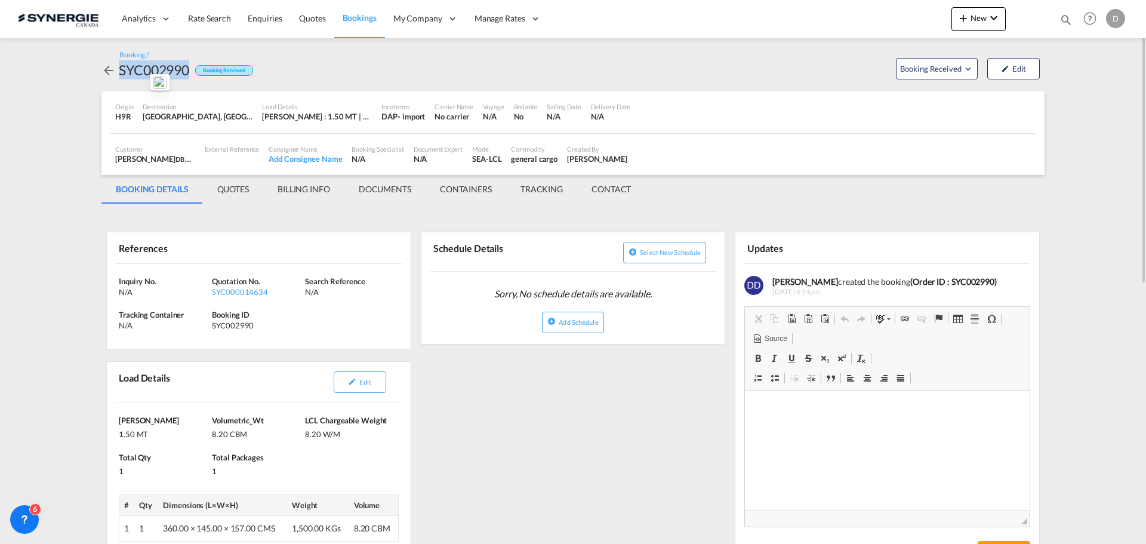
copy div "SYC002990"
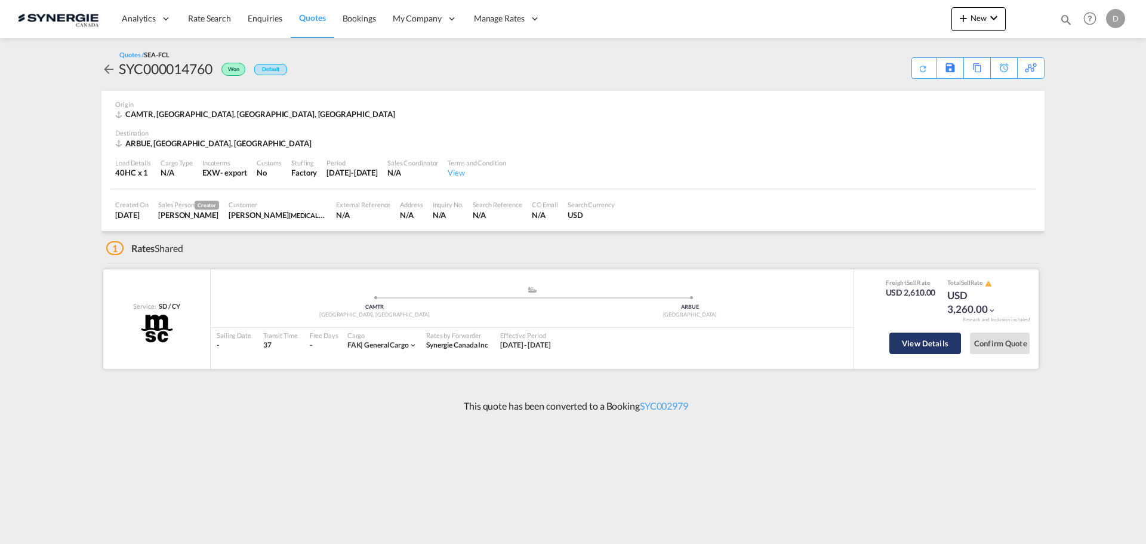
click at [921, 352] on button "View Details" at bounding box center [925, 342] width 72 height 21
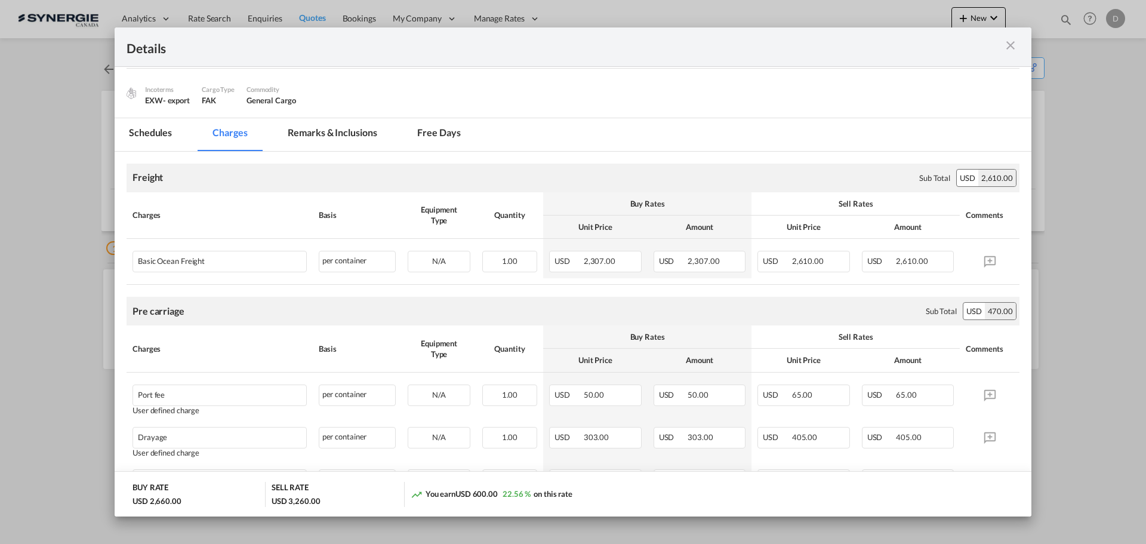
scroll to position [119, 0]
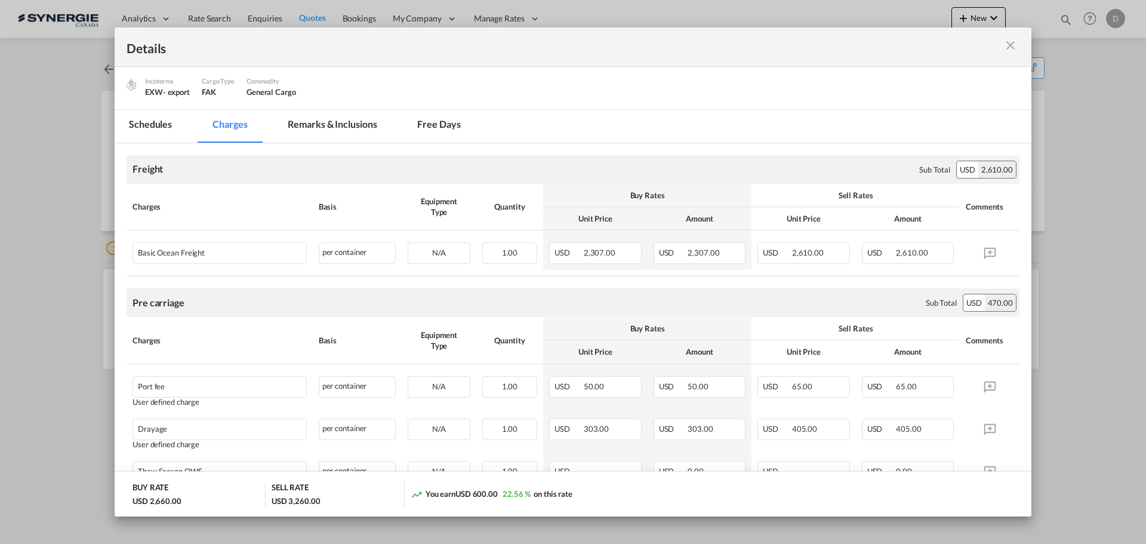
click at [1013, 47] on md-icon "icon-close m-3 fg-AAA8AD cursor" at bounding box center [1010, 45] width 14 height 14
